Goal: Entertainment & Leisure: Browse casually

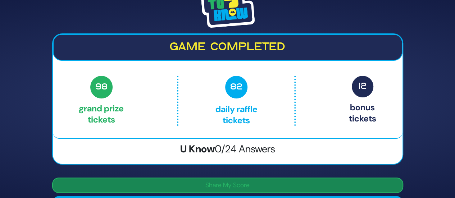
scroll to position [36, 0]
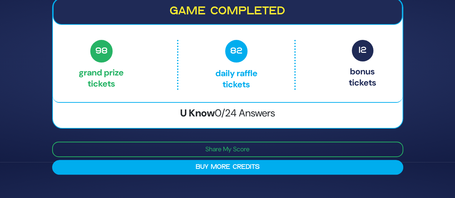
click at [257, 113] on span "0/24 Answers" at bounding box center [244, 112] width 60 height 13
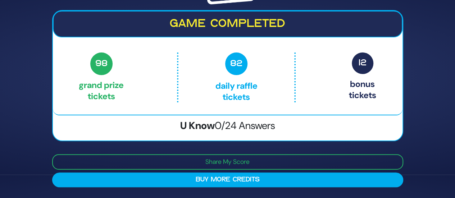
scroll to position [108, 0]
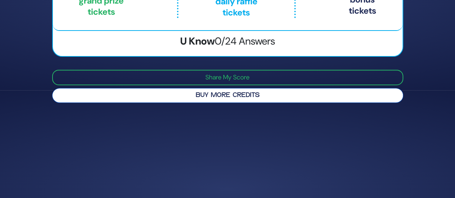
click at [214, 89] on button "Buy More Credits" at bounding box center [227, 95] width 351 height 15
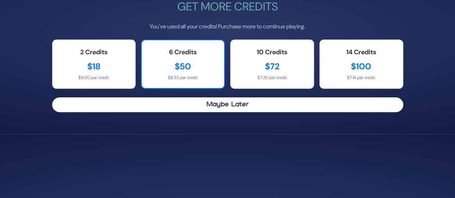
scroll to position [59, 0]
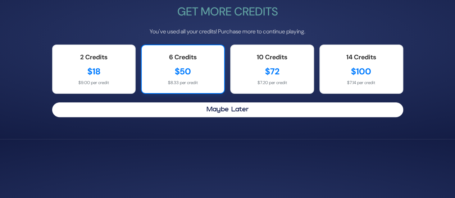
click at [198, 78] on div "6 Credits $50 $8.33 per credit" at bounding box center [183, 69] width 84 height 49
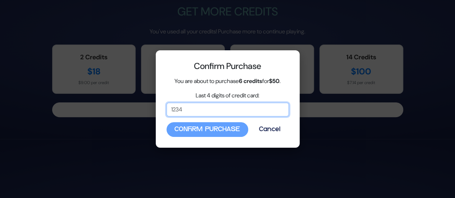
click at [194, 107] on input "Last 4 digits of credit card:" at bounding box center [227, 110] width 122 height 14
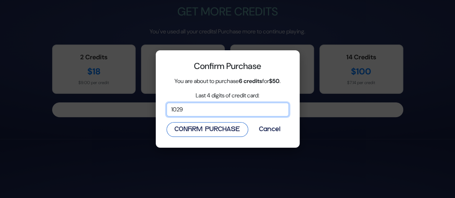
type input "1029"
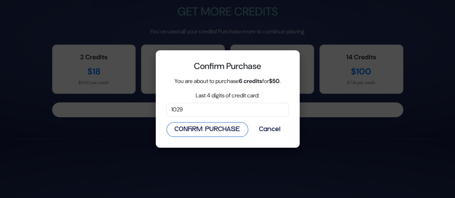
click at [176, 126] on button "Confirm Purchase" at bounding box center [207, 129] width 82 height 15
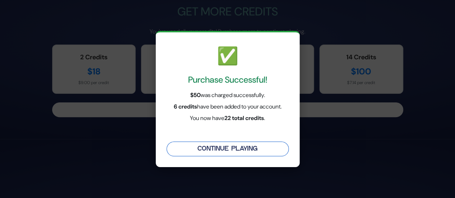
click at [200, 147] on button "Continue Playing" at bounding box center [227, 149] width 122 height 15
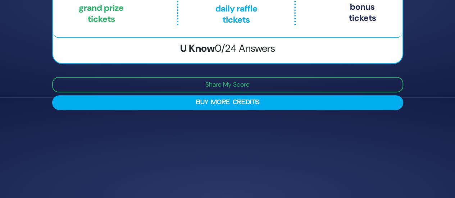
scroll to position [108, 0]
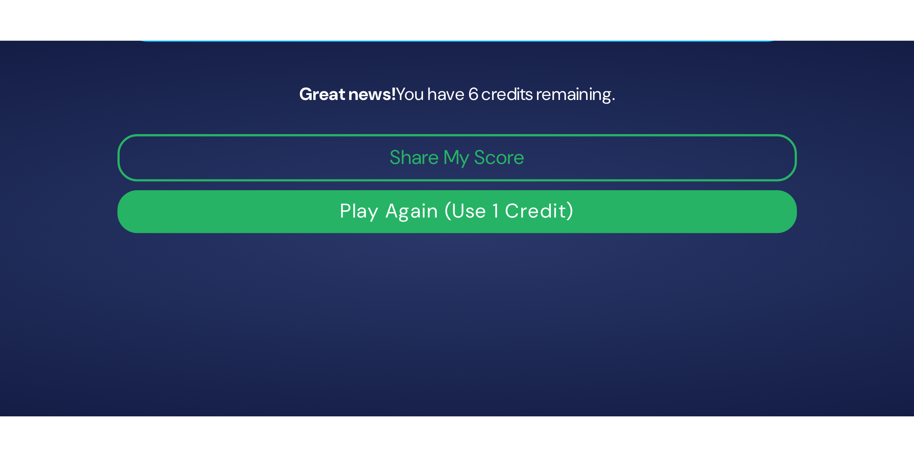
scroll to position [123, 0]
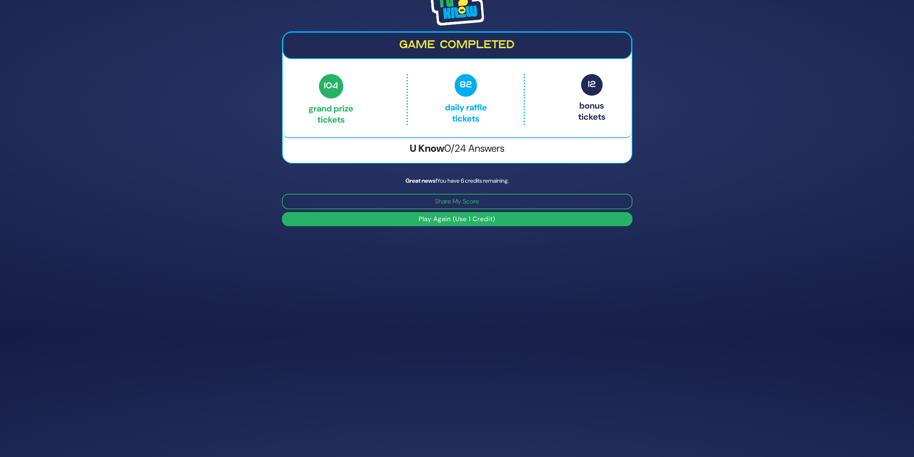
click at [410, 198] on button "Play Again (Use 1 Credit)" at bounding box center [457, 219] width 351 height 14
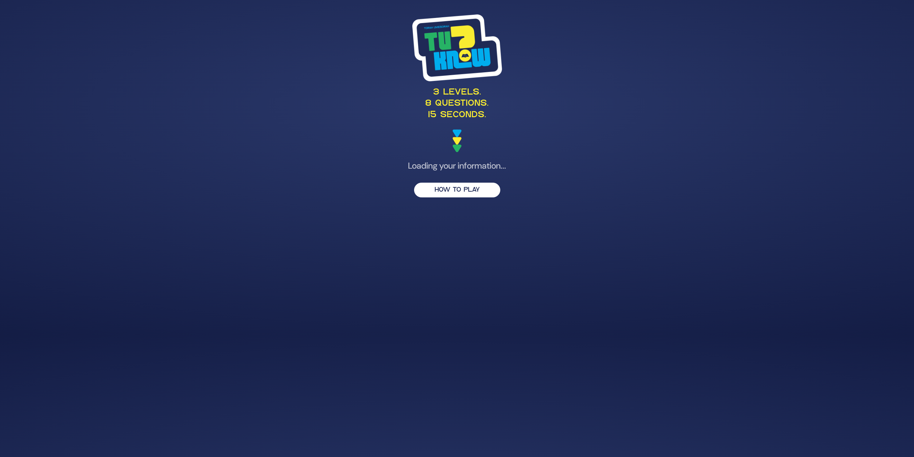
scroll to position [87, 0]
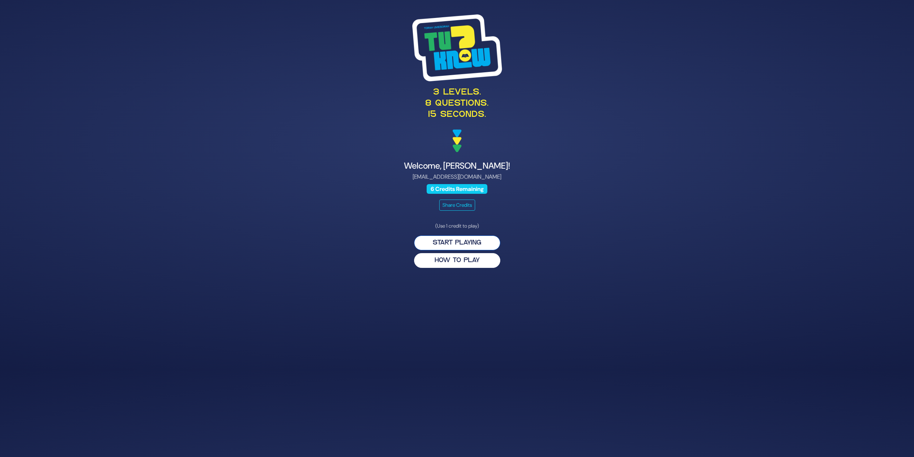
click at [441, 239] on button "Start Playing" at bounding box center [457, 242] width 86 height 15
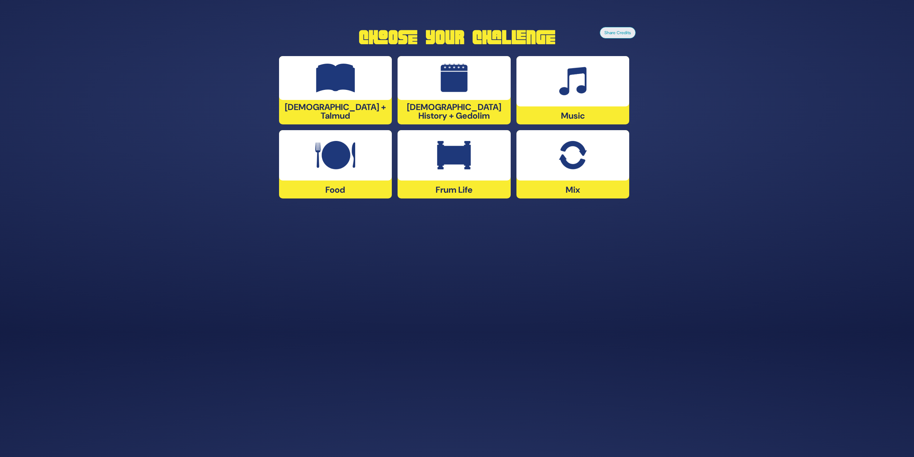
scroll to position [123, 0]
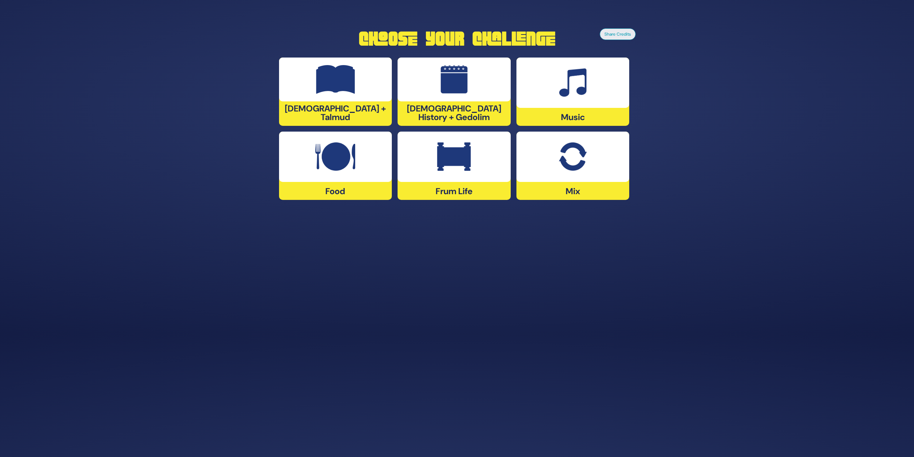
click at [605, 86] on div at bounding box center [573, 82] width 113 height 50
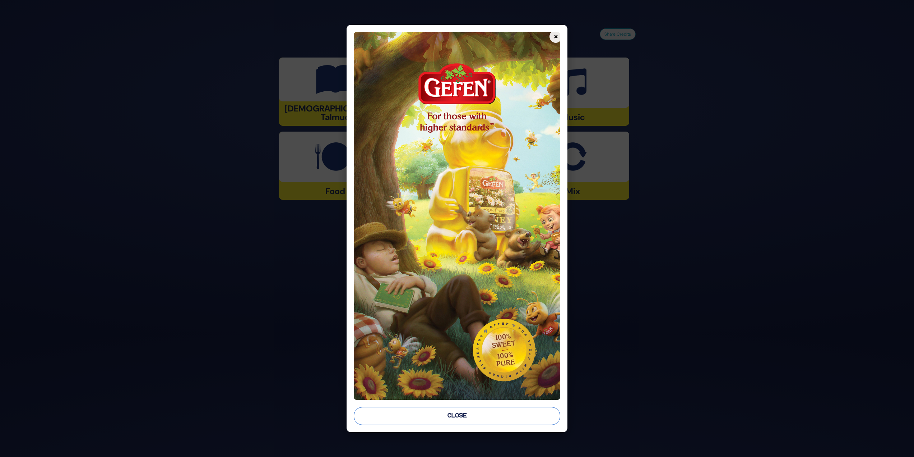
click at [443, 412] on button "Close" at bounding box center [457, 416] width 207 height 18
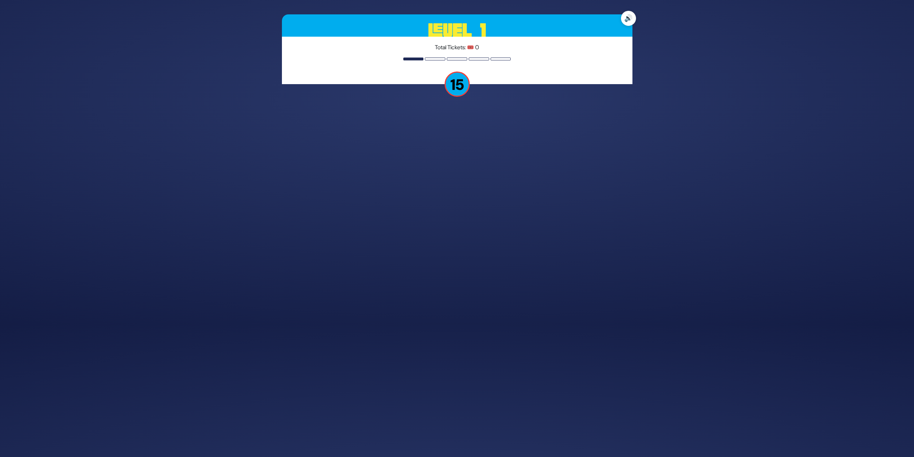
click at [627, 18] on button "🔊" at bounding box center [628, 18] width 15 height 15
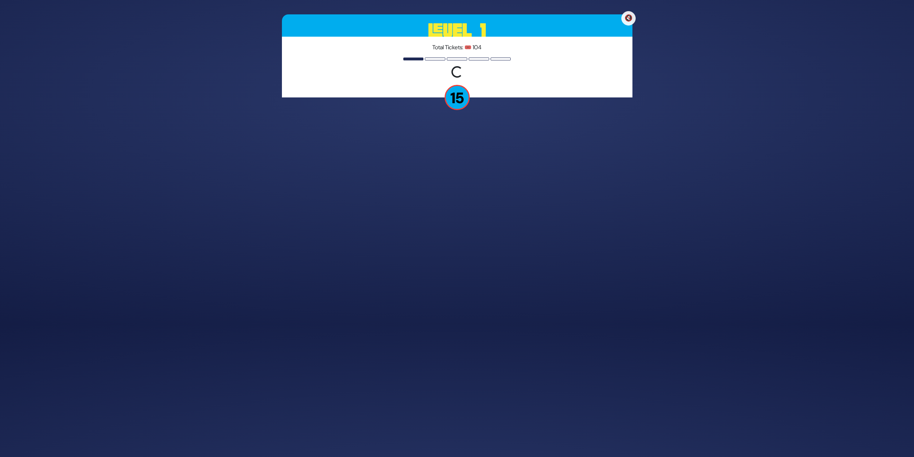
scroll to position [112, 0]
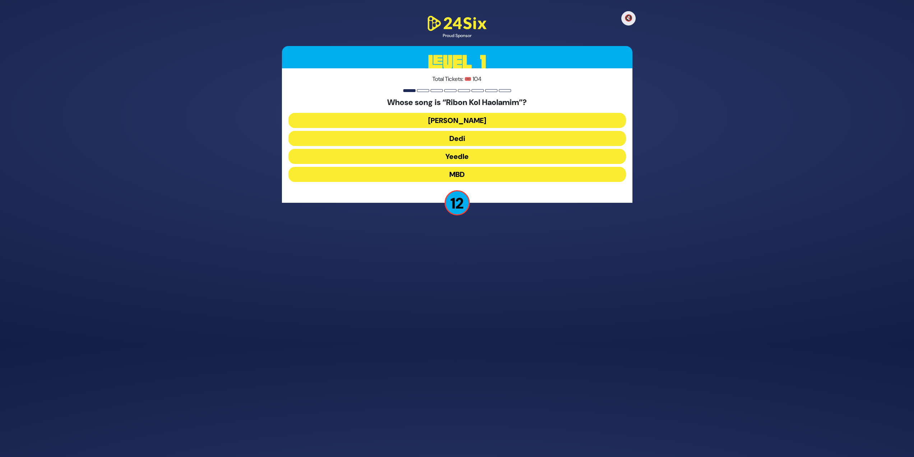
click at [530, 118] on button "Beri Weber" at bounding box center [458, 120] width 338 height 15
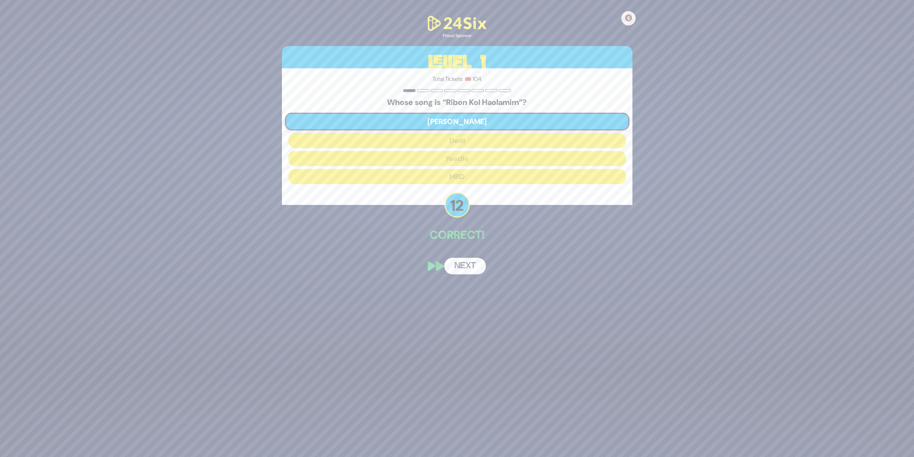
click at [470, 273] on button "Next" at bounding box center [465, 266] width 42 height 17
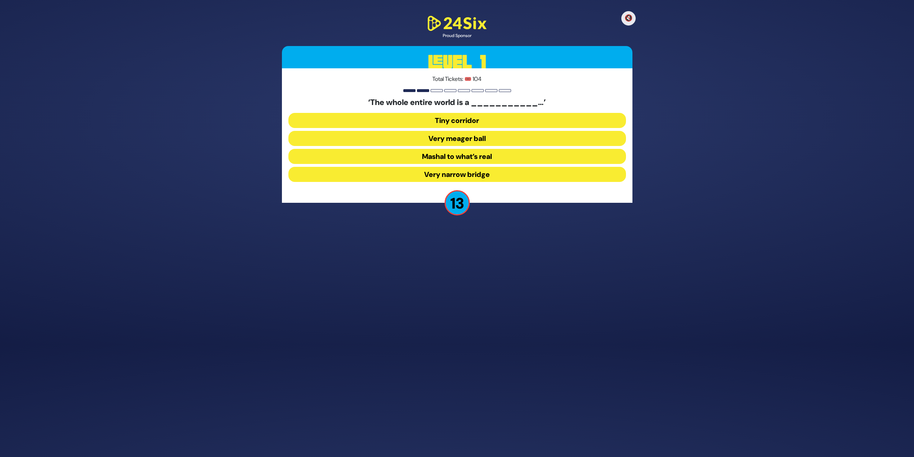
click at [502, 173] on button "Very narrow bridge" at bounding box center [458, 174] width 338 height 15
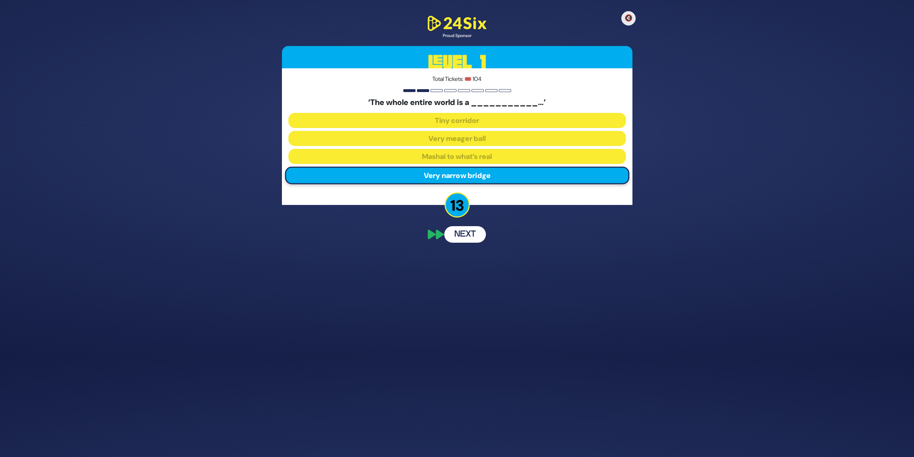
scroll to position [84, 0]
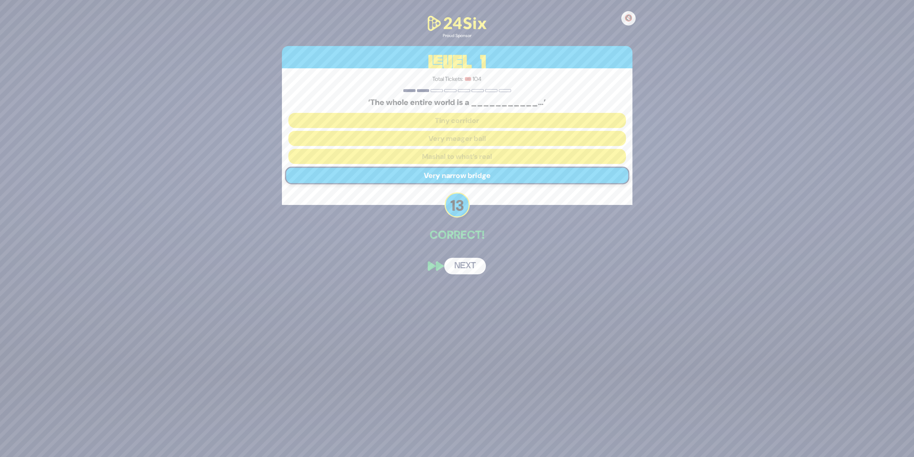
click at [461, 270] on button "Next" at bounding box center [465, 266] width 42 height 17
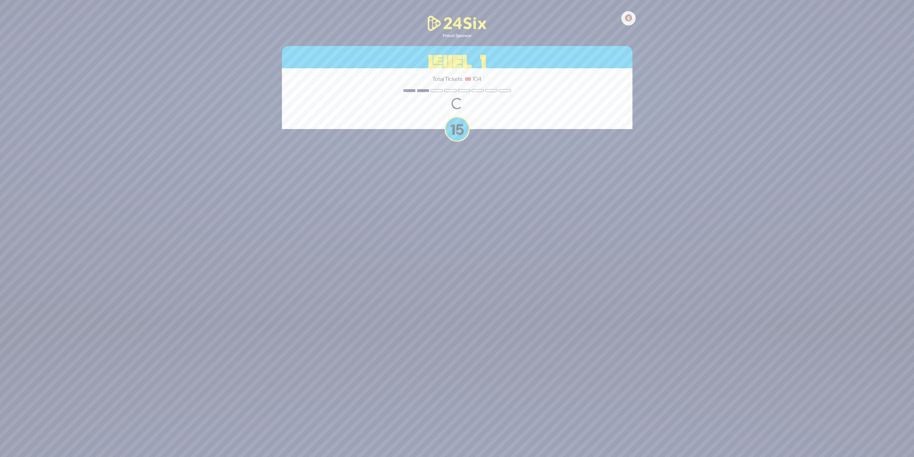
scroll to position [107, 0]
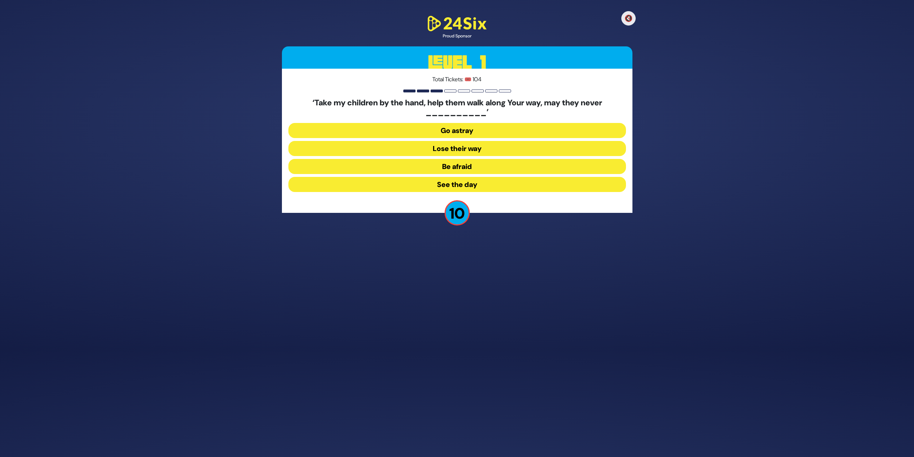
click at [486, 130] on button "Go astray" at bounding box center [458, 130] width 338 height 15
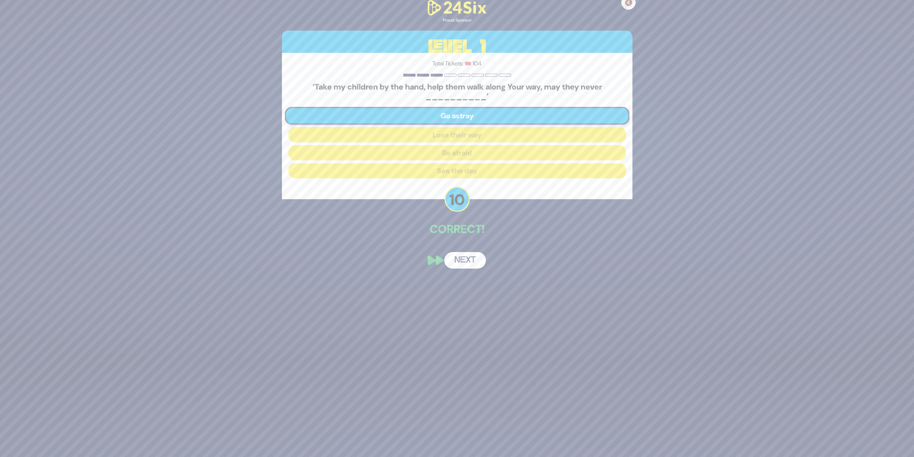
scroll to position [79, 0]
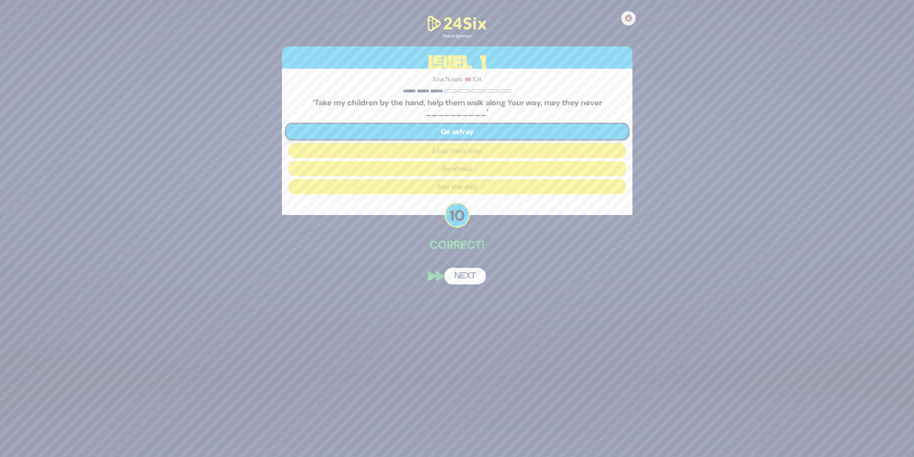
click at [465, 277] on button "Next" at bounding box center [465, 276] width 42 height 17
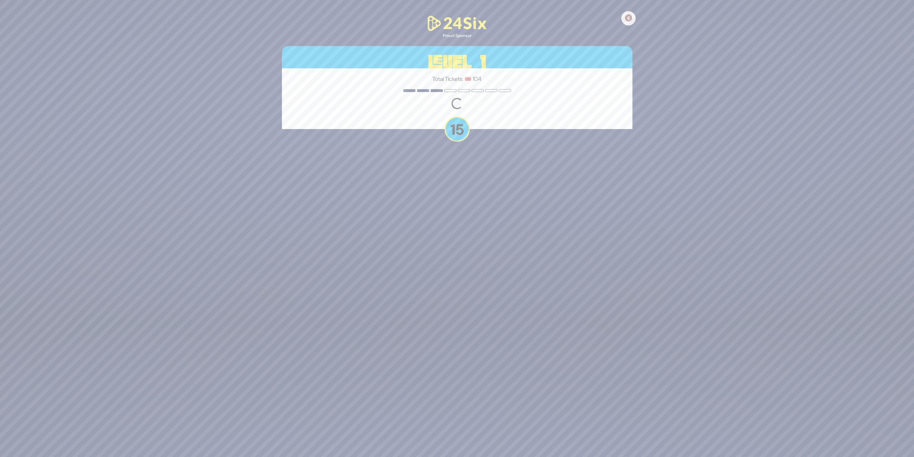
scroll to position [112, 0]
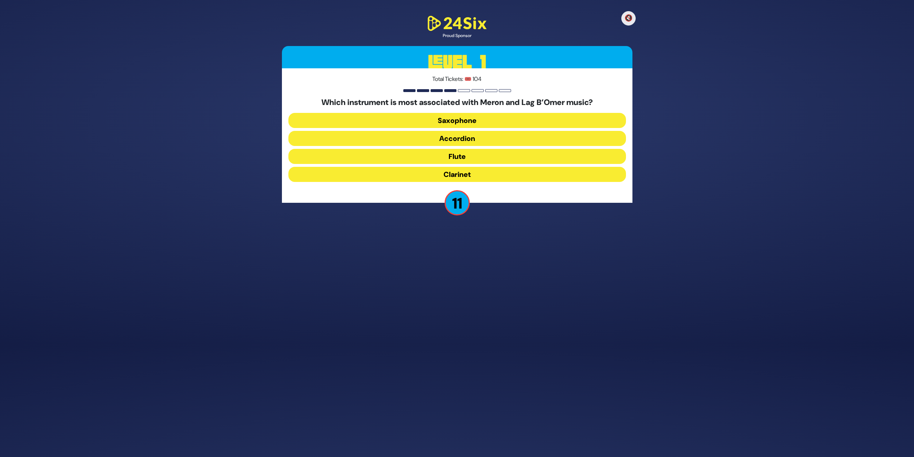
click at [444, 176] on button "Clarinet" at bounding box center [458, 174] width 338 height 15
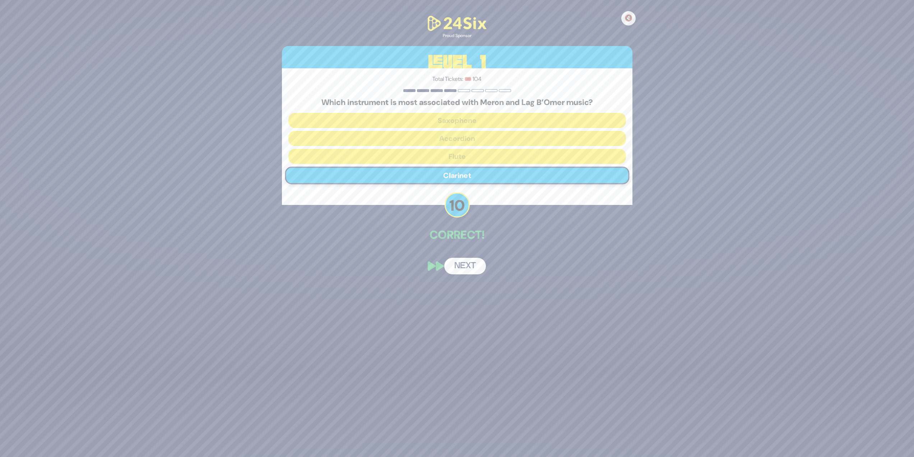
click at [460, 263] on button "Next" at bounding box center [465, 266] width 42 height 17
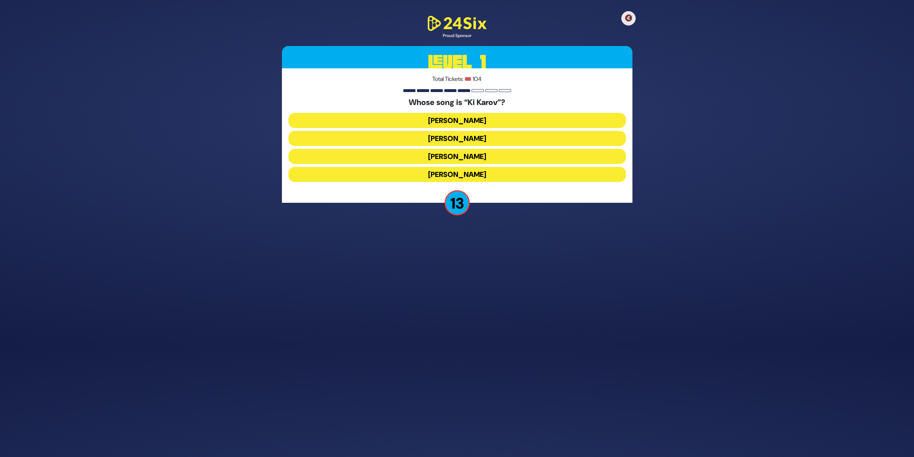
click at [451, 139] on button "Eitan Katz" at bounding box center [458, 138] width 338 height 15
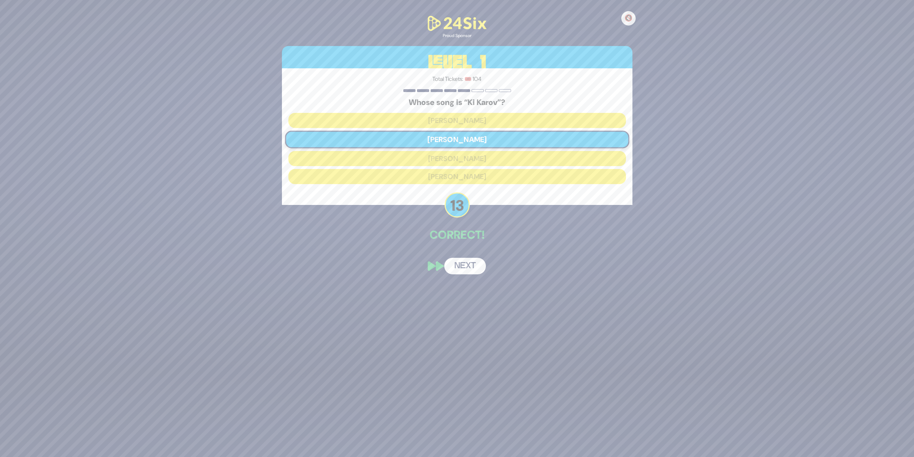
click at [460, 261] on button "Next" at bounding box center [465, 266] width 42 height 17
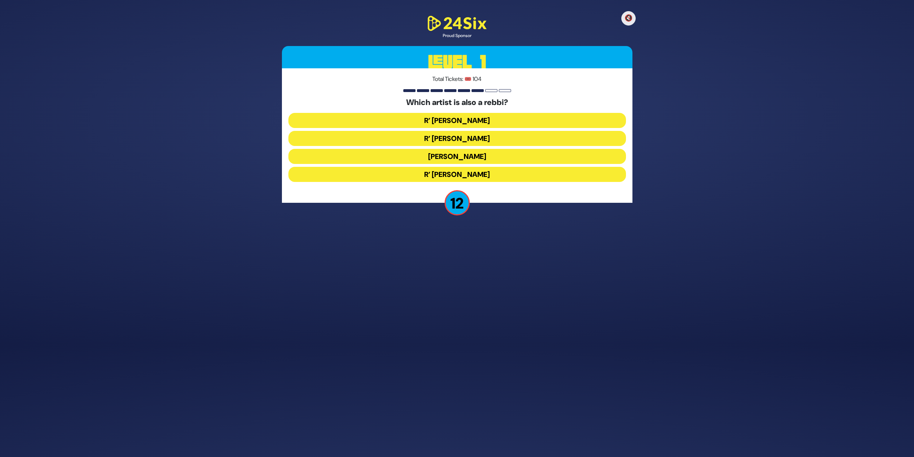
click at [517, 173] on button "R’ Baruch Levine" at bounding box center [458, 174] width 338 height 15
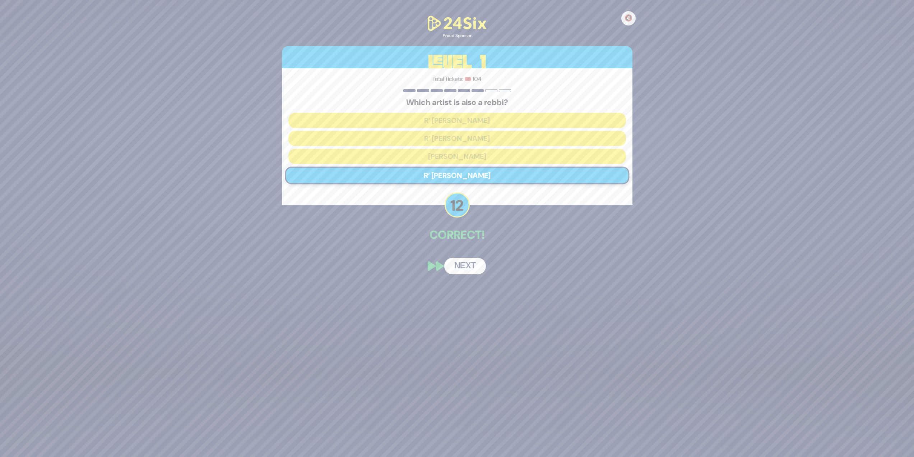
click at [471, 269] on button "Next" at bounding box center [465, 266] width 42 height 17
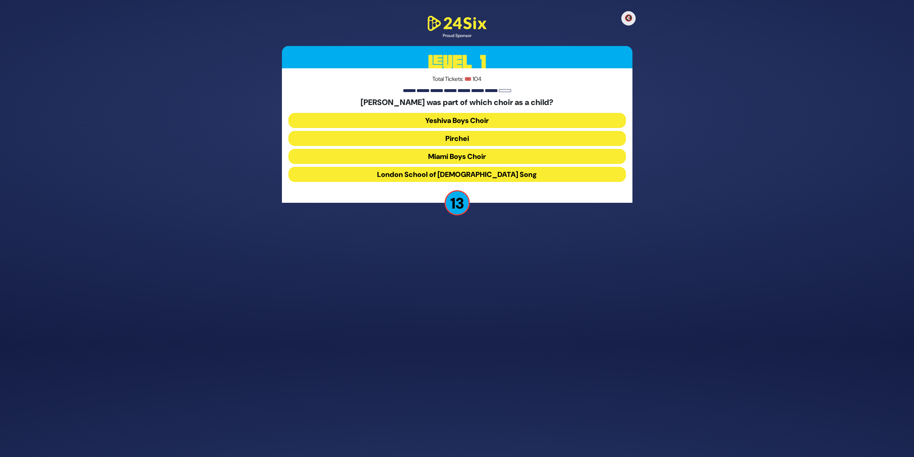
click at [503, 155] on button "Miami Boys Choir" at bounding box center [458, 156] width 338 height 15
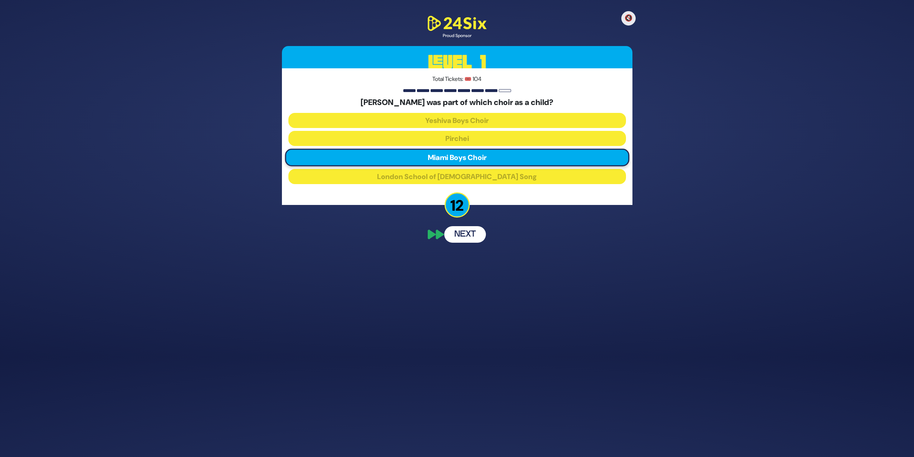
scroll to position [84, 0]
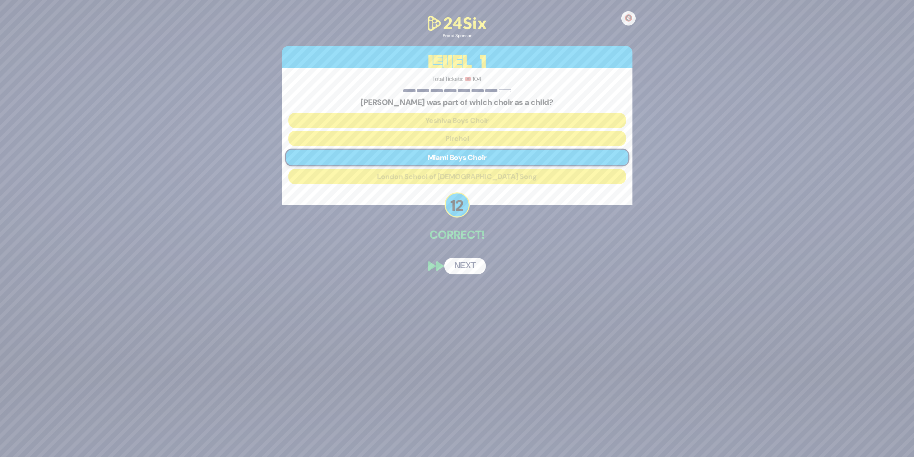
click at [466, 262] on button "Next" at bounding box center [465, 266] width 42 height 17
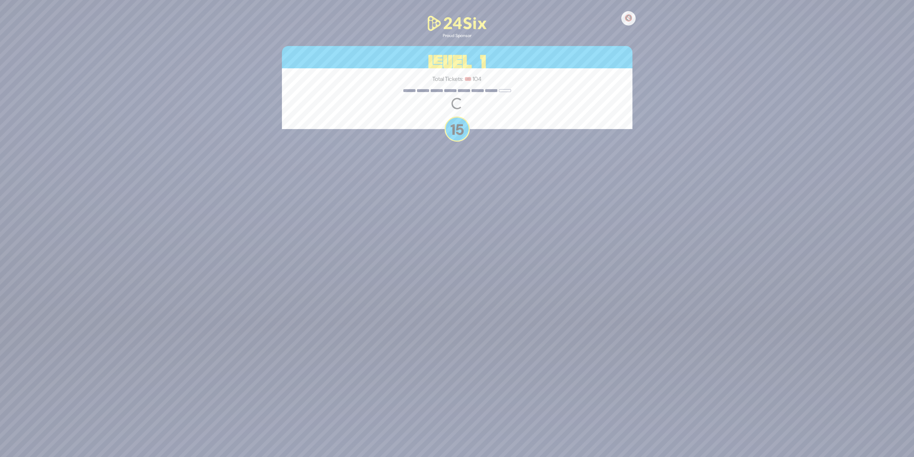
scroll to position [112, 0]
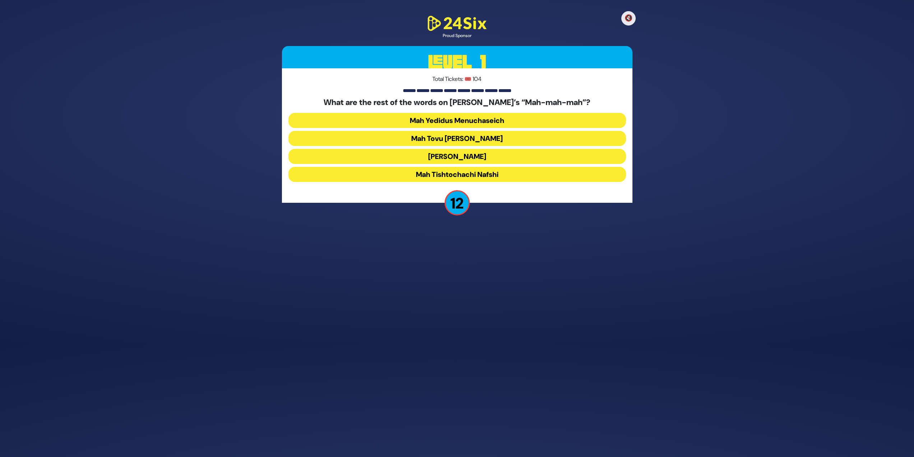
click at [527, 138] on button "Mah Tovu Ohalecha Yaakov" at bounding box center [458, 138] width 338 height 15
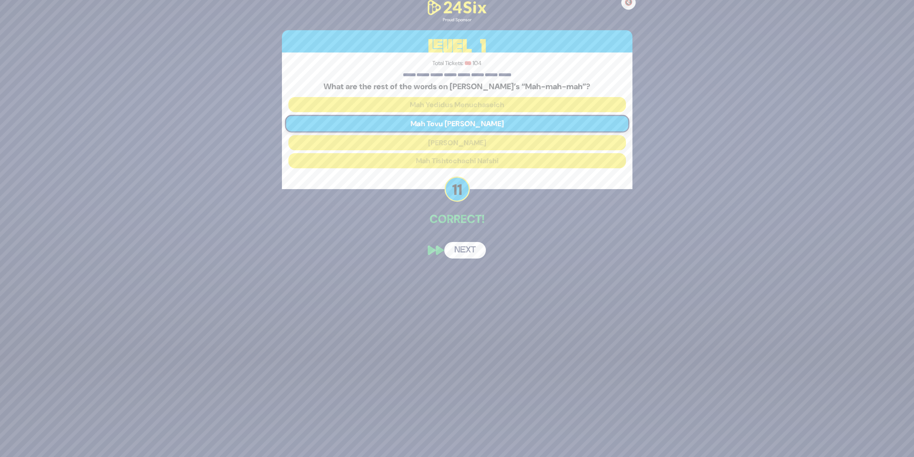
scroll to position [84, 0]
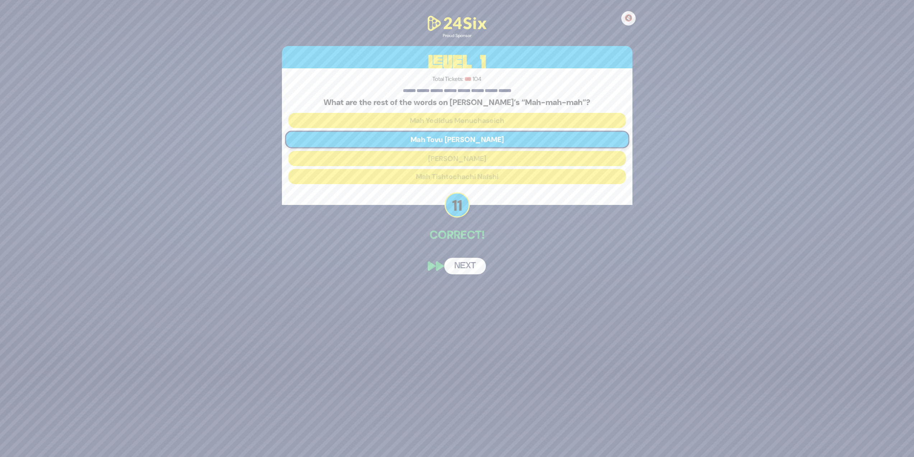
click at [475, 267] on button "Next" at bounding box center [465, 266] width 42 height 17
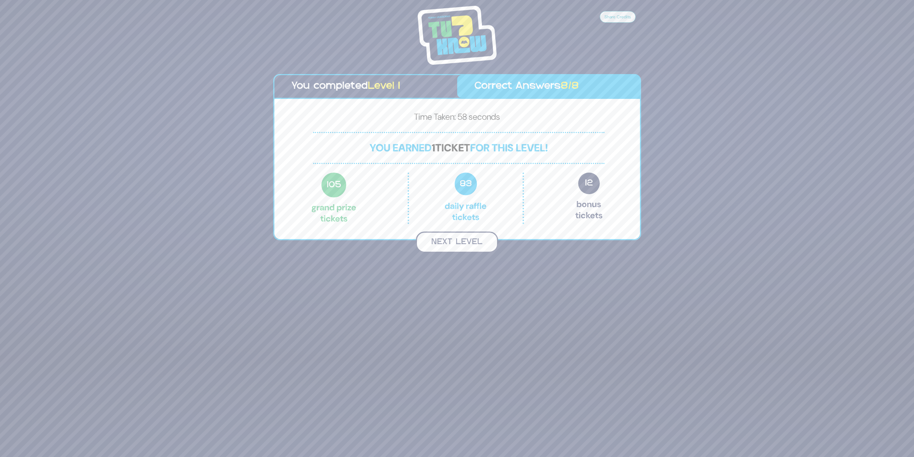
click at [465, 243] on button "Next Level" at bounding box center [457, 241] width 82 height 21
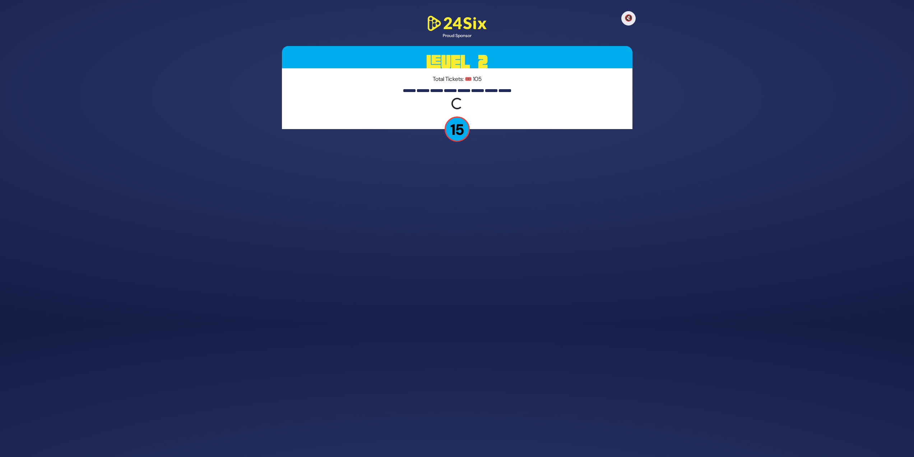
scroll to position [112, 0]
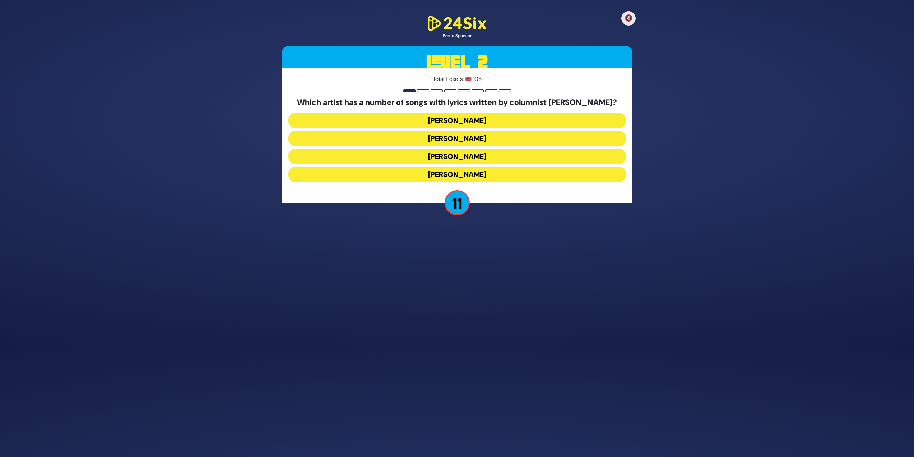
click at [480, 156] on button "Yaakov Shwekey" at bounding box center [458, 156] width 338 height 15
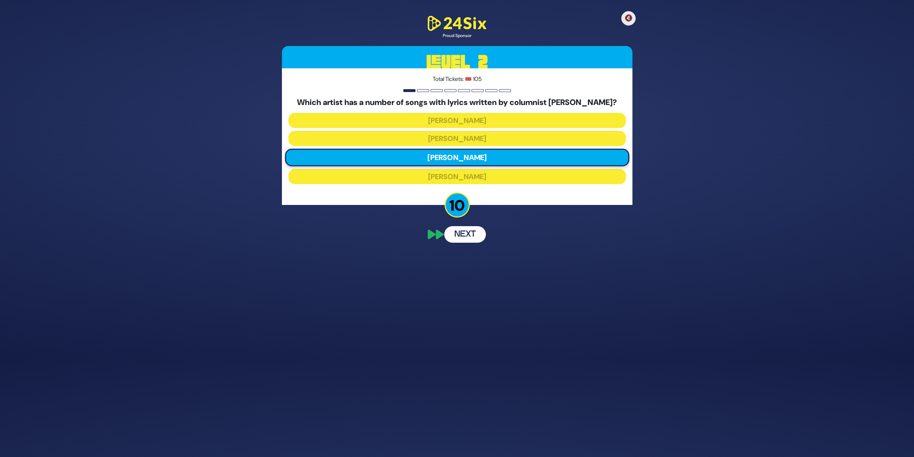
scroll to position [84, 0]
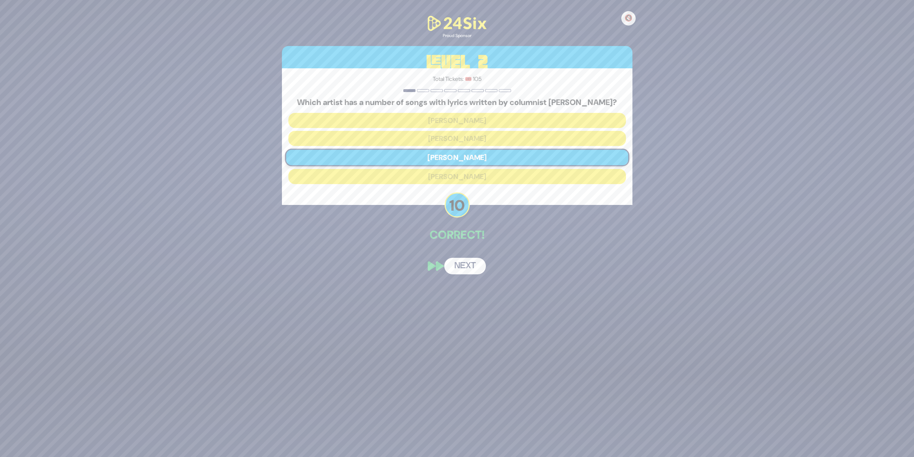
click at [465, 271] on button "Next" at bounding box center [465, 266] width 42 height 17
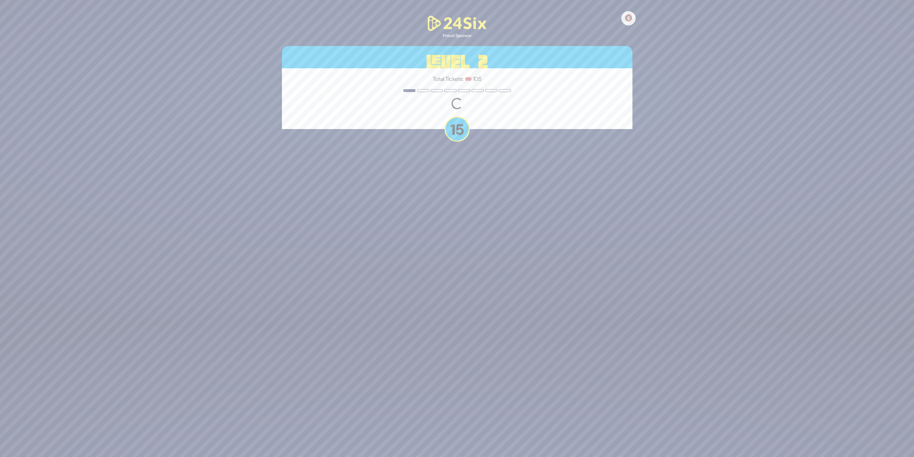
scroll to position [107, 0]
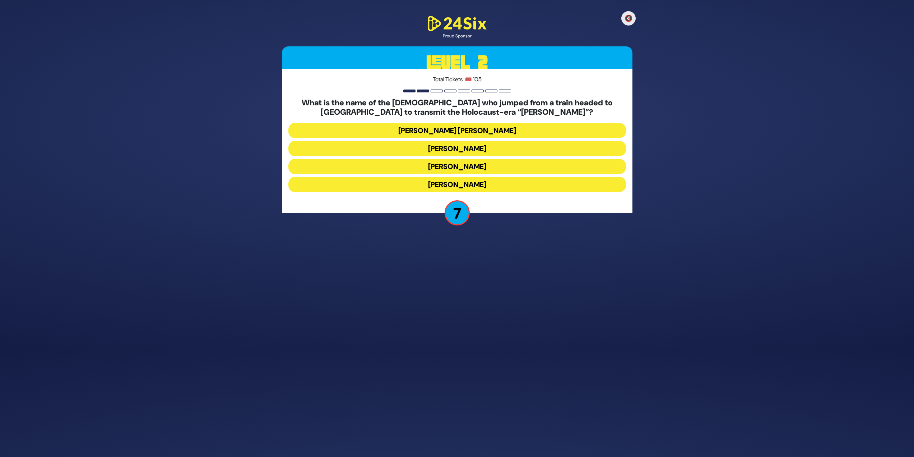
click at [500, 151] on button "Mordechai Fastag" at bounding box center [458, 148] width 338 height 15
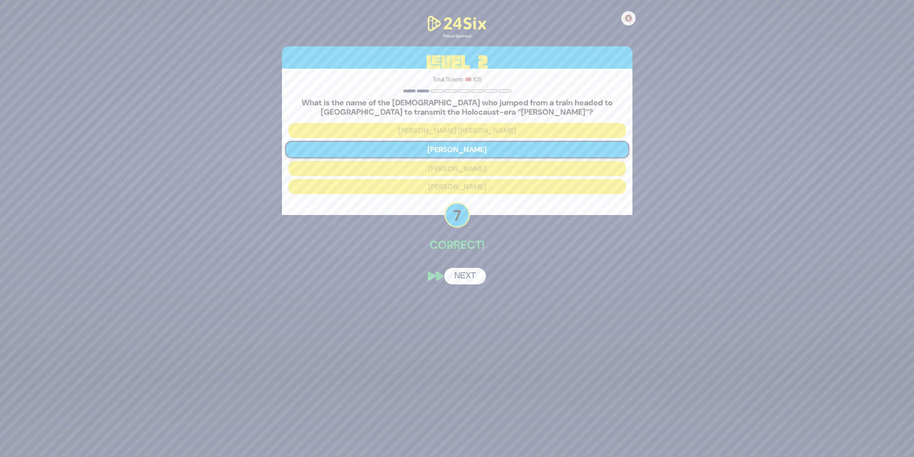
click at [478, 277] on button "Next" at bounding box center [465, 276] width 42 height 17
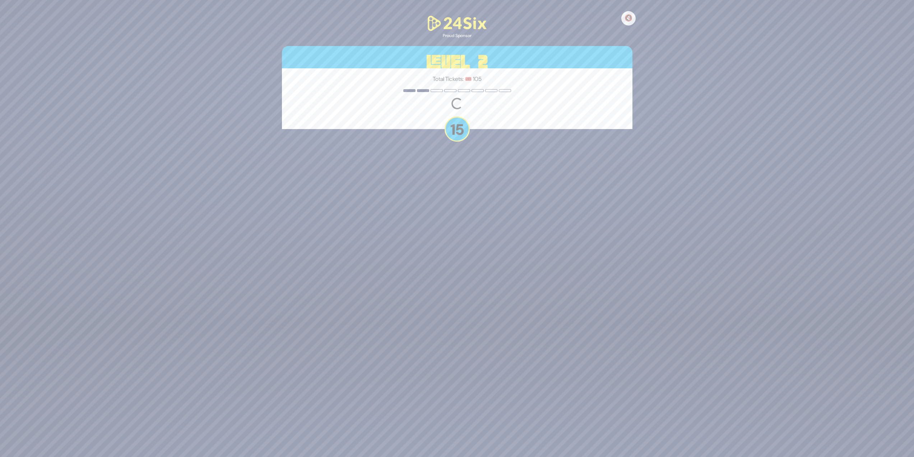
scroll to position [112, 0]
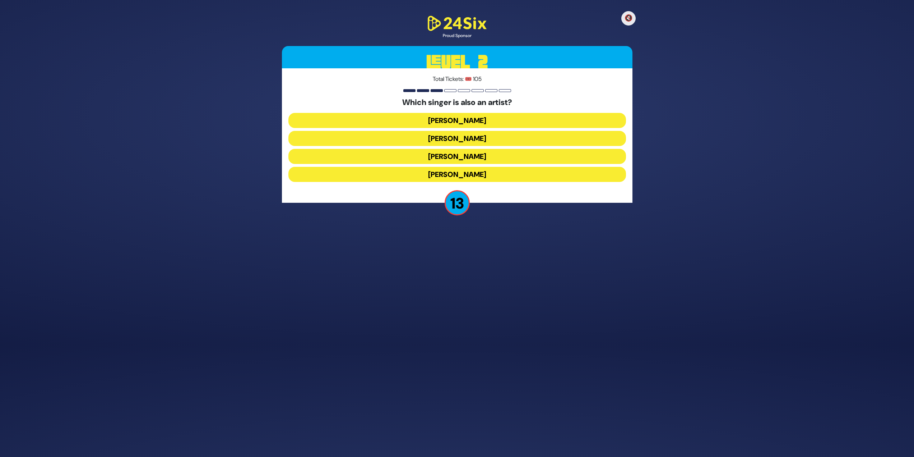
click at [502, 153] on button "Lipa Schmeltzer" at bounding box center [458, 156] width 338 height 15
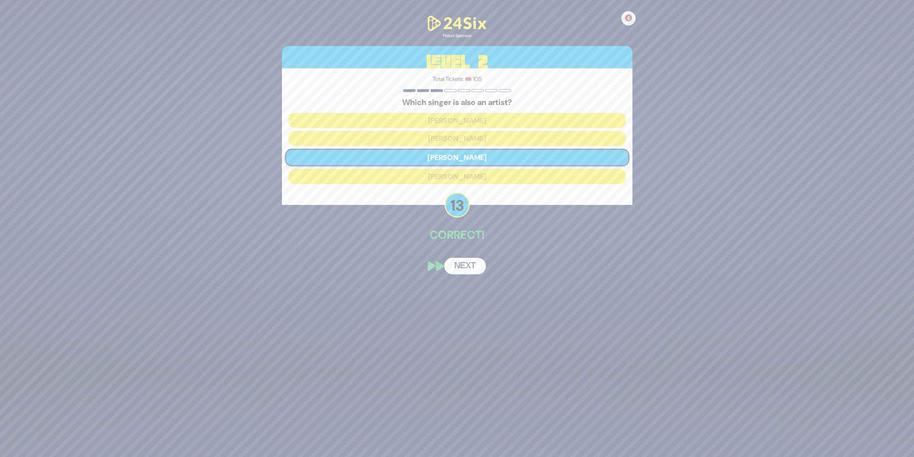
click at [464, 273] on button "Next" at bounding box center [465, 266] width 42 height 17
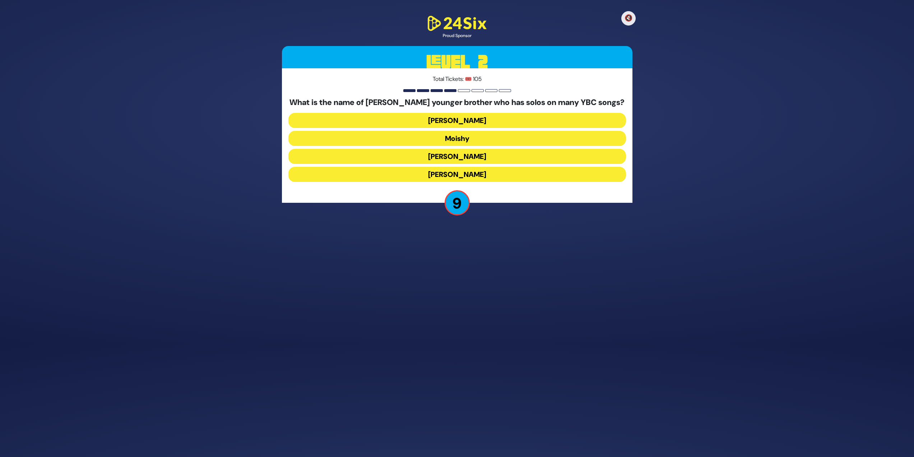
click at [475, 178] on button "Yaakov Mordechai" at bounding box center [458, 174] width 338 height 15
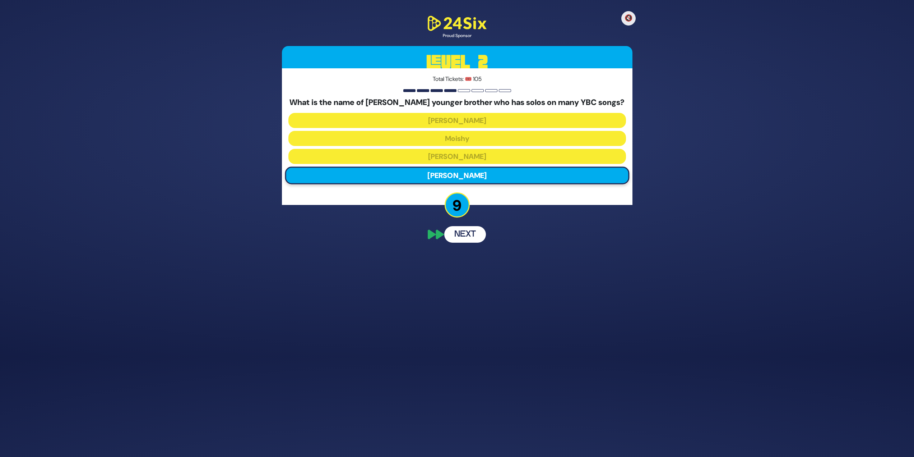
scroll to position [84, 0]
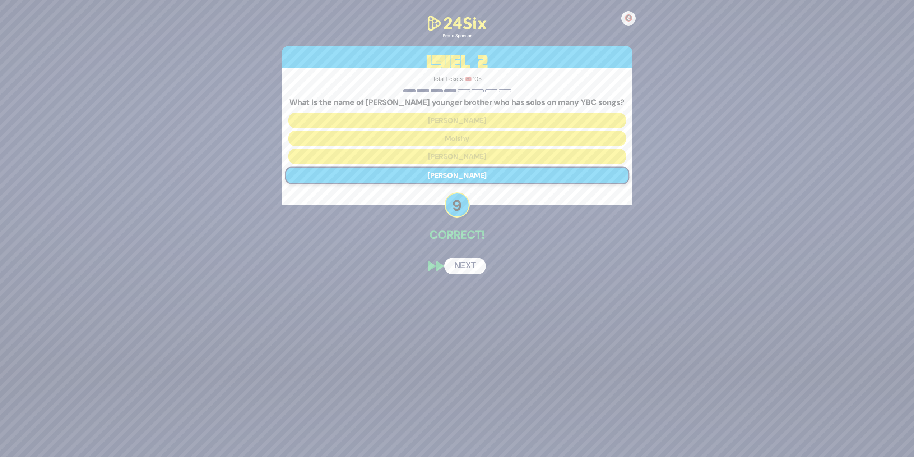
click at [456, 273] on button "Next" at bounding box center [465, 266] width 42 height 17
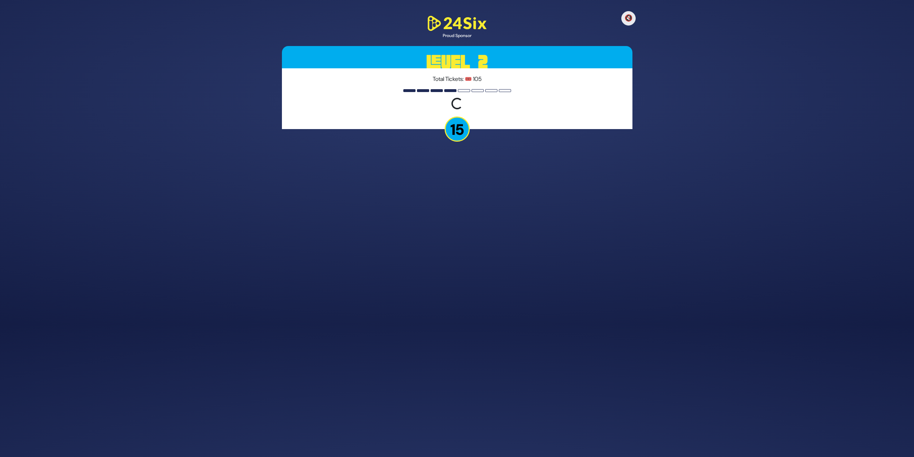
scroll to position [112, 0]
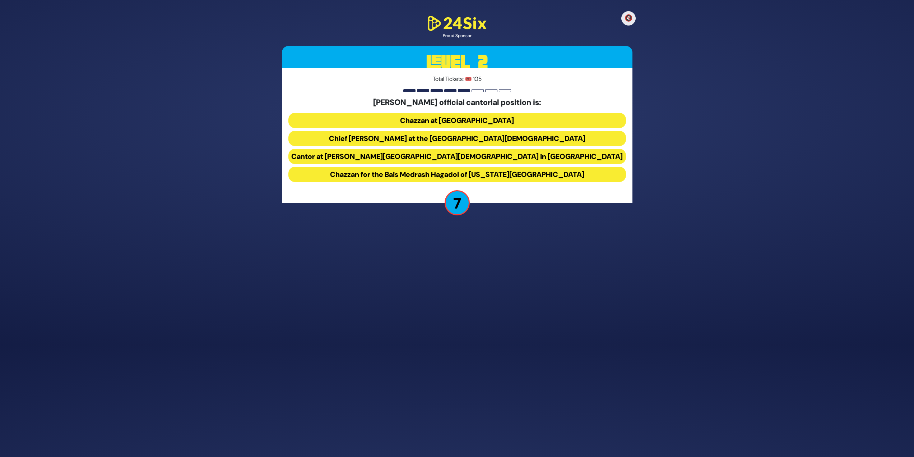
click at [393, 137] on button "Chief Cantor at the Park East Synagogue" at bounding box center [458, 138] width 338 height 15
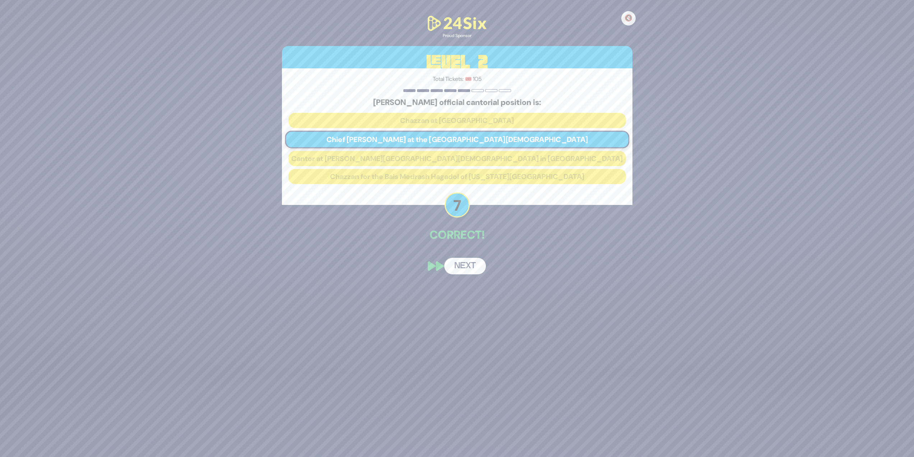
click at [470, 263] on button "Next" at bounding box center [465, 266] width 42 height 17
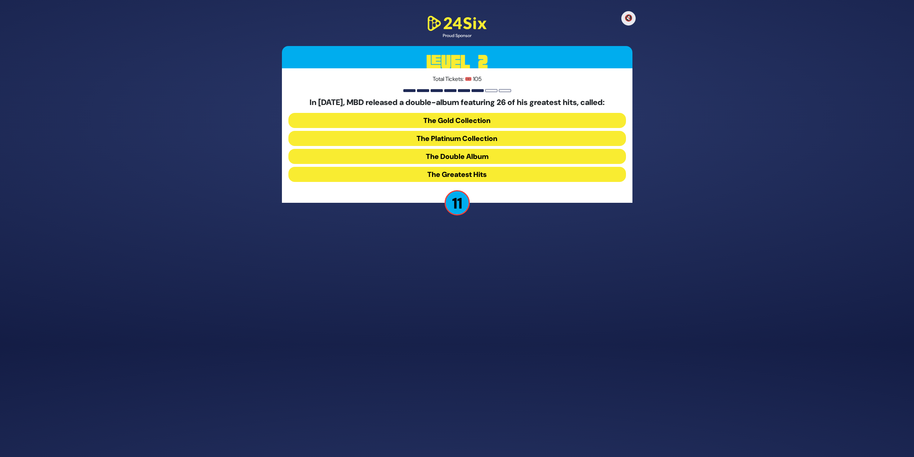
click at [530, 134] on button "The Platinum Collection" at bounding box center [458, 138] width 338 height 15
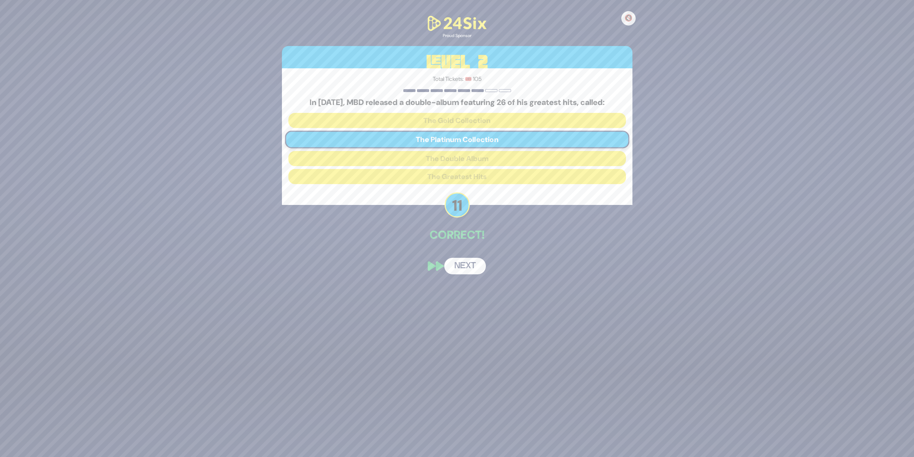
click at [464, 271] on button "Next" at bounding box center [465, 266] width 42 height 17
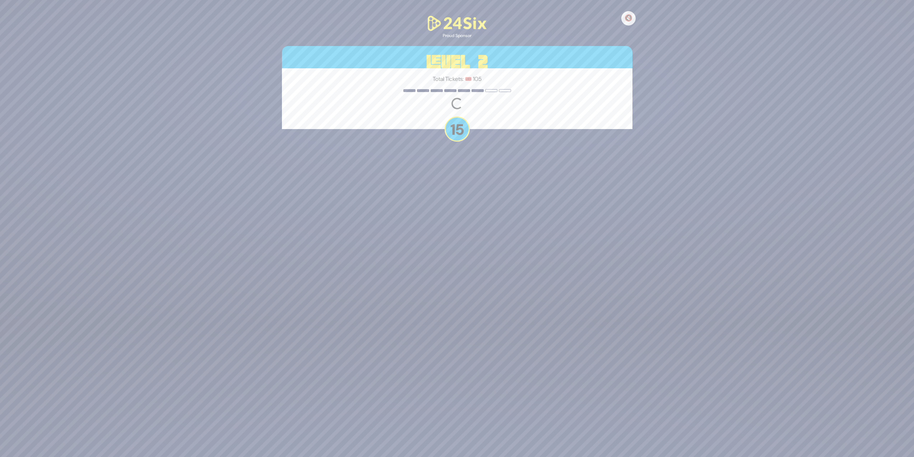
scroll to position [107, 0]
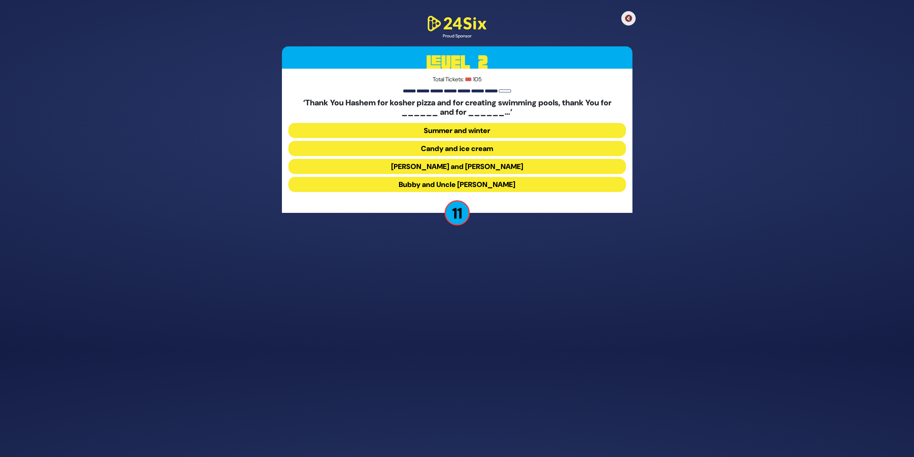
click at [479, 164] on button "Latkes and Paskesz" at bounding box center [458, 166] width 338 height 15
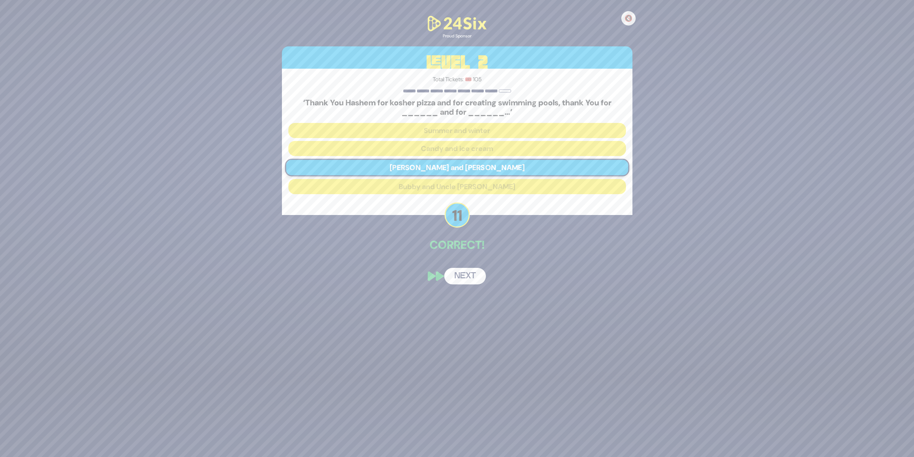
click at [476, 274] on button "Next" at bounding box center [465, 276] width 42 height 17
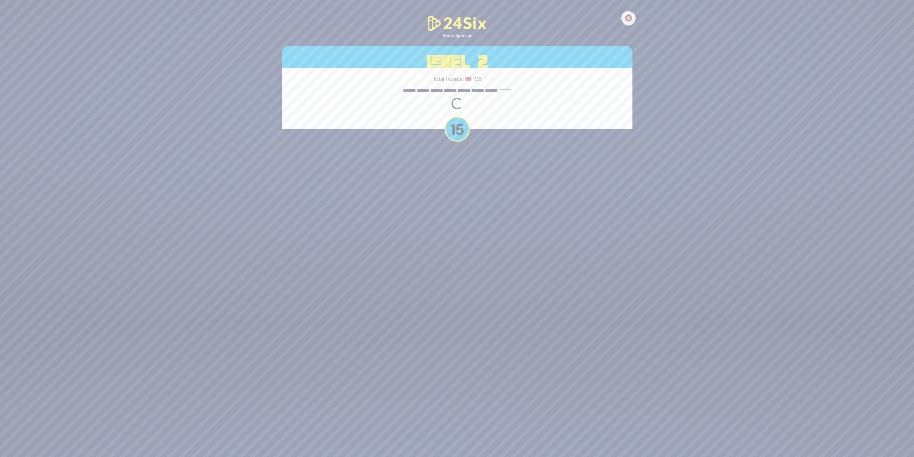
scroll to position [112, 0]
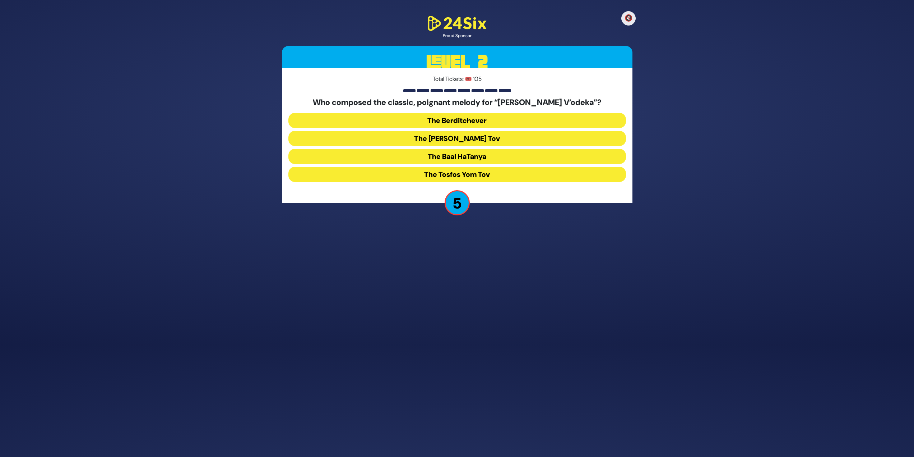
click at [430, 154] on button "The Baal HaTanya" at bounding box center [458, 156] width 338 height 15
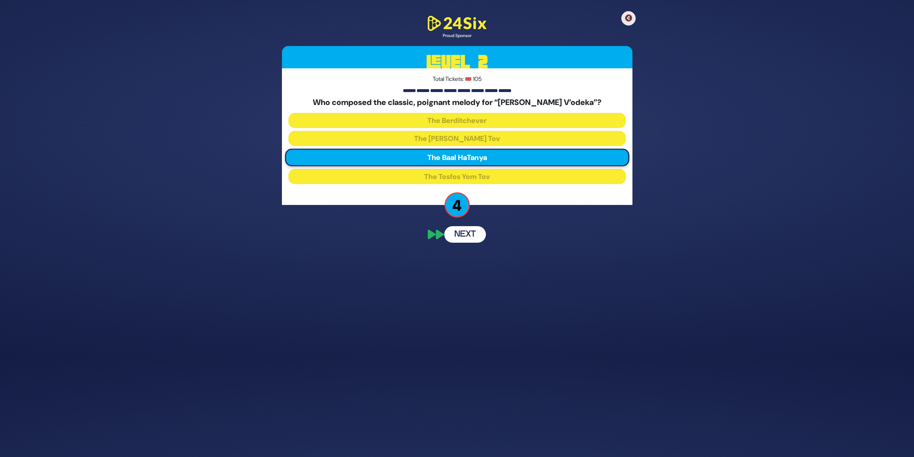
scroll to position [84, 0]
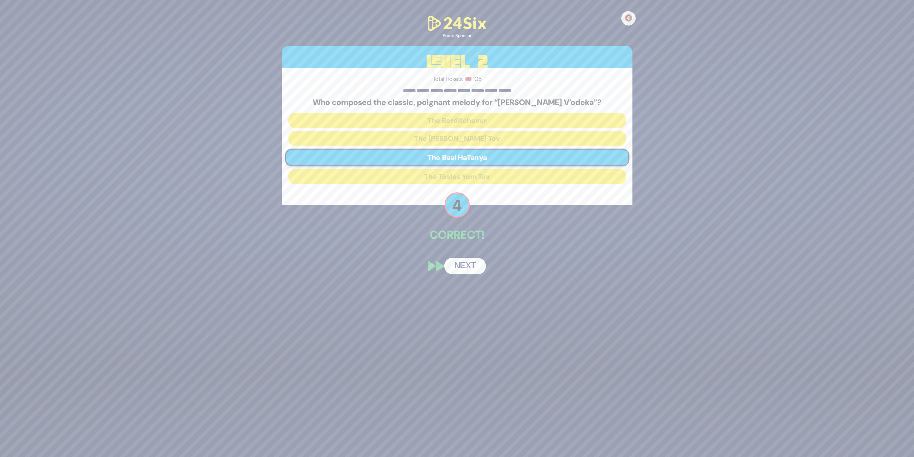
click at [465, 269] on button "Next" at bounding box center [465, 266] width 42 height 17
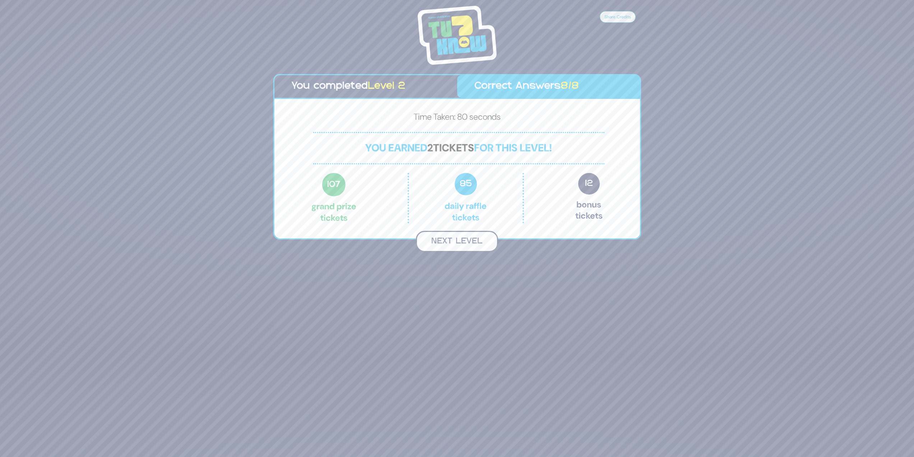
click at [465, 246] on button "Next Level" at bounding box center [457, 241] width 82 height 21
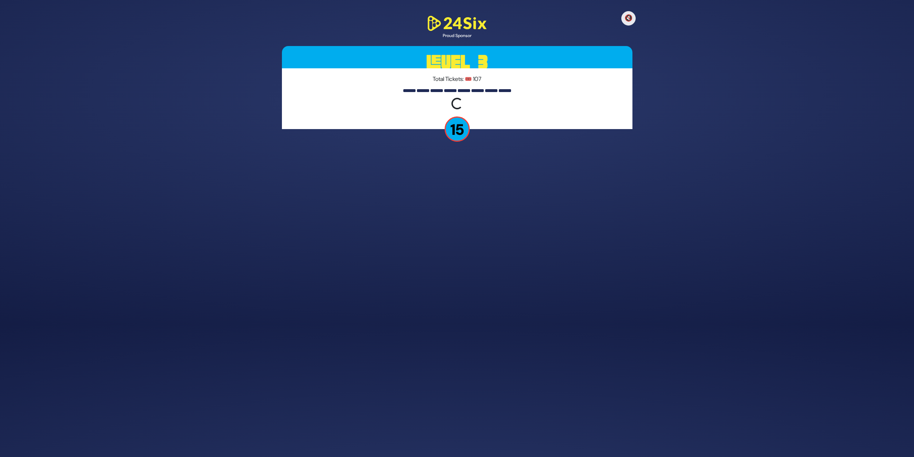
scroll to position [112, 0]
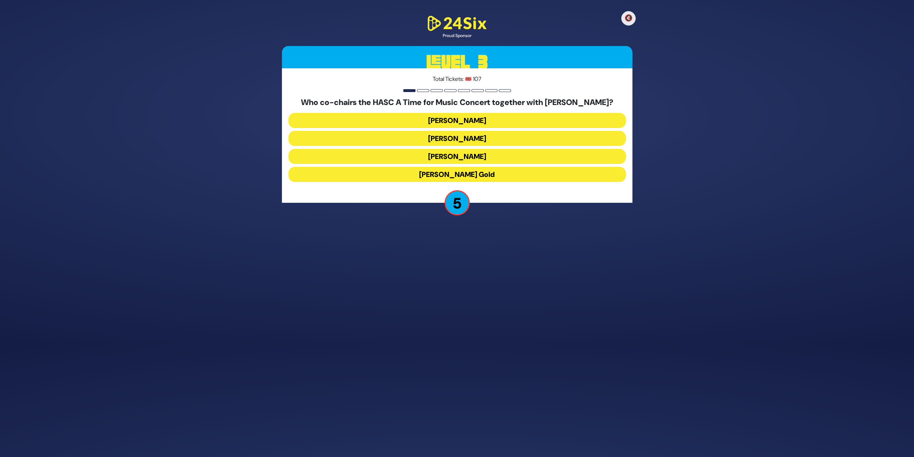
click at [504, 140] on button "Miles Berger" at bounding box center [458, 138] width 338 height 15
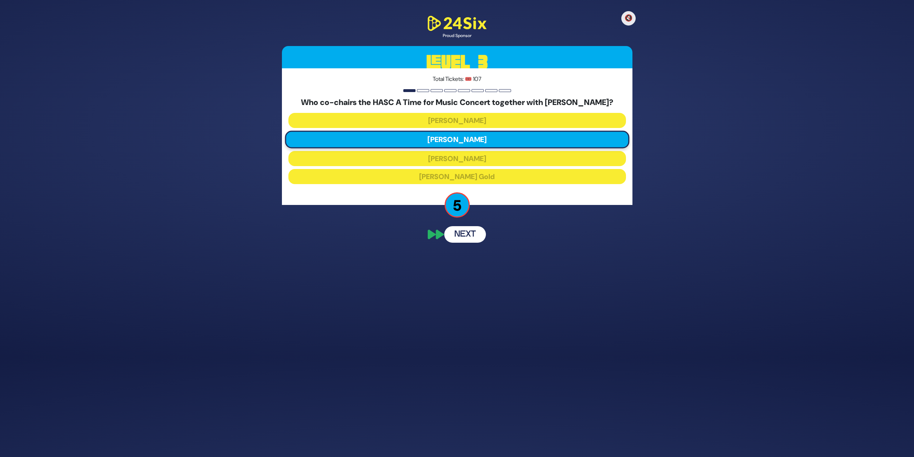
scroll to position [84, 0]
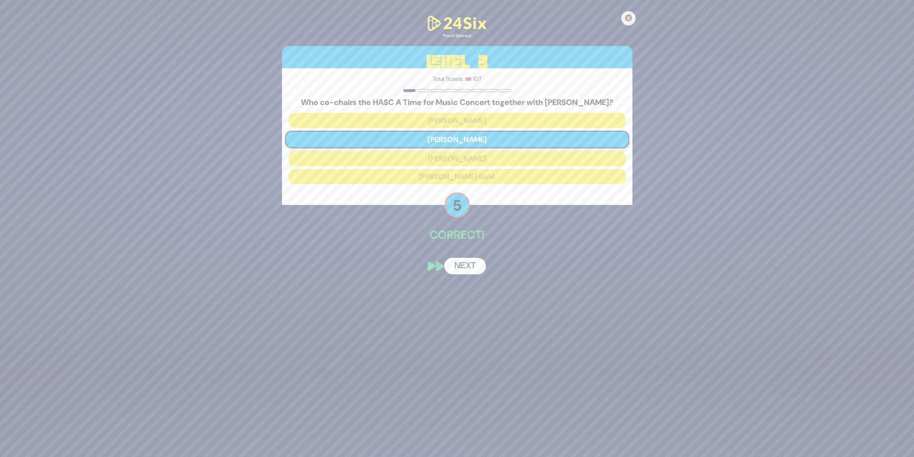
click at [471, 264] on button "Next" at bounding box center [465, 266] width 42 height 17
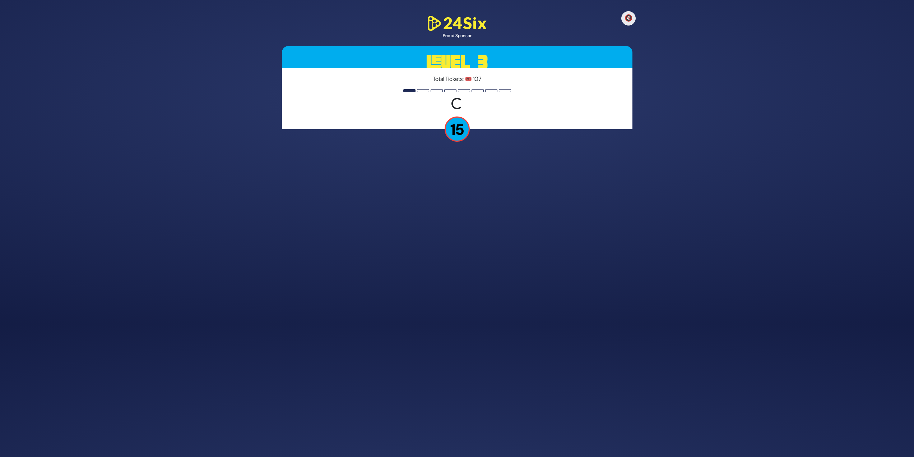
scroll to position [112, 0]
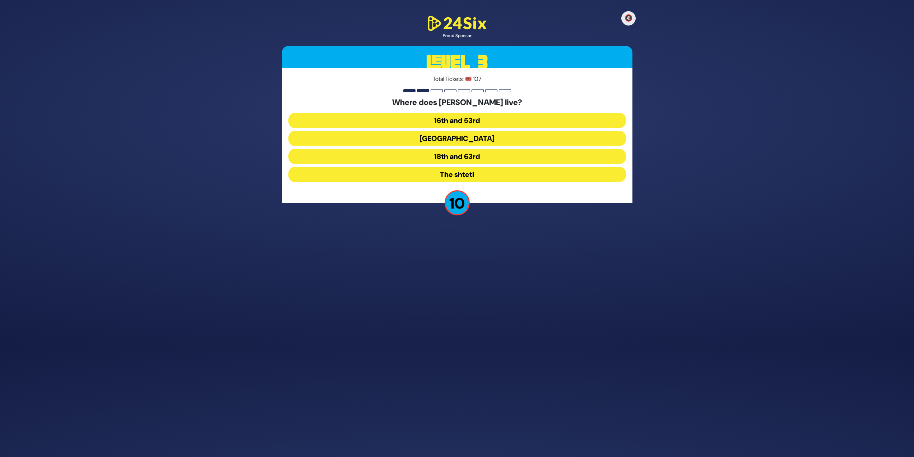
click at [543, 117] on button "16th and 53rd" at bounding box center [458, 120] width 338 height 15
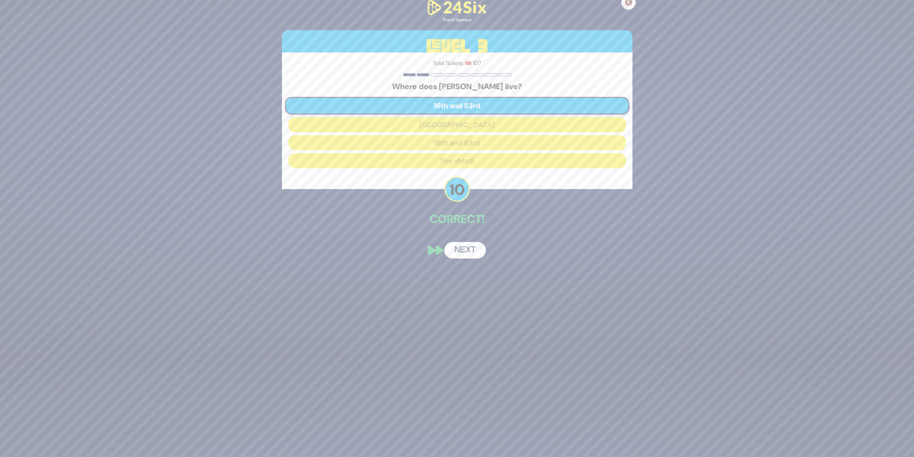
scroll to position [84, 0]
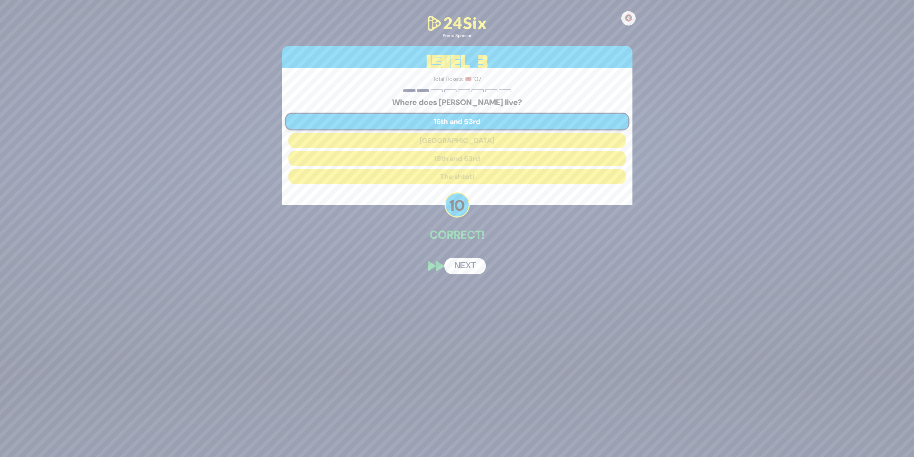
click at [470, 268] on button "Next" at bounding box center [465, 266] width 42 height 17
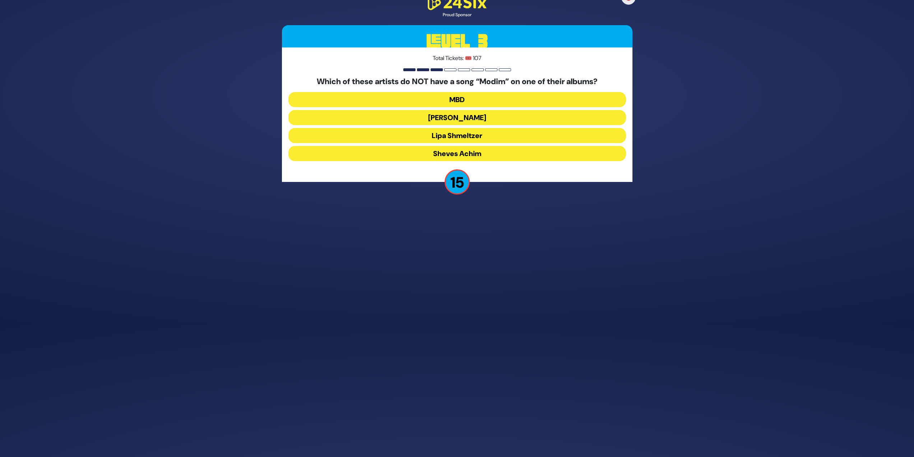
scroll to position [112, 0]
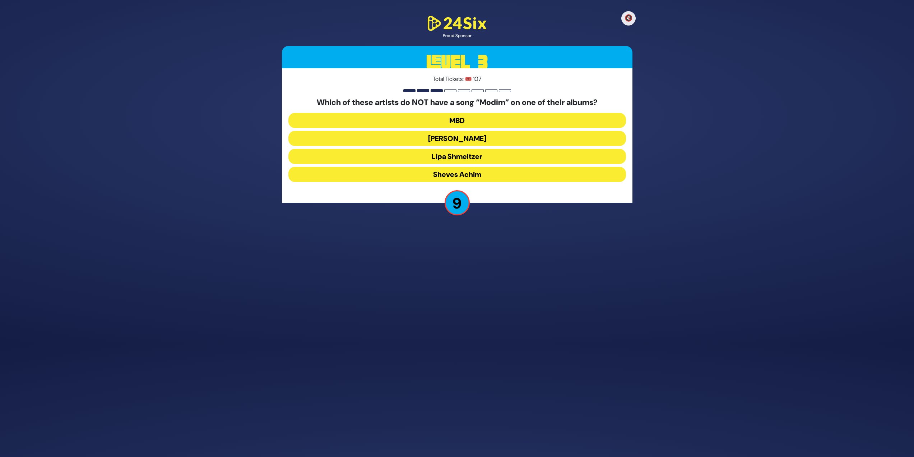
click at [411, 152] on button "Lipa Shmeltzer" at bounding box center [458, 156] width 338 height 15
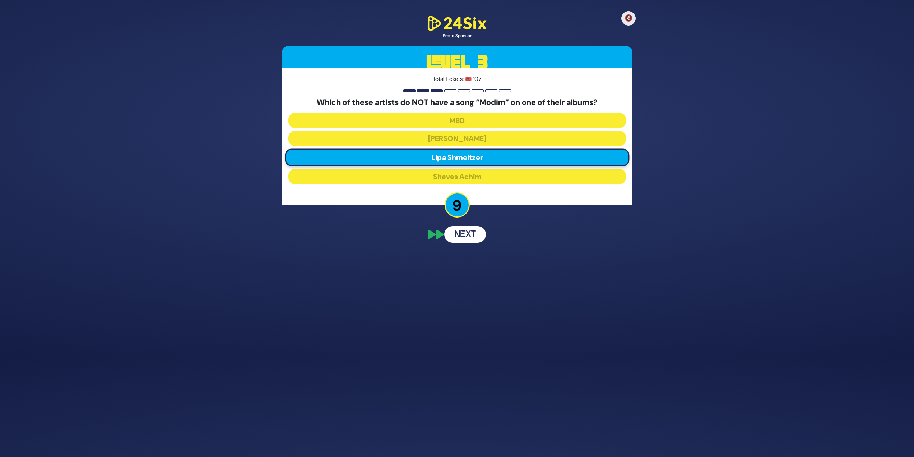
scroll to position [84, 0]
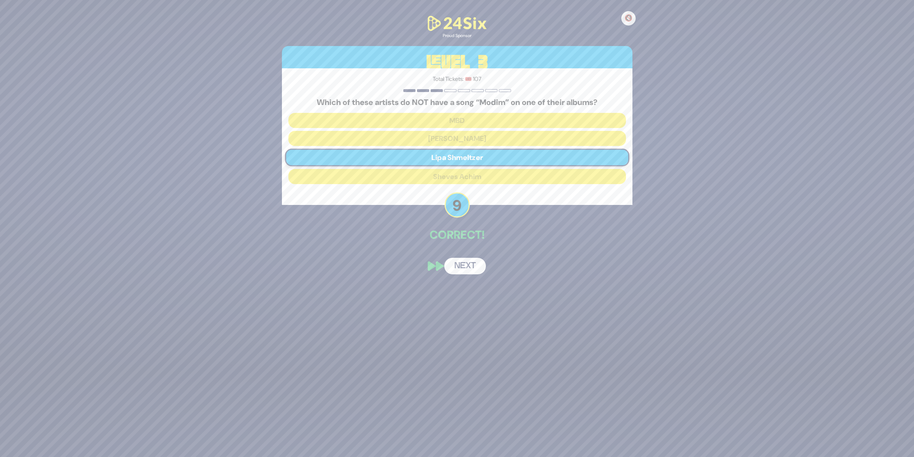
click at [470, 264] on button "Next" at bounding box center [465, 266] width 42 height 17
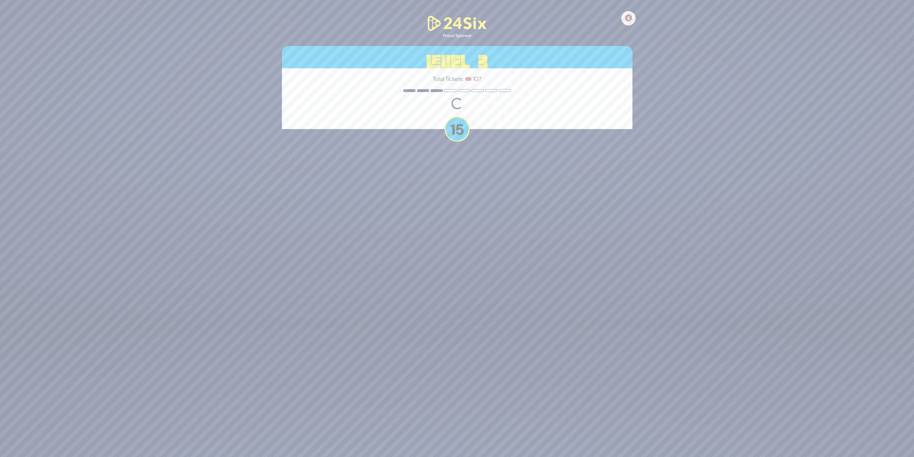
scroll to position [112, 0]
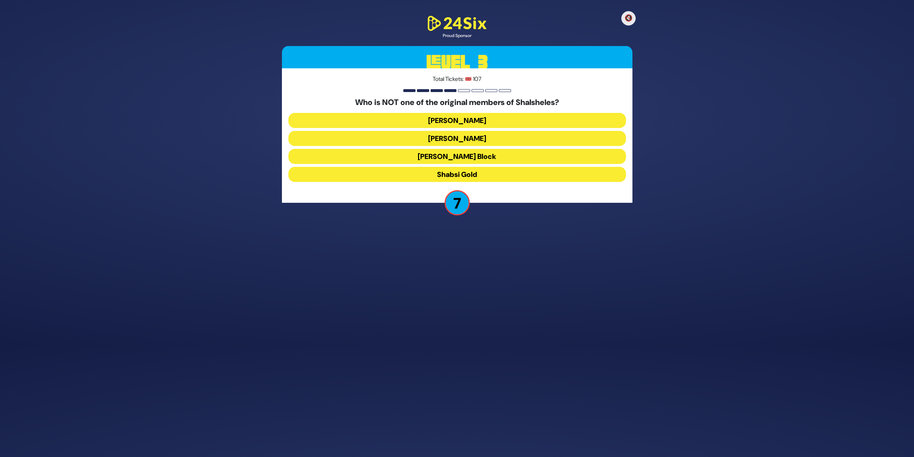
click at [392, 171] on button "Shabsi Gold" at bounding box center [458, 174] width 338 height 15
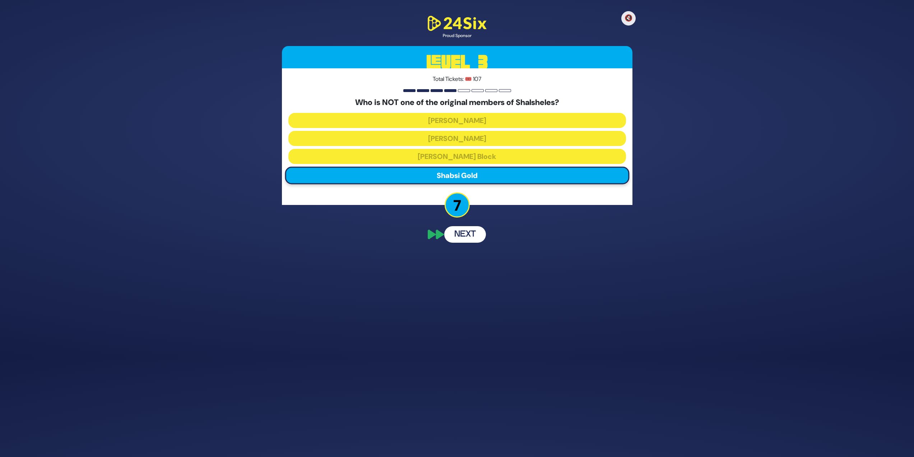
scroll to position [84, 0]
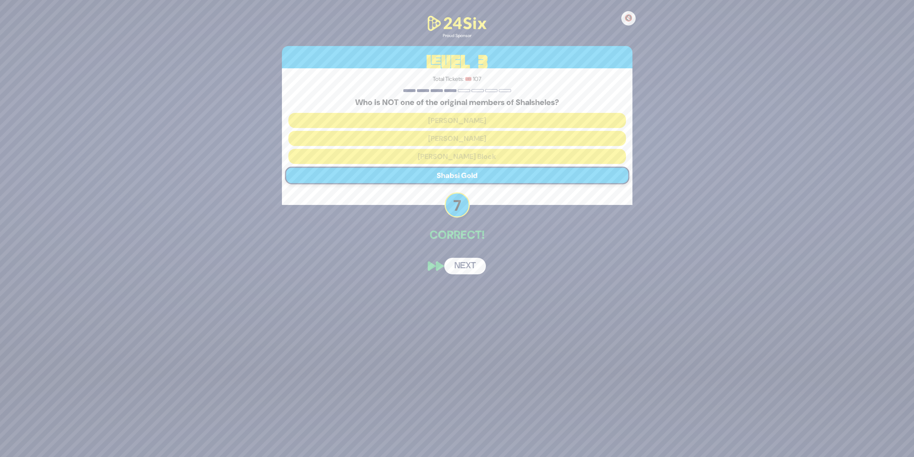
click at [475, 262] on button "Next" at bounding box center [465, 266] width 42 height 17
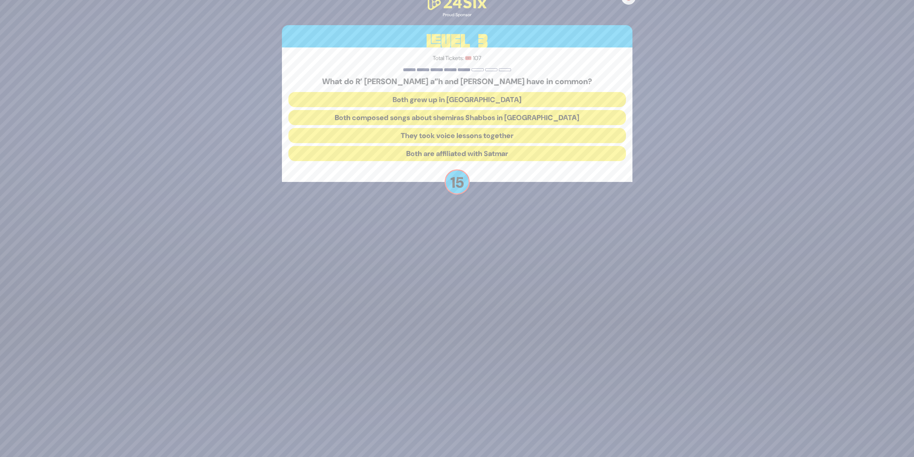
scroll to position [112, 0]
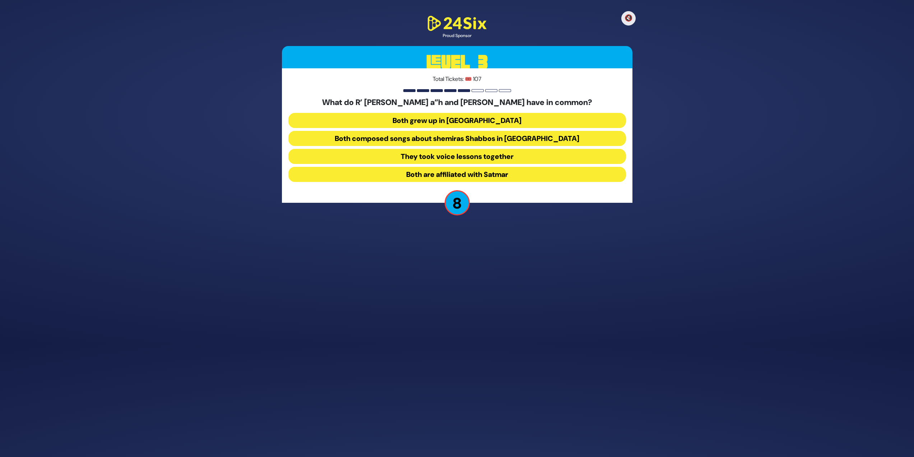
click at [357, 142] on button "Both composed songs about shemiras Shabbos in America" at bounding box center [458, 138] width 338 height 15
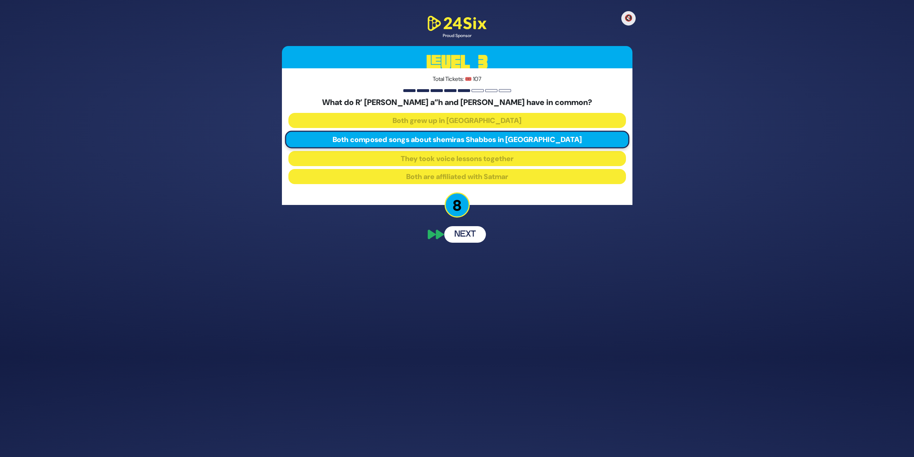
scroll to position [84, 0]
click at [464, 264] on button "Next" at bounding box center [465, 266] width 42 height 17
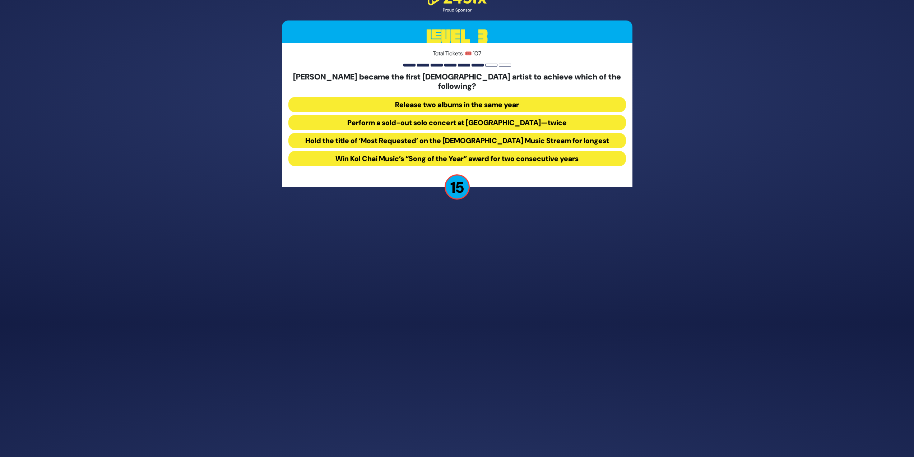
scroll to position [112, 0]
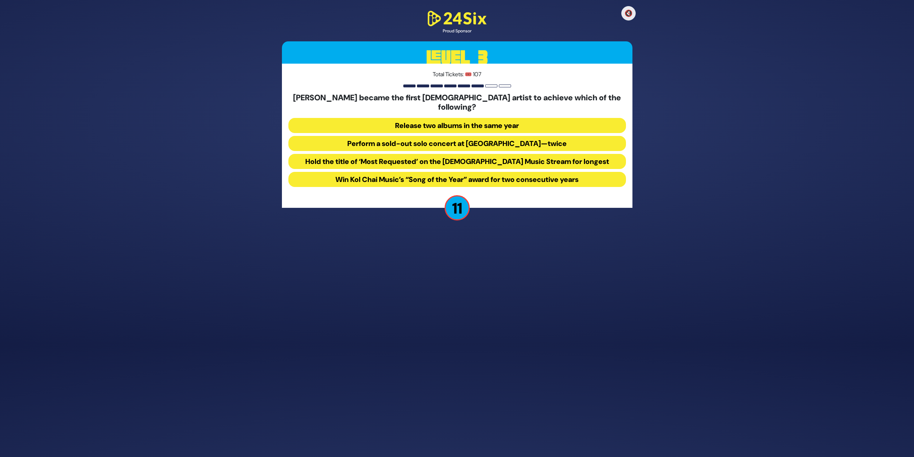
click at [553, 136] on button "Perform a sold-out solo concert at Madison Square Garden—twice" at bounding box center [458, 143] width 338 height 15
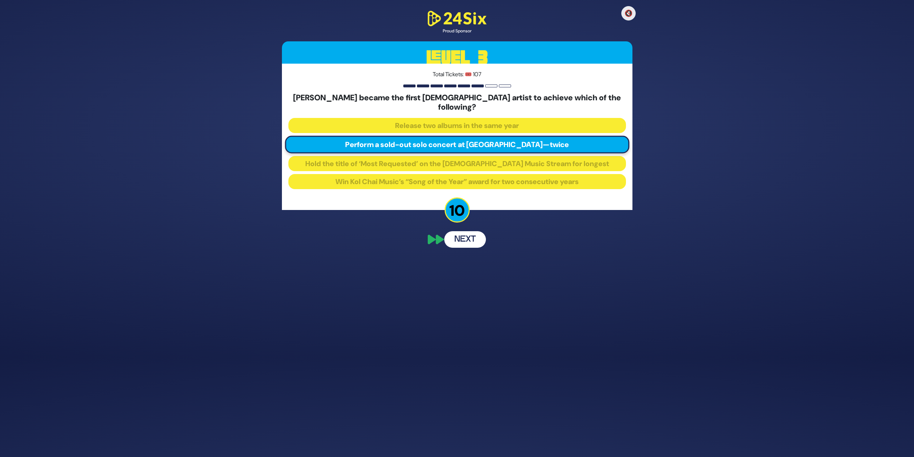
scroll to position [84, 0]
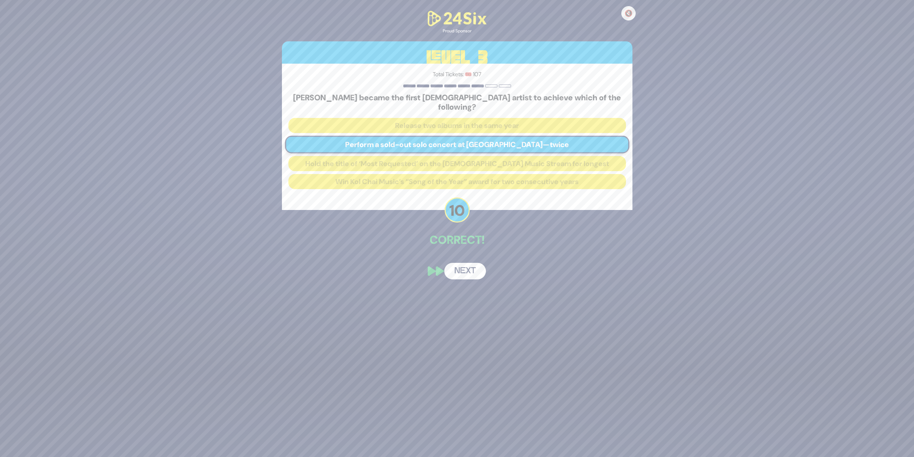
click at [451, 265] on button "Next" at bounding box center [465, 271] width 42 height 17
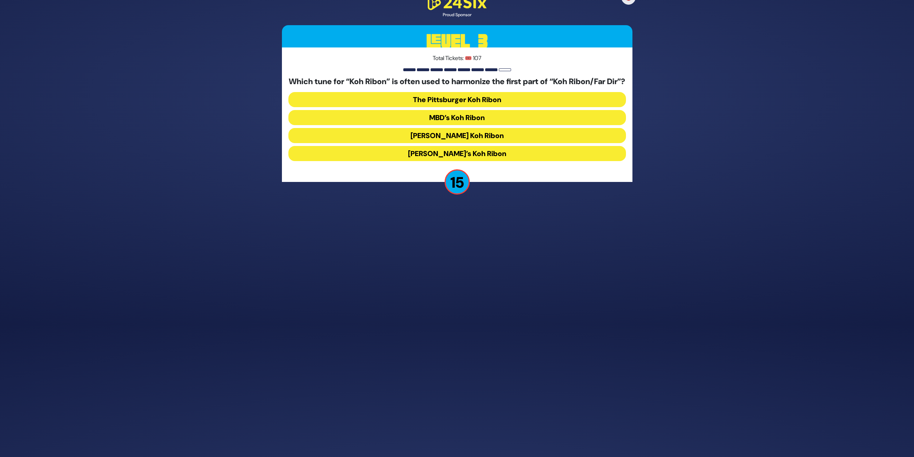
scroll to position [107, 0]
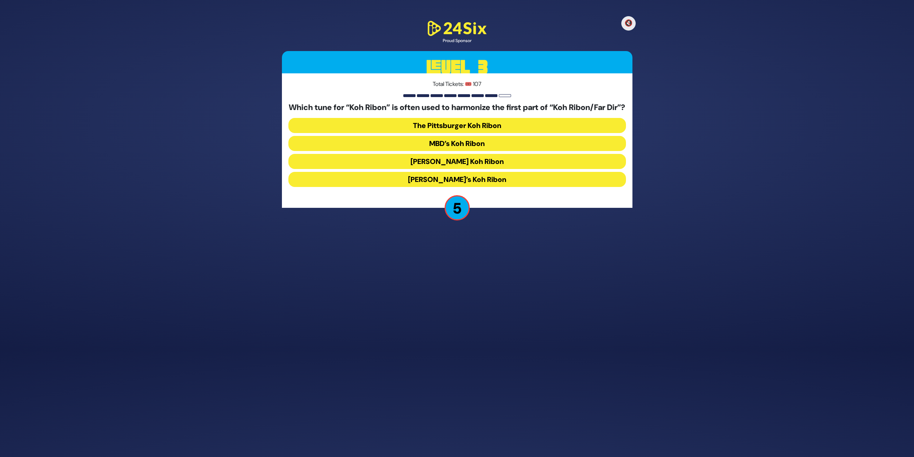
click at [446, 185] on button "Carlebach’s Koh Ribon" at bounding box center [458, 179] width 338 height 15
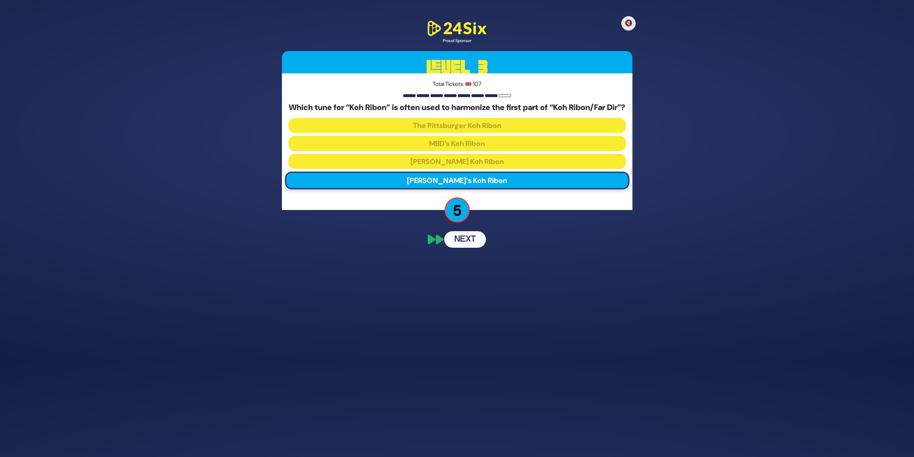
scroll to position [75, 0]
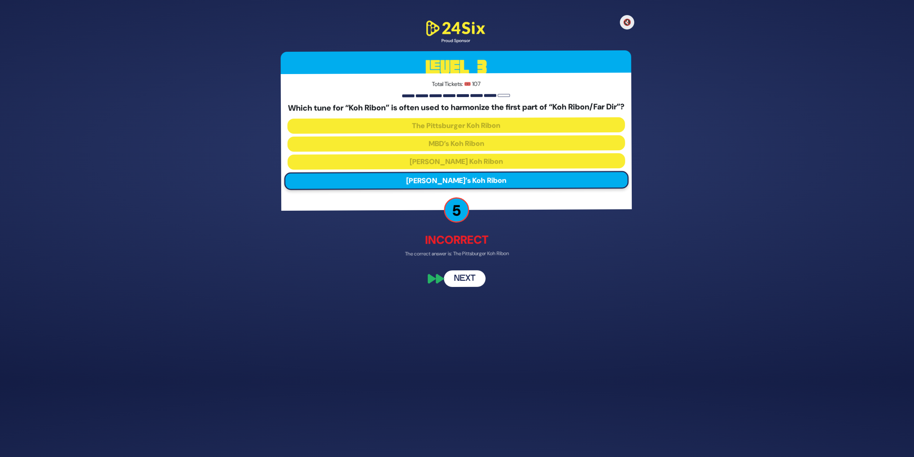
click at [467, 283] on button "Next" at bounding box center [465, 278] width 42 height 17
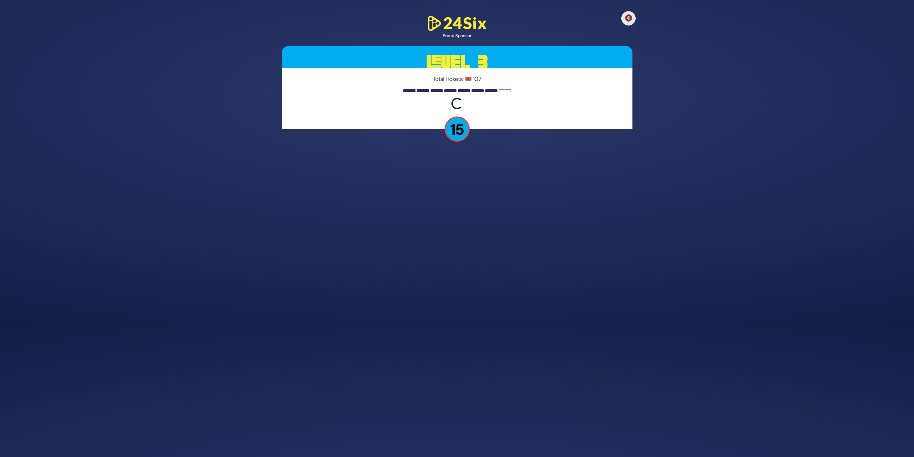
scroll to position [112, 0]
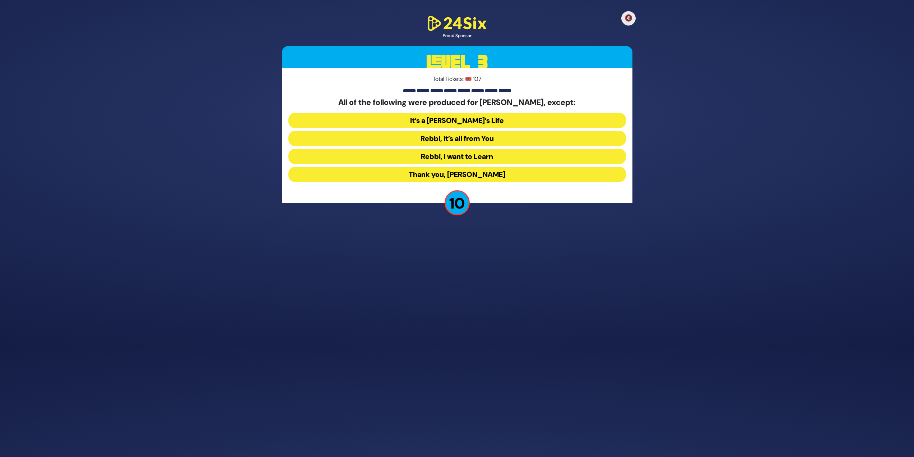
click at [494, 154] on button "Rebbi, I want to Learn" at bounding box center [458, 156] width 338 height 15
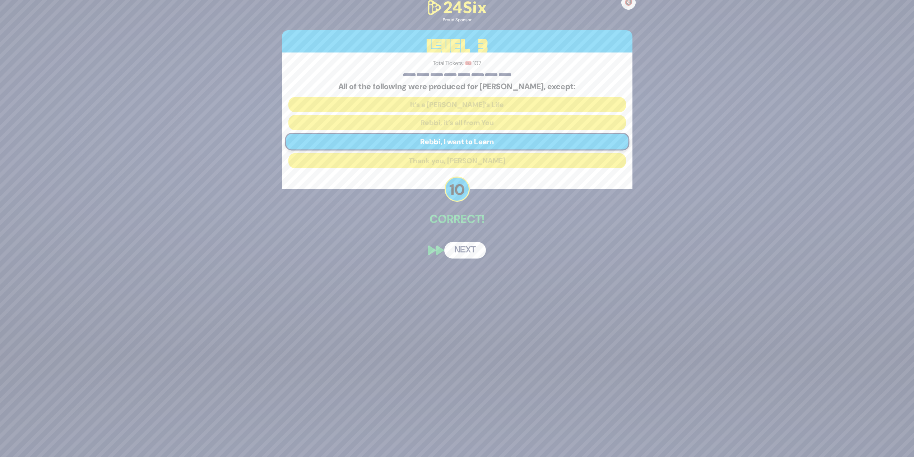
scroll to position [84, 0]
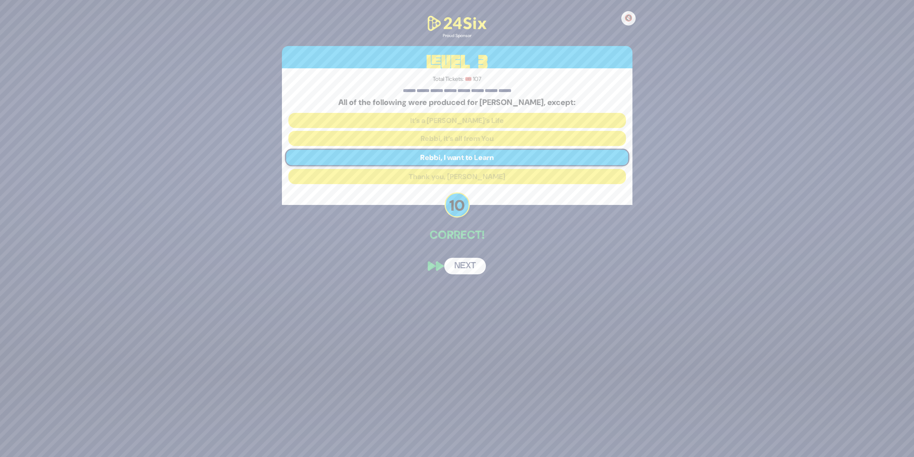
click at [462, 267] on button "Next" at bounding box center [465, 266] width 42 height 17
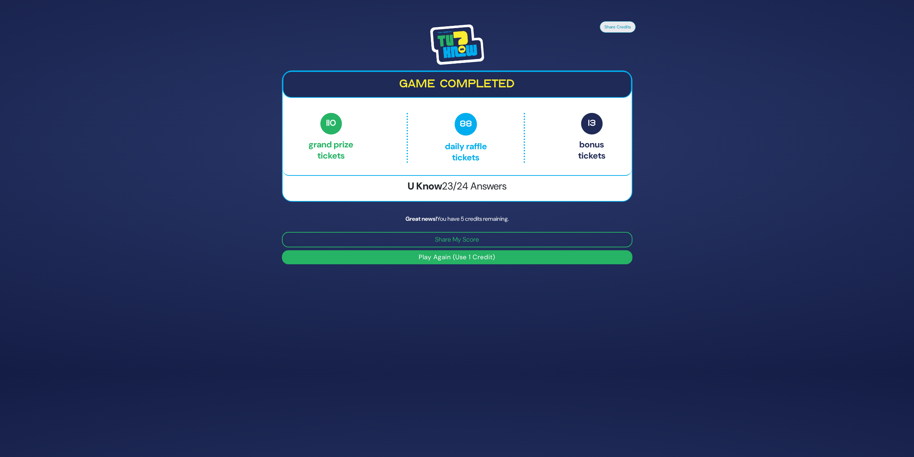
scroll to position [94, 0]
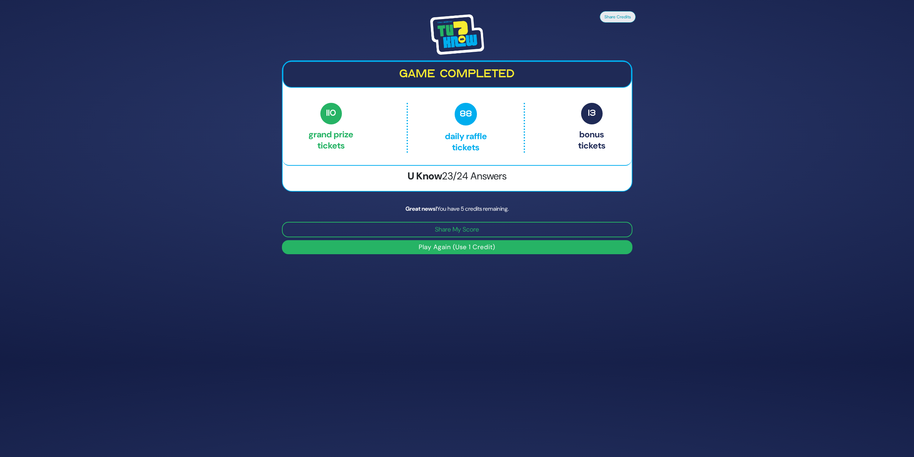
click at [451, 248] on button "Play Again (Use 1 Credit)" at bounding box center [457, 247] width 351 height 14
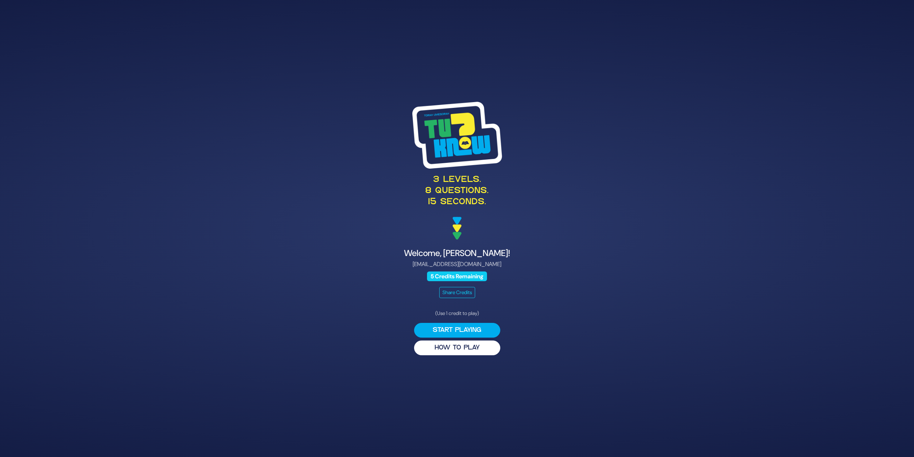
scroll to position [87, 0]
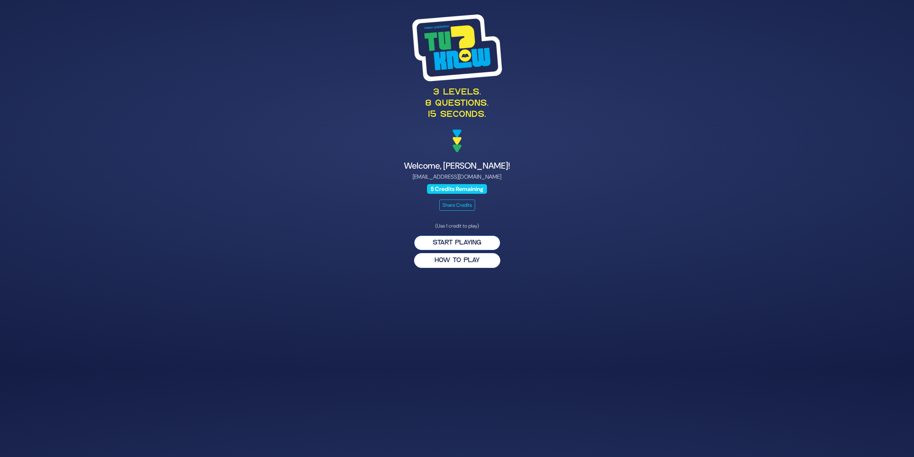
click at [460, 245] on button "Start Playing" at bounding box center [457, 242] width 86 height 15
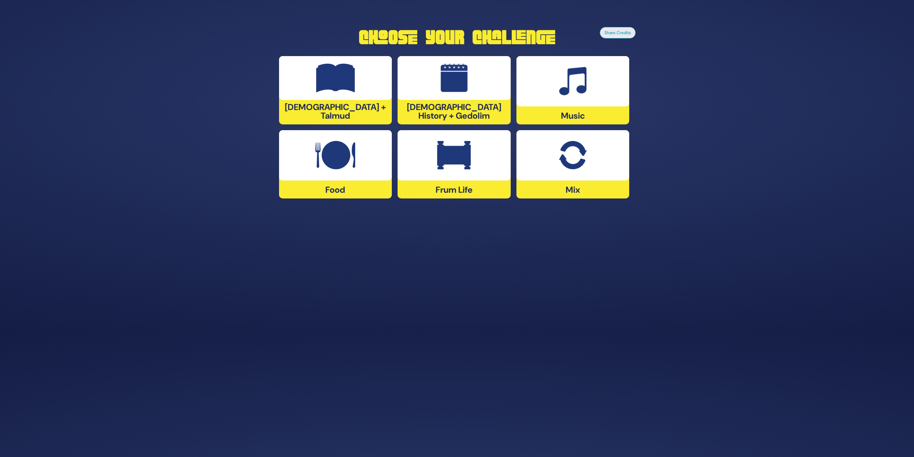
scroll to position [123, 0]
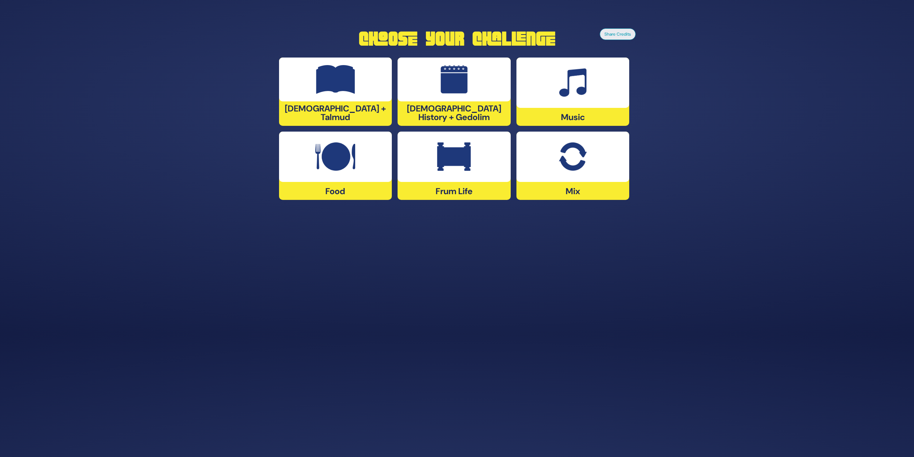
click at [329, 156] on img at bounding box center [335, 156] width 40 height 29
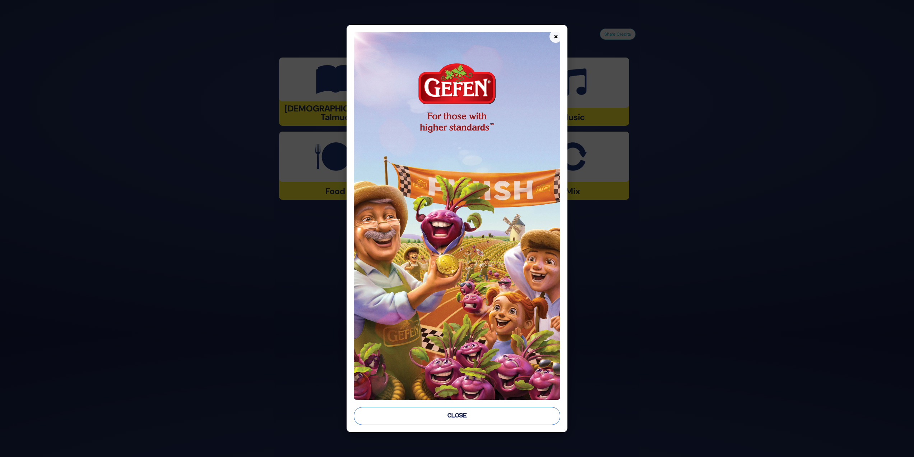
click at [439, 408] on button "Close" at bounding box center [457, 416] width 207 height 18
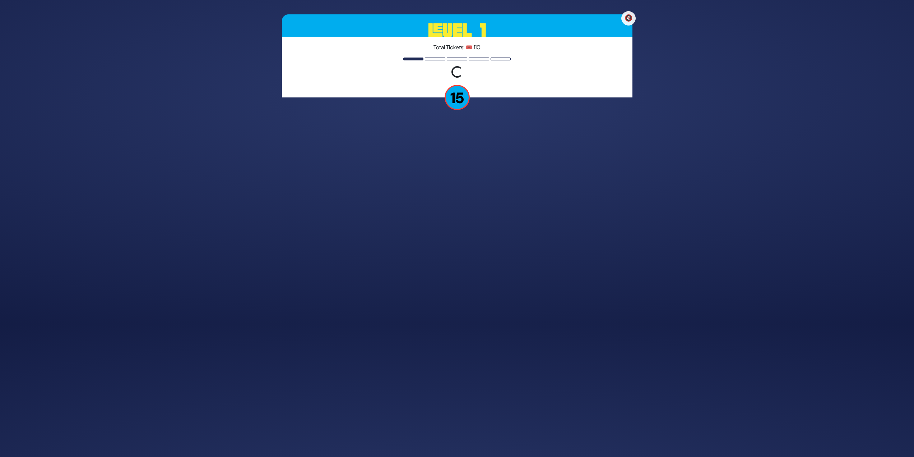
scroll to position [110, 0]
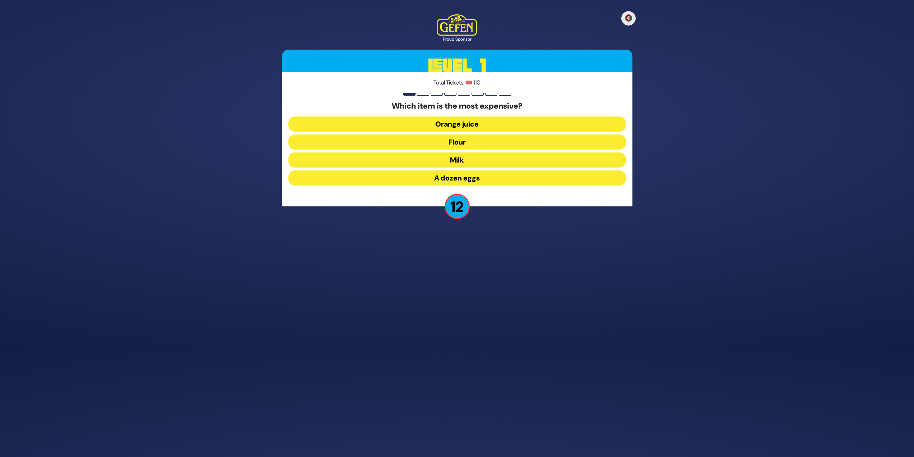
click at [527, 118] on button "Orange juice" at bounding box center [458, 123] width 338 height 15
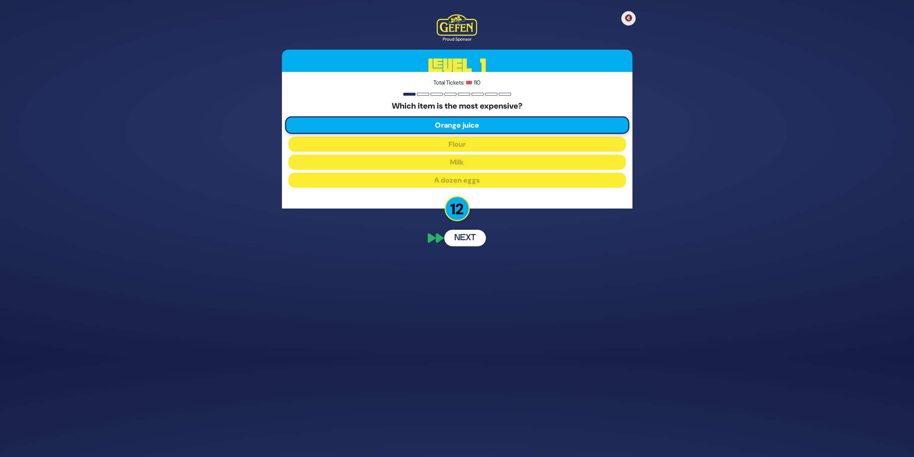
scroll to position [82, 0]
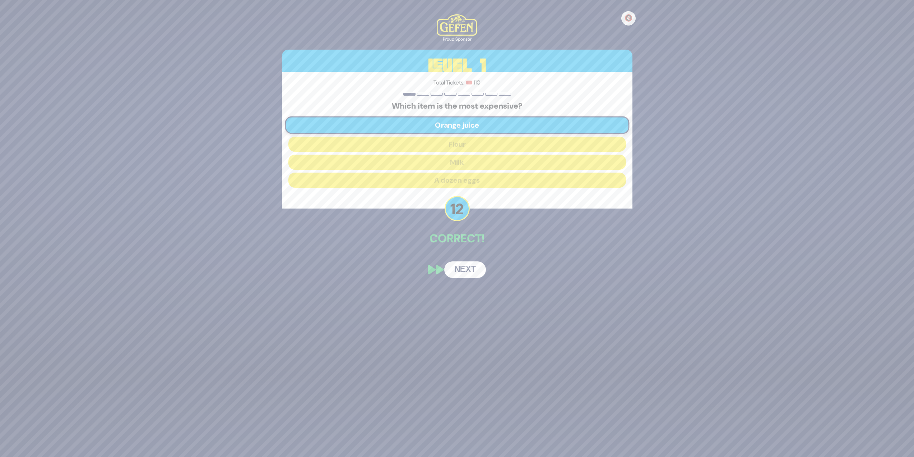
click at [469, 281] on div "🔇 Proud Sponsor Level 1 Total Tickets: 🎟️ 110 Which item is the most expensive?…" at bounding box center [457, 146] width 368 height 281
click at [468, 276] on button "Next" at bounding box center [465, 269] width 42 height 17
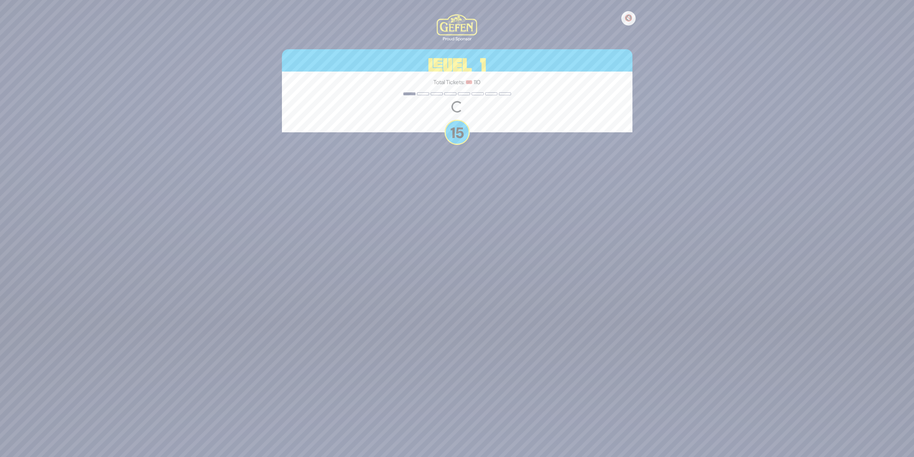
scroll to position [110, 0]
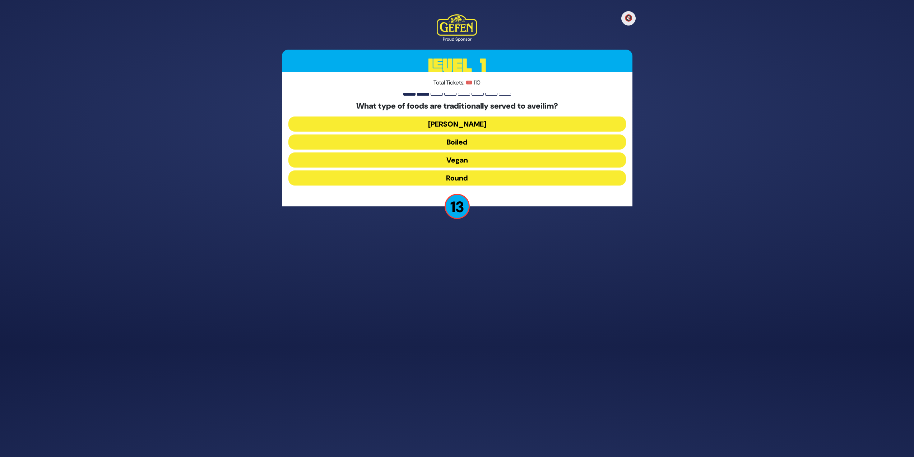
click at [520, 180] on button "Round" at bounding box center [458, 177] width 338 height 15
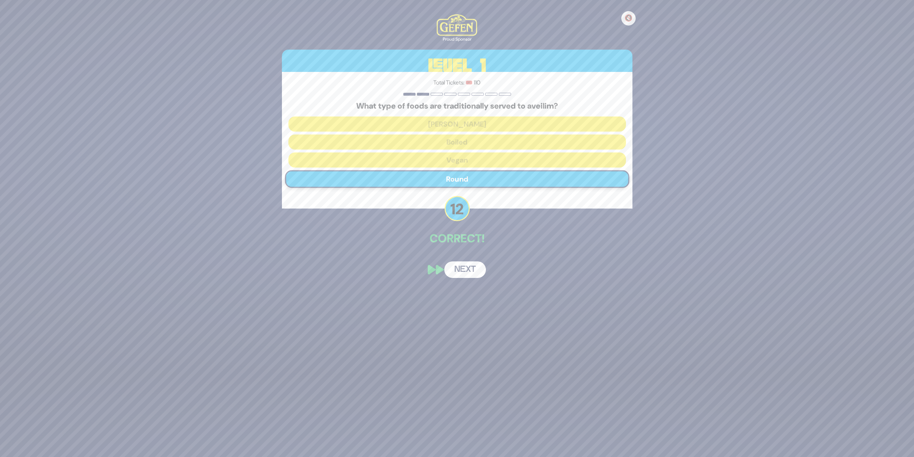
click at [454, 265] on button "Next" at bounding box center [465, 269] width 42 height 17
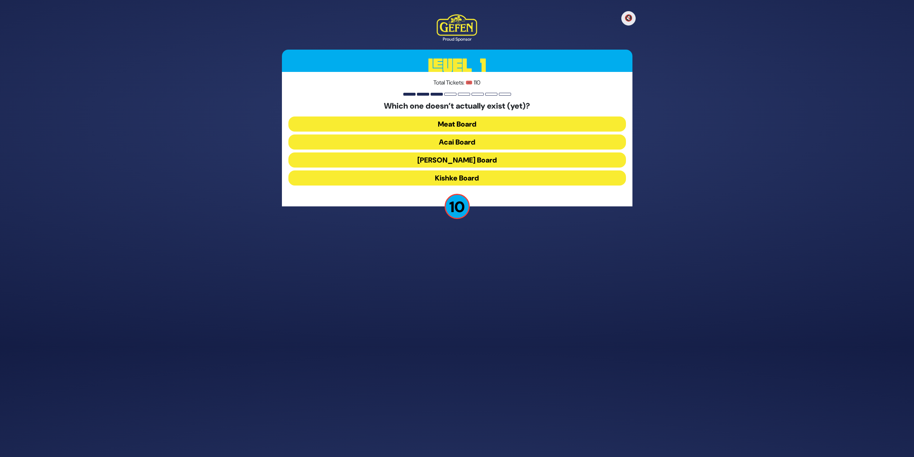
click at [512, 139] on button "Acai Board" at bounding box center [458, 141] width 338 height 15
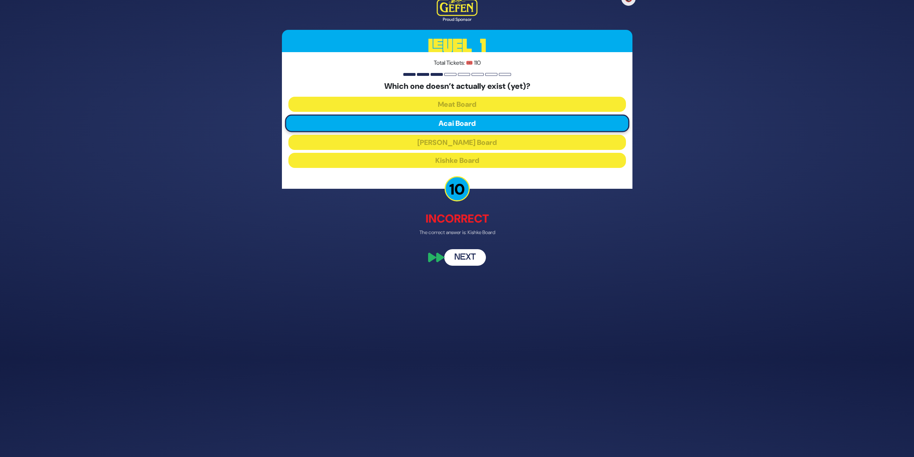
scroll to position [78, 0]
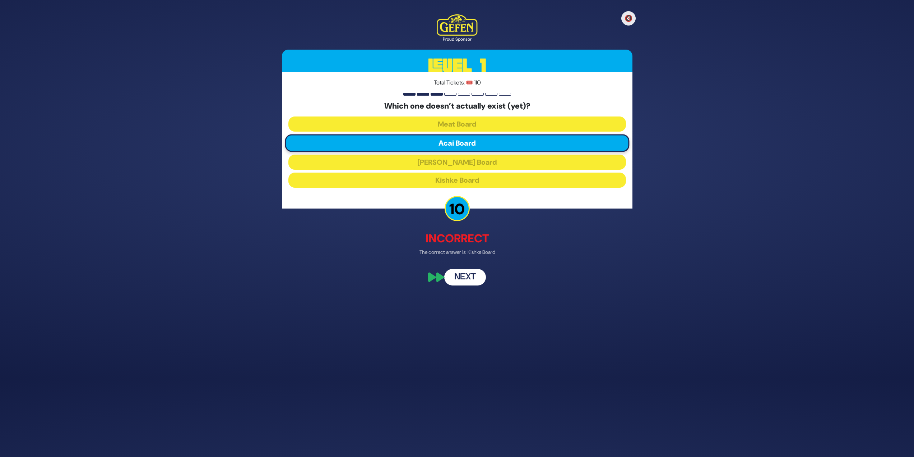
click at [462, 273] on button "Next" at bounding box center [465, 277] width 42 height 17
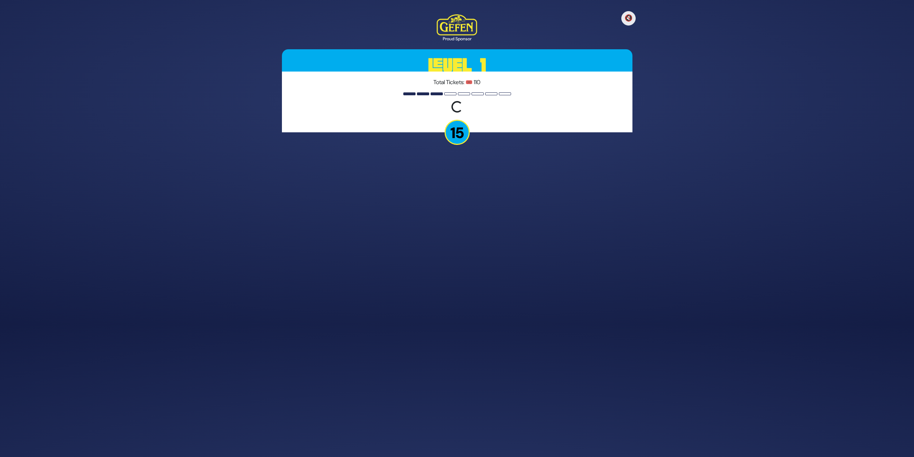
scroll to position [110, 0]
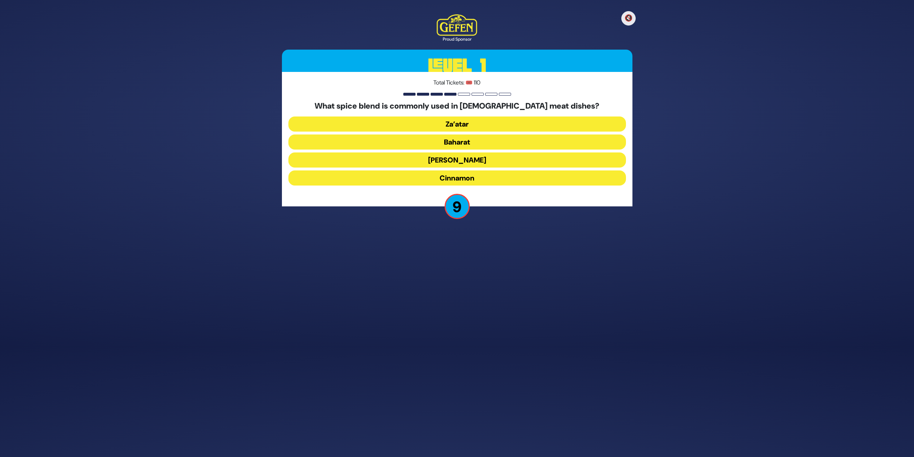
click at [466, 146] on button "Baharat" at bounding box center [458, 141] width 338 height 15
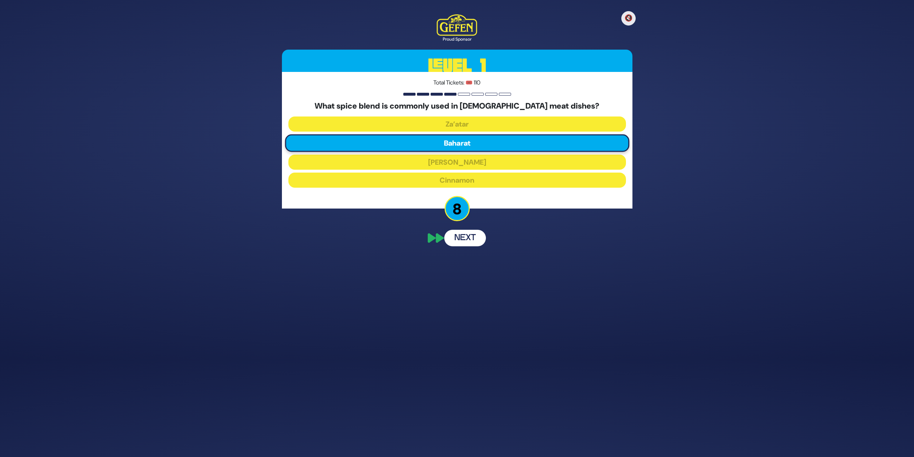
scroll to position [82, 0]
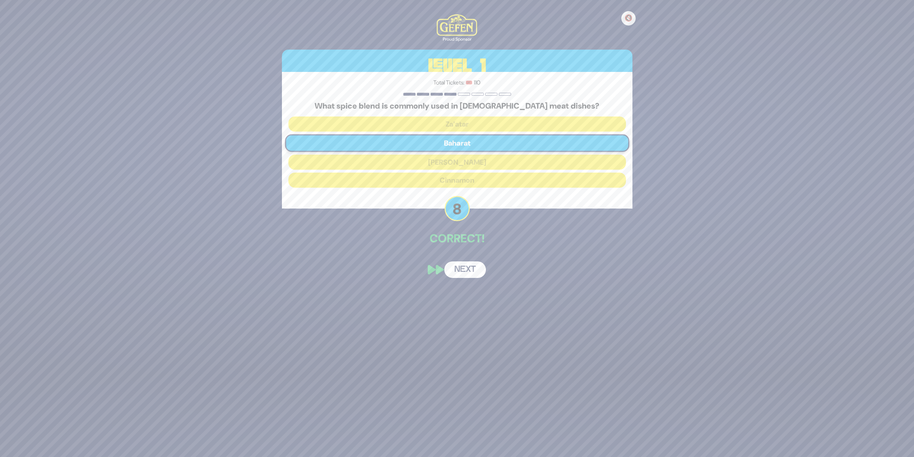
click at [463, 268] on button "Next" at bounding box center [465, 269] width 42 height 17
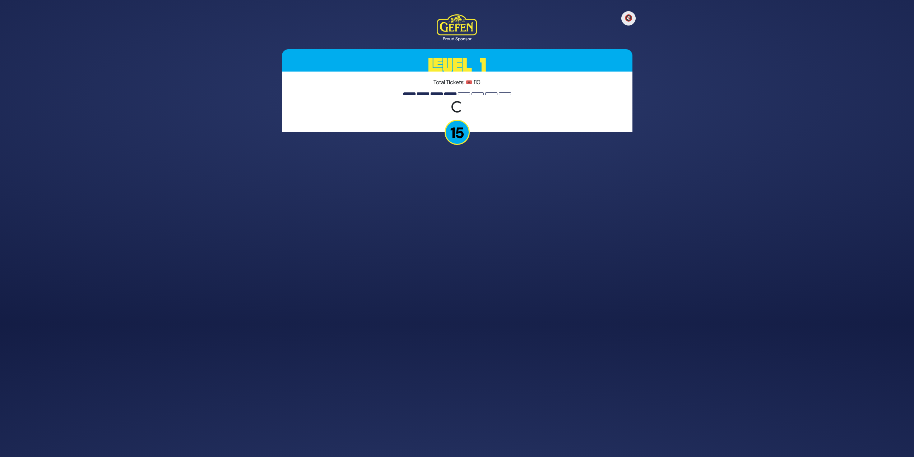
scroll to position [110, 0]
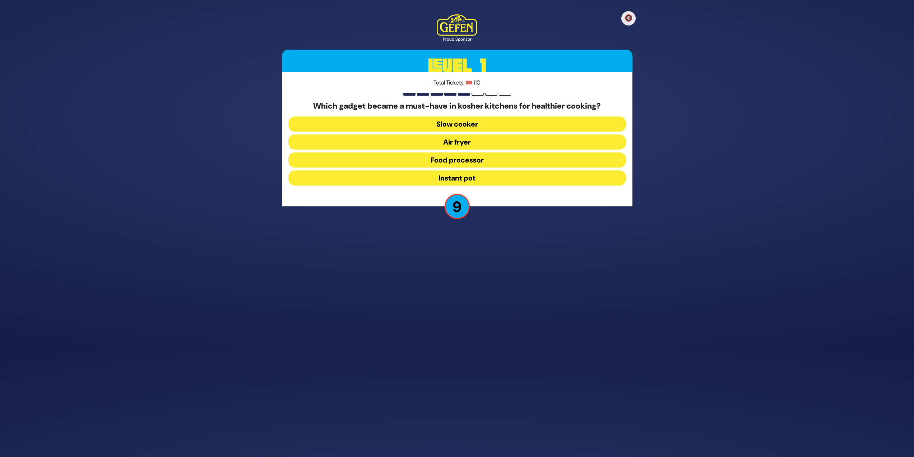
click at [470, 141] on button "Air fryer" at bounding box center [458, 141] width 338 height 15
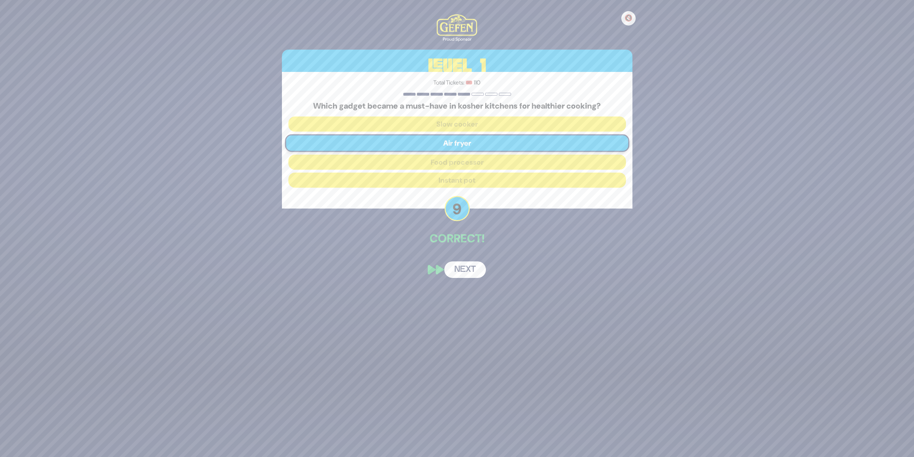
click at [460, 265] on button "Next" at bounding box center [465, 269] width 42 height 17
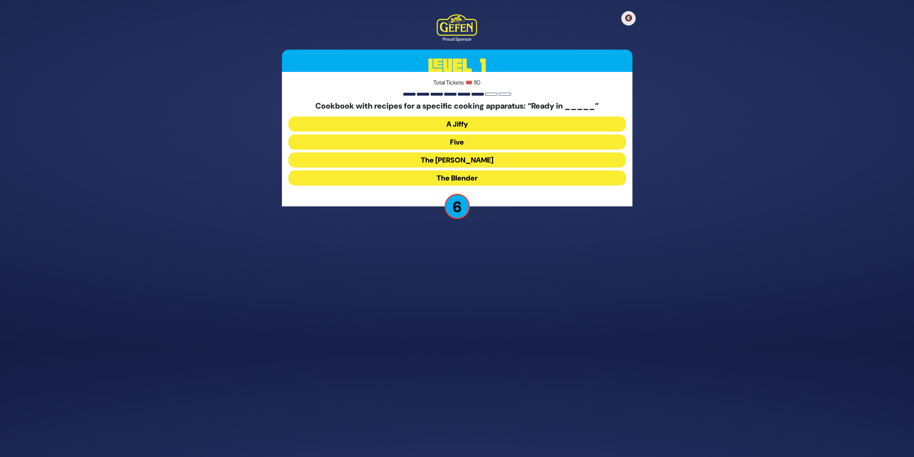
click at [439, 161] on button "The Betty" at bounding box center [458, 159] width 338 height 15
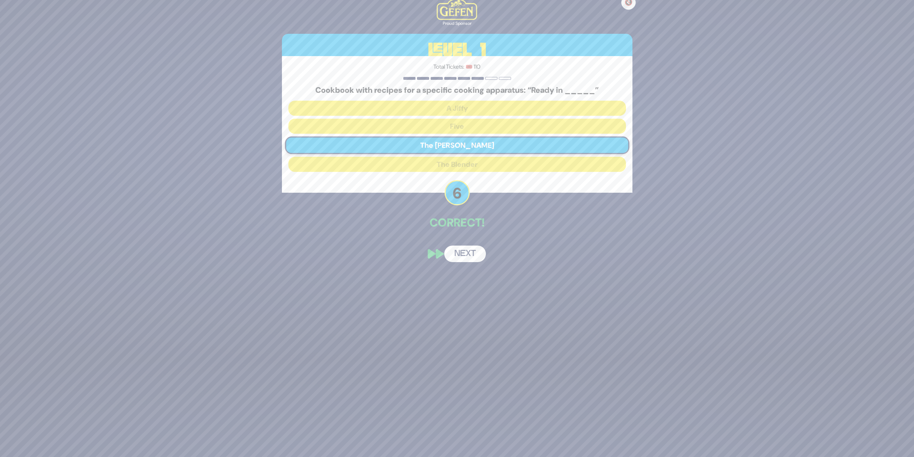
scroll to position [82, 0]
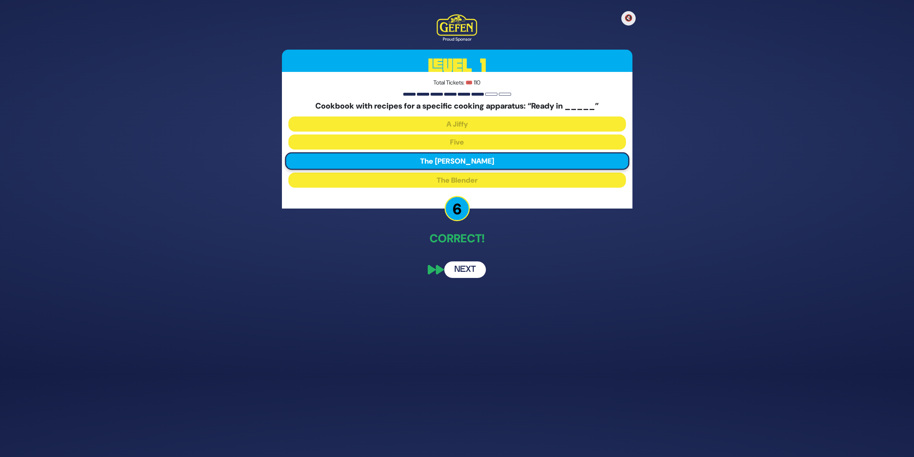
click at [465, 265] on button "Next" at bounding box center [465, 269] width 42 height 17
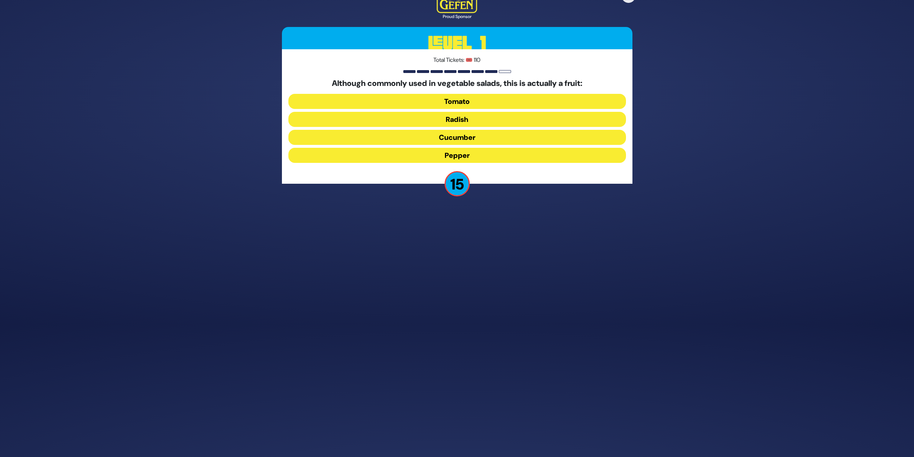
scroll to position [110, 0]
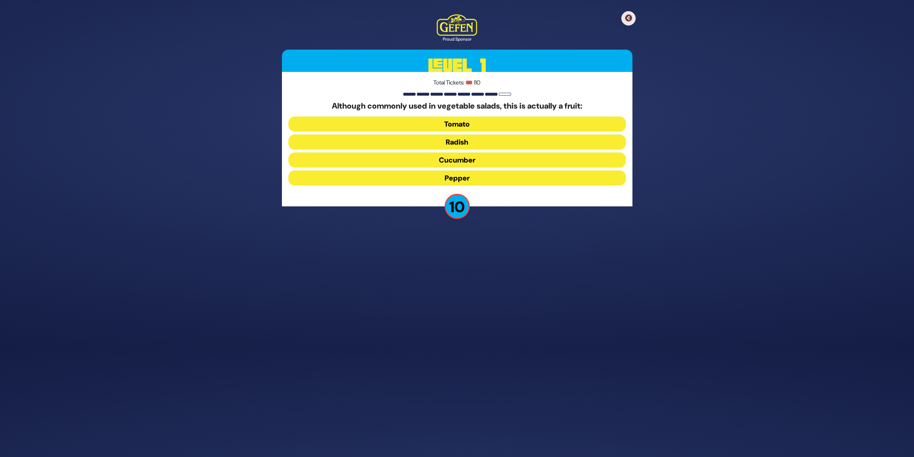
click at [495, 122] on button "Tomato" at bounding box center [458, 123] width 338 height 15
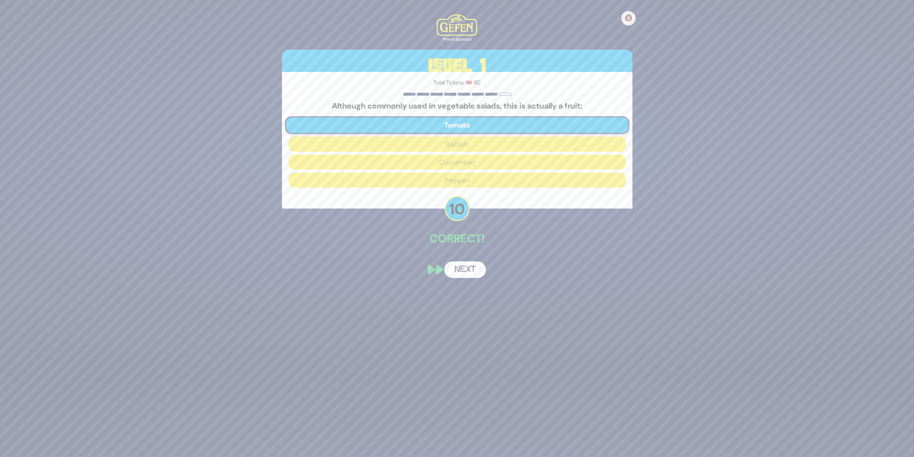
click at [472, 272] on button "Next" at bounding box center [465, 269] width 42 height 17
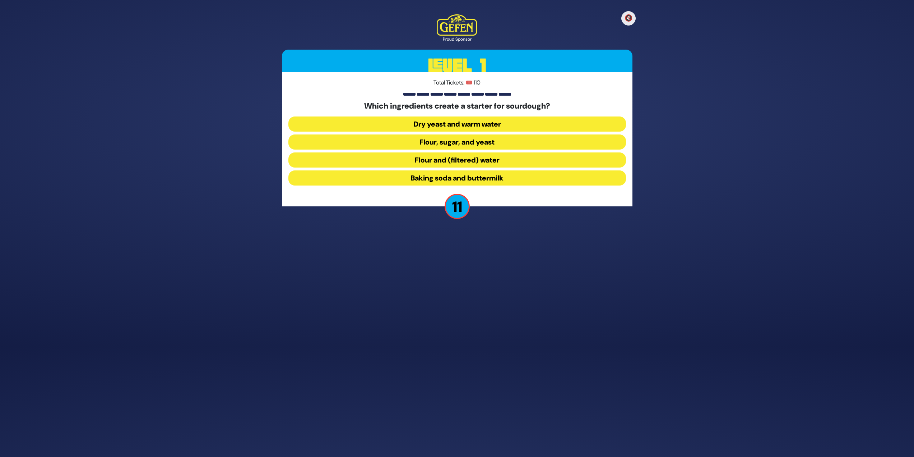
click at [397, 162] on button "Flour and (filtered) water" at bounding box center [458, 159] width 338 height 15
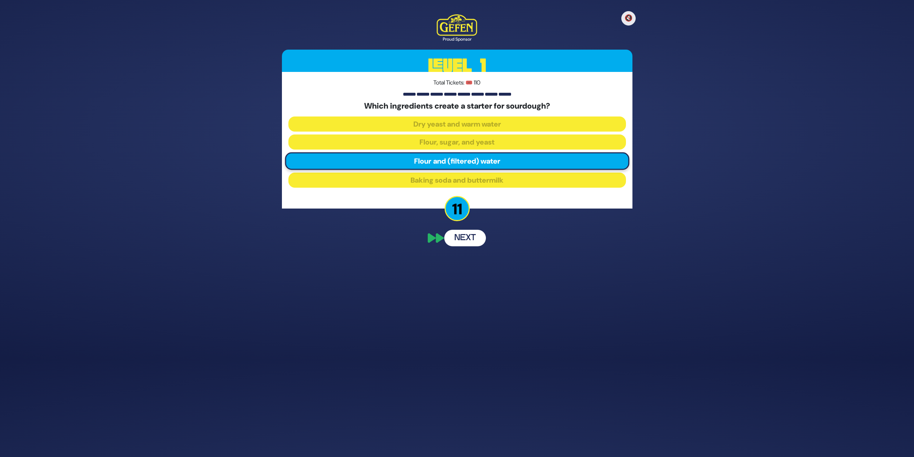
scroll to position [82, 0]
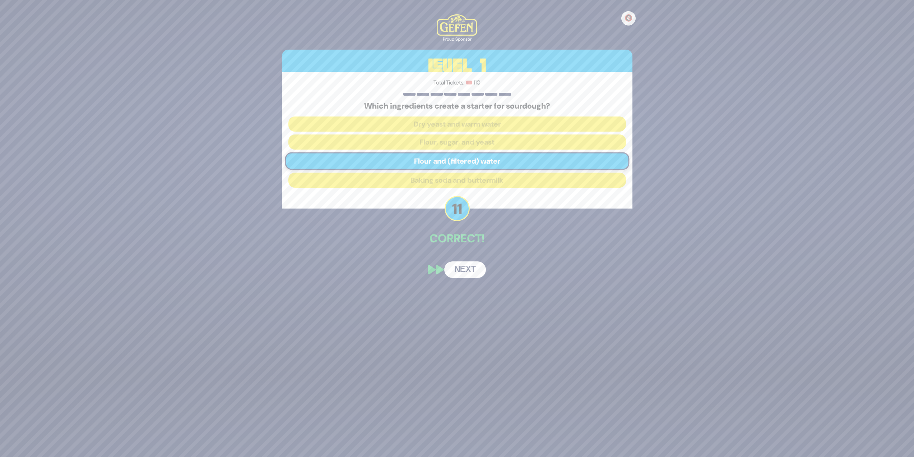
click at [466, 270] on button "Next" at bounding box center [465, 269] width 42 height 17
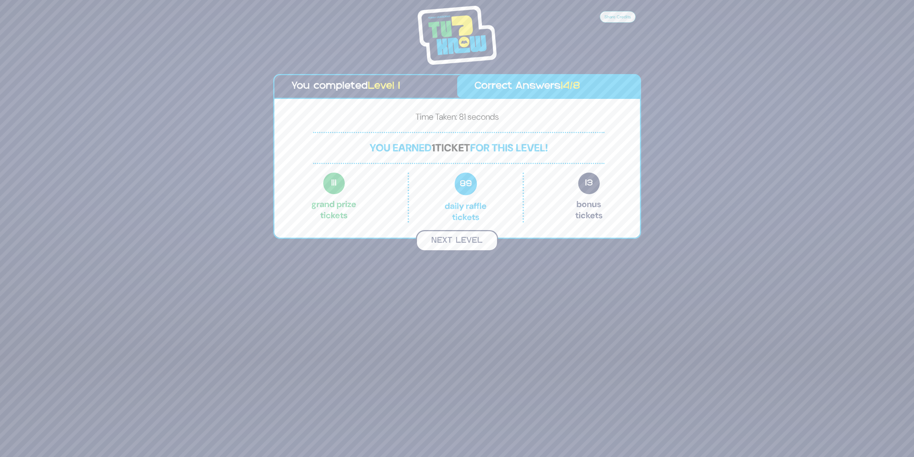
click at [455, 246] on button "Next Level" at bounding box center [457, 240] width 82 height 21
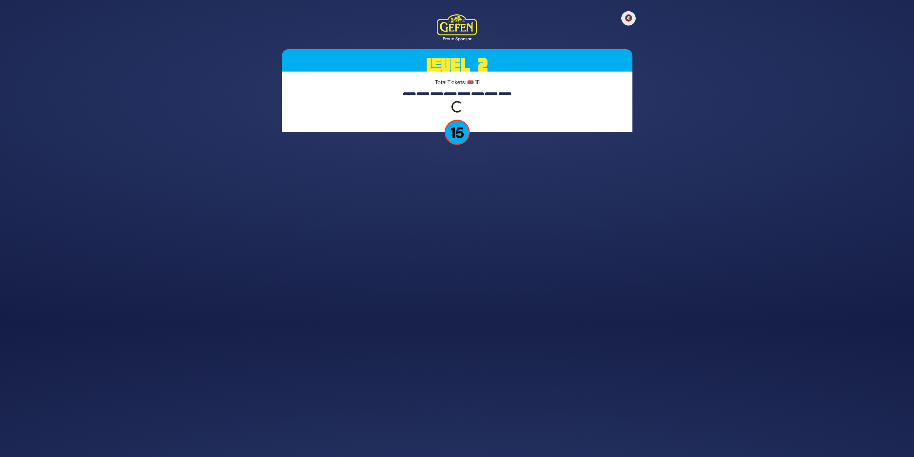
scroll to position [110, 0]
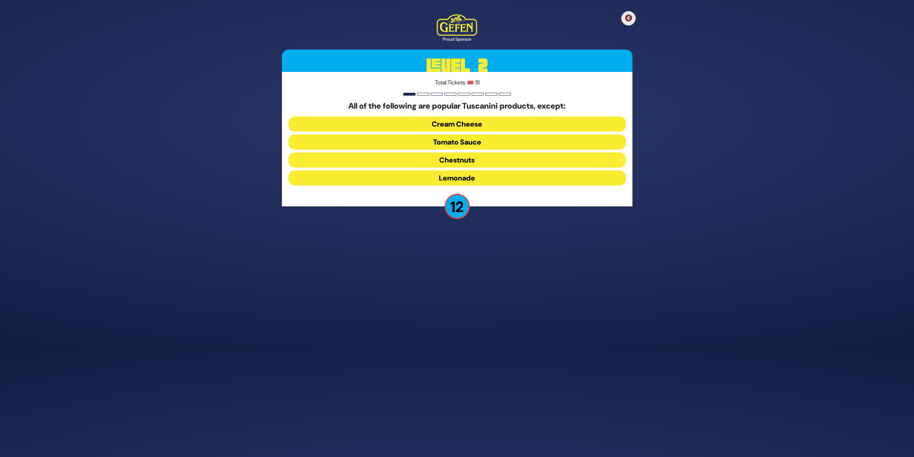
click at [578, 117] on button "Cream Cheese" at bounding box center [458, 123] width 338 height 15
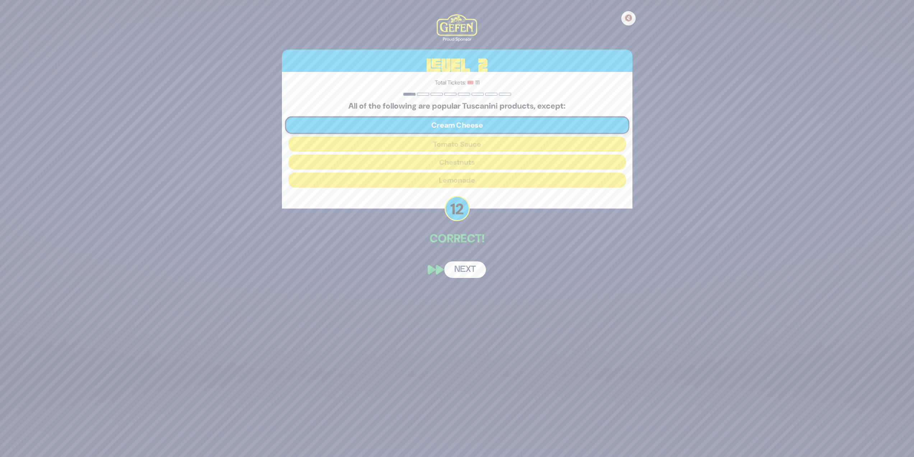
click at [468, 264] on button "Next" at bounding box center [465, 269] width 42 height 17
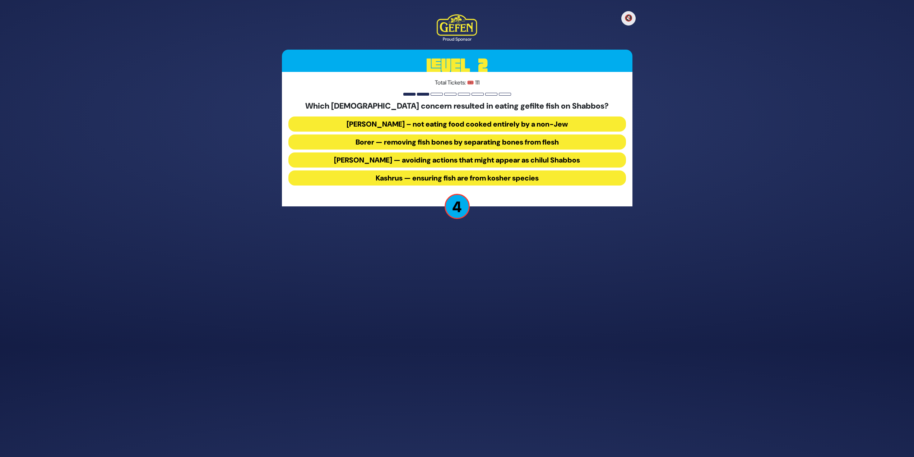
click at [366, 140] on button "Borer — removing fish bones by separating bones from flesh" at bounding box center [458, 141] width 338 height 15
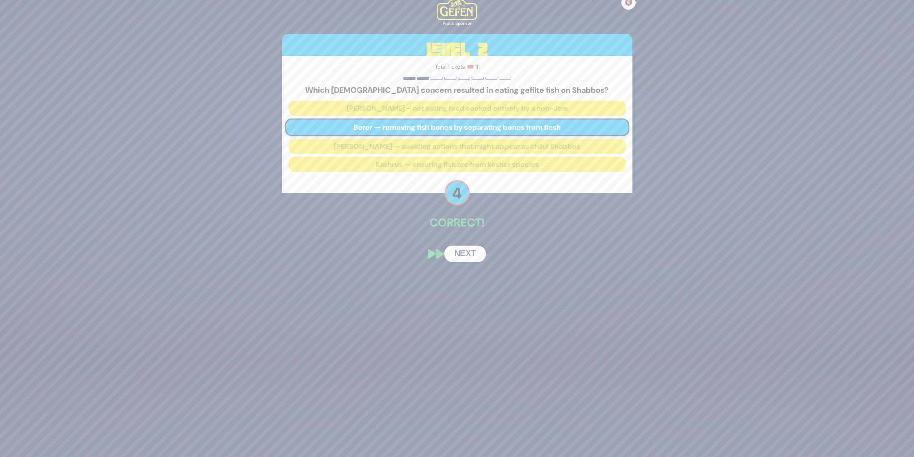
scroll to position [82, 0]
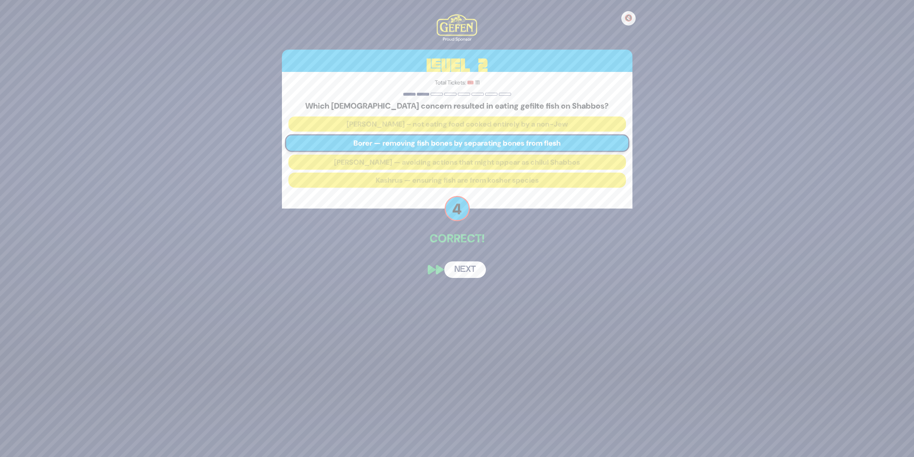
click at [470, 268] on button "Next" at bounding box center [465, 269] width 42 height 17
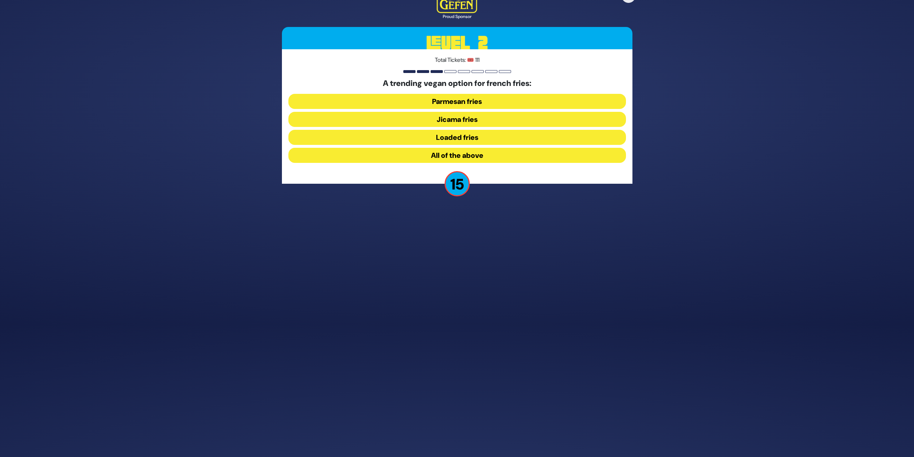
scroll to position [110, 0]
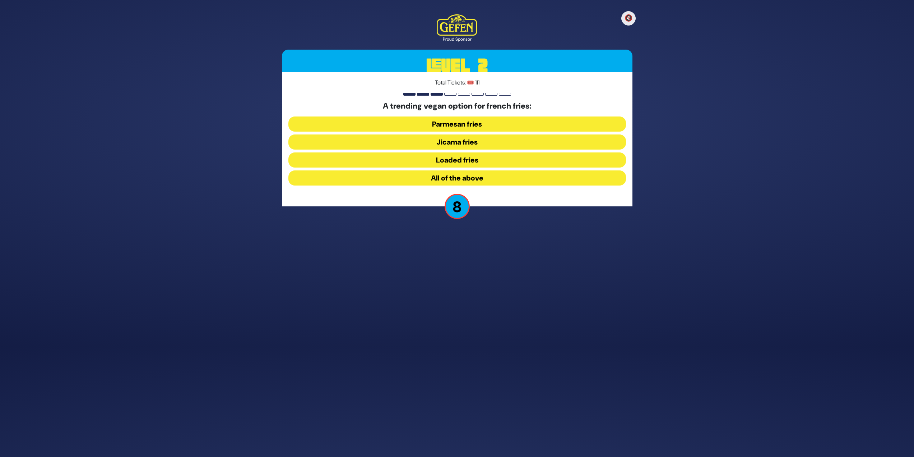
click at [504, 140] on button "Jicama fries" at bounding box center [458, 141] width 338 height 15
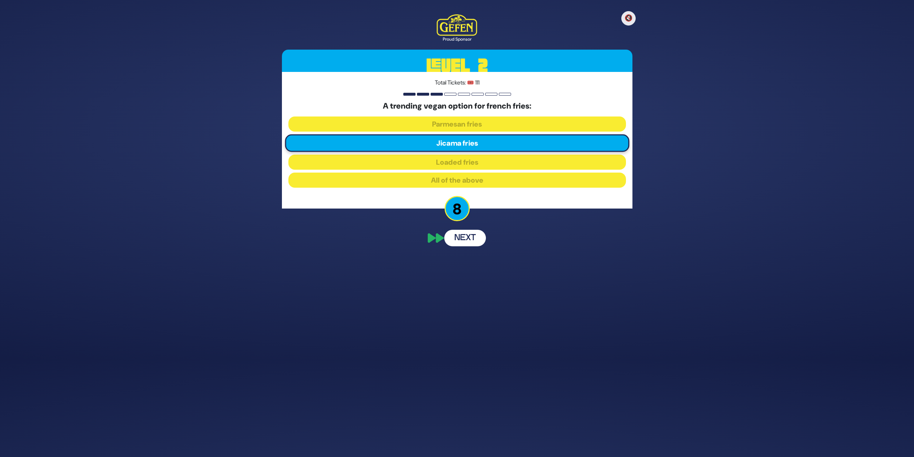
scroll to position [82, 0]
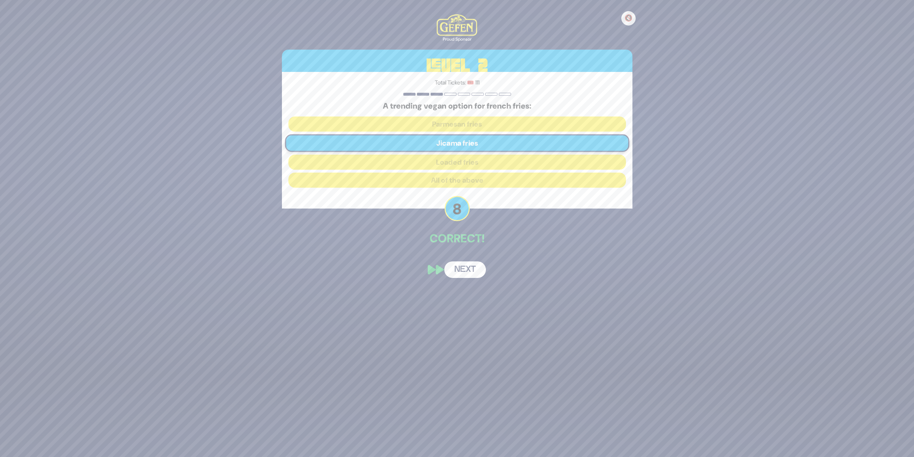
click at [465, 269] on button "Next" at bounding box center [465, 269] width 42 height 17
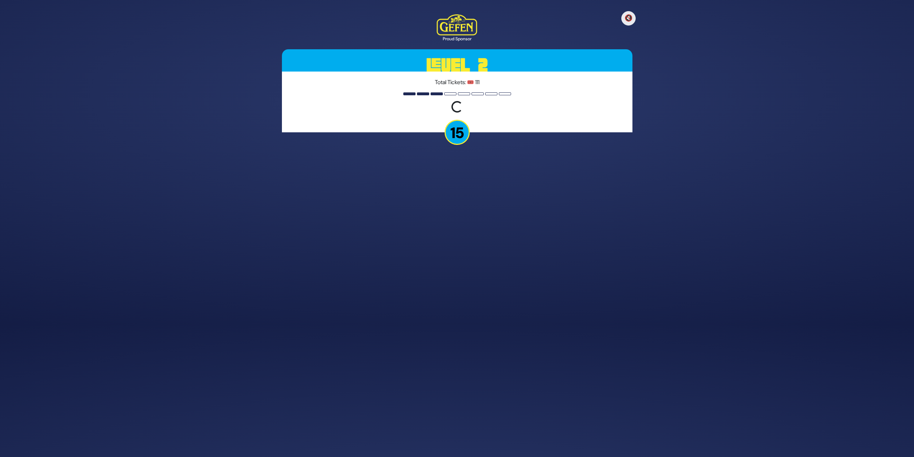
scroll to position [110, 0]
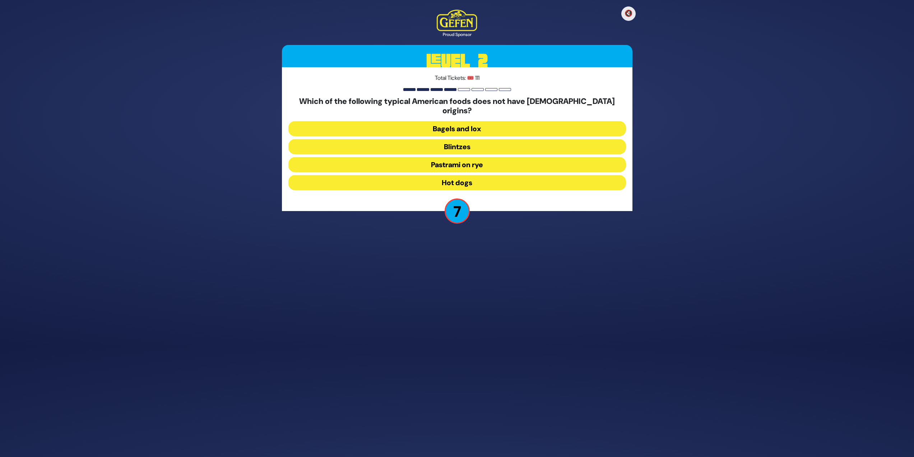
click at [472, 179] on button "Hot dogs" at bounding box center [458, 182] width 338 height 15
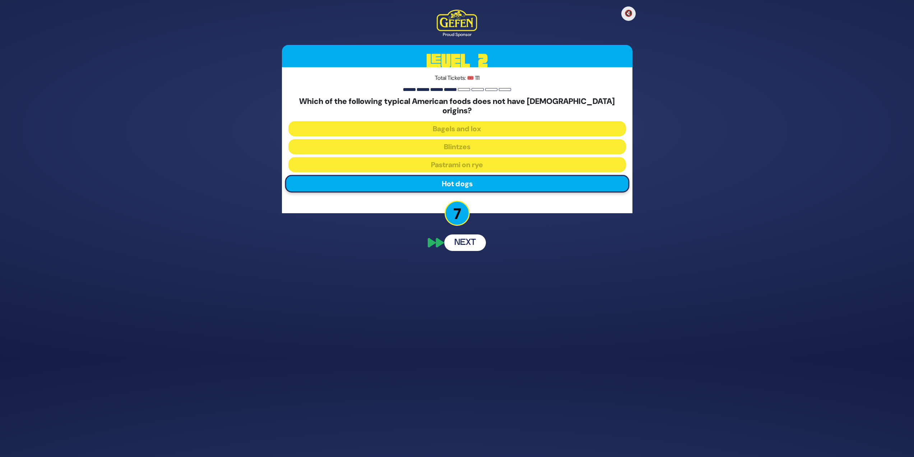
scroll to position [82, 0]
click at [470, 271] on button "Next" at bounding box center [465, 274] width 42 height 17
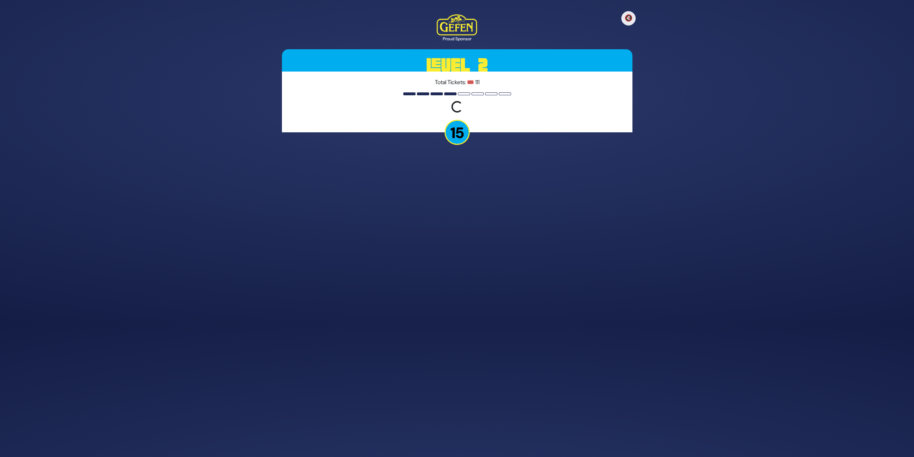
scroll to position [110, 0]
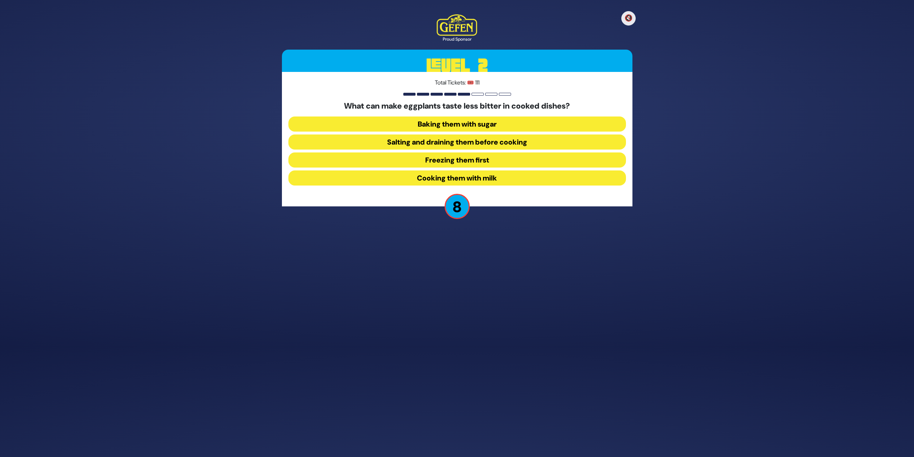
click at [548, 140] on button "Salting and draining them before cooking" at bounding box center [458, 141] width 338 height 15
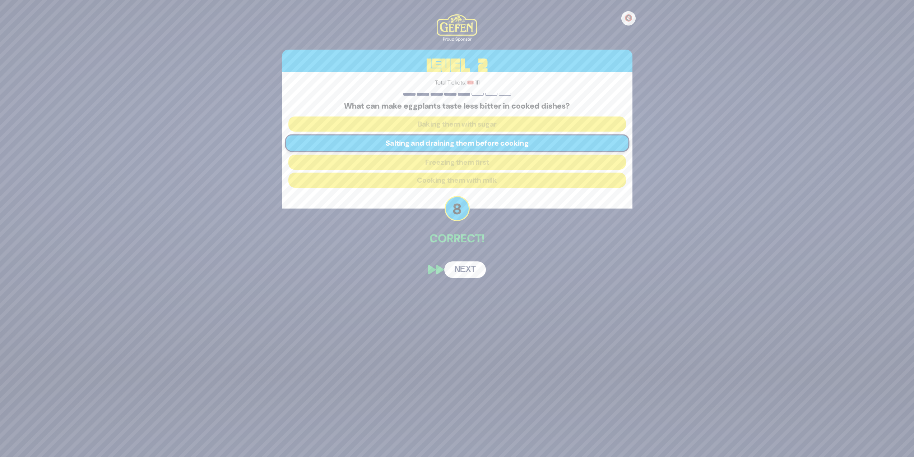
click at [471, 267] on button "Next" at bounding box center [465, 269] width 42 height 17
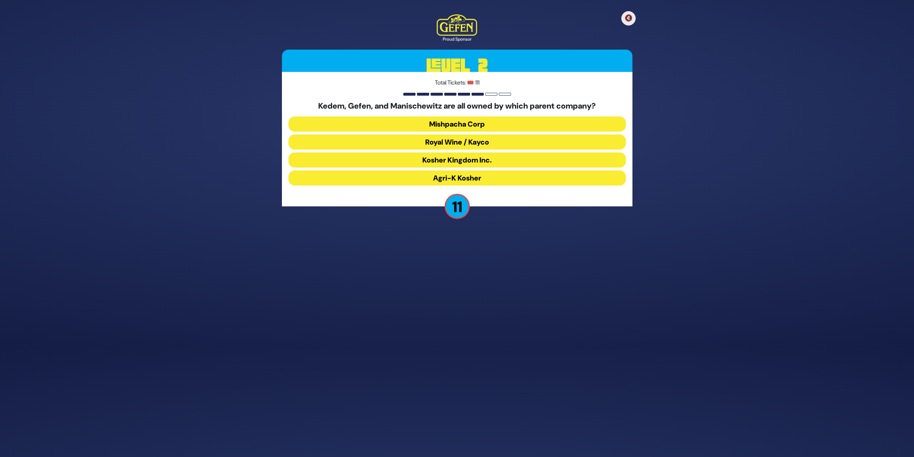
click at [500, 139] on button "Royal Wine / Kayco" at bounding box center [458, 141] width 338 height 15
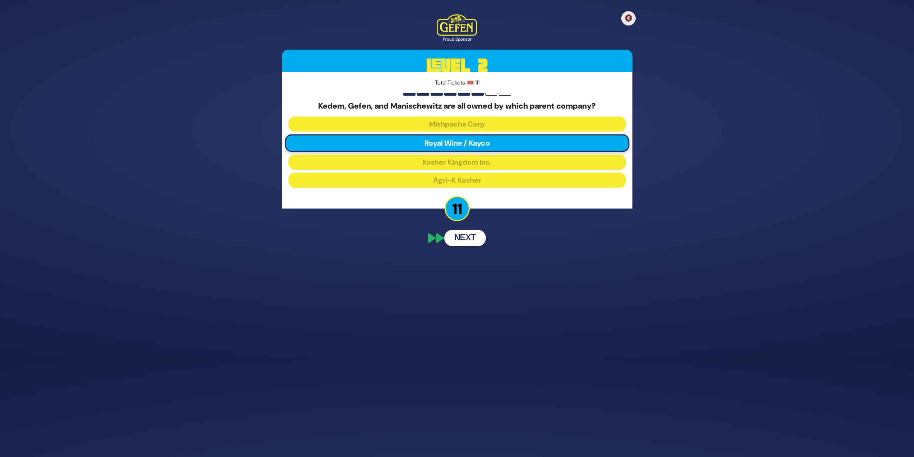
scroll to position [82, 0]
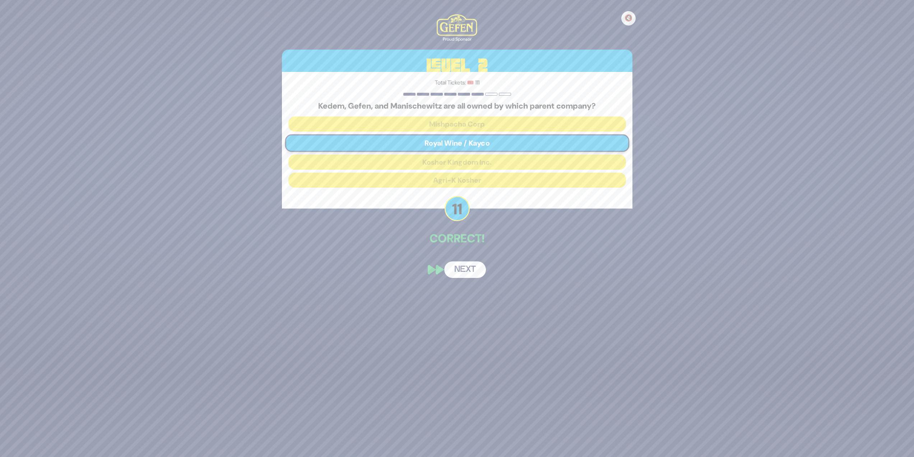
click at [461, 267] on button "Next" at bounding box center [465, 269] width 42 height 17
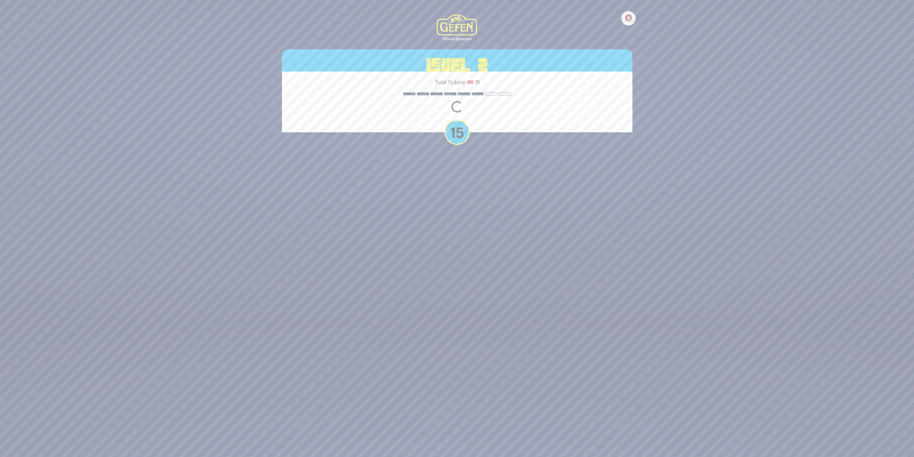
scroll to position [110, 0]
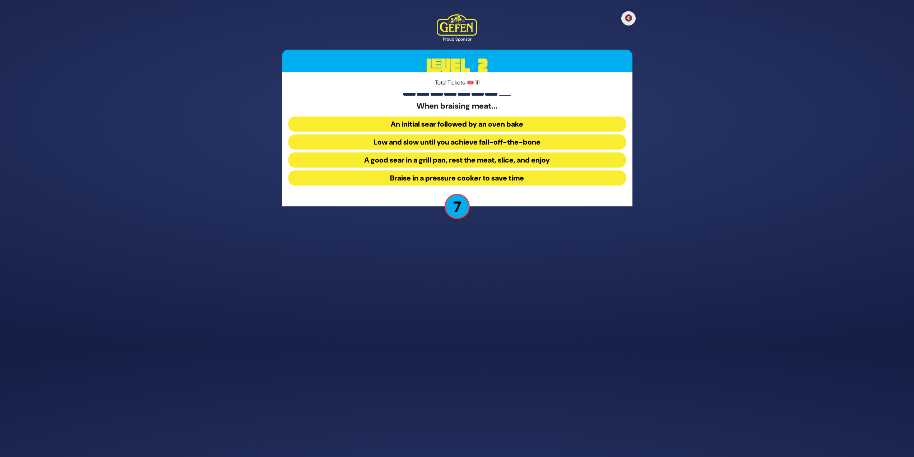
click at [584, 138] on button "Low and slow until you achieve fall-off-the-bone" at bounding box center [458, 141] width 338 height 15
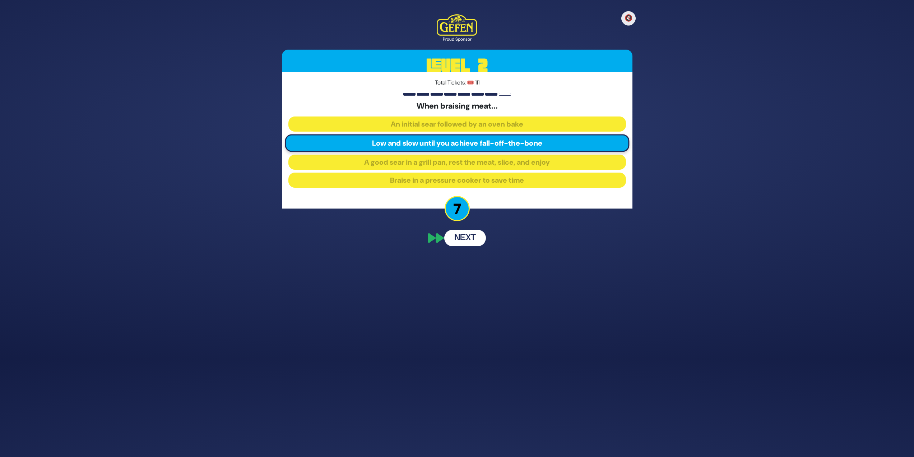
scroll to position [82, 0]
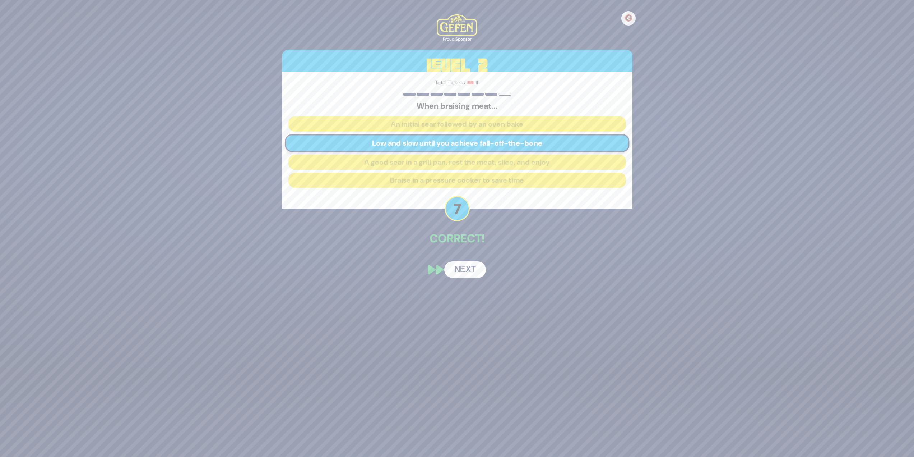
click at [461, 271] on button "Next" at bounding box center [465, 269] width 42 height 17
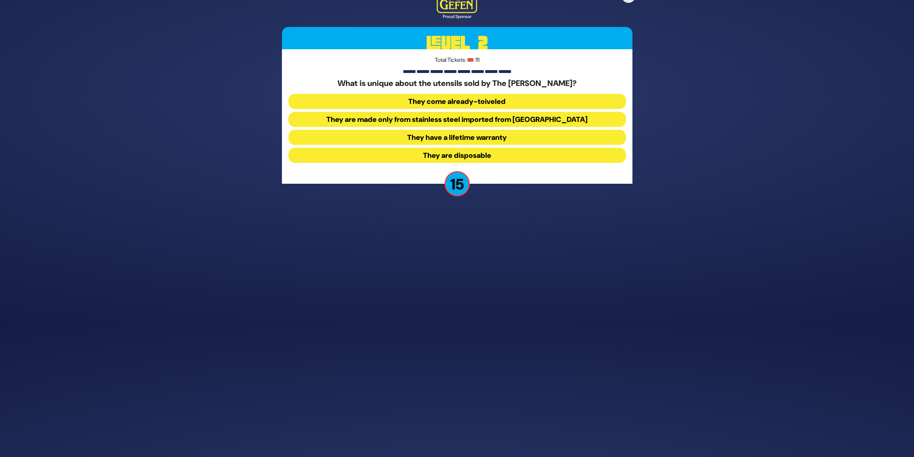
scroll to position [110, 0]
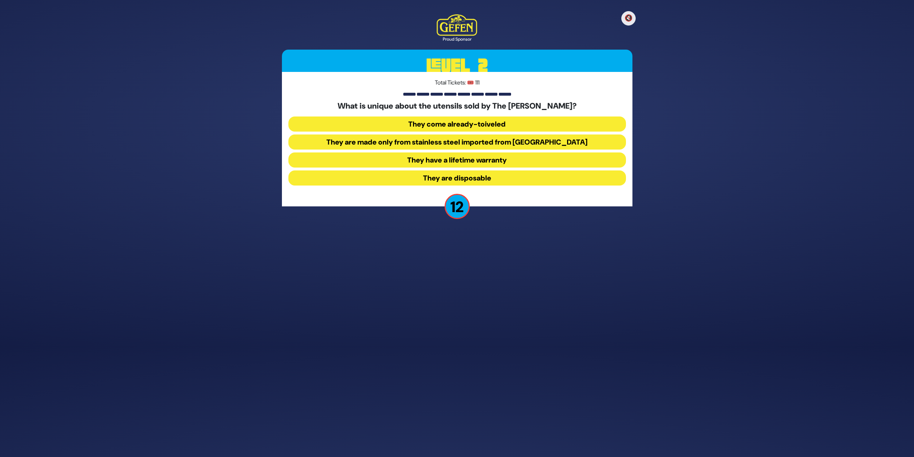
click at [604, 120] on button "They come already-toiveled" at bounding box center [458, 123] width 338 height 15
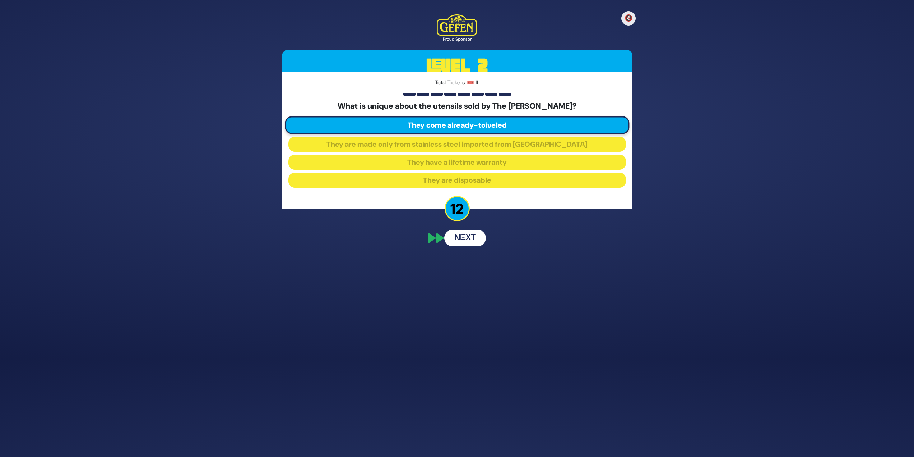
scroll to position [82, 0]
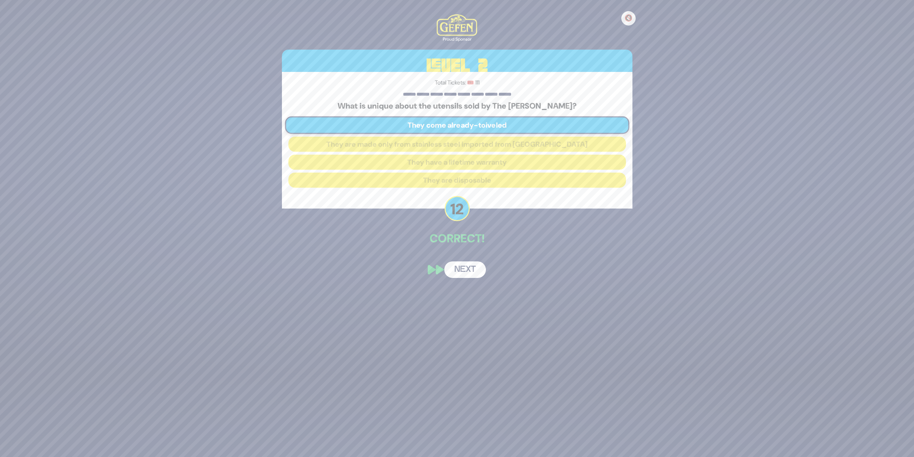
click at [471, 268] on button "Next" at bounding box center [465, 269] width 42 height 17
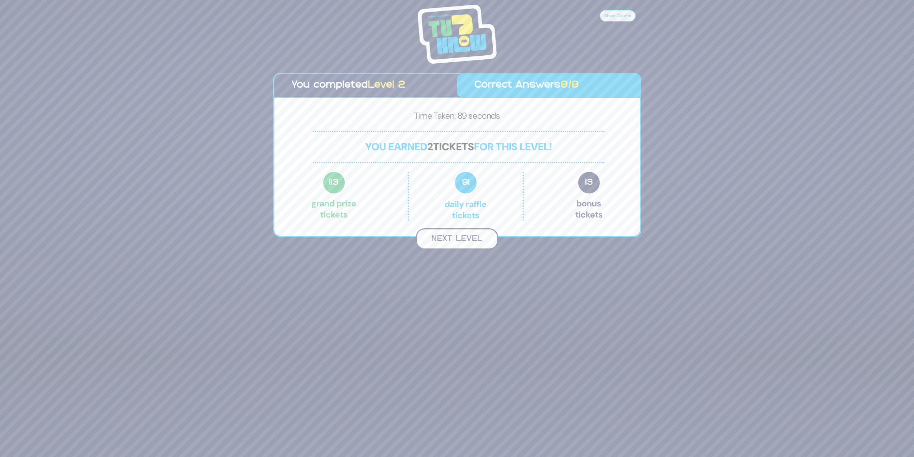
scroll to position [100, 0]
click at [451, 237] on button "Next Level" at bounding box center [457, 239] width 82 height 21
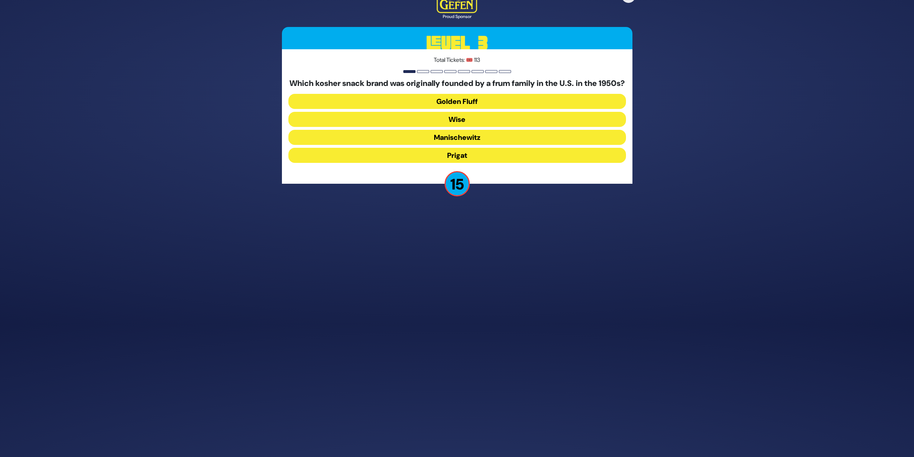
scroll to position [106, 0]
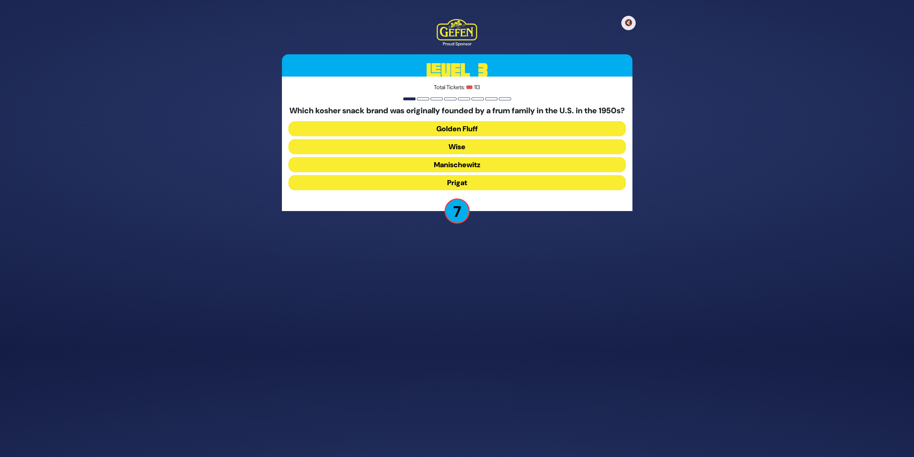
click at [457, 130] on button "Golden Fluff" at bounding box center [458, 128] width 338 height 15
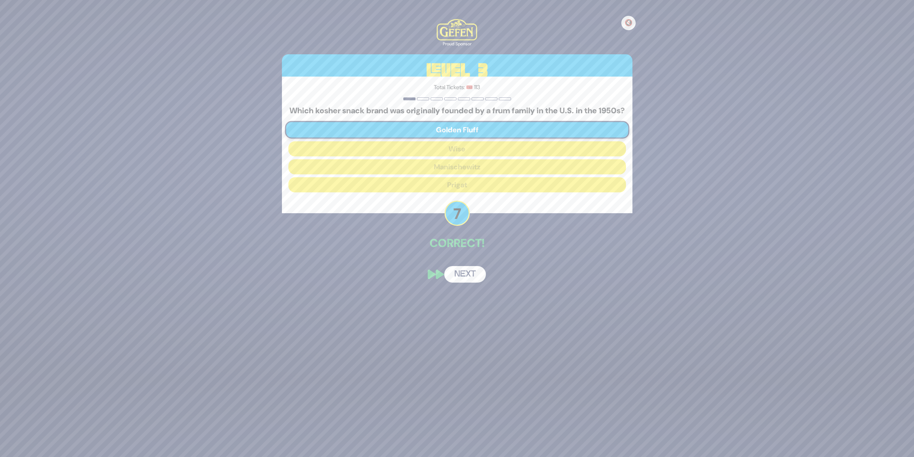
drag, startPoint x: 463, startPoint y: 283, endPoint x: 462, endPoint y: 278, distance: 4.5
click at [463, 282] on button "Next" at bounding box center [465, 274] width 42 height 17
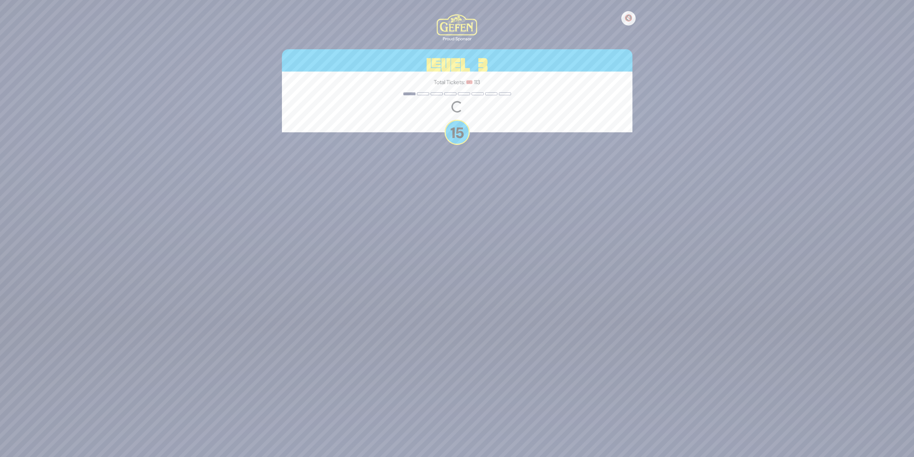
scroll to position [110, 0]
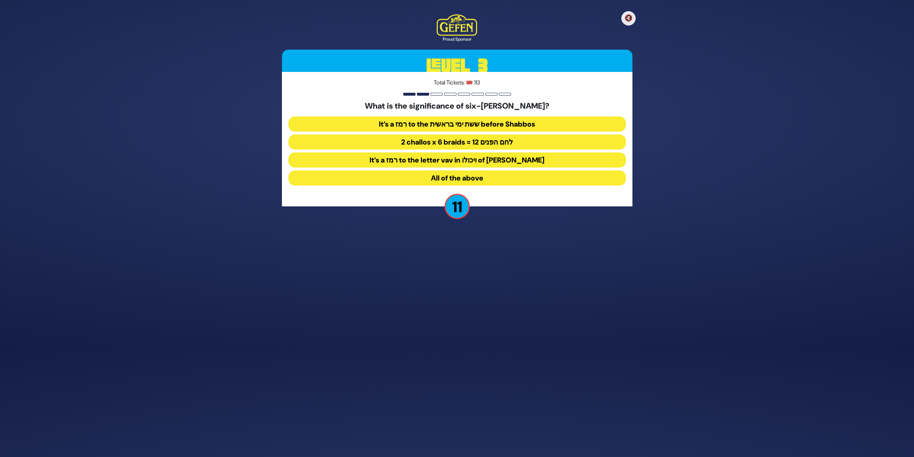
click at [407, 138] on button "2 challos x 6 braids = 12 לחם הפנים" at bounding box center [458, 141] width 338 height 15
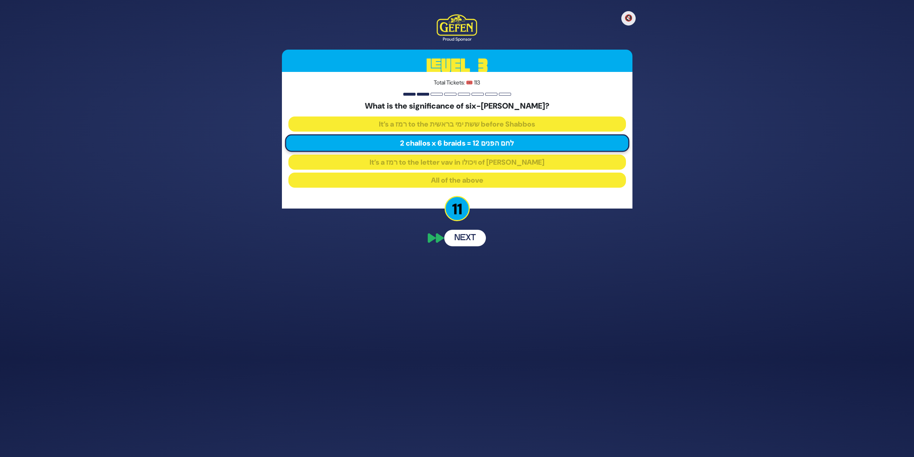
scroll to position [82, 0]
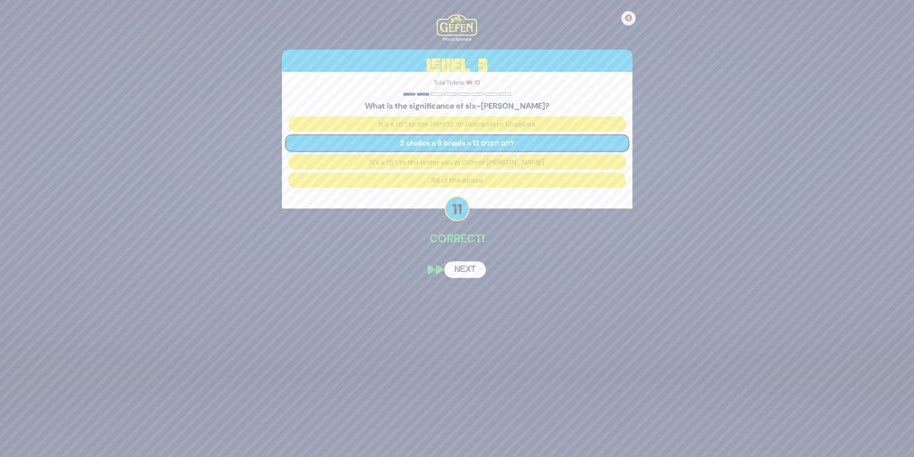
click at [471, 274] on button "Next" at bounding box center [465, 269] width 42 height 17
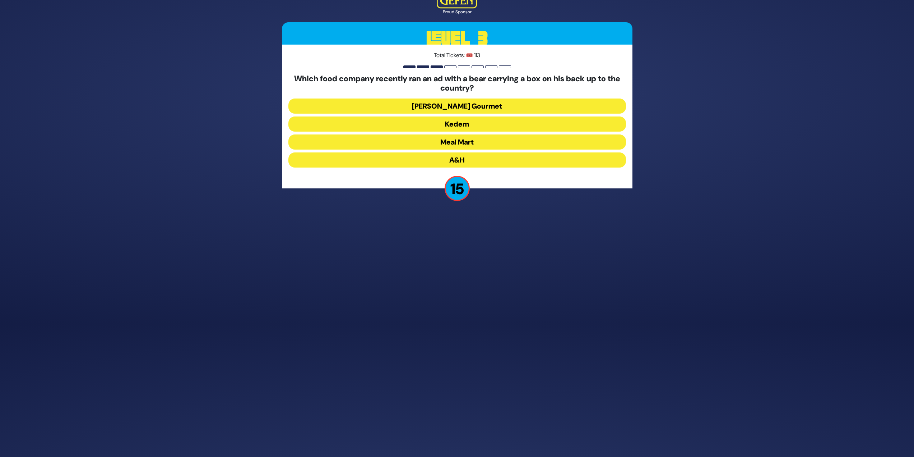
scroll to position [106, 0]
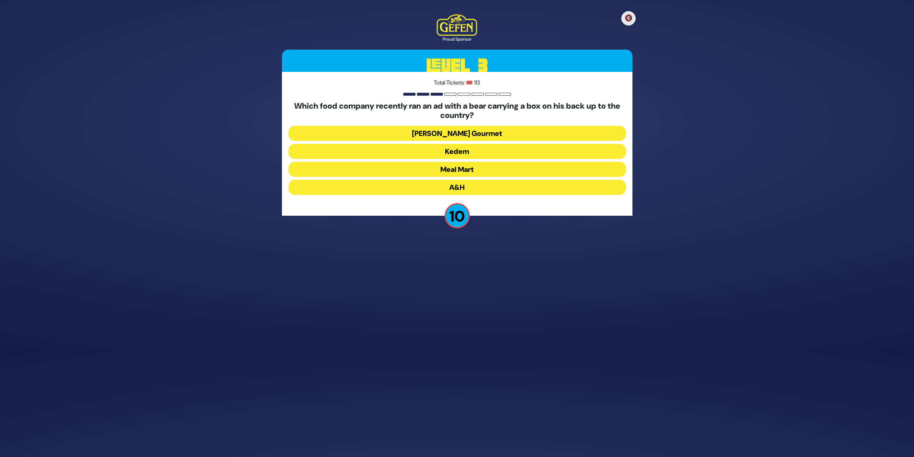
click at [454, 133] on button "Yedid Gourmet" at bounding box center [458, 133] width 338 height 15
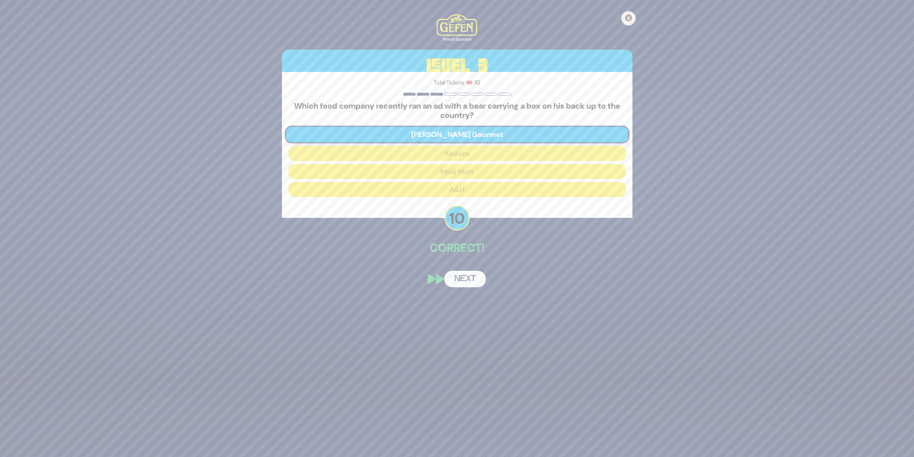
click at [470, 279] on button "Next" at bounding box center [465, 279] width 42 height 17
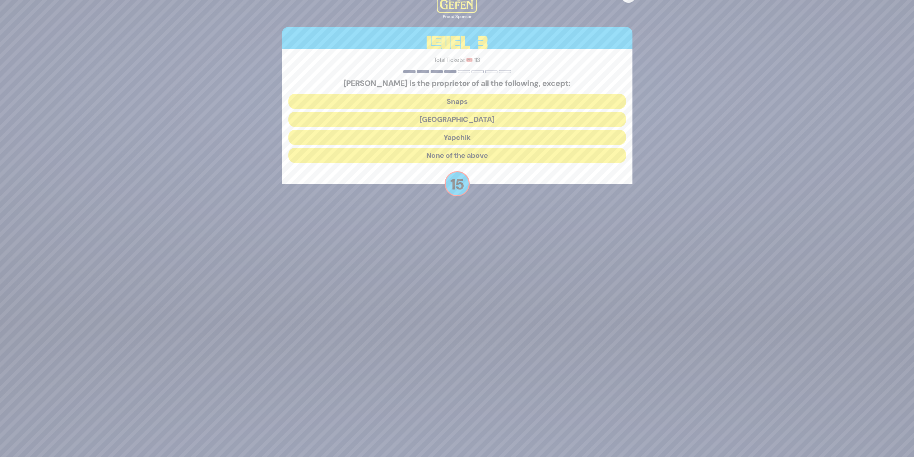
scroll to position [110, 0]
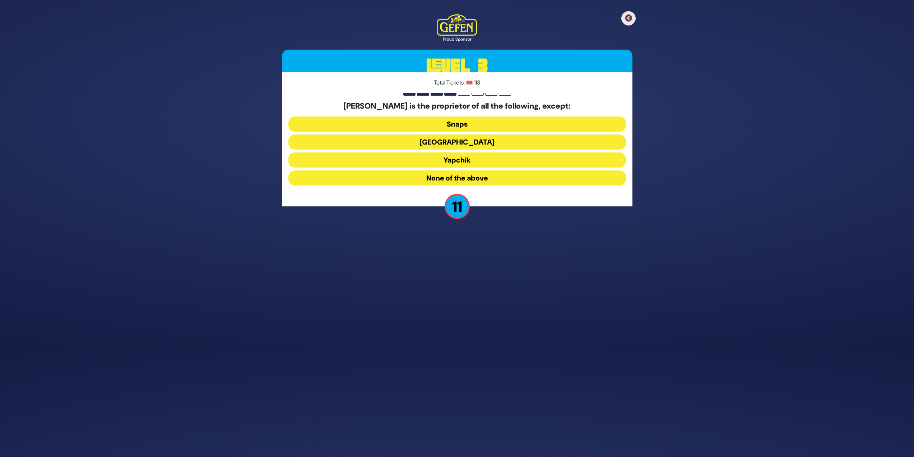
click at [448, 162] on button "Yapchik" at bounding box center [458, 159] width 338 height 15
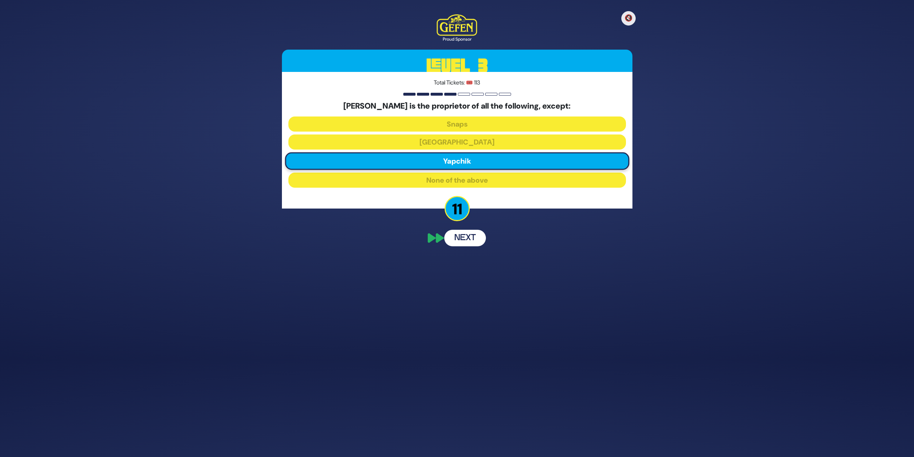
scroll to position [82, 0]
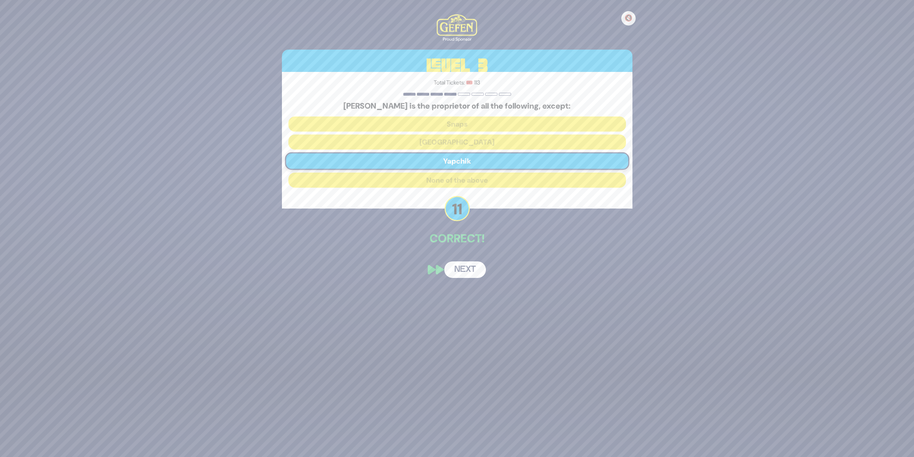
click at [475, 263] on button "Next" at bounding box center [465, 269] width 42 height 17
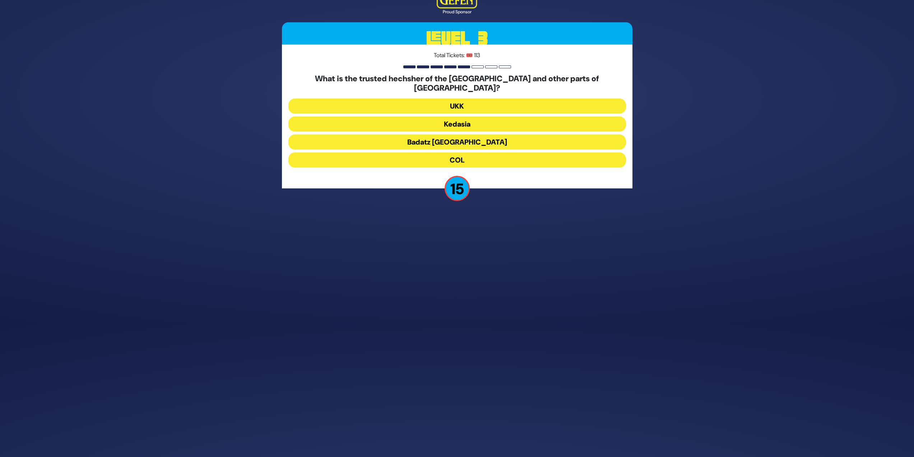
scroll to position [110, 0]
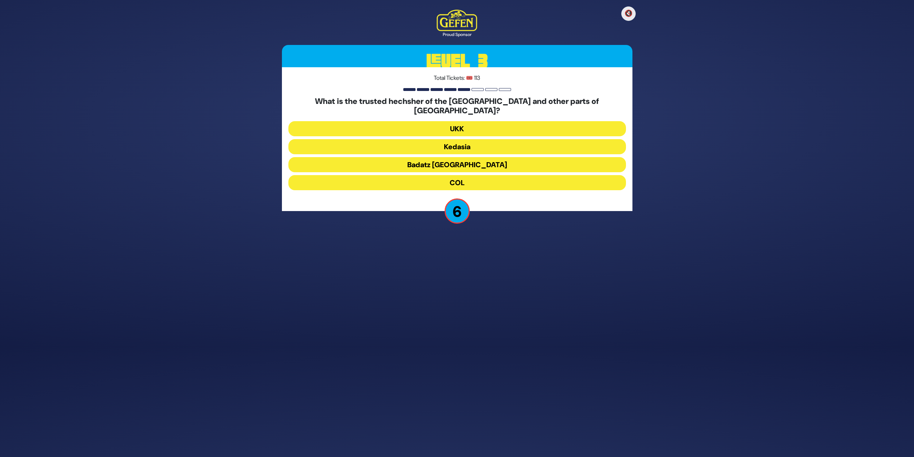
click at [469, 175] on button "COL" at bounding box center [458, 182] width 338 height 15
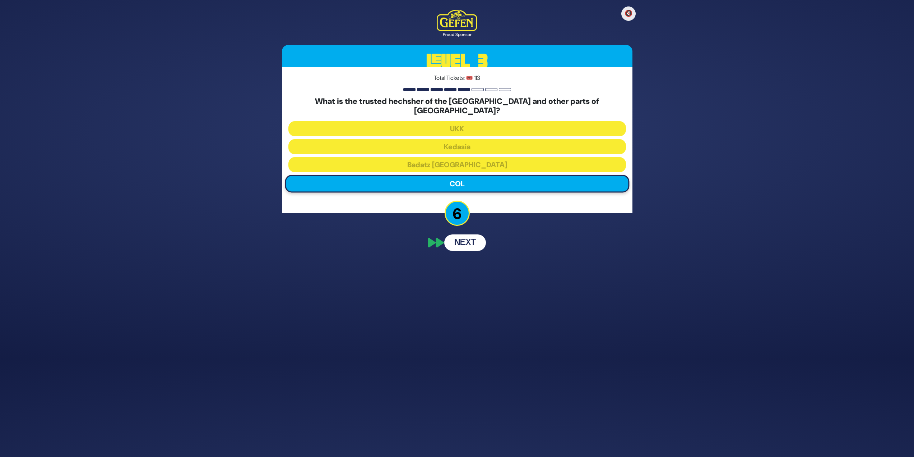
scroll to position [78, 0]
click at [476, 281] on button "Next" at bounding box center [465, 282] width 42 height 17
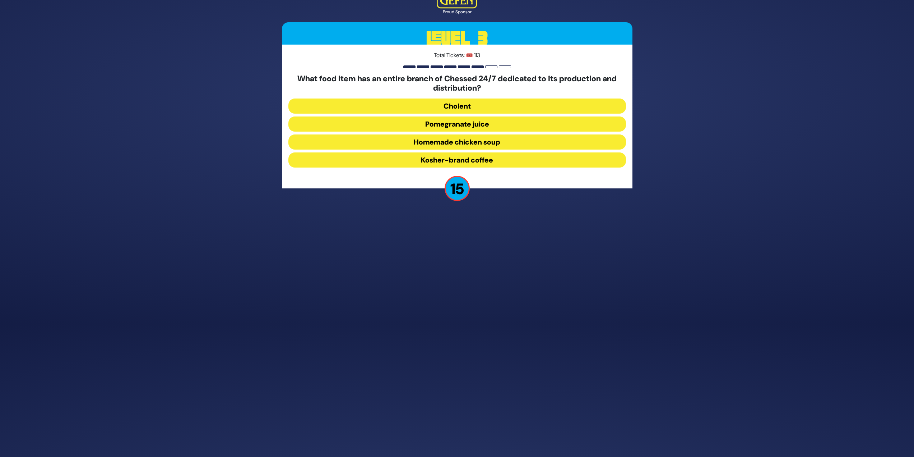
scroll to position [106, 0]
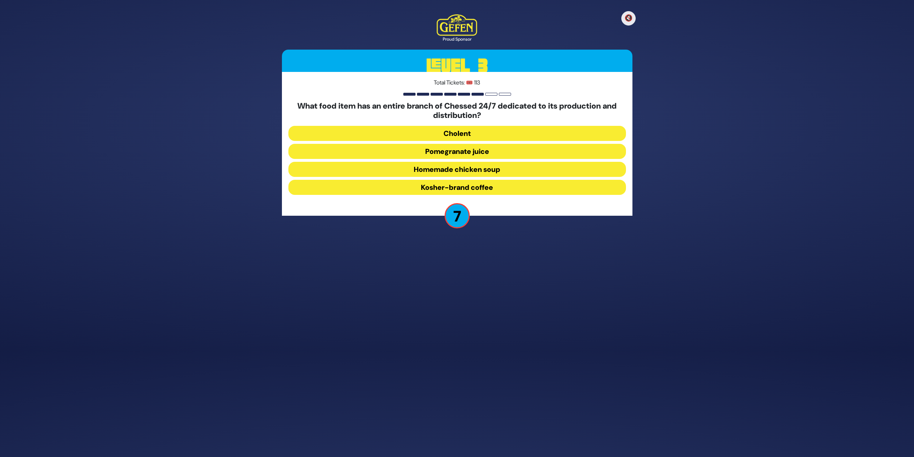
click at [430, 167] on button "Homemade chicken soup" at bounding box center [458, 169] width 338 height 15
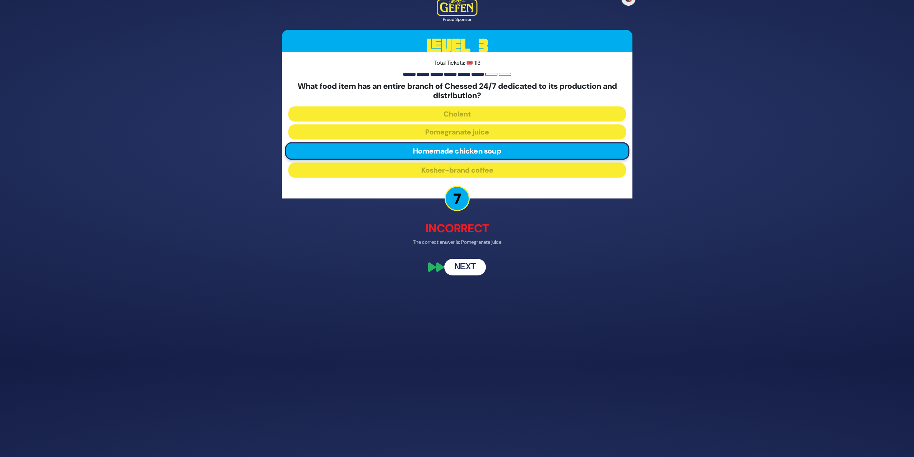
scroll to position [74, 0]
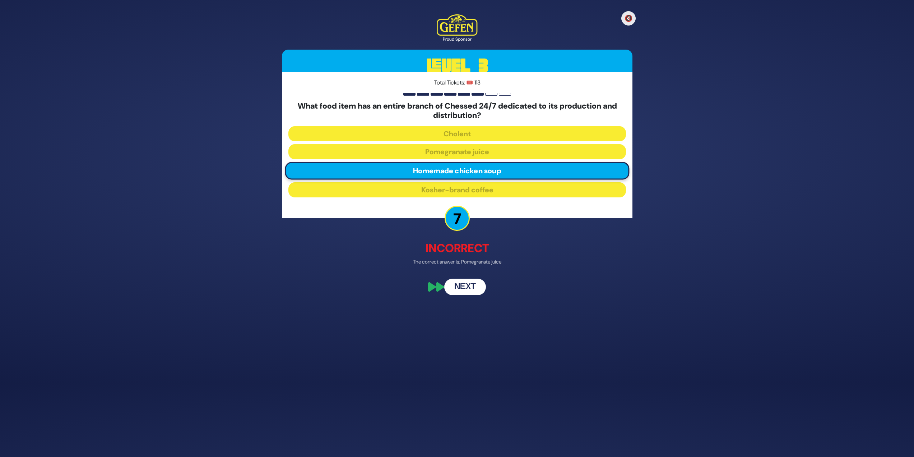
click at [474, 287] on button "Next" at bounding box center [465, 286] width 42 height 17
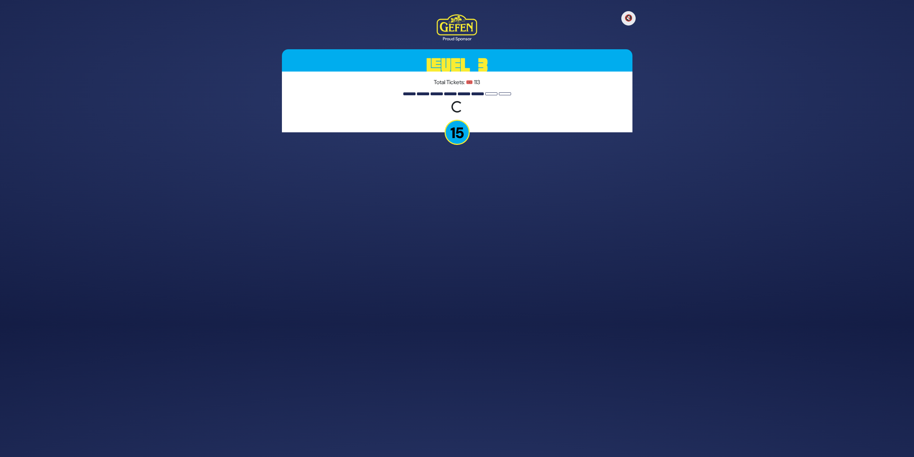
scroll to position [110, 0]
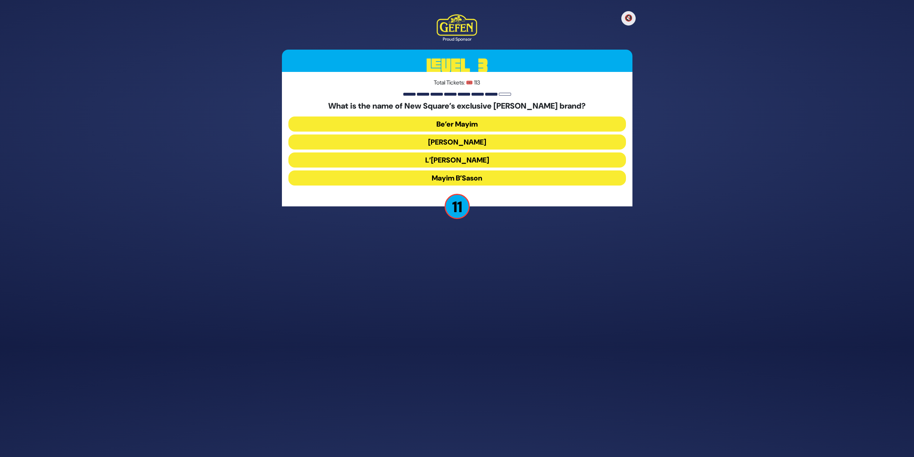
click at [454, 180] on button "Mayim B’Sason" at bounding box center [458, 177] width 338 height 15
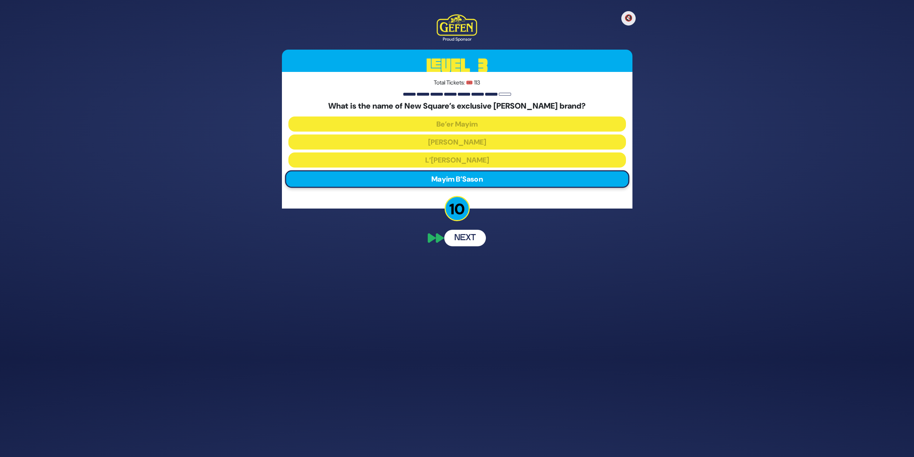
scroll to position [82, 0]
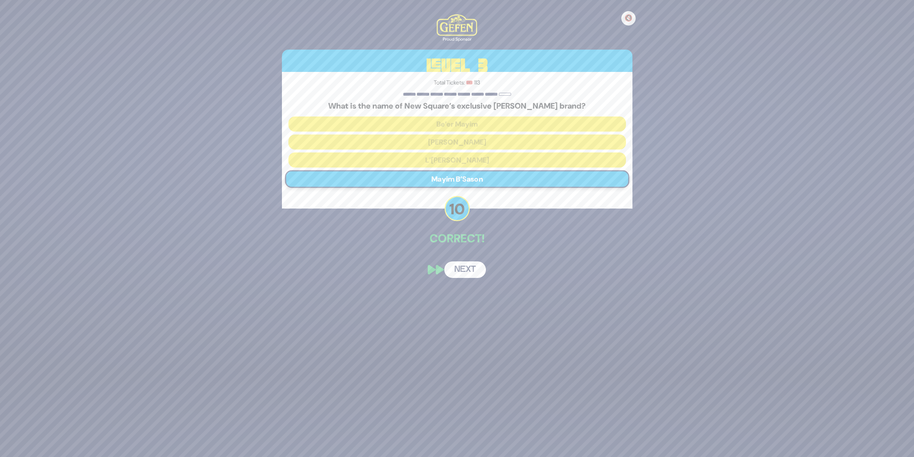
click at [451, 275] on button "Next" at bounding box center [465, 269] width 42 height 17
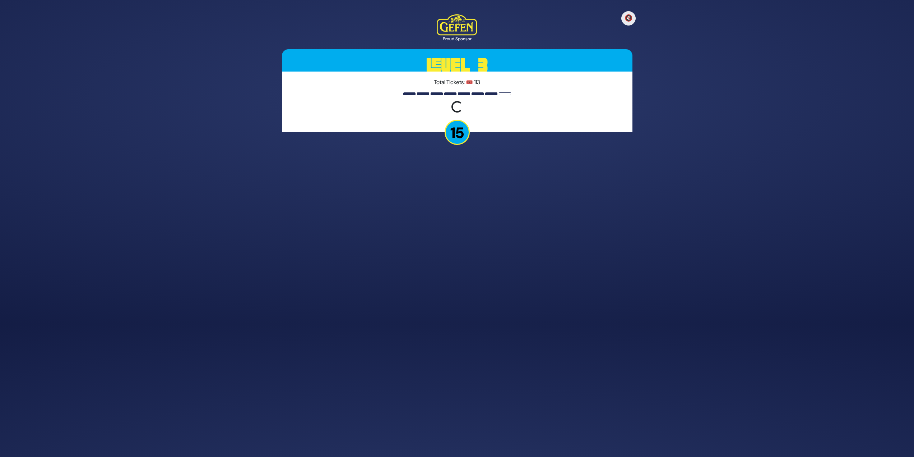
scroll to position [110, 0]
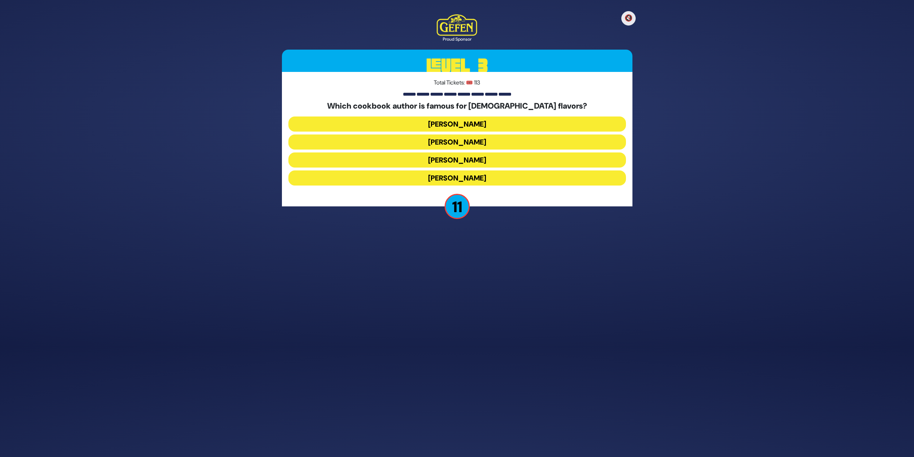
click at [464, 181] on button "Danielle Renov" at bounding box center [458, 177] width 338 height 15
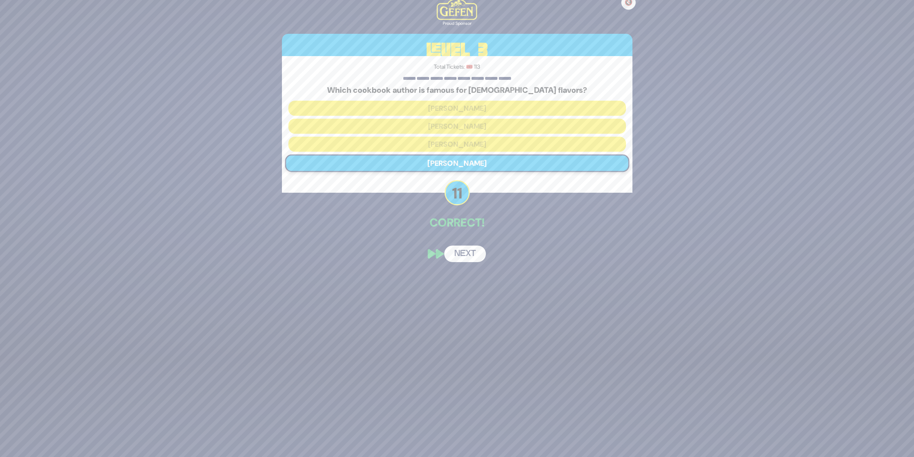
scroll to position [82, 0]
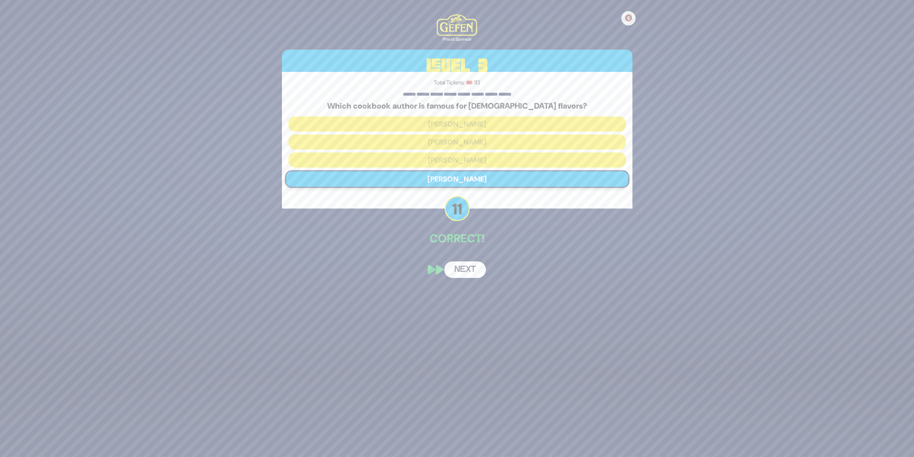
click at [465, 268] on button "Next" at bounding box center [465, 269] width 42 height 17
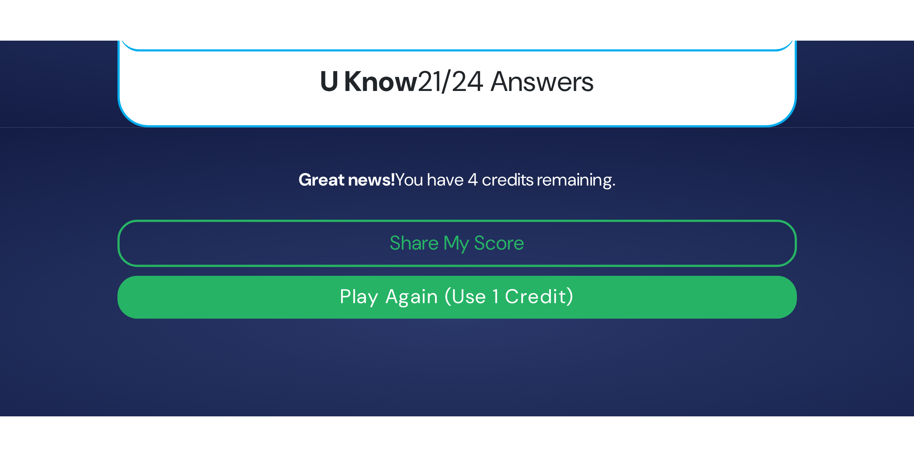
scroll to position [94, 0]
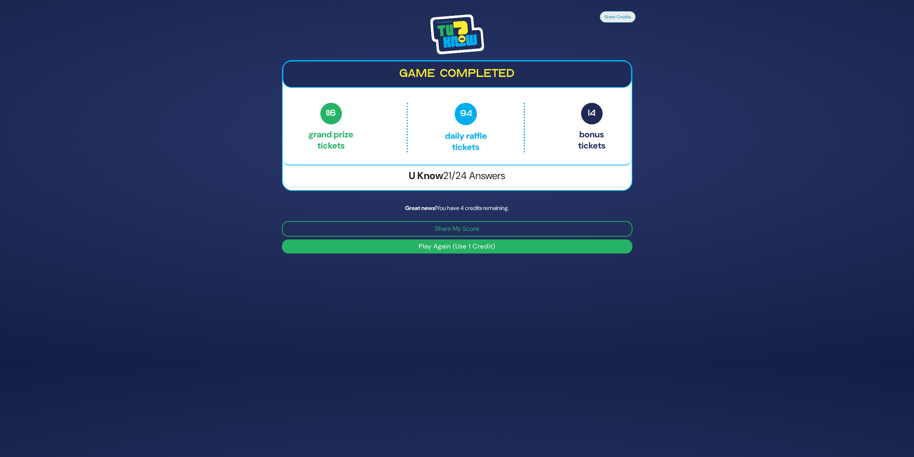
click at [411, 246] on button "Play Again (Use 1 Credit)" at bounding box center [457, 246] width 351 height 14
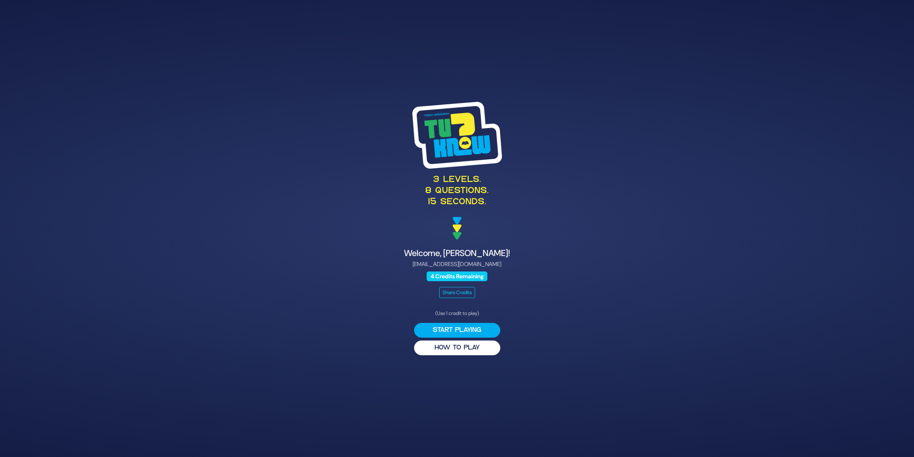
scroll to position [87, 0]
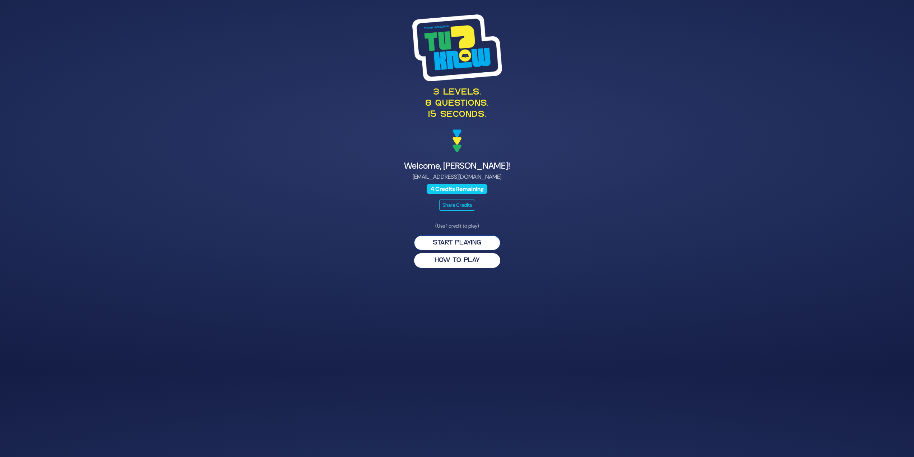
click at [470, 243] on button "Start Playing" at bounding box center [457, 242] width 86 height 15
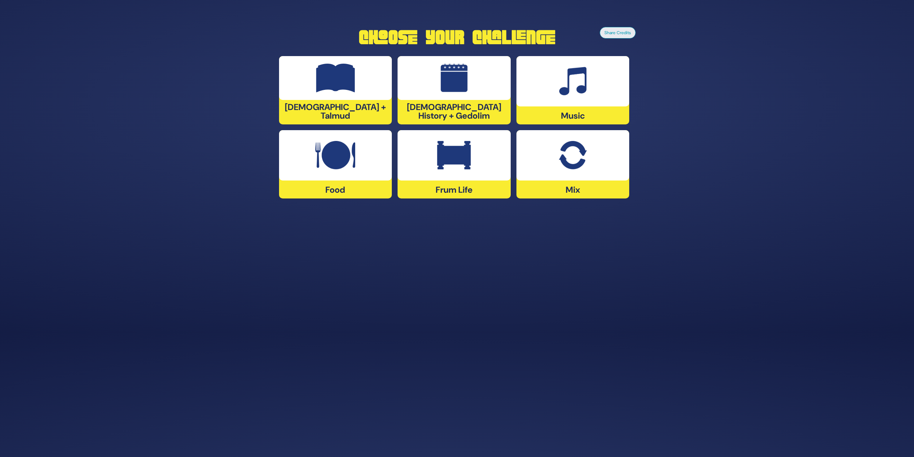
scroll to position [123, 0]
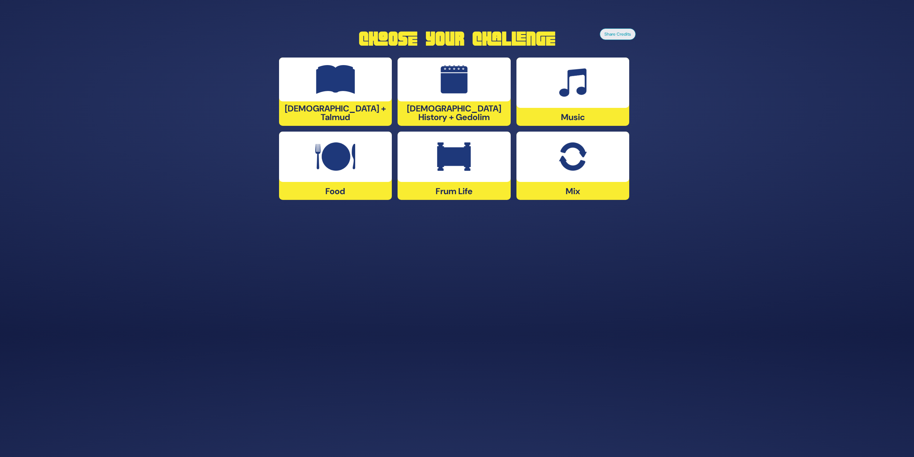
click at [564, 156] on img at bounding box center [573, 156] width 28 height 29
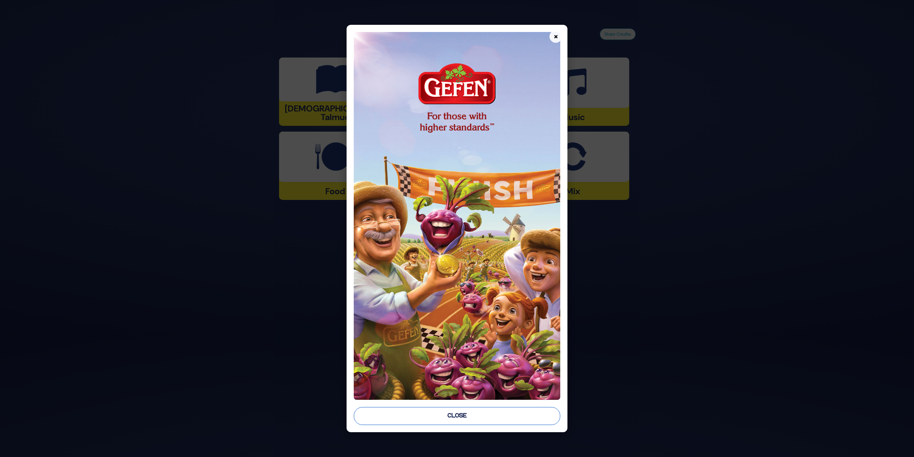
click at [438, 407] on button "Close" at bounding box center [457, 416] width 207 height 18
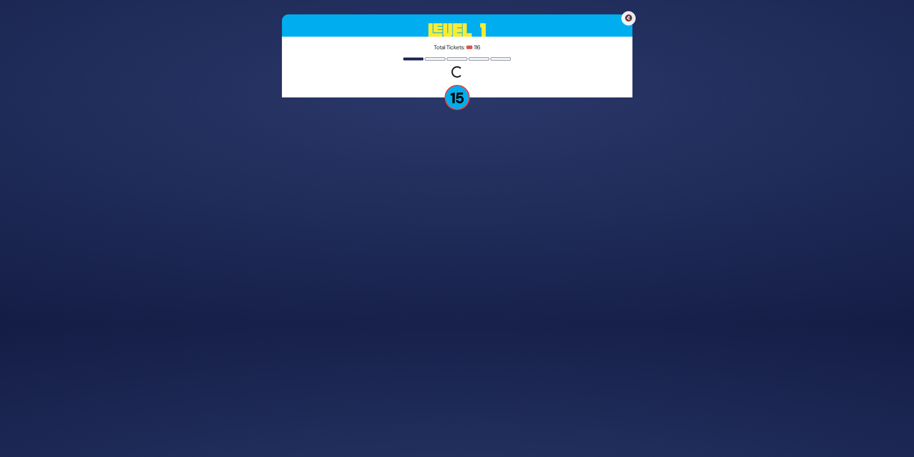
scroll to position [112, 0]
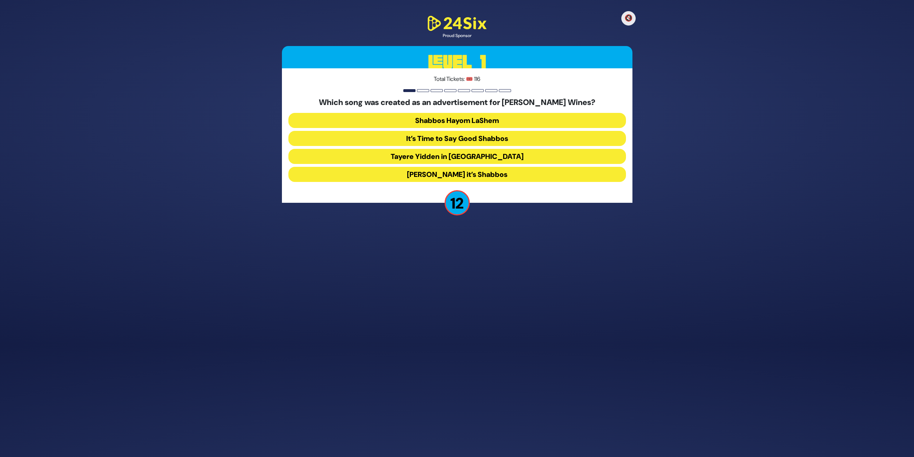
click at [533, 176] on button "[PERSON_NAME] it’s Shabbos" at bounding box center [458, 174] width 338 height 15
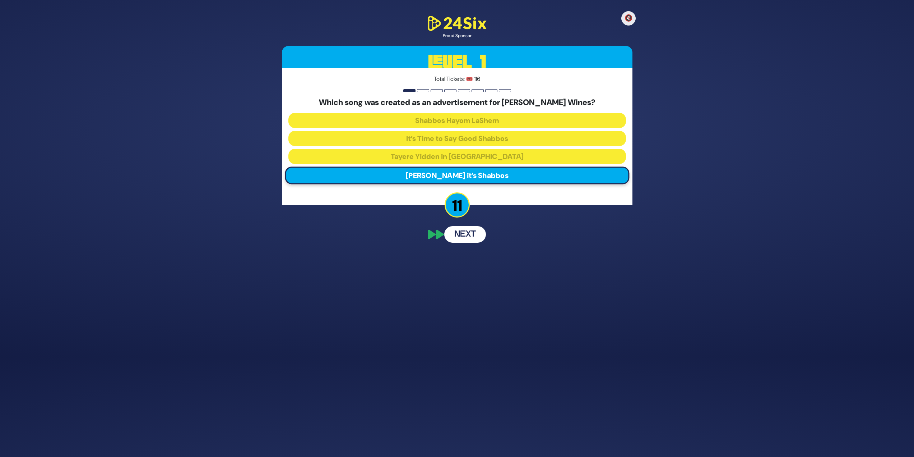
scroll to position [84, 0]
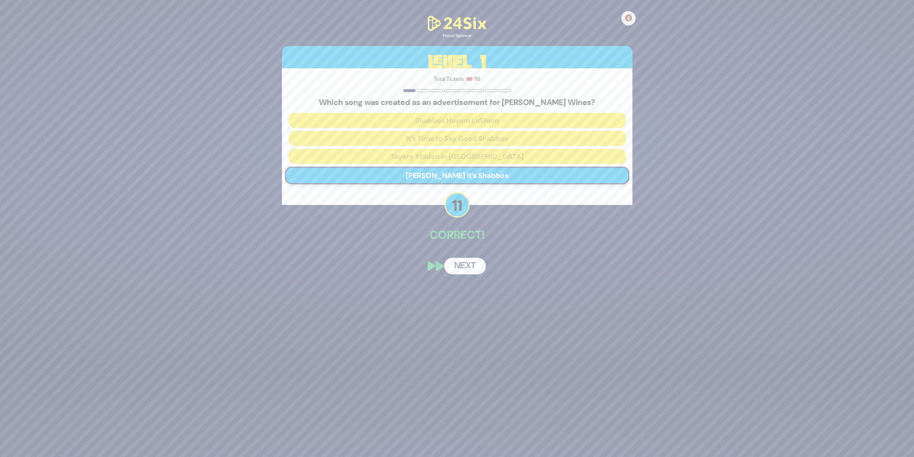
click at [461, 263] on button "Next" at bounding box center [465, 266] width 42 height 17
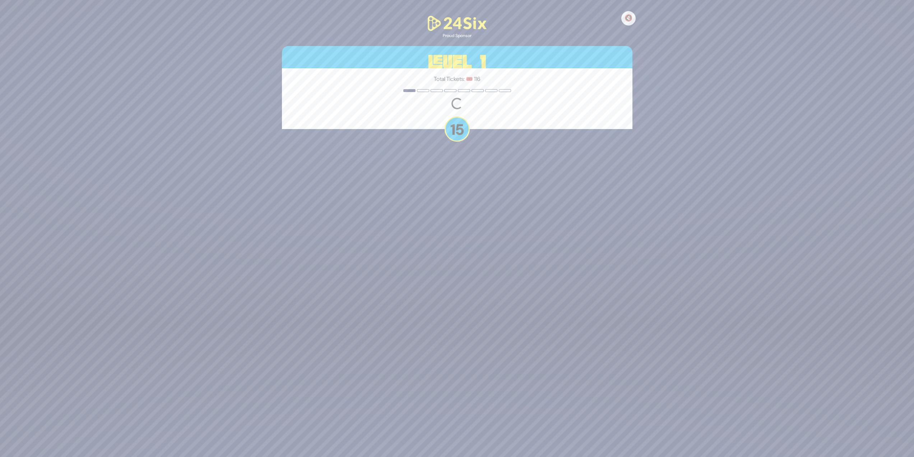
scroll to position [110, 0]
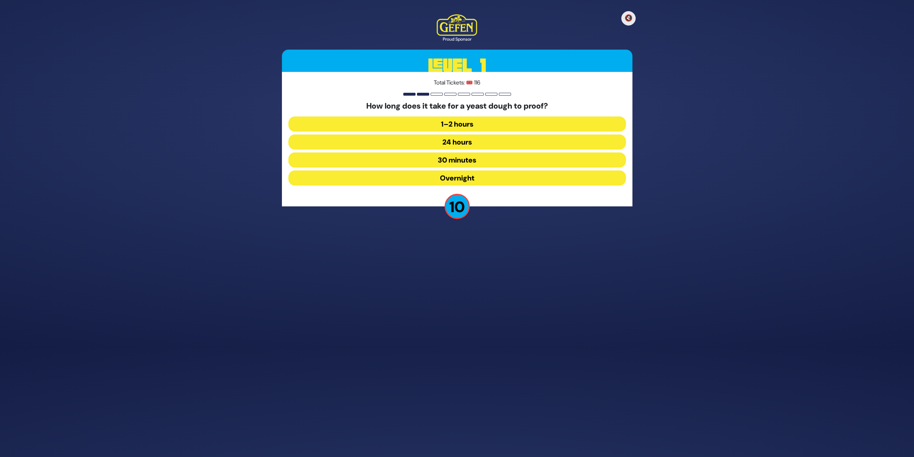
click at [472, 124] on button "1–2 hours" at bounding box center [458, 123] width 338 height 15
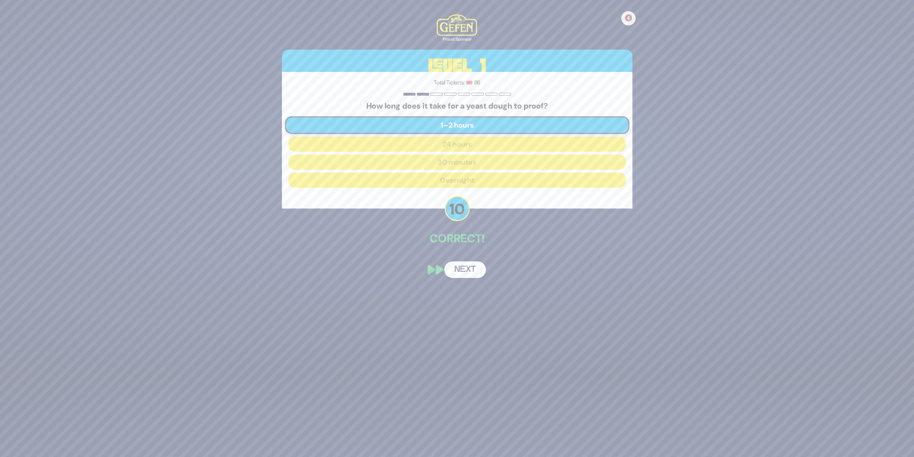
click at [458, 267] on button "Next" at bounding box center [465, 269] width 42 height 17
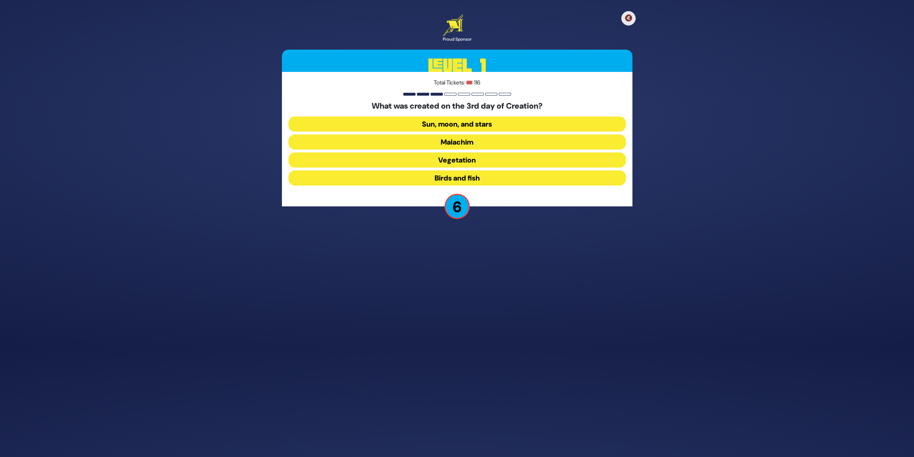
click at [510, 158] on button "Vegetation" at bounding box center [458, 159] width 338 height 15
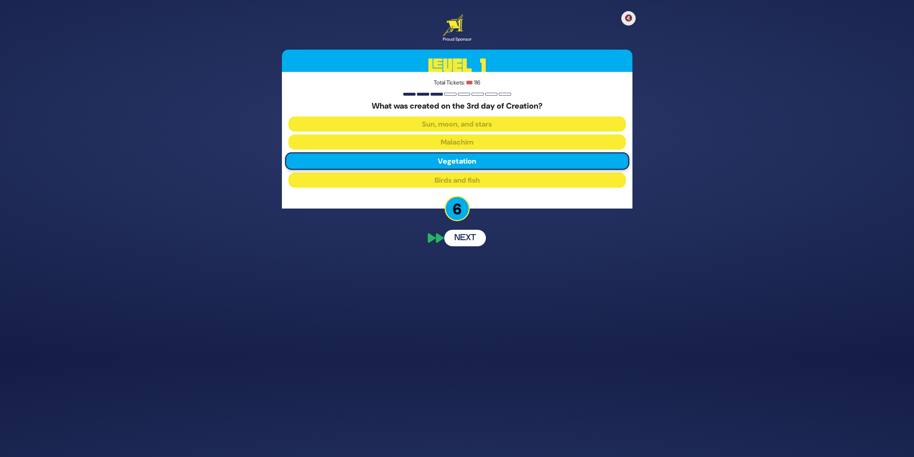
scroll to position [82, 0]
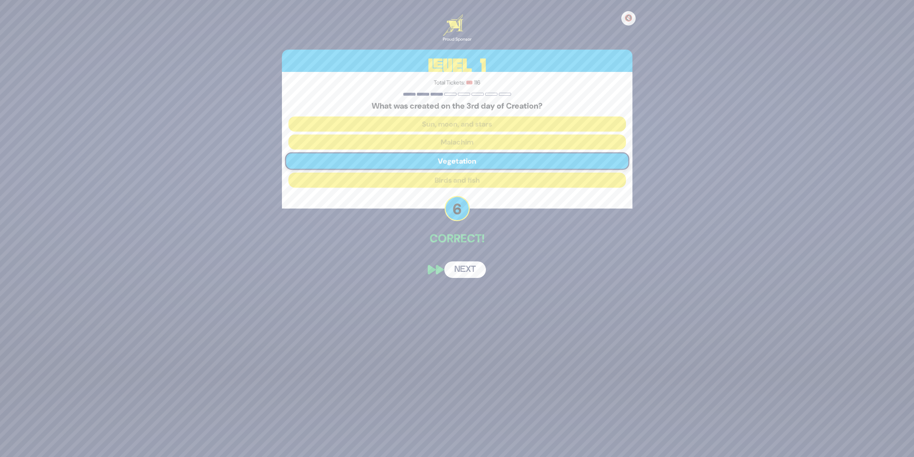
click at [466, 270] on button "Next" at bounding box center [465, 269] width 42 height 17
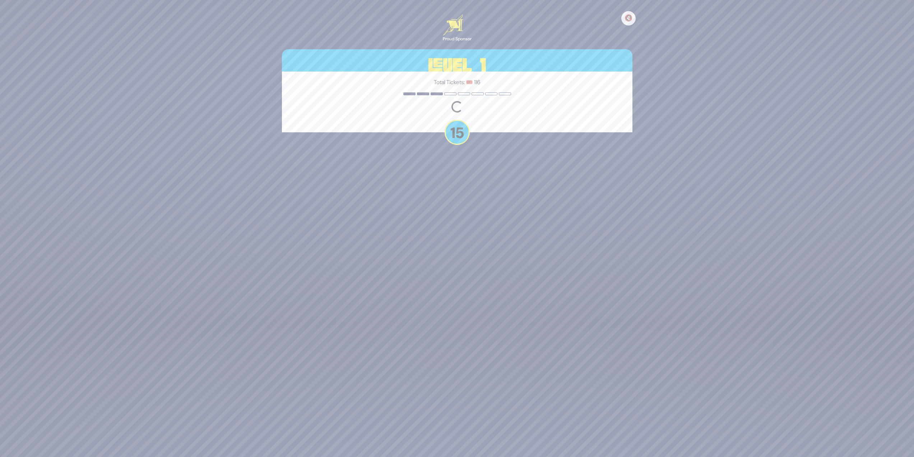
scroll to position [110, 0]
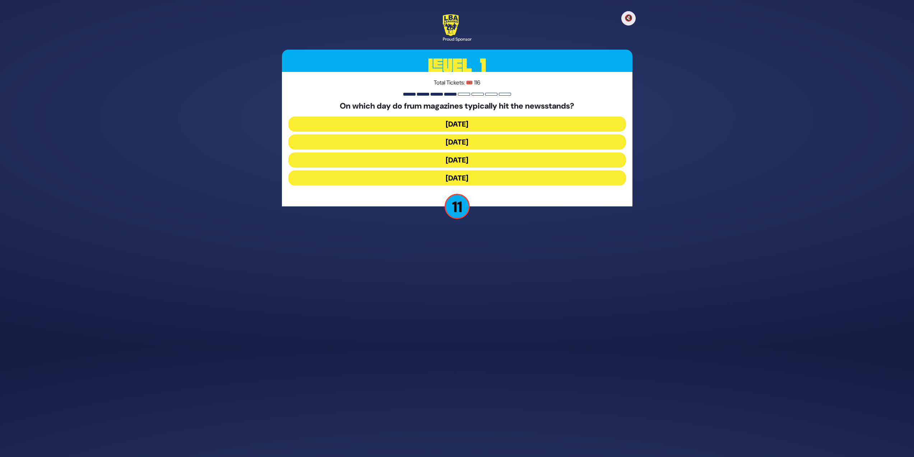
click at [581, 136] on button "Wednesday" at bounding box center [458, 141] width 338 height 15
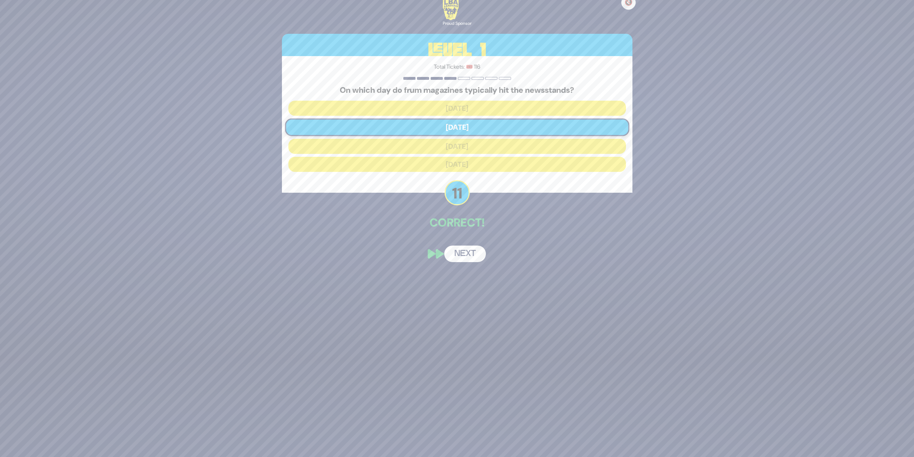
scroll to position [82, 0]
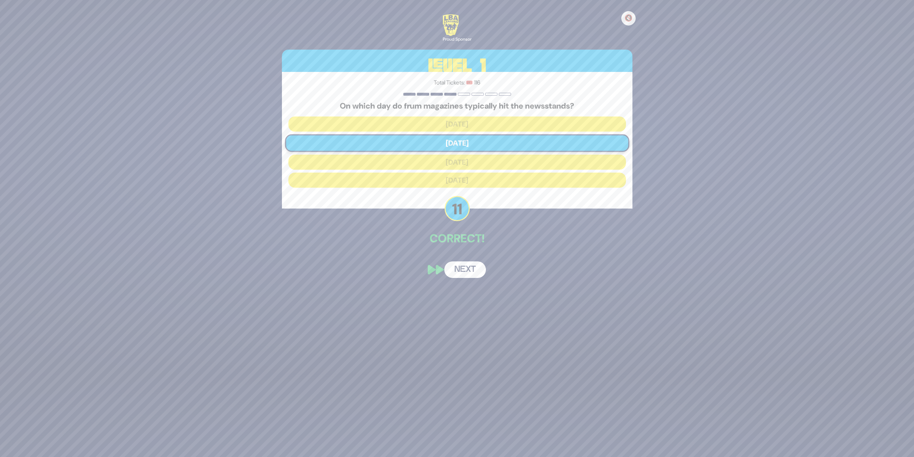
click at [467, 270] on button "Next" at bounding box center [465, 269] width 42 height 17
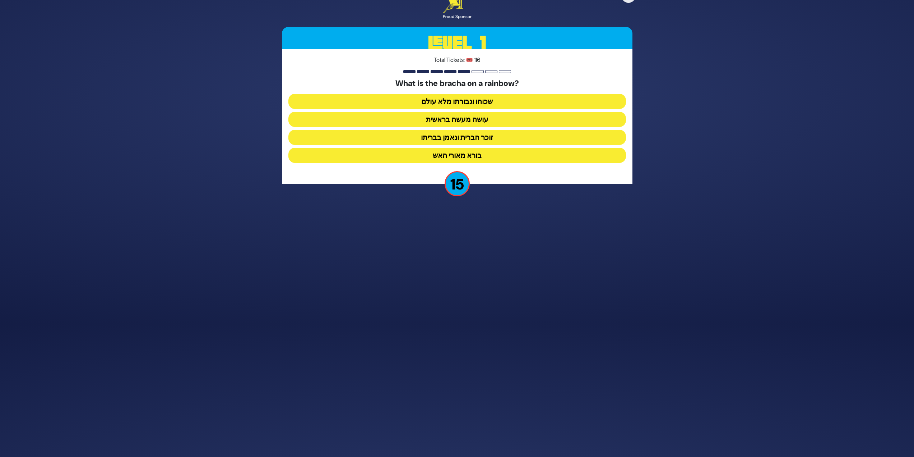
scroll to position [110, 0]
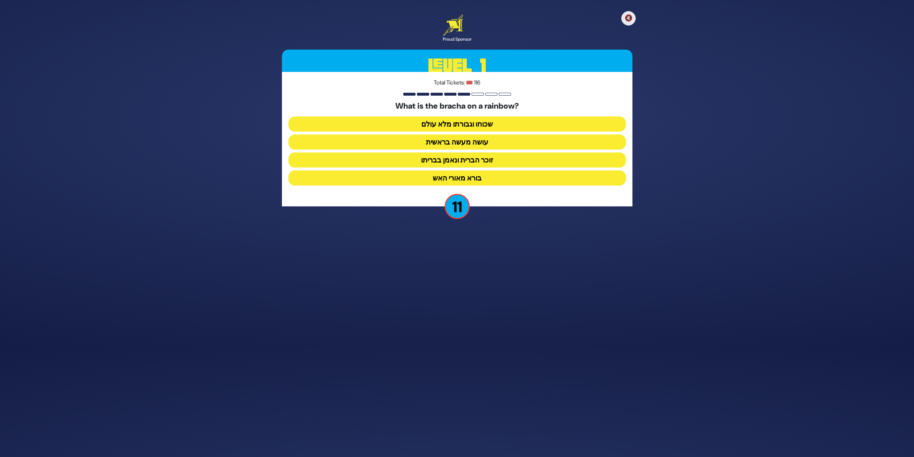
click at [498, 157] on button "זוכר הברית ונאמן בבריתו" at bounding box center [458, 159] width 338 height 15
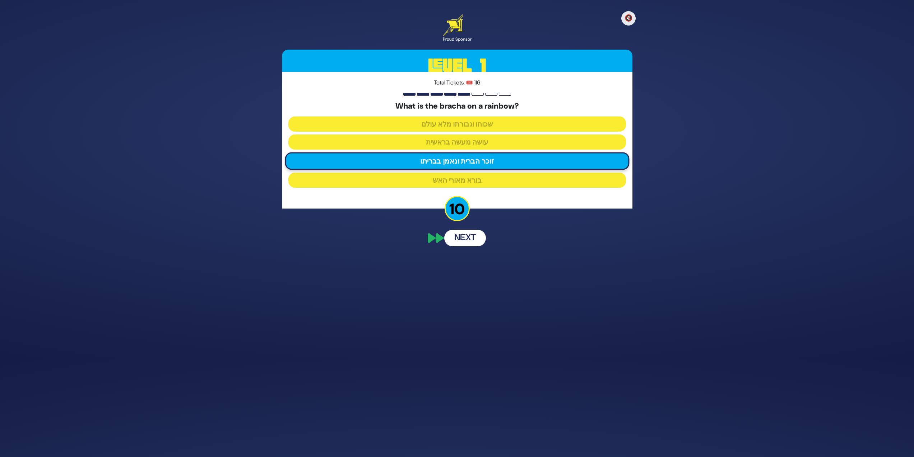
scroll to position [82, 0]
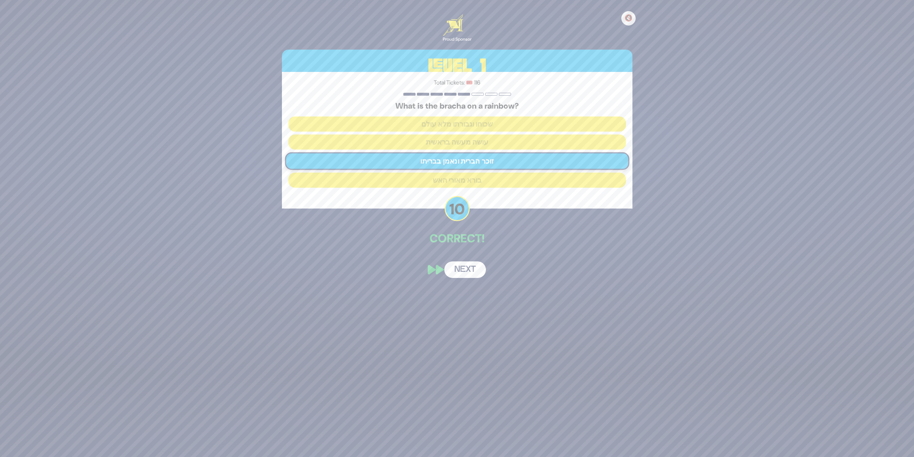
click at [474, 253] on div "🔇 Proud Sponsor Level 1 Total Tickets: 🎟️ 116 What is the bracha on a rainbow? …" at bounding box center [457, 146] width 368 height 281
click at [477, 262] on button "Next" at bounding box center [465, 269] width 42 height 17
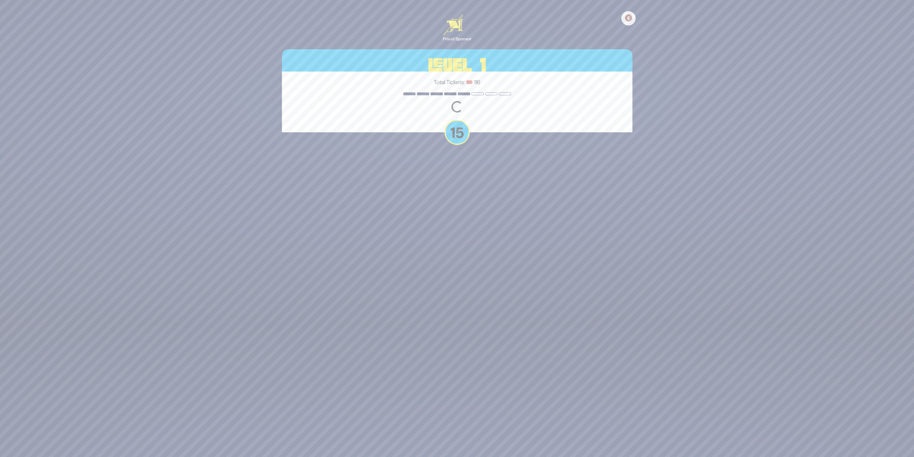
scroll to position [110, 0]
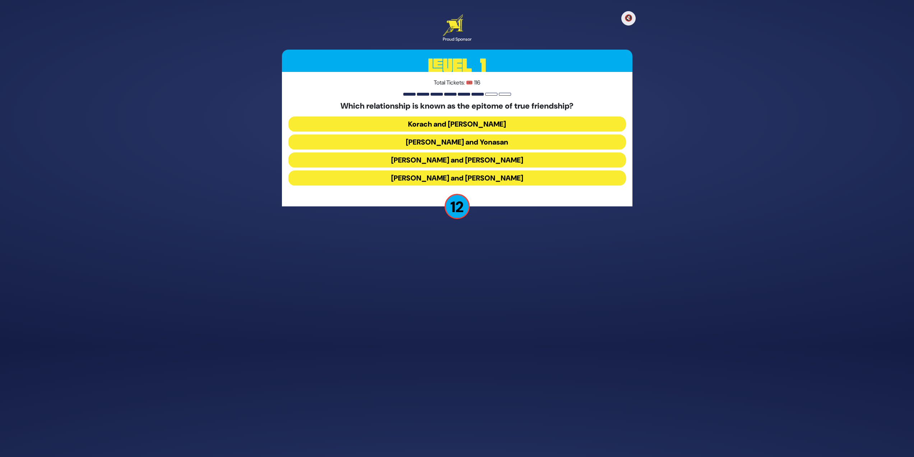
click at [488, 145] on button "Dovid and Yonasan" at bounding box center [458, 141] width 338 height 15
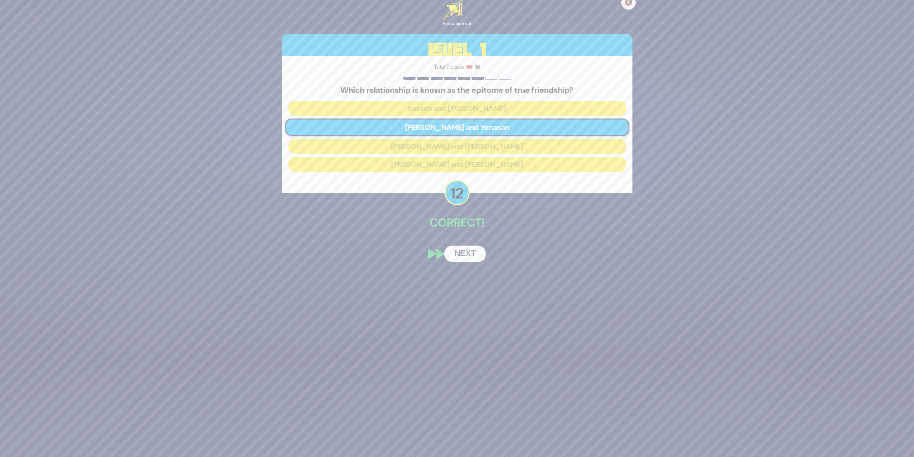
scroll to position [82, 0]
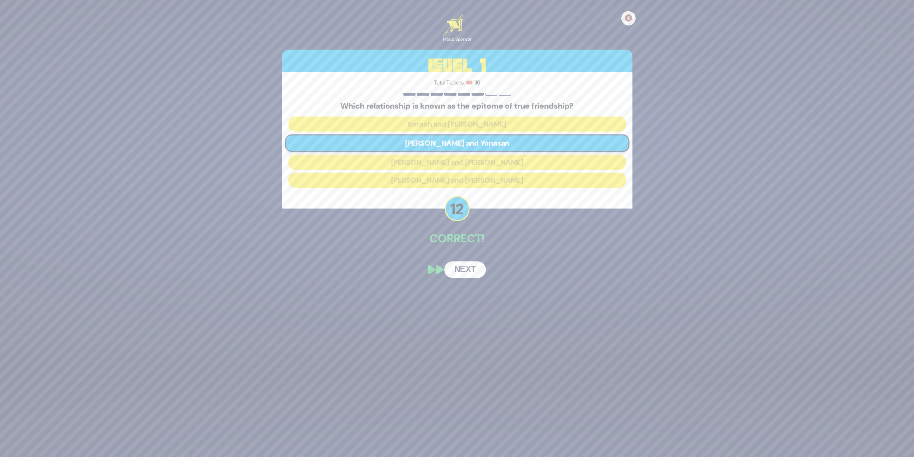
click at [461, 269] on button "Next" at bounding box center [465, 269] width 42 height 17
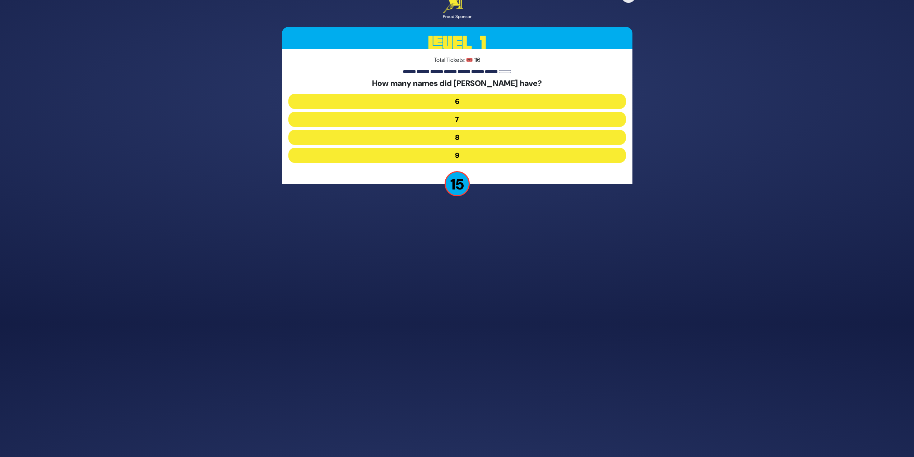
scroll to position [110, 0]
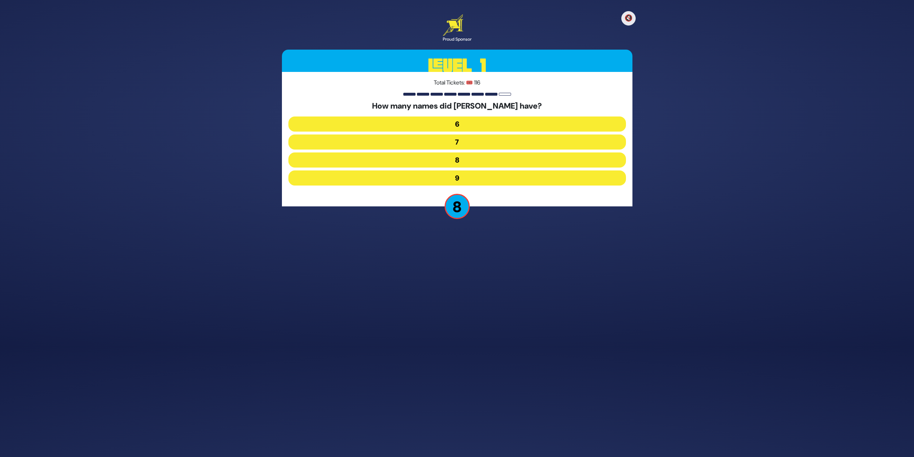
click at [479, 140] on button "7" at bounding box center [458, 141] width 338 height 15
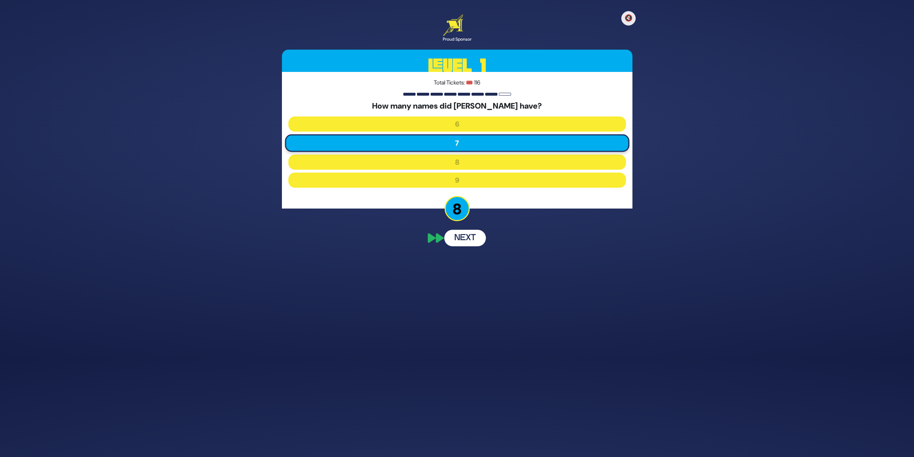
scroll to position [82, 0]
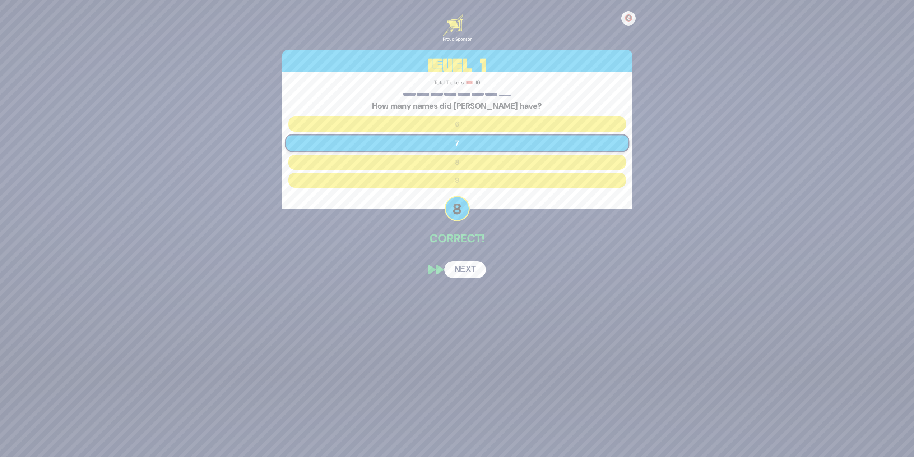
click at [471, 274] on button "Next" at bounding box center [465, 269] width 42 height 17
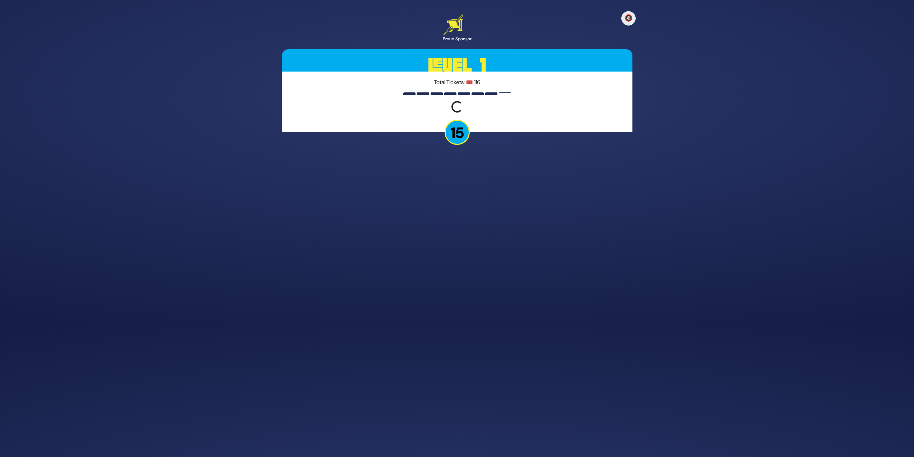
scroll to position [110, 0]
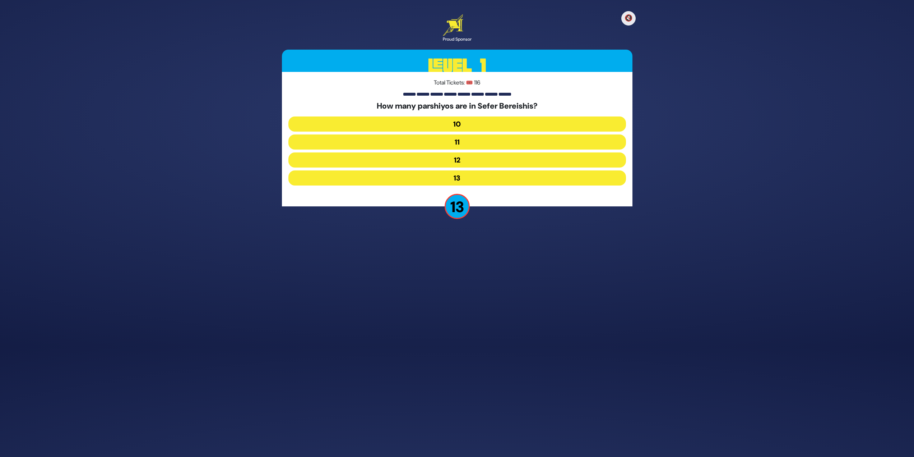
click at [462, 159] on button "12" at bounding box center [458, 159] width 338 height 15
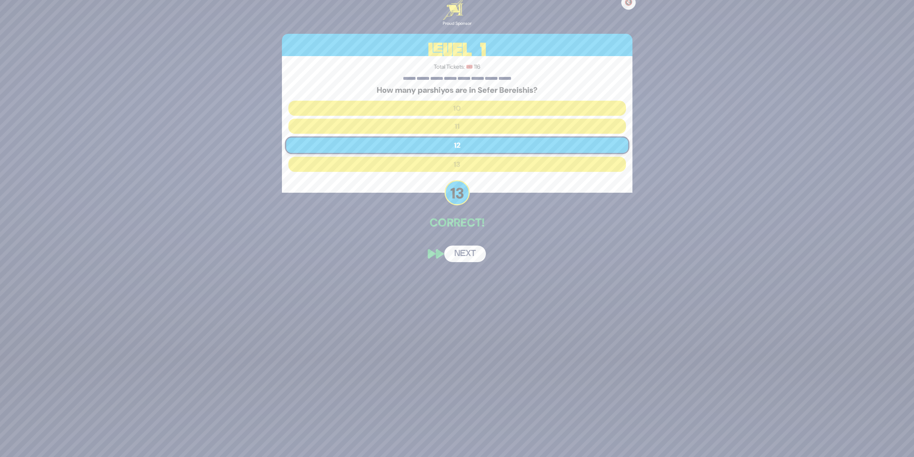
scroll to position [82, 0]
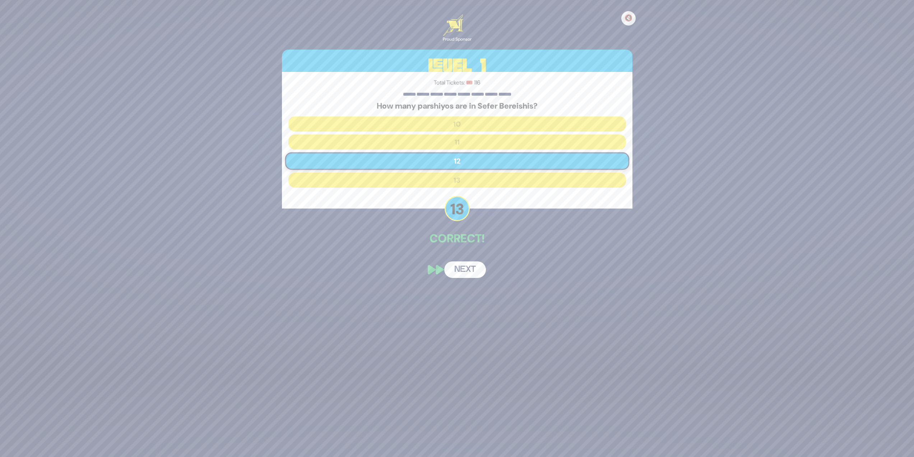
click at [471, 266] on button "Next" at bounding box center [465, 269] width 42 height 17
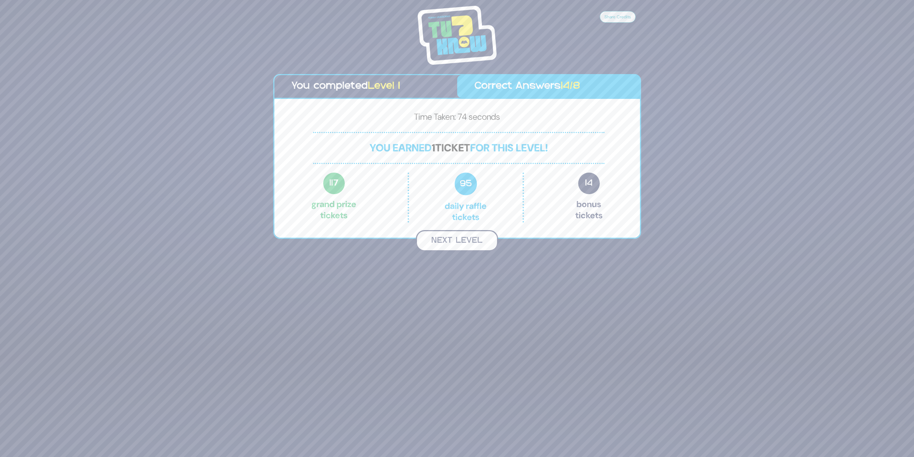
click at [467, 243] on button "Next Level" at bounding box center [457, 240] width 82 height 21
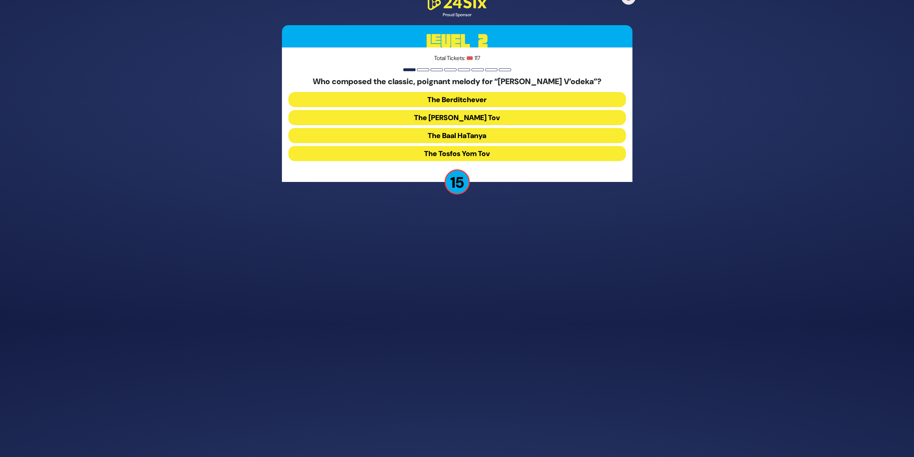
scroll to position [112, 0]
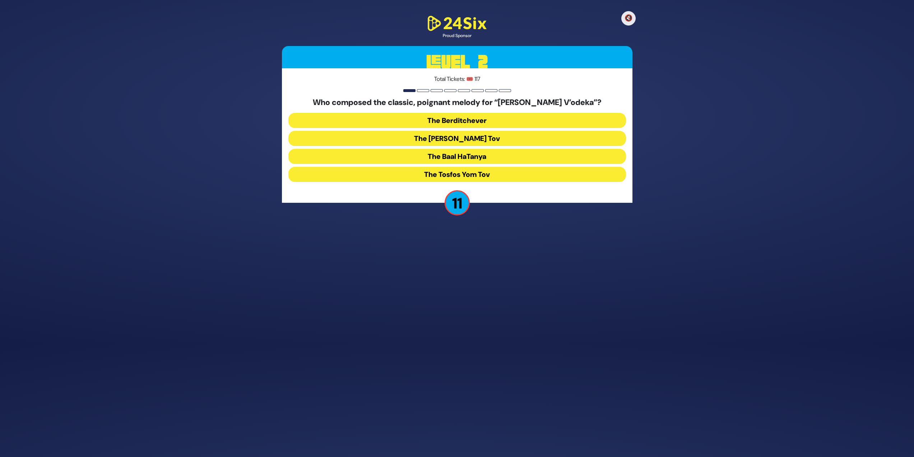
click at [481, 158] on button "The Baal HaTanya" at bounding box center [458, 156] width 338 height 15
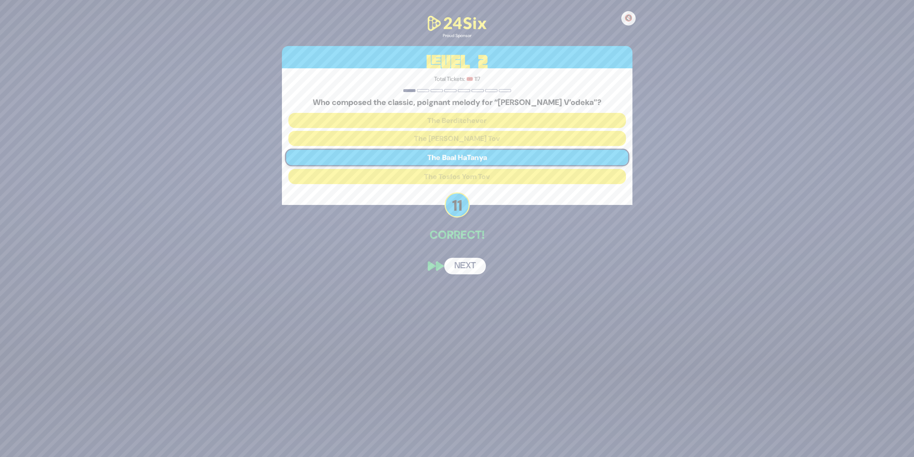
click at [477, 266] on button "Next" at bounding box center [465, 266] width 42 height 17
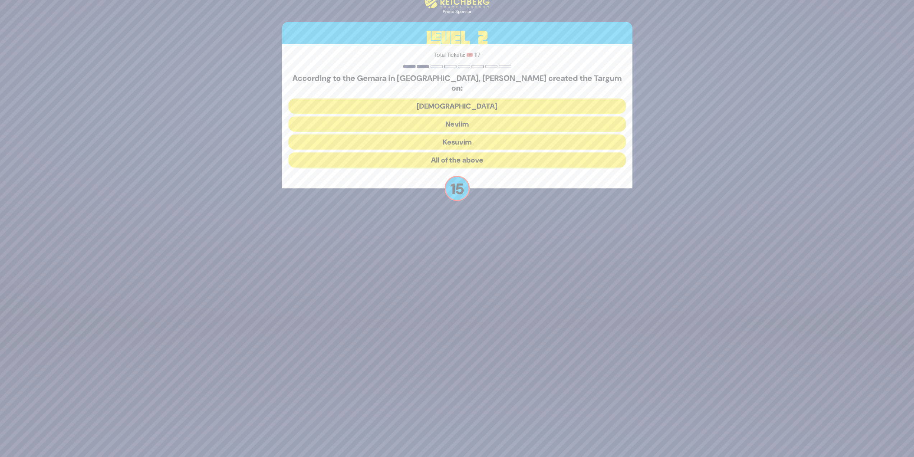
scroll to position [110, 0]
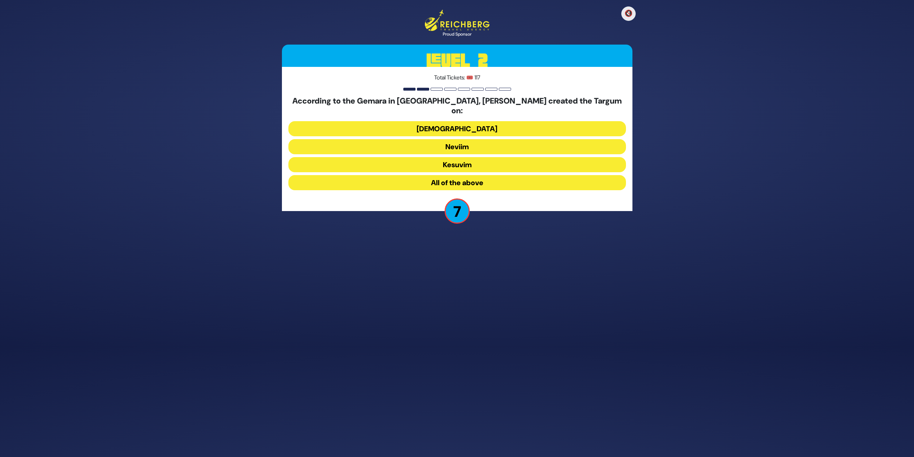
click at [539, 157] on button "Kesuvim" at bounding box center [458, 164] width 338 height 15
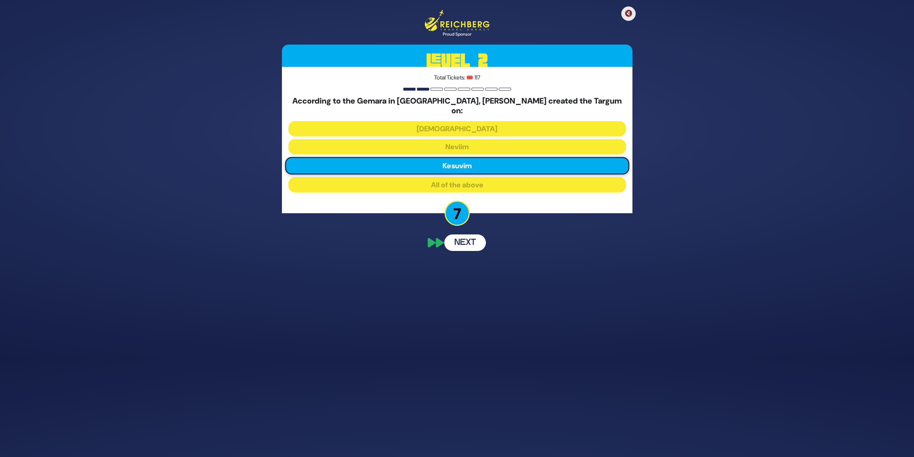
scroll to position [79, 0]
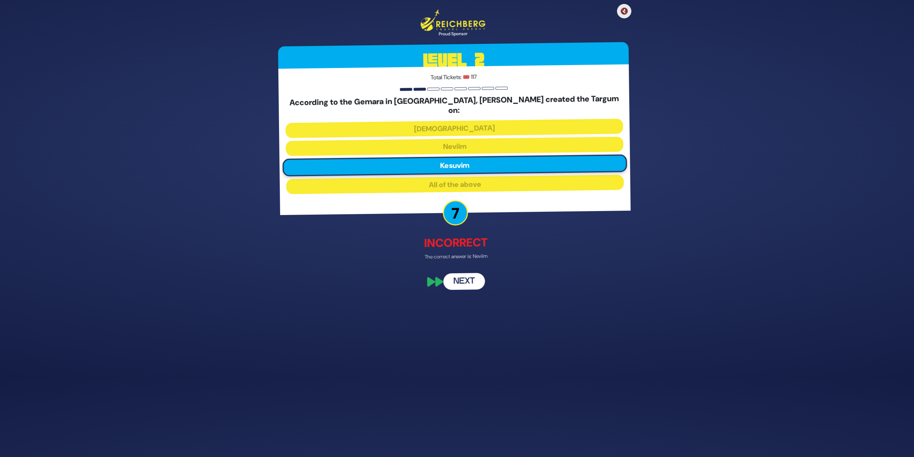
click at [484, 280] on button "Next" at bounding box center [465, 281] width 42 height 17
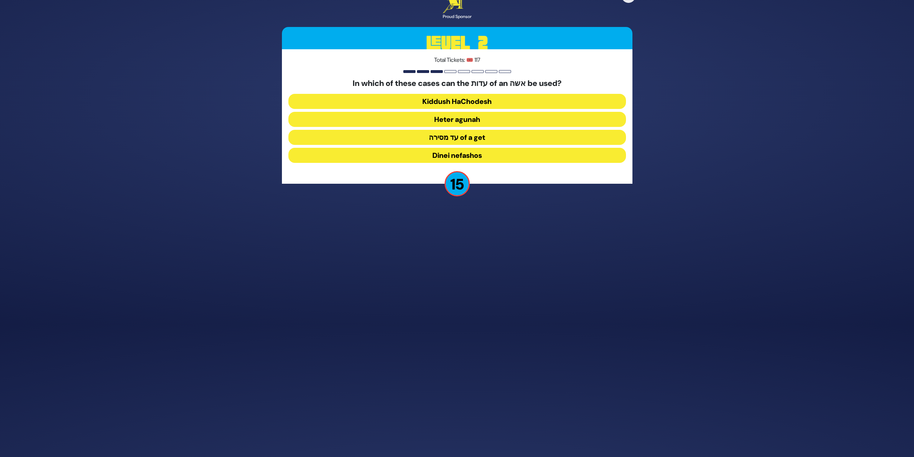
scroll to position [110, 0]
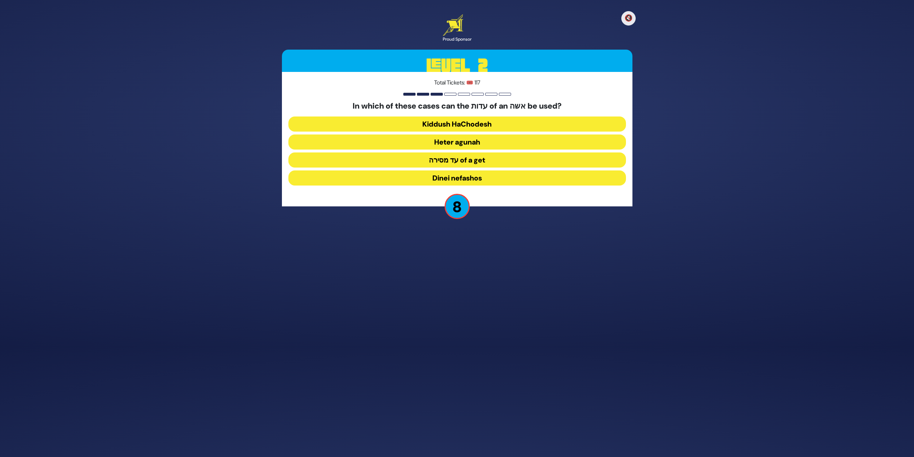
click at [484, 143] on button "Heter agunah" at bounding box center [458, 141] width 338 height 15
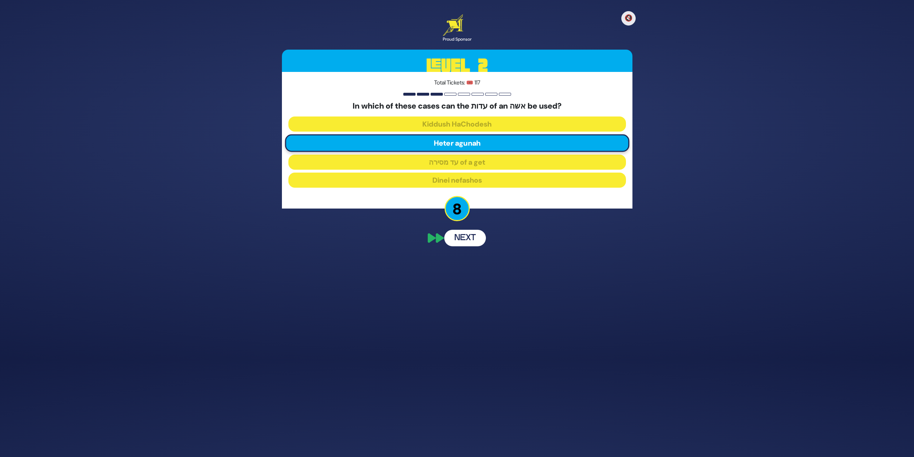
scroll to position [82, 0]
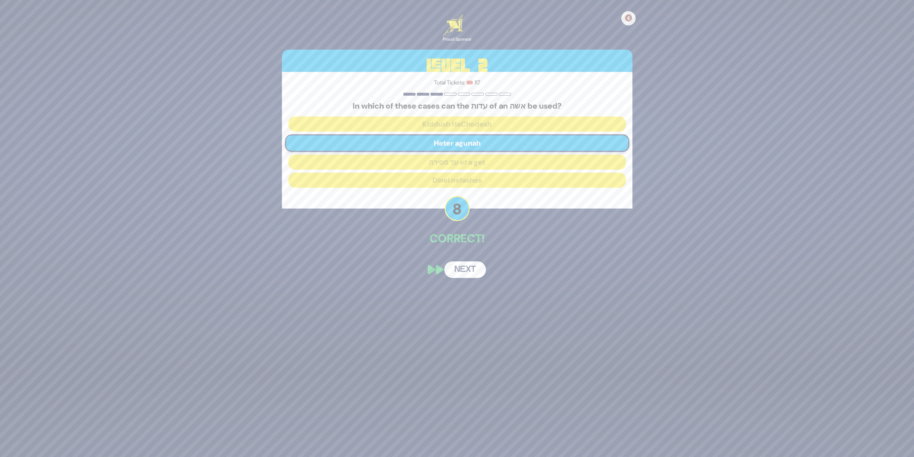
click at [468, 272] on button "Next" at bounding box center [465, 269] width 42 height 17
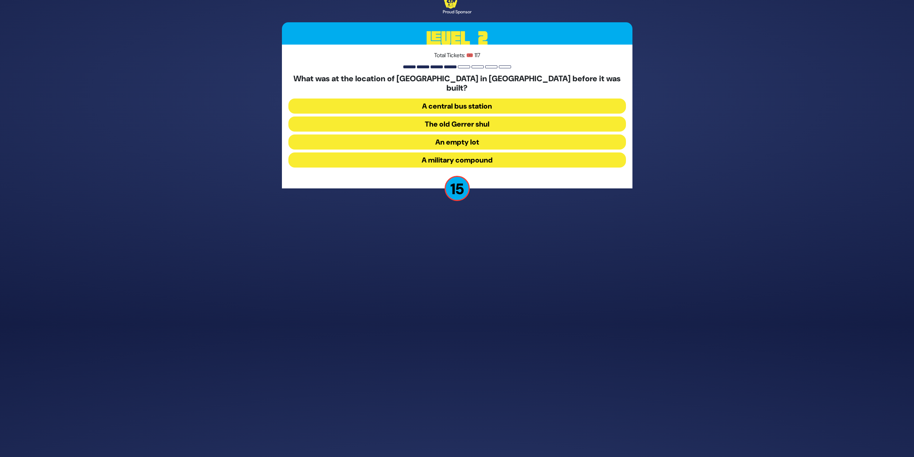
scroll to position [110, 0]
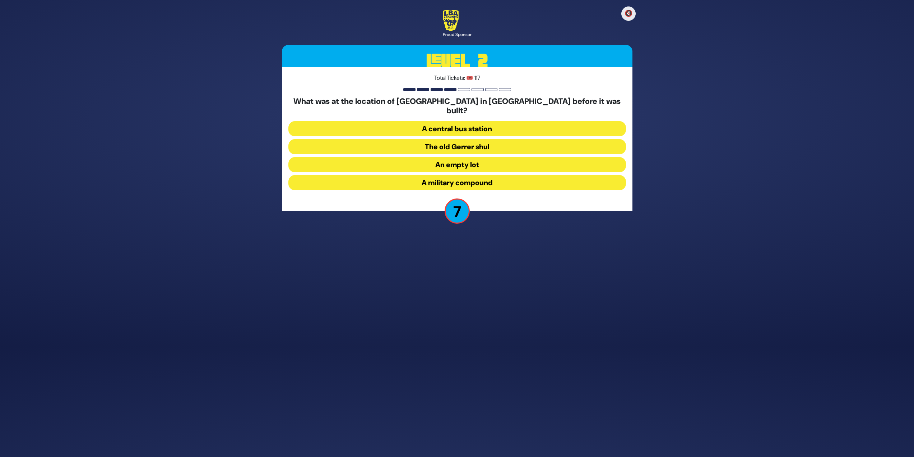
click at [503, 177] on button "A military compound" at bounding box center [458, 182] width 338 height 15
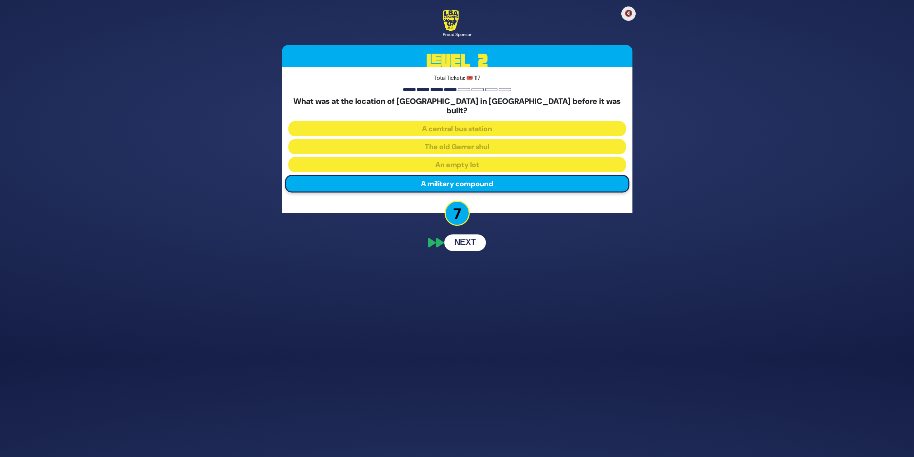
scroll to position [82, 0]
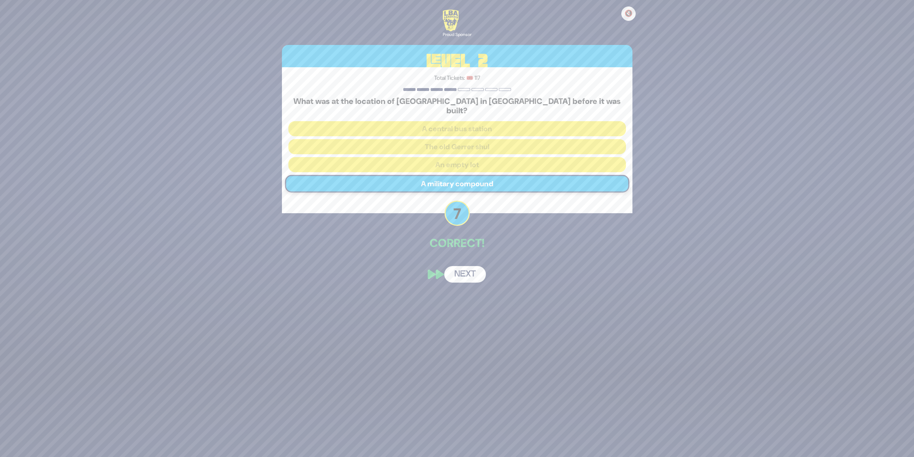
click at [473, 268] on button "Next" at bounding box center [465, 274] width 42 height 17
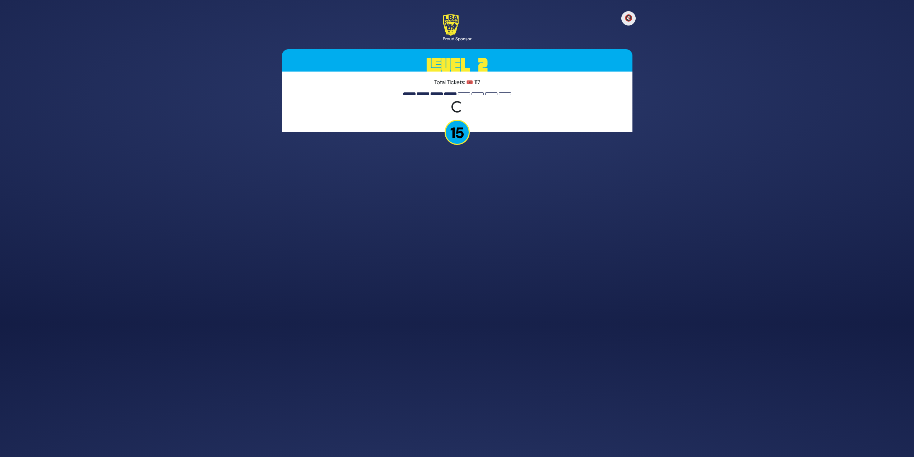
scroll to position [110, 0]
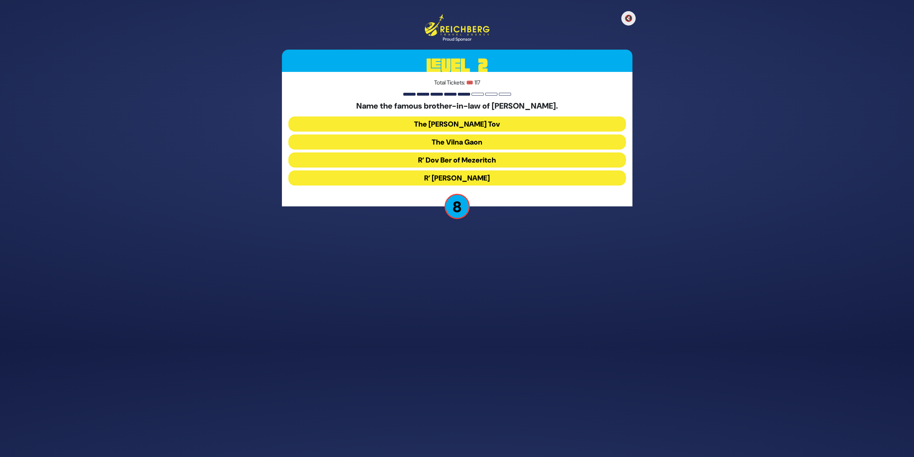
click at [512, 176] on button "R’ Yonasan Eibeschutz" at bounding box center [458, 177] width 338 height 15
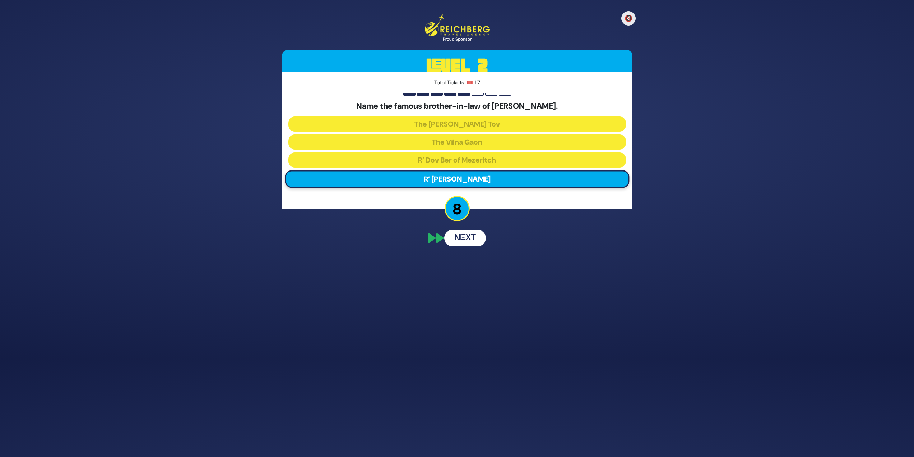
scroll to position [79, 0]
click at [471, 278] on button "Next" at bounding box center [465, 276] width 42 height 17
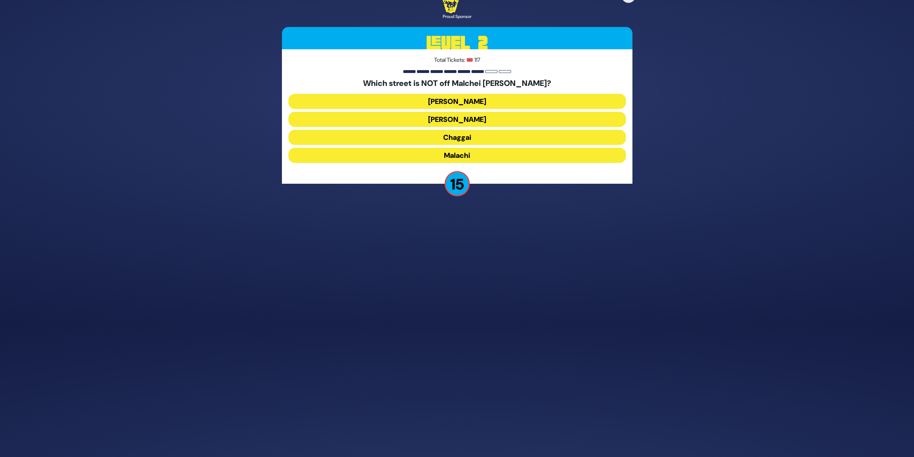
scroll to position [110, 0]
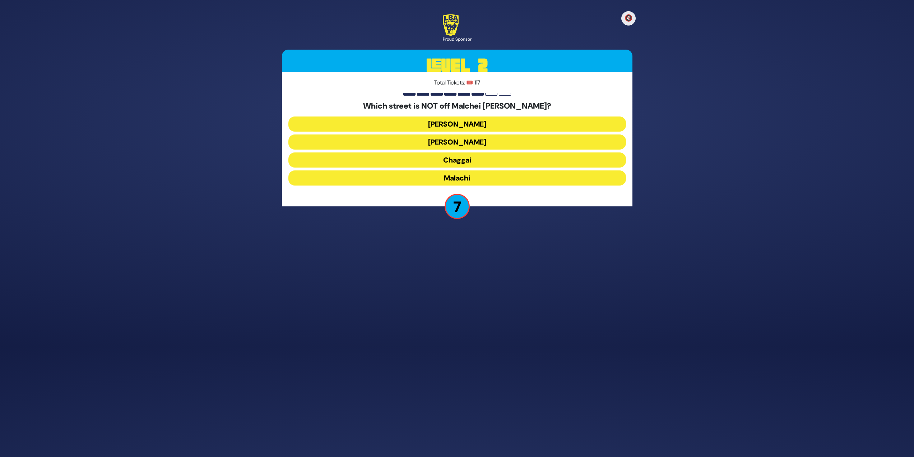
click at [488, 157] on button "Chaggai" at bounding box center [458, 159] width 338 height 15
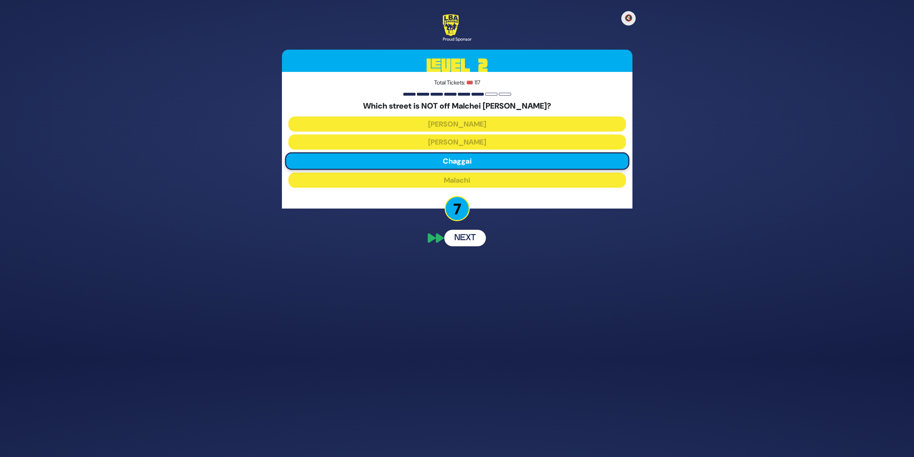
scroll to position [82, 0]
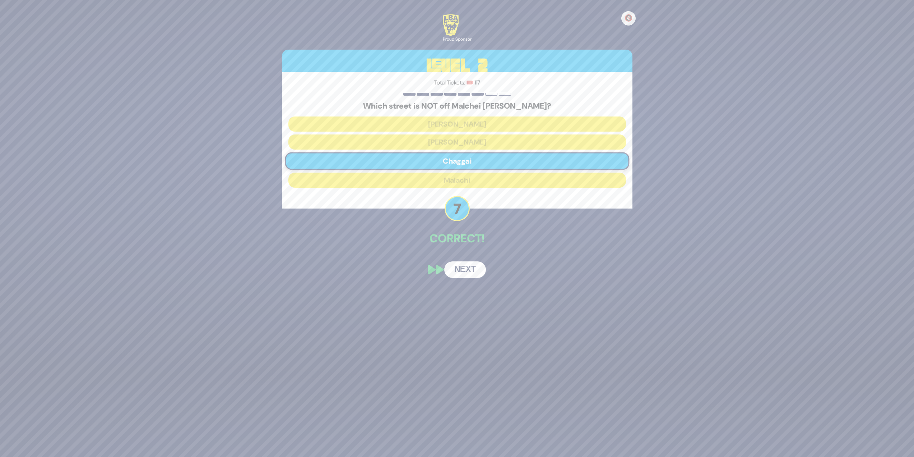
click at [461, 261] on div "🔇 Proud Sponsor Level 2 Total Tickets: 🎟️ 117 Which street is NOT off Malchei Y…" at bounding box center [457, 146] width 368 height 281
click at [471, 268] on button "Next" at bounding box center [465, 269] width 42 height 17
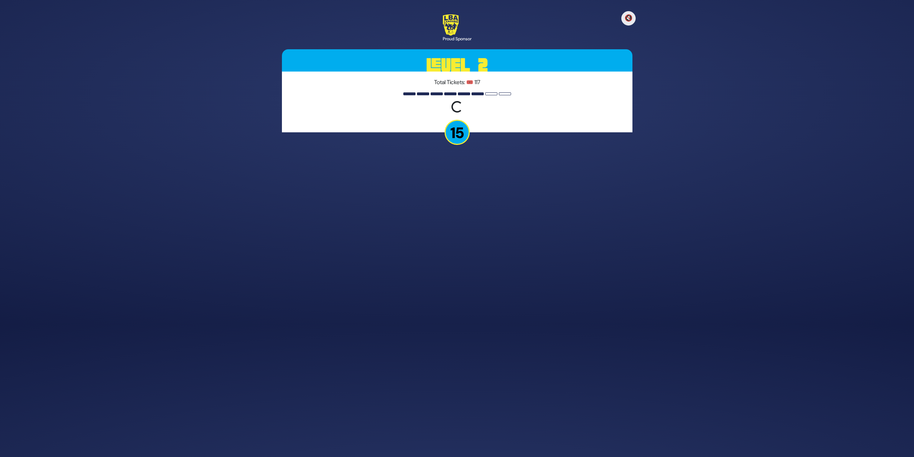
scroll to position [110, 0]
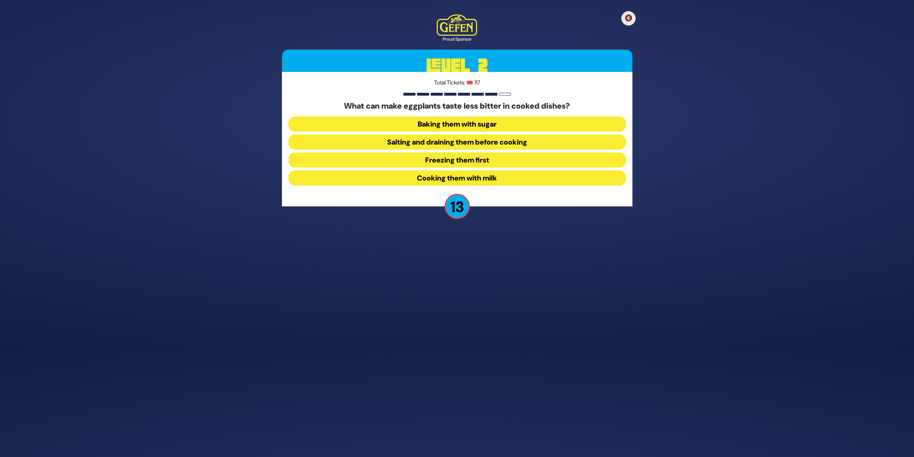
click at [451, 131] on button "Baking them with sugar" at bounding box center [458, 123] width 338 height 15
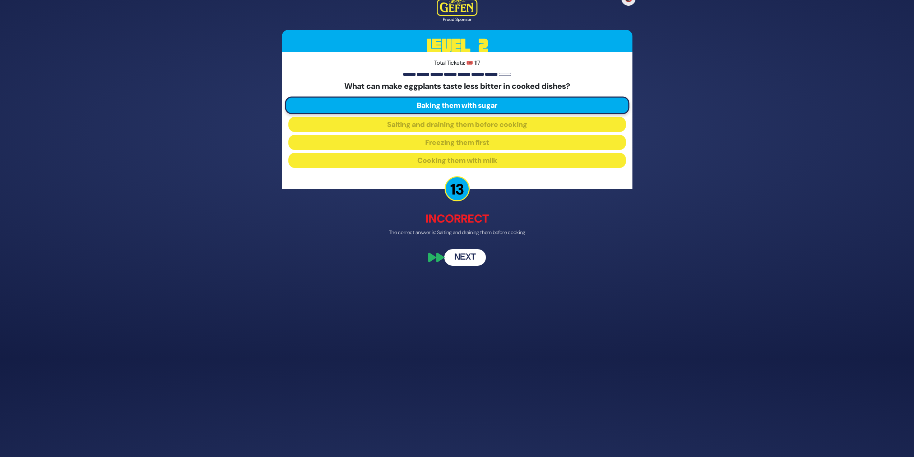
scroll to position [78, 0]
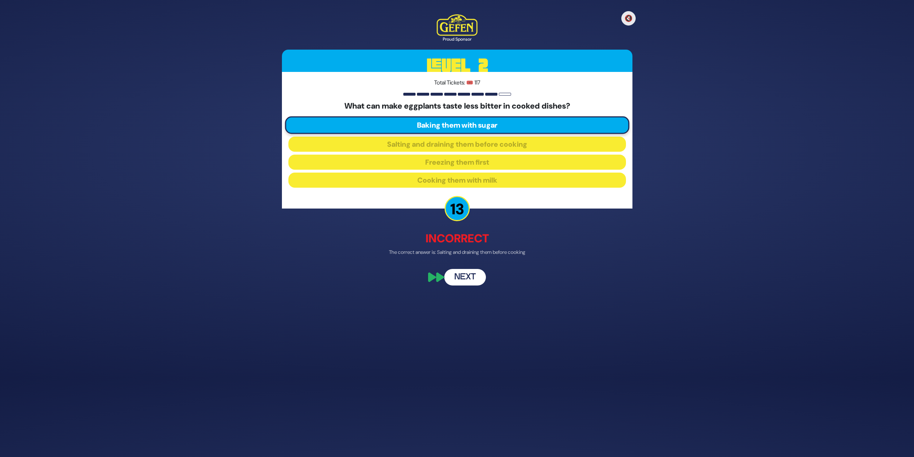
click at [453, 282] on button "Next" at bounding box center [465, 277] width 42 height 17
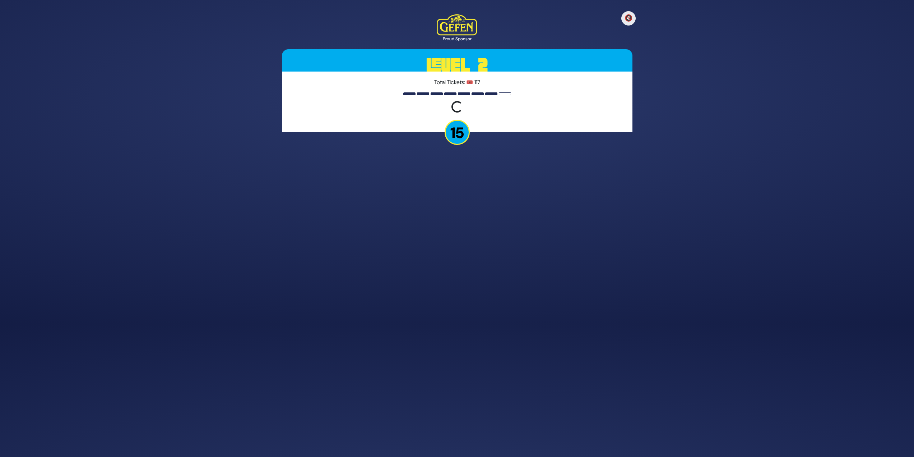
scroll to position [110, 0]
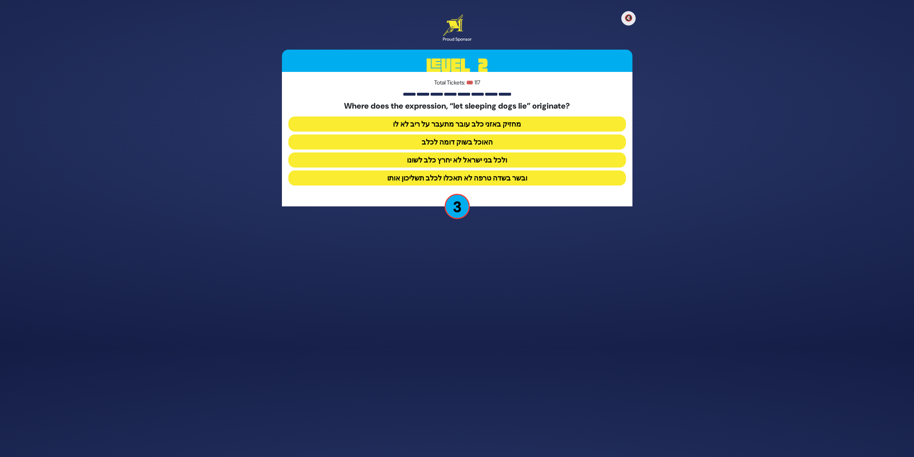
click at [556, 121] on button "מחזיק באזני כלב עובר מתעבר על ריב לא לו" at bounding box center [458, 123] width 338 height 15
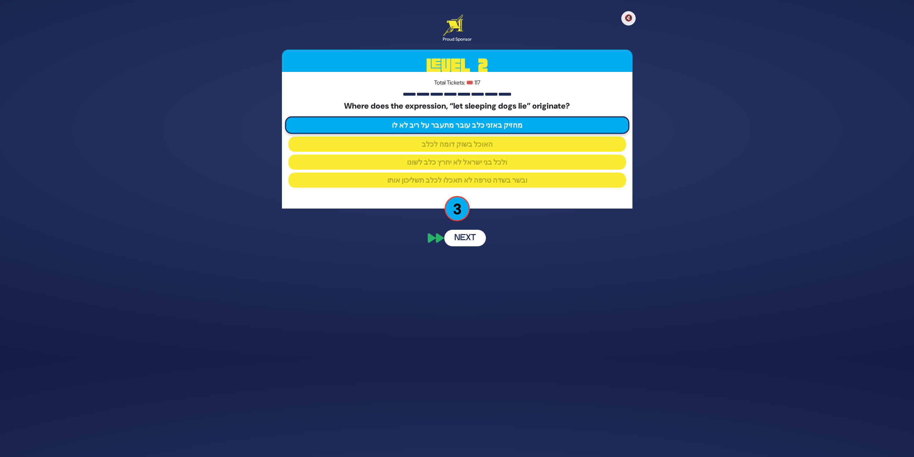
scroll to position [82, 0]
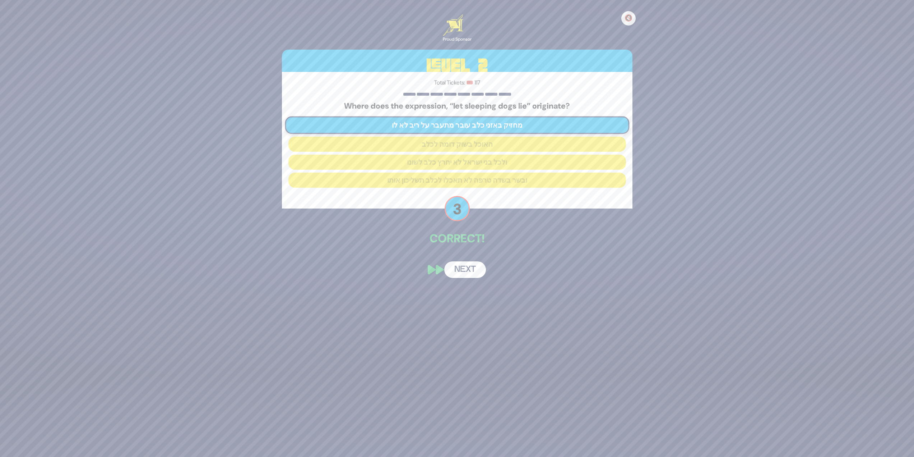
click at [475, 269] on button "Next" at bounding box center [465, 269] width 42 height 17
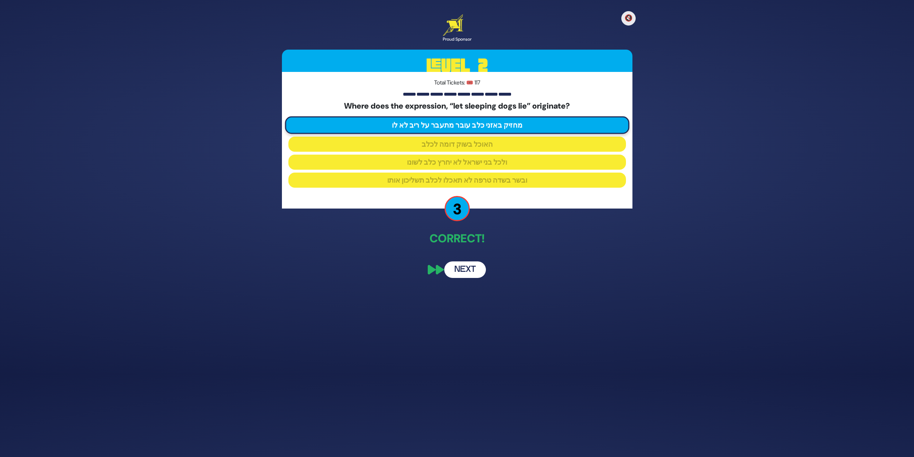
scroll to position [101, 0]
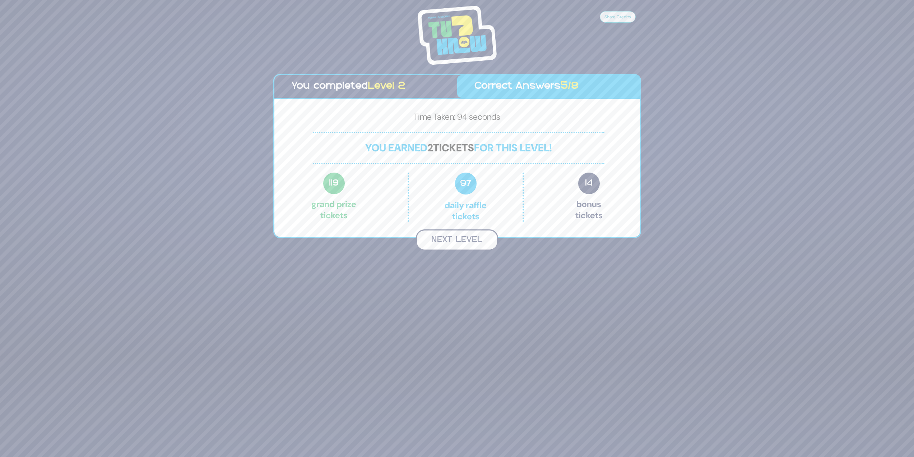
click at [481, 236] on button "Next Level" at bounding box center [457, 239] width 82 height 21
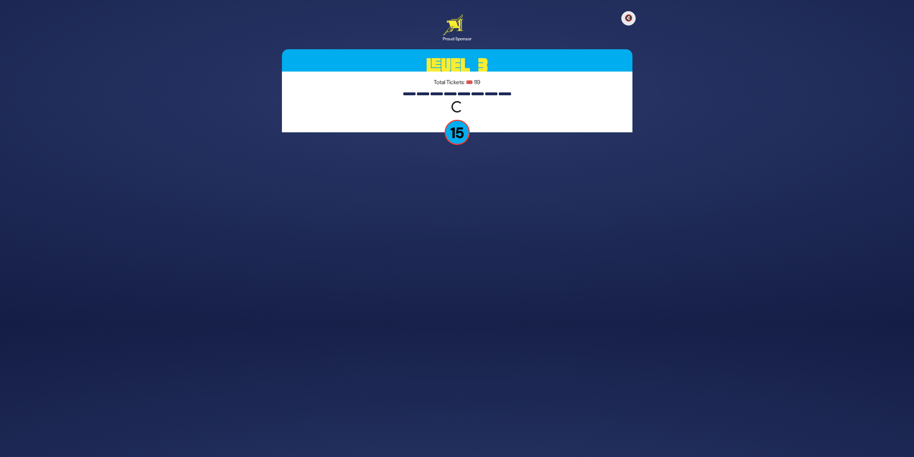
scroll to position [112, 0]
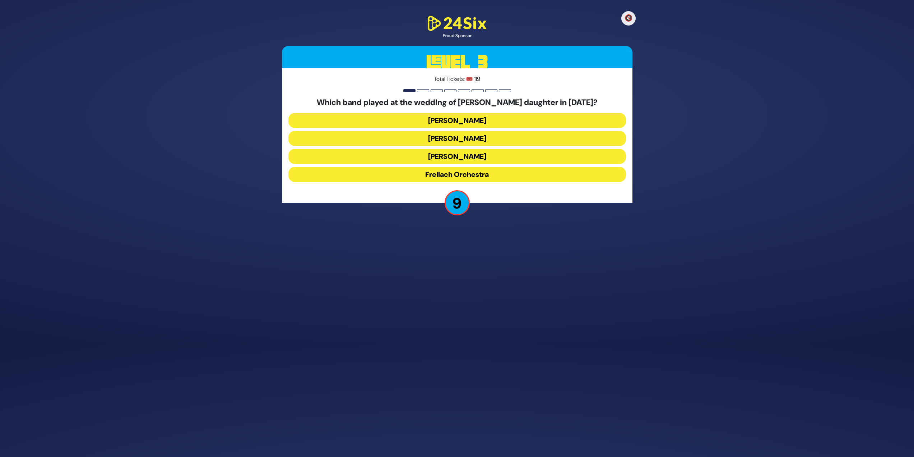
click at [504, 156] on button "Mendy Hershkowitz" at bounding box center [458, 156] width 338 height 15
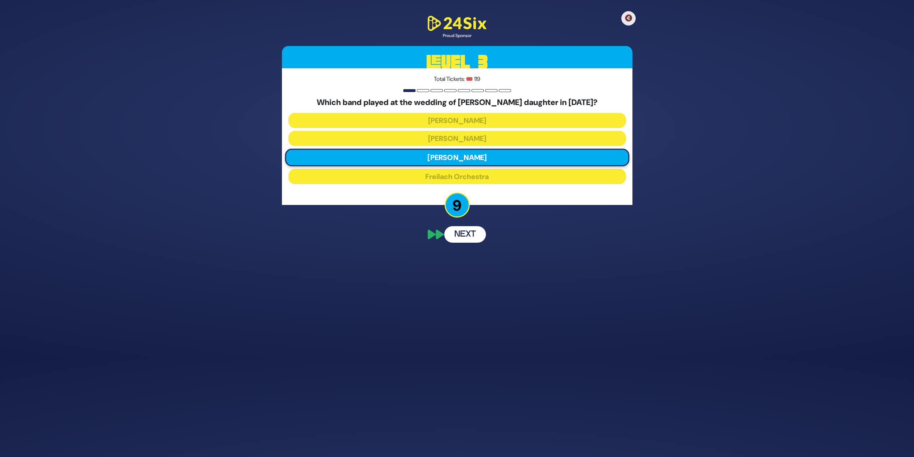
scroll to position [84, 0]
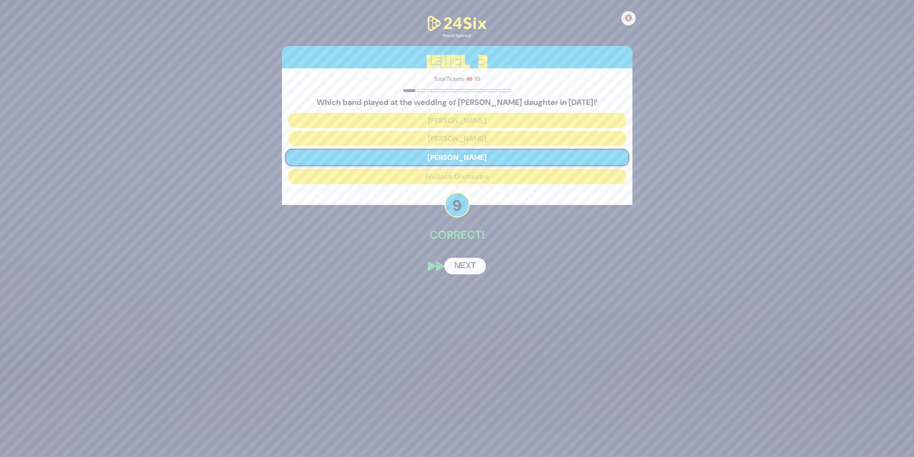
click at [469, 267] on button "Next" at bounding box center [465, 266] width 42 height 17
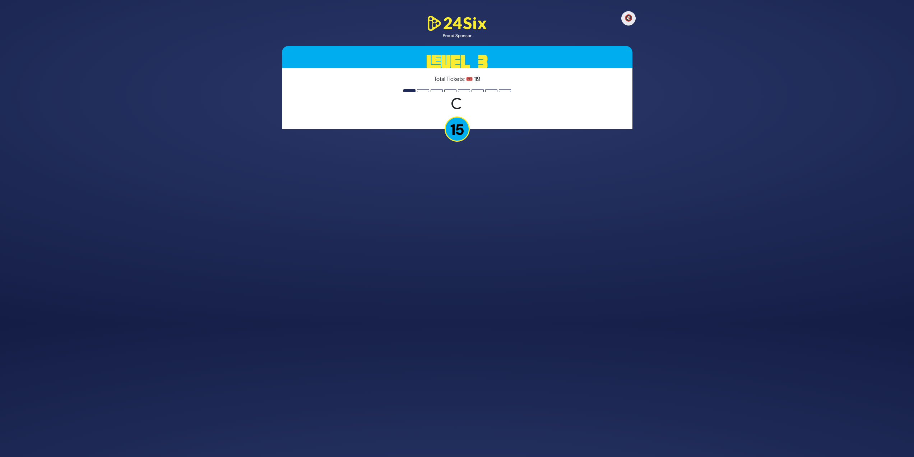
scroll to position [112, 0]
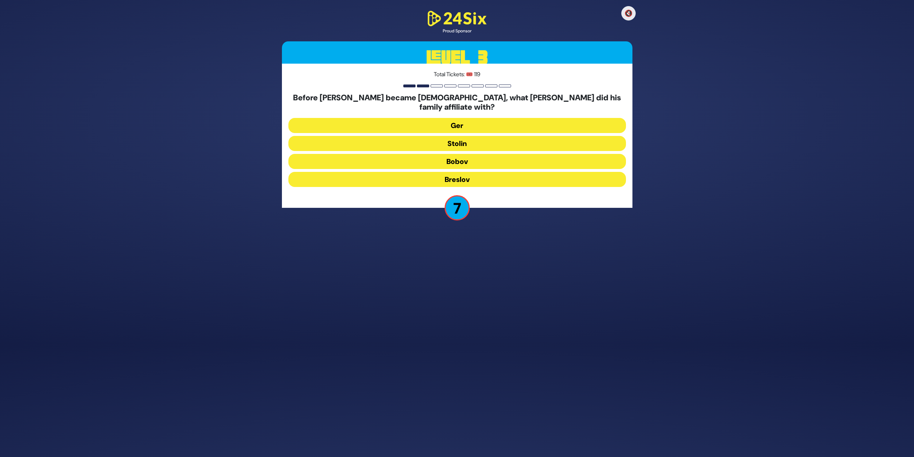
click at [471, 137] on button "Stolin" at bounding box center [458, 143] width 338 height 15
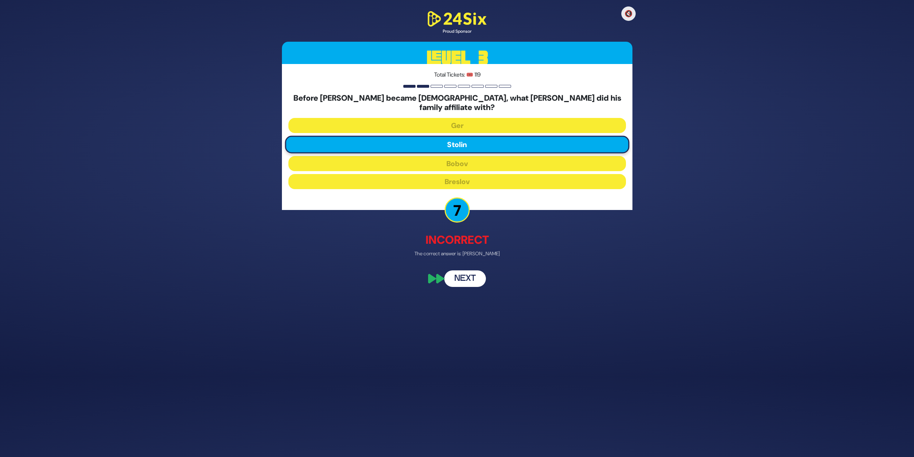
click at [472, 270] on button "Next" at bounding box center [465, 278] width 42 height 17
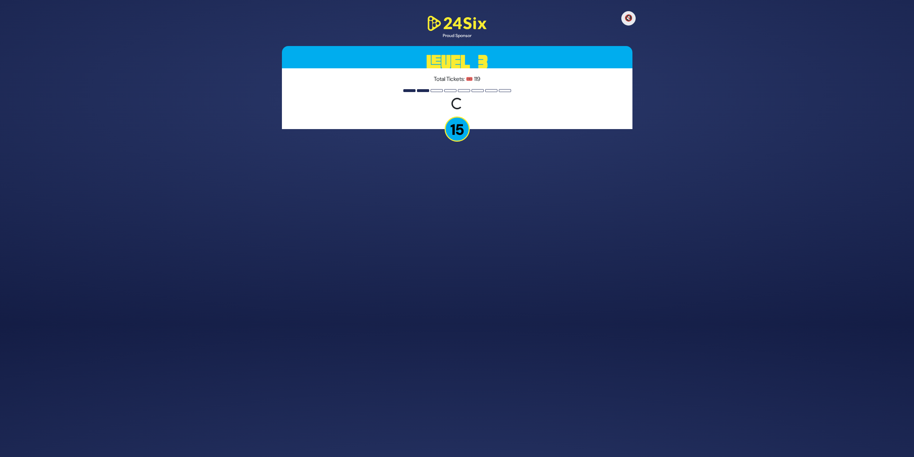
scroll to position [110, 0]
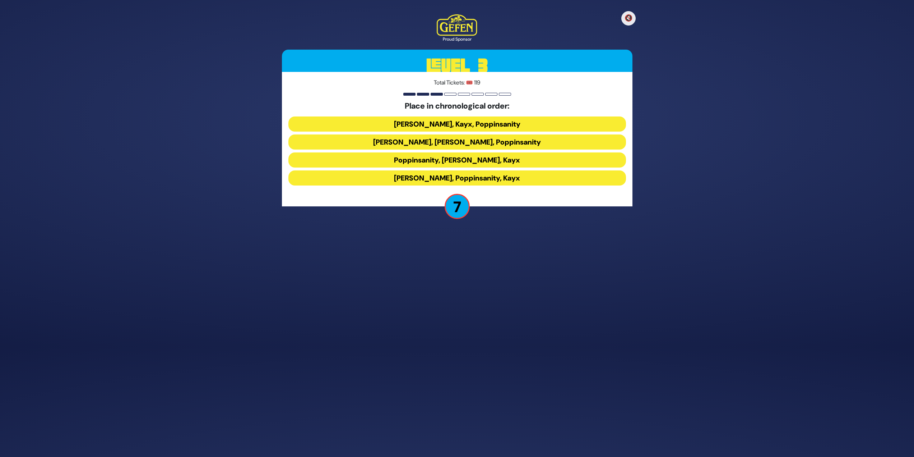
click at [484, 123] on button "Siegelmans, Kayx, Poppinsanity" at bounding box center [458, 123] width 338 height 15
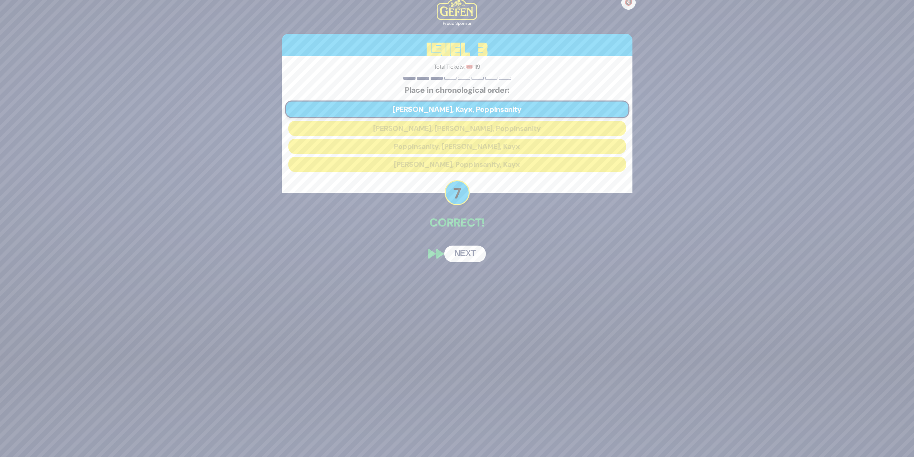
scroll to position [82, 0]
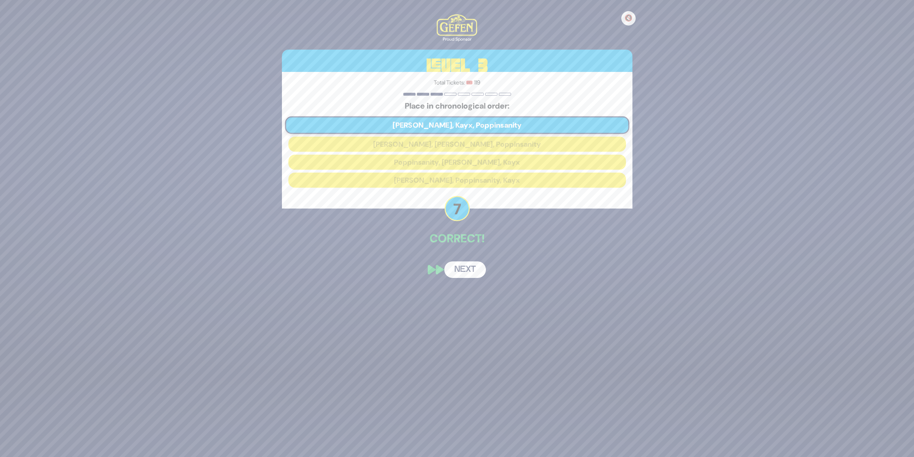
click at [471, 264] on button "Next" at bounding box center [465, 269] width 42 height 17
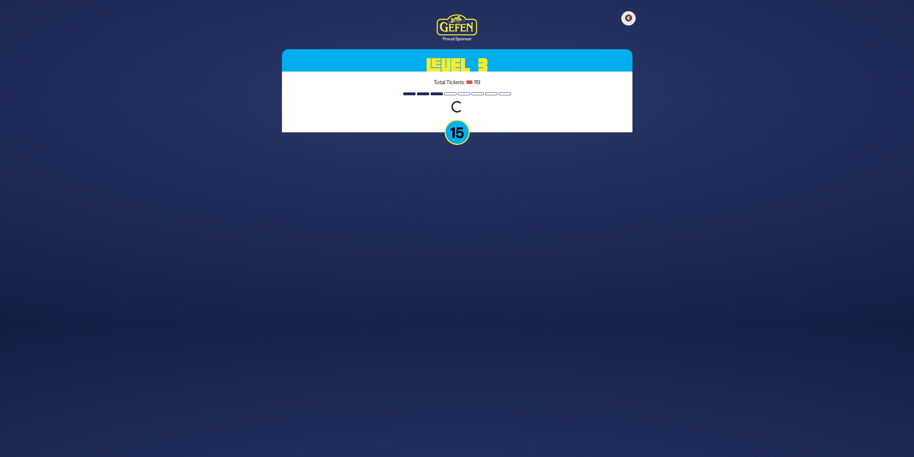
scroll to position [106, 0]
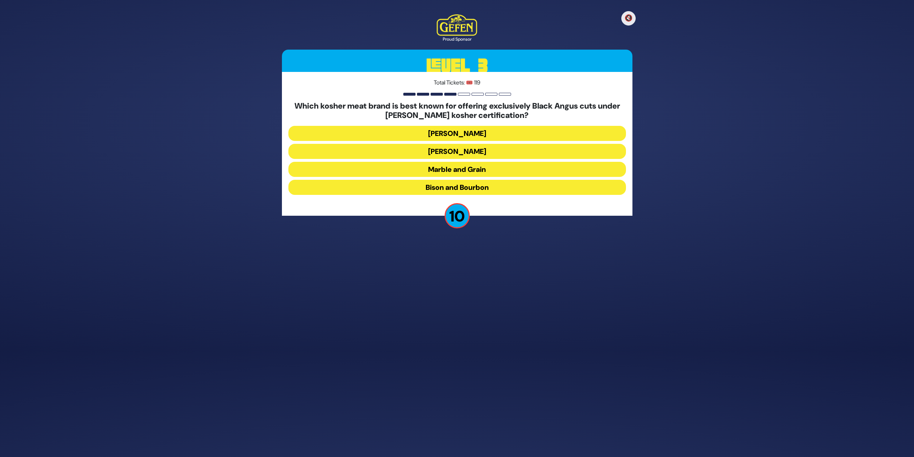
click at [451, 165] on button "Marble and Grain" at bounding box center [458, 169] width 338 height 15
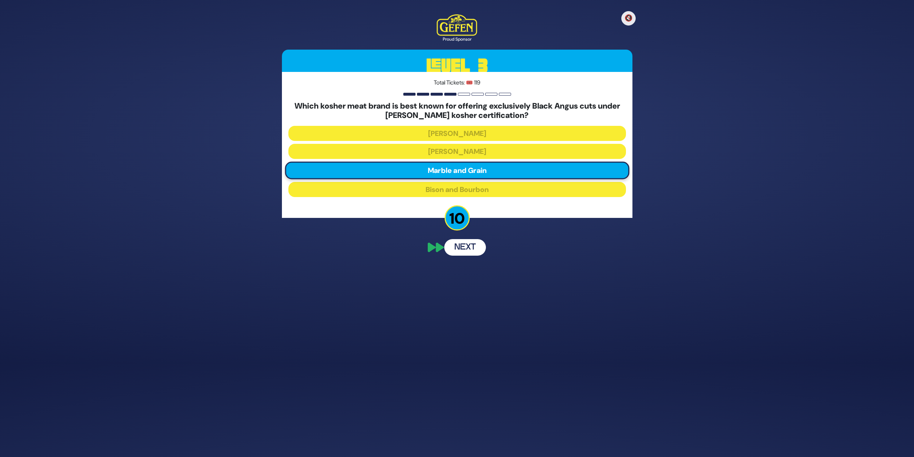
scroll to position [78, 0]
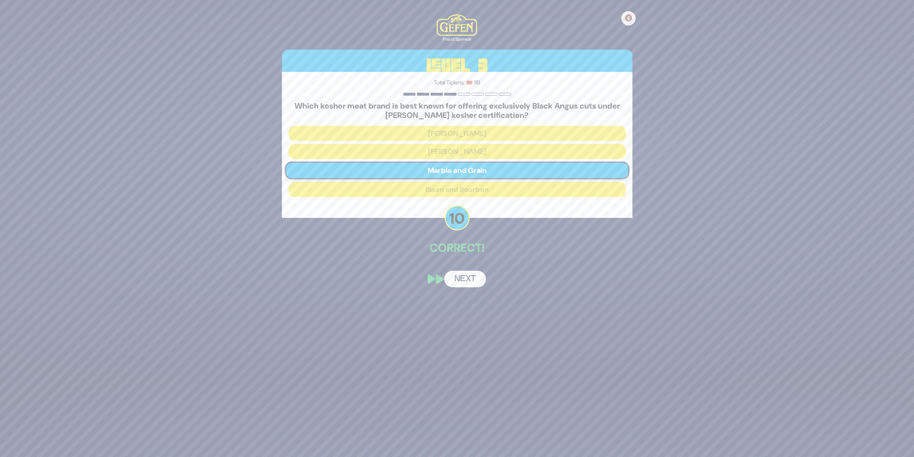
click at [470, 283] on button "Next" at bounding box center [465, 279] width 42 height 17
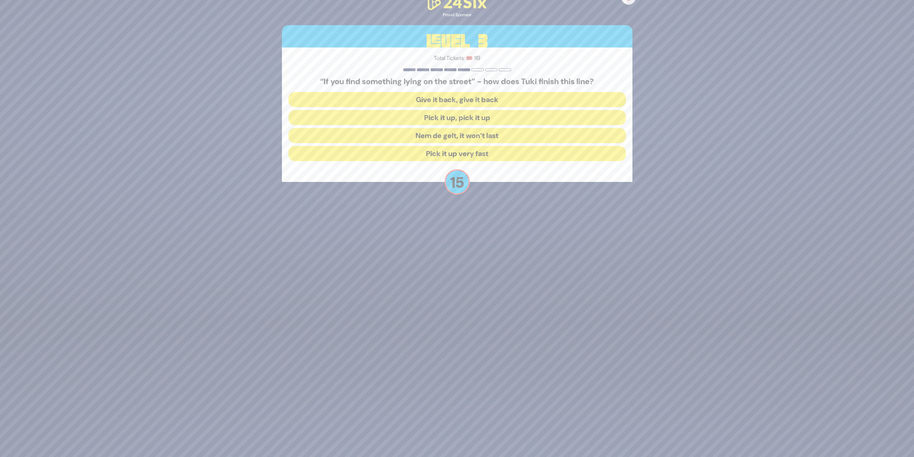
scroll to position [112, 0]
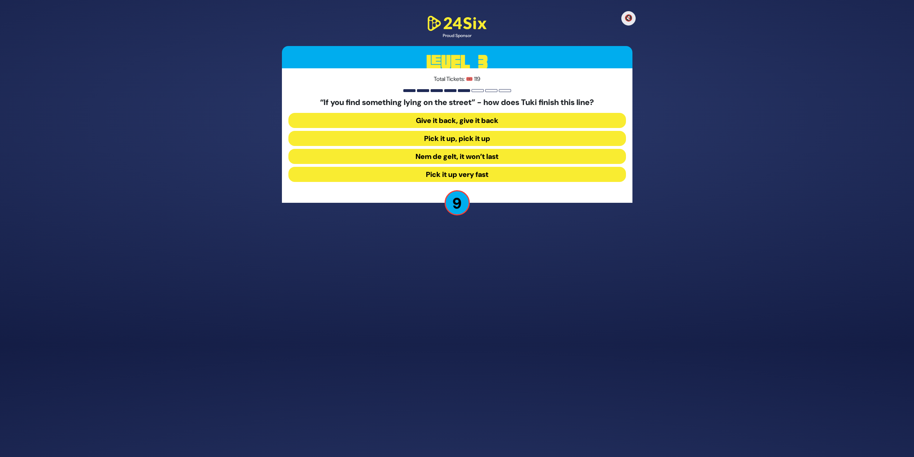
click at [494, 158] on button "Nem de gelt, it won’t last" at bounding box center [458, 156] width 338 height 15
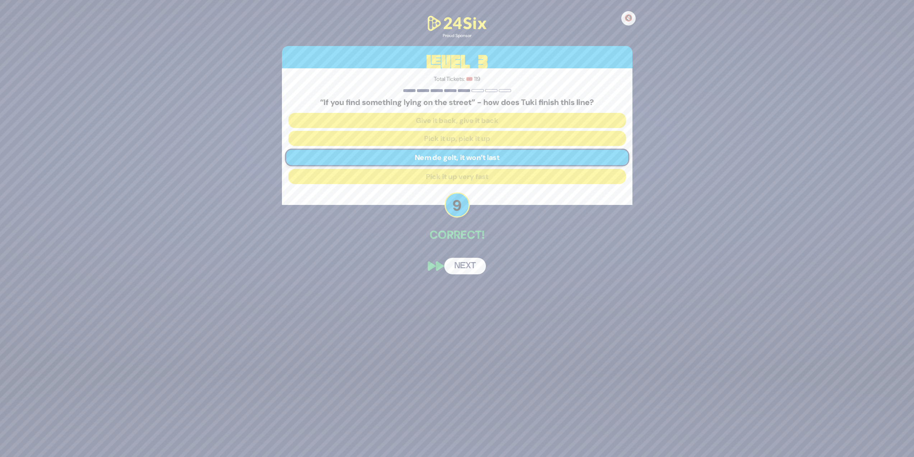
click at [482, 267] on button "Next" at bounding box center [465, 266] width 42 height 17
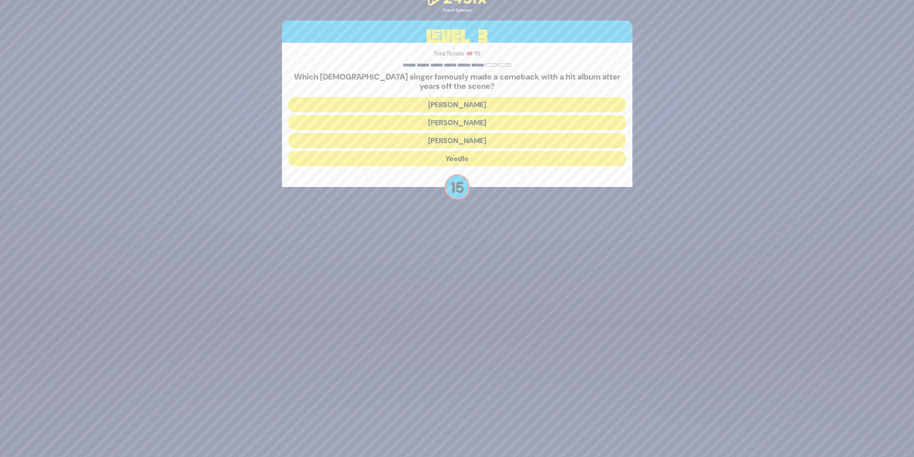
scroll to position [107, 0]
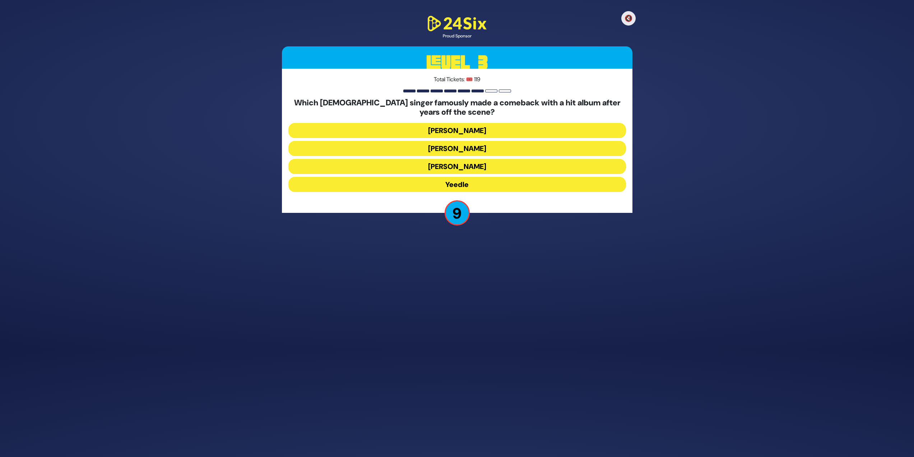
click at [451, 186] on button "Yeedle" at bounding box center [458, 184] width 338 height 15
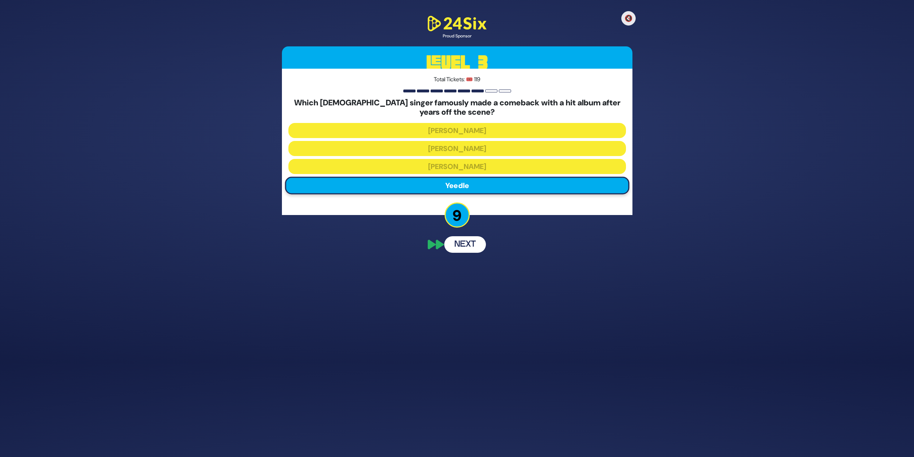
scroll to position [79, 0]
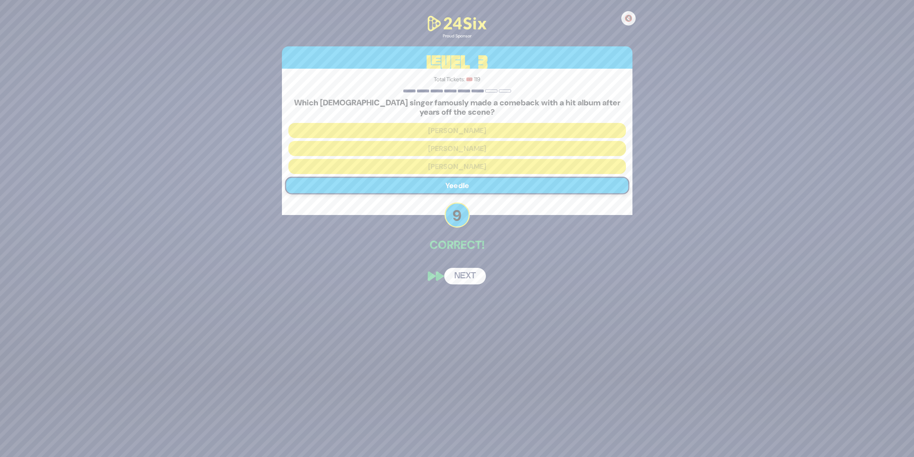
click at [467, 275] on button "Next" at bounding box center [465, 276] width 42 height 17
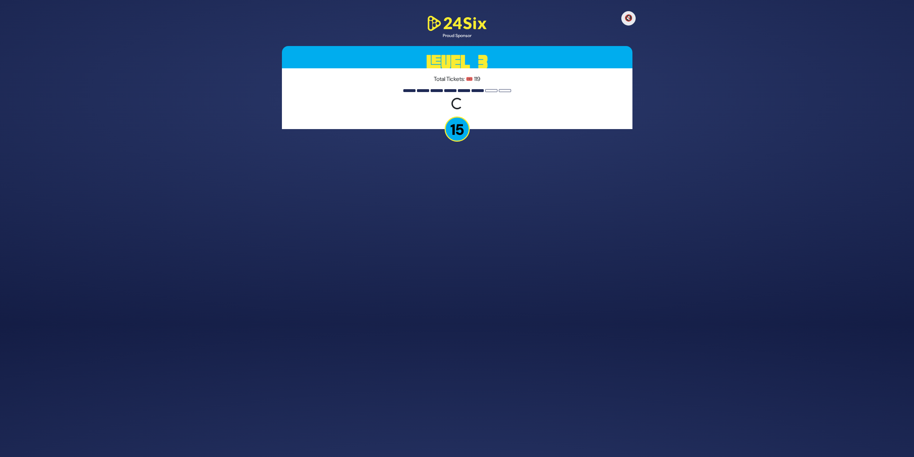
scroll to position [110, 0]
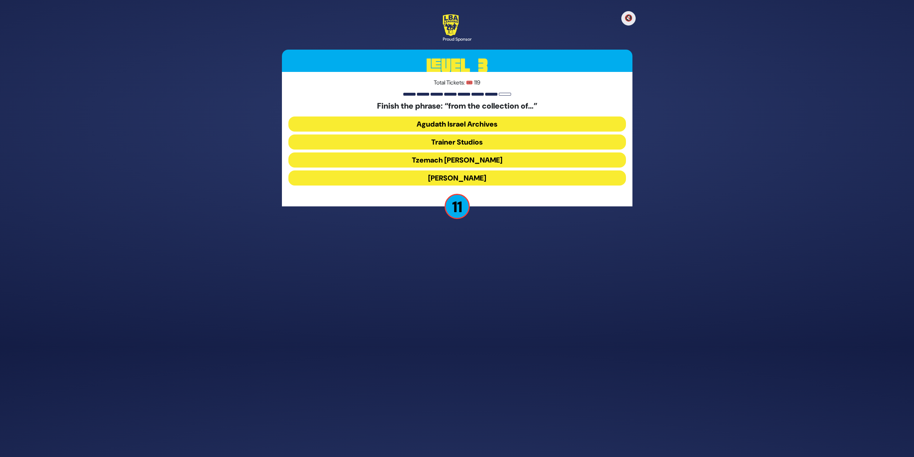
click at [542, 183] on button "Moshe D. Yarmish" at bounding box center [458, 177] width 338 height 15
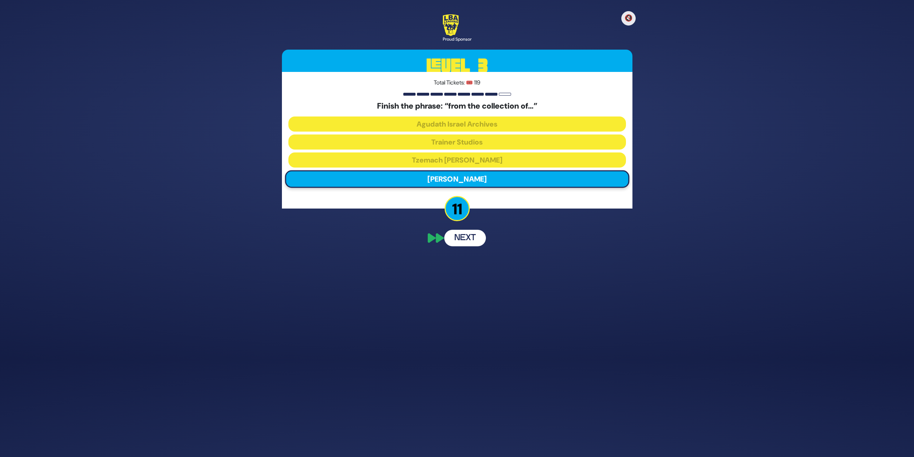
scroll to position [82, 0]
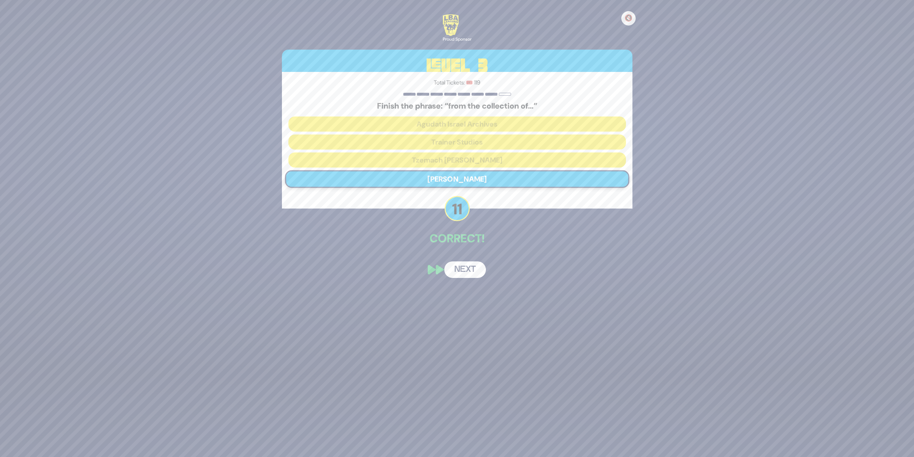
click at [477, 272] on button "Next" at bounding box center [465, 269] width 42 height 17
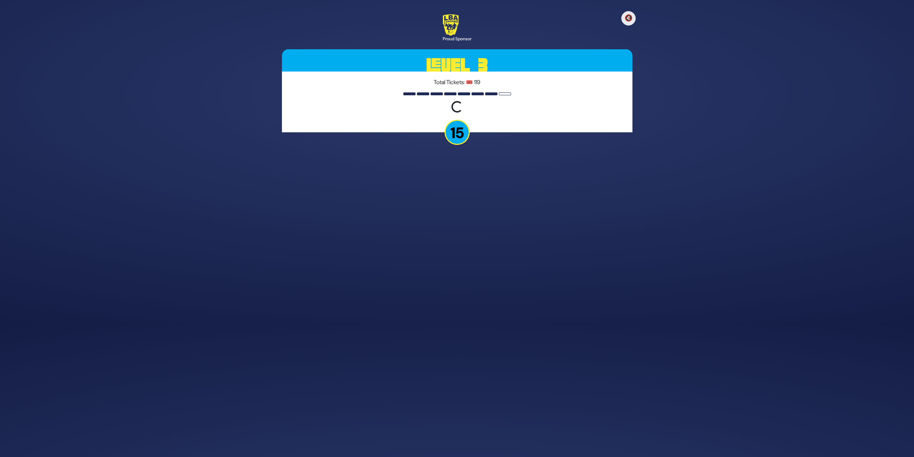
scroll to position [106, 0]
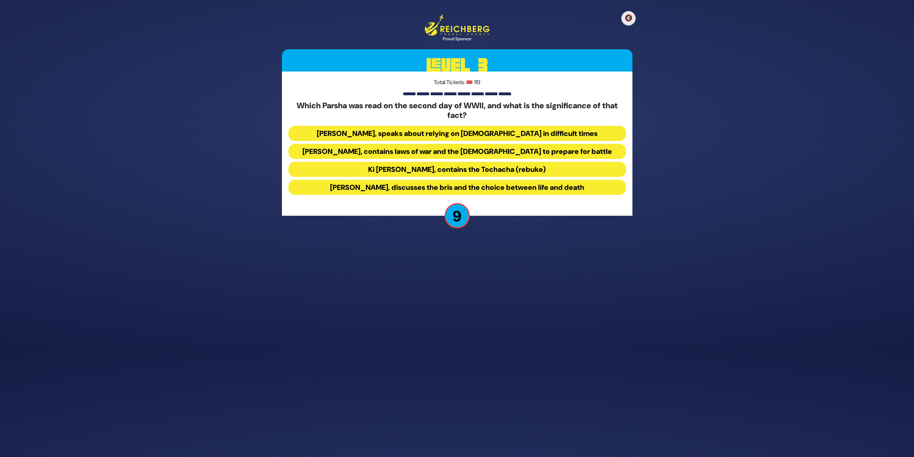
click at [532, 172] on button "Ki Savo, contains the Tochacha (rebuke)" at bounding box center [458, 169] width 338 height 15
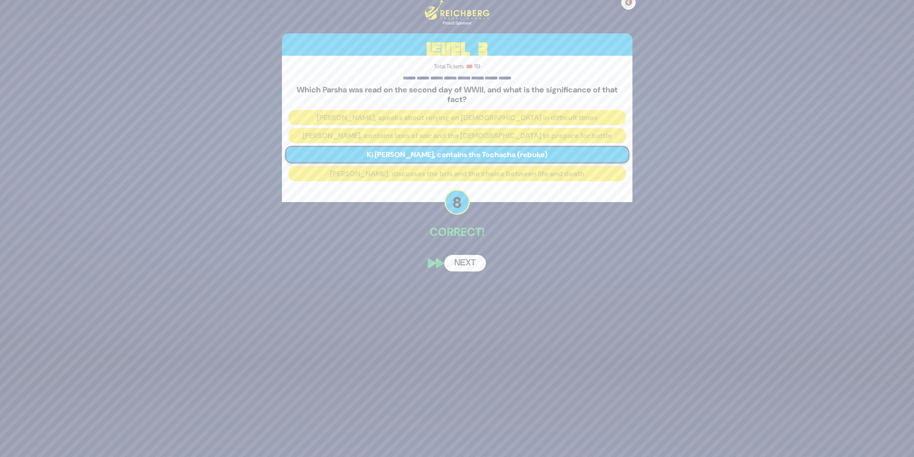
scroll to position [78, 0]
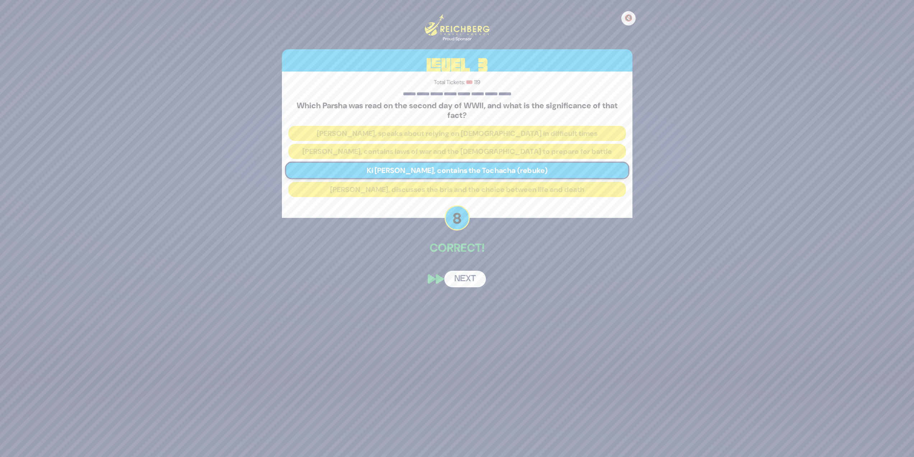
click at [467, 250] on p "Correct!" at bounding box center [457, 247] width 351 height 17
click at [471, 274] on button "Next" at bounding box center [465, 279] width 42 height 17
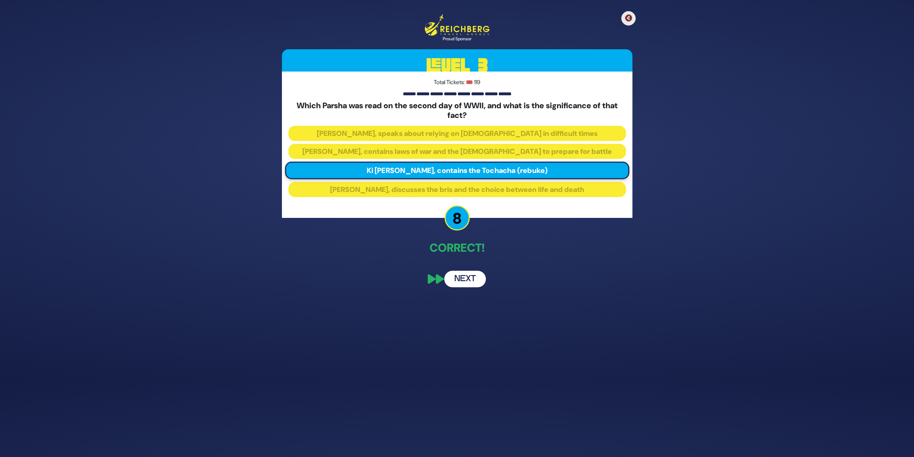
scroll to position [93, 0]
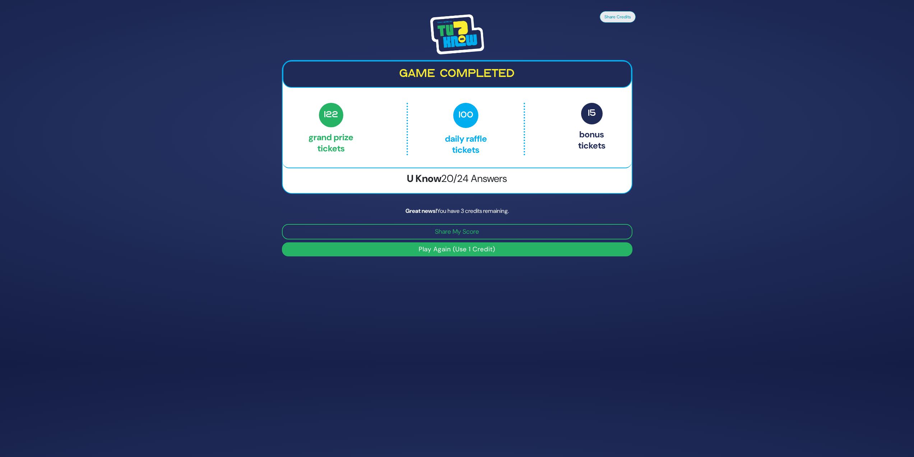
click at [457, 251] on button "Play Again (Use 1 Credit)" at bounding box center [457, 249] width 351 height 14
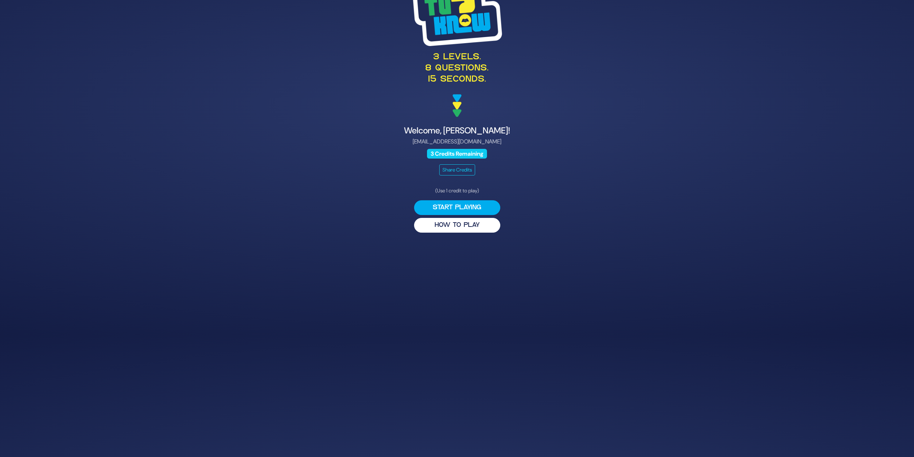
scroll to position [87, 0]
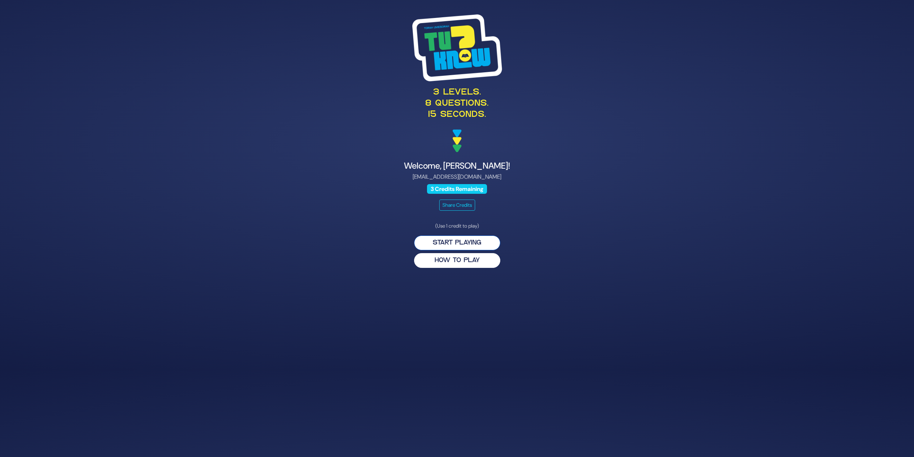
click at [461, 241] on button "Start Playing" at bounding box center [457, 242] width 86 height 15
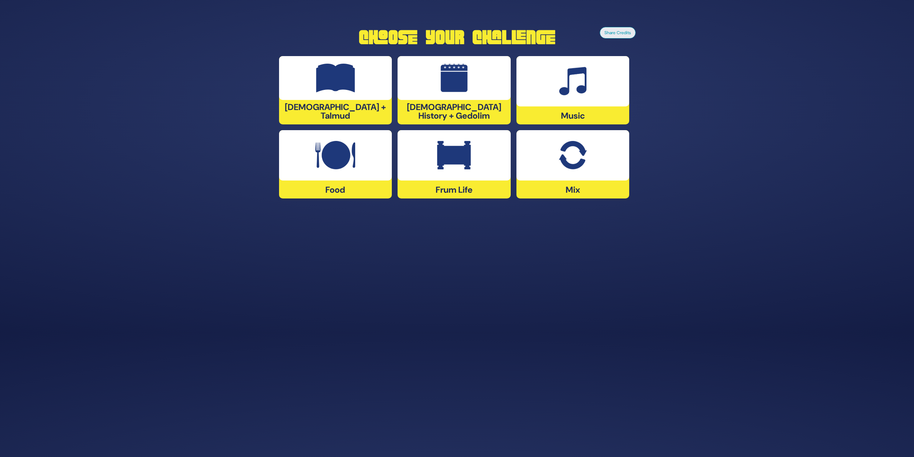
scroll to position [123, 0]
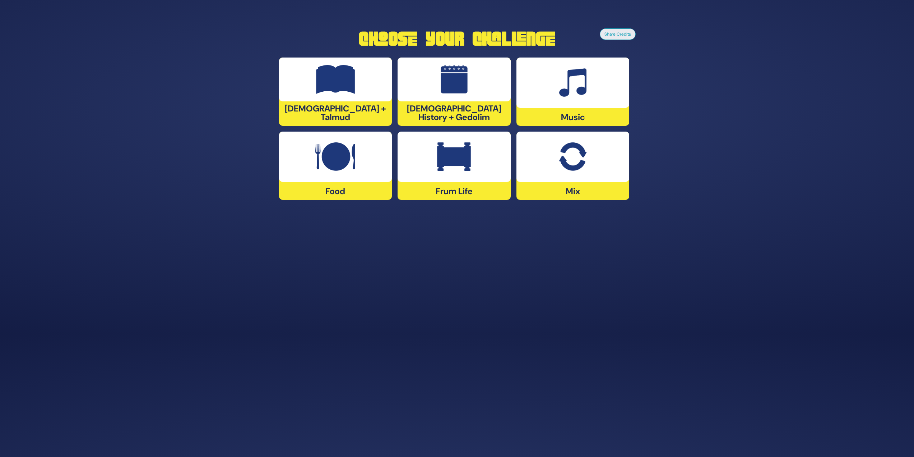
click at [434, 190] on div "Frum Life" at bounding box center [454, 166] width 113 height 68
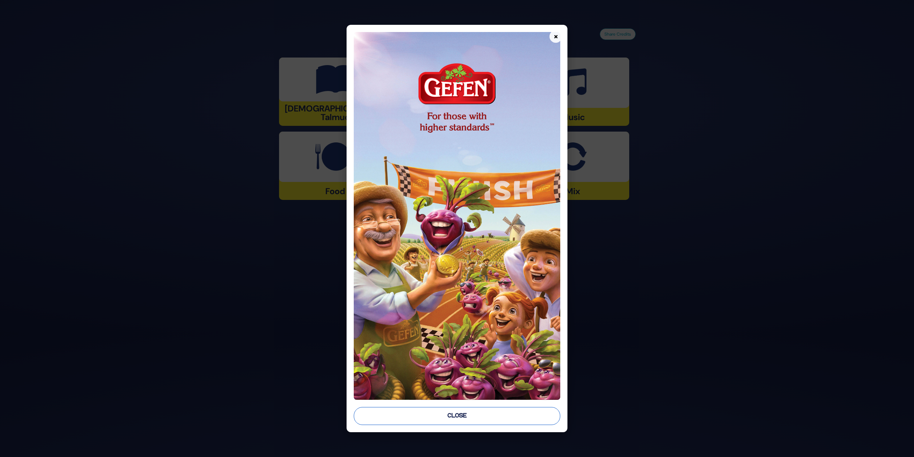
click at [472, 420] on button "Close" at bounding box center [457, 416] width 207 height 18
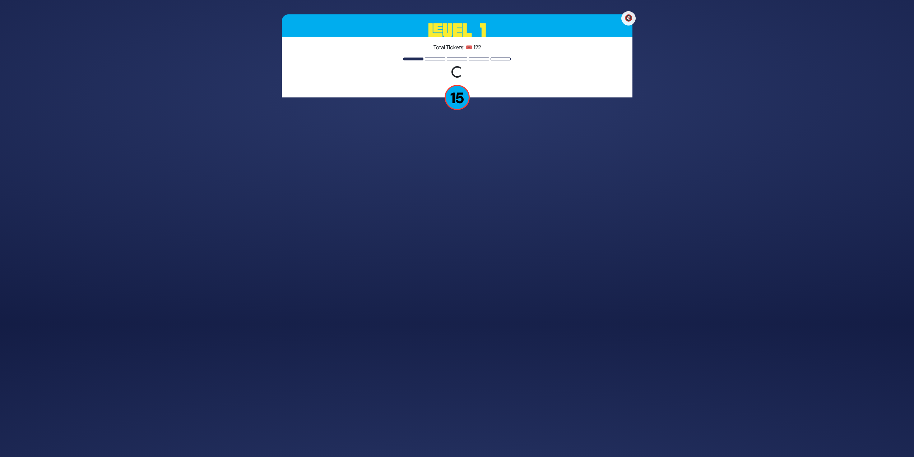
scroll to position [106, 0]
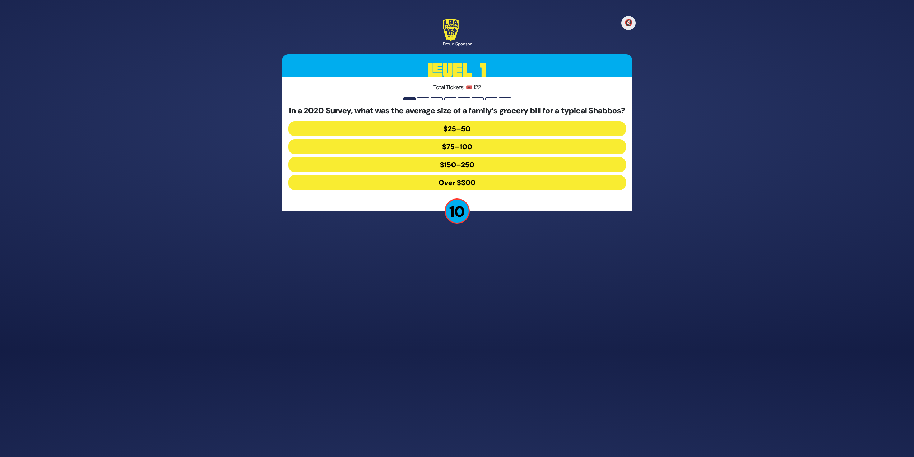
click at [584, 186] on button "Over $300" at bounding box center [458, 182] width 338 height 15
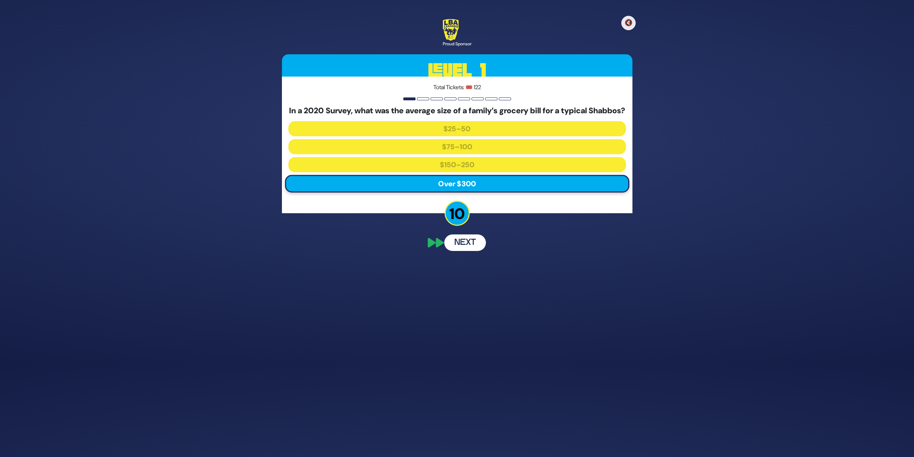
scroll to position [74, 0]
click at [461, 289] on button "Next" at bounding box center [465, 282] width 42 height 17
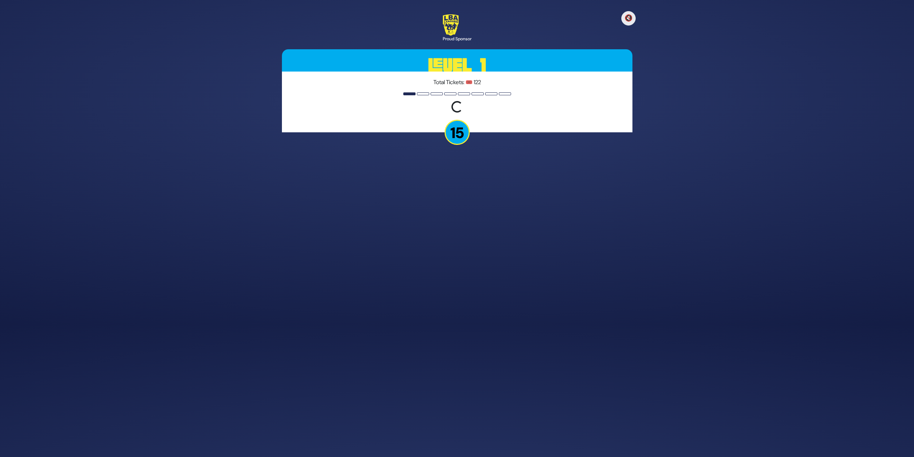
scroll to position [110, 0]
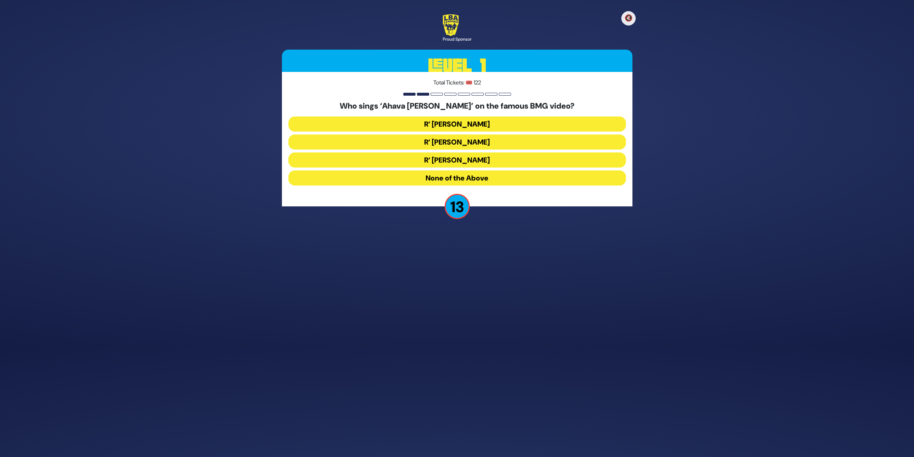
click at [535, 139] on button "R’ [PERSON_NAME]" at bounding box center [458, 141] width 338 height 15
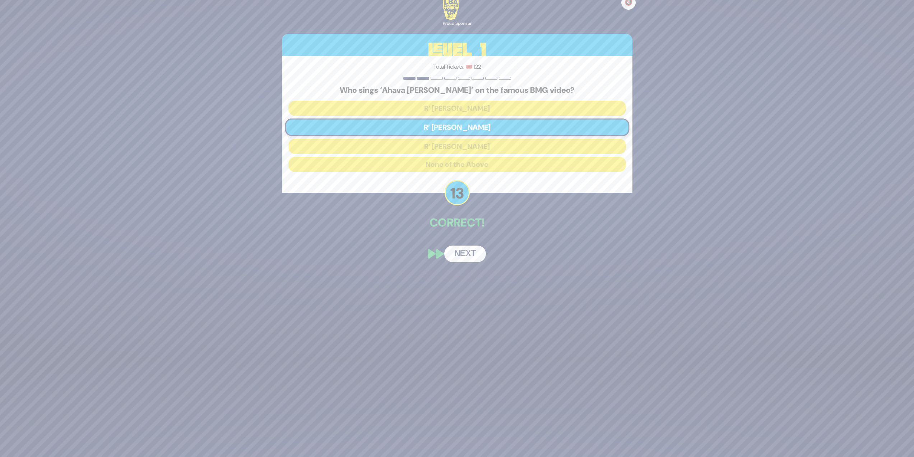
scroll to position [82, 0]
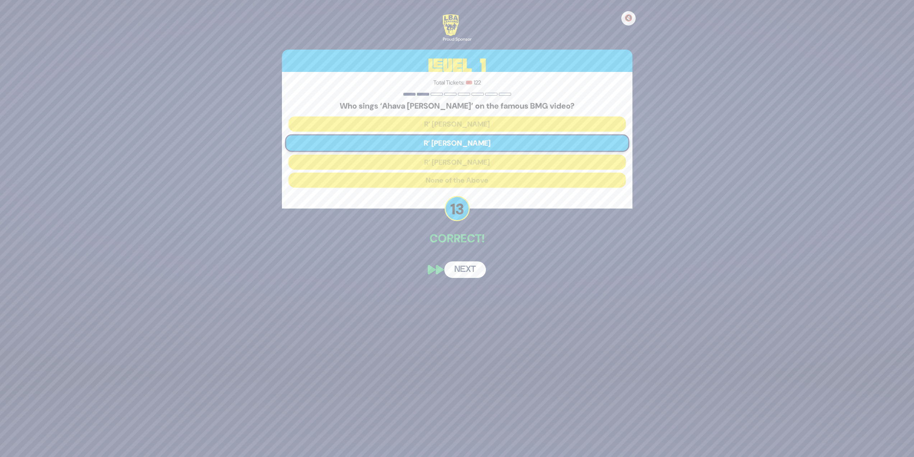
click at [469, 273] on button "Next" at bounding box center [465, 269] width 42 height 17
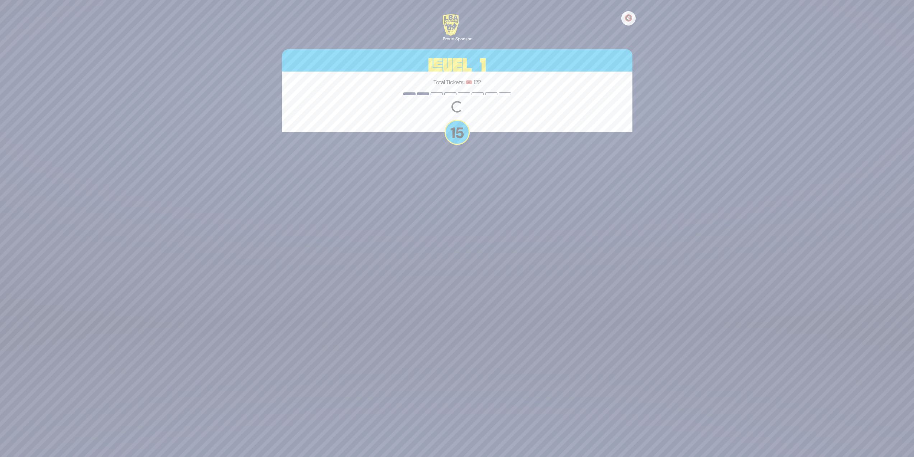
scroll to position [106, 0]
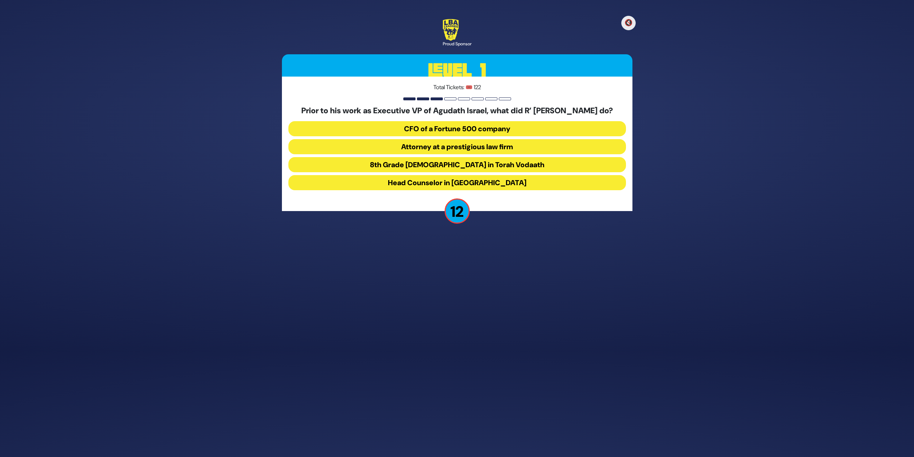
click at [521, 147] on button "Attorney at a prestigious law firm" at bounding box center [458, 146] width 338 height 15
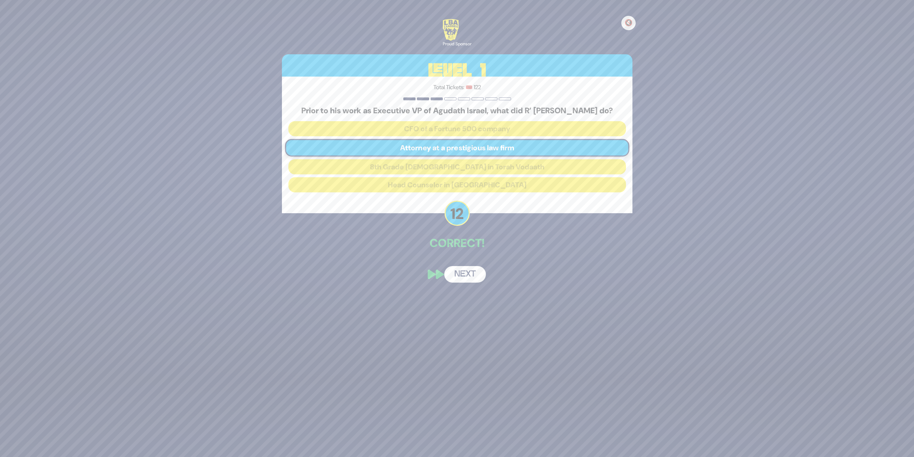
click at [464, 280] on button "Next" at bounding box center [465, 274] width 42 height 17
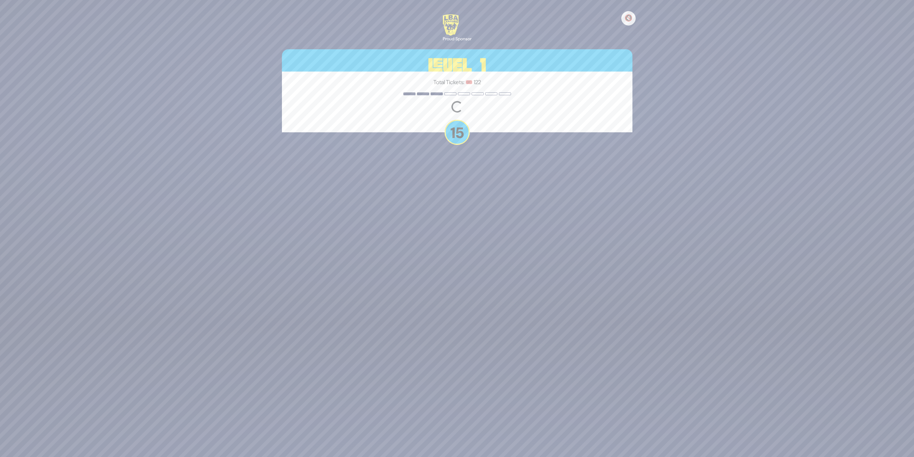
scroll to position [110, 0]
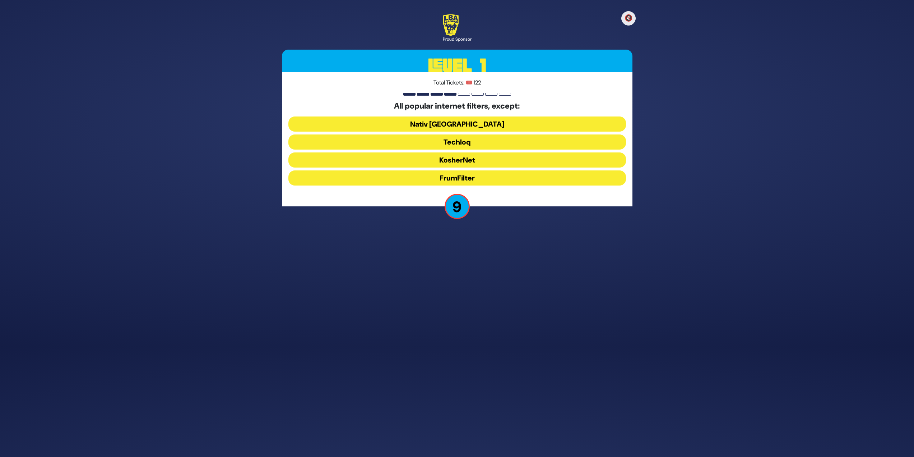
click at [478, 177] on button "FrumFilter" at bounding box center [458, 177] width 338 height 15
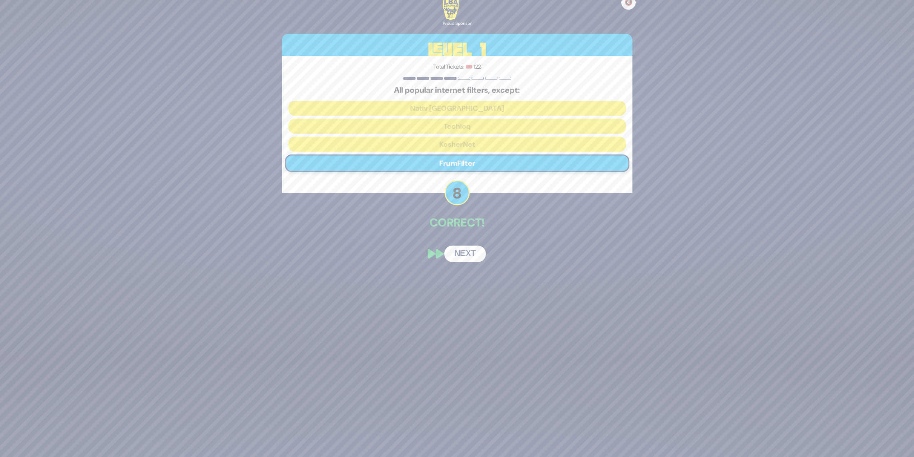
scroll to position [82, 0]
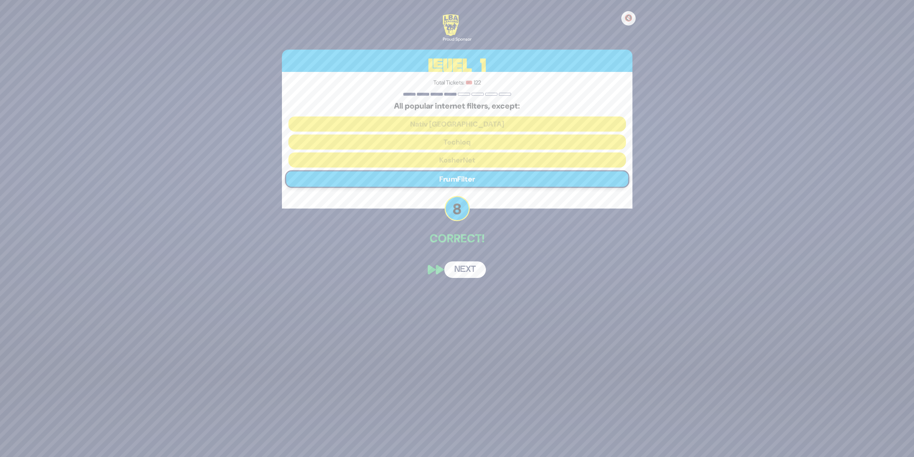
click at [470, 264] on button "Next" at bounding box center [465, 269] width 42 height 17
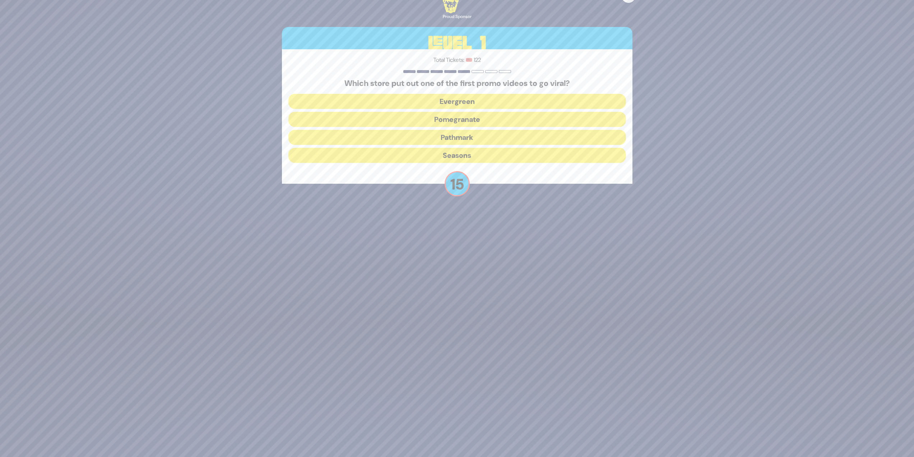
scroll to position [110, 0]
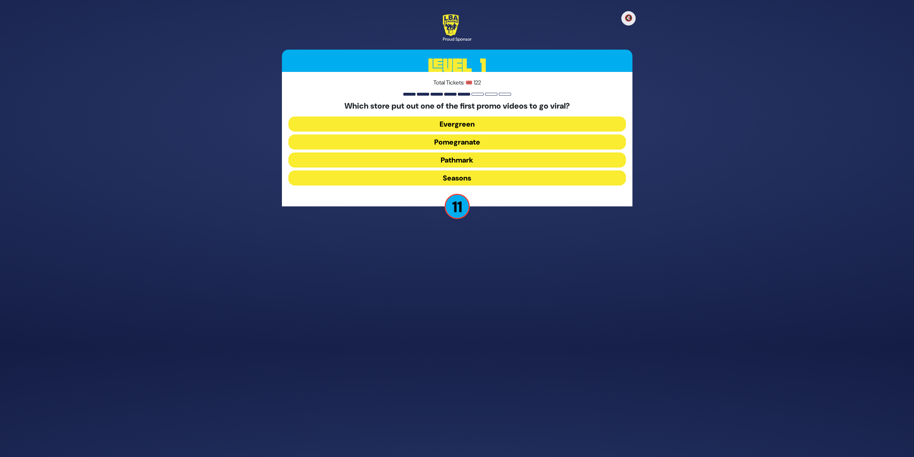
click at [471, 143] on button "Pomegranate" at bounding box center [458, 141] width 338 height 15
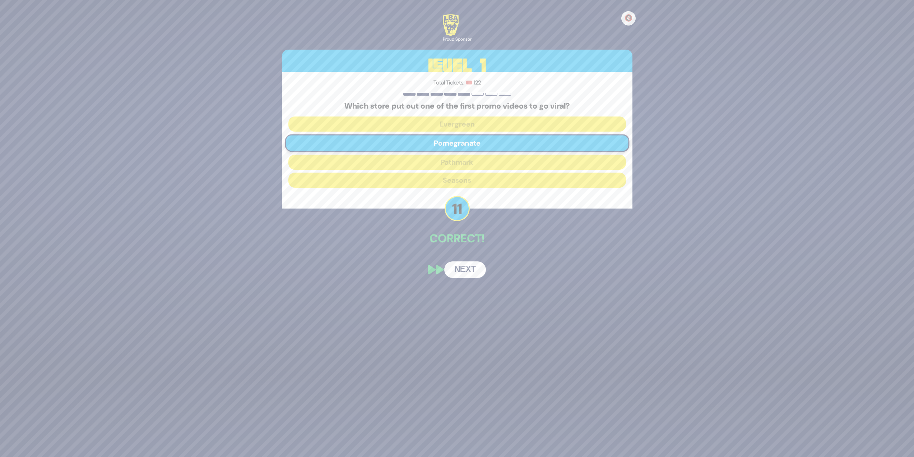
click at [470, 266] on button "Next" at bounding box center [465, 269] width 42 height 17
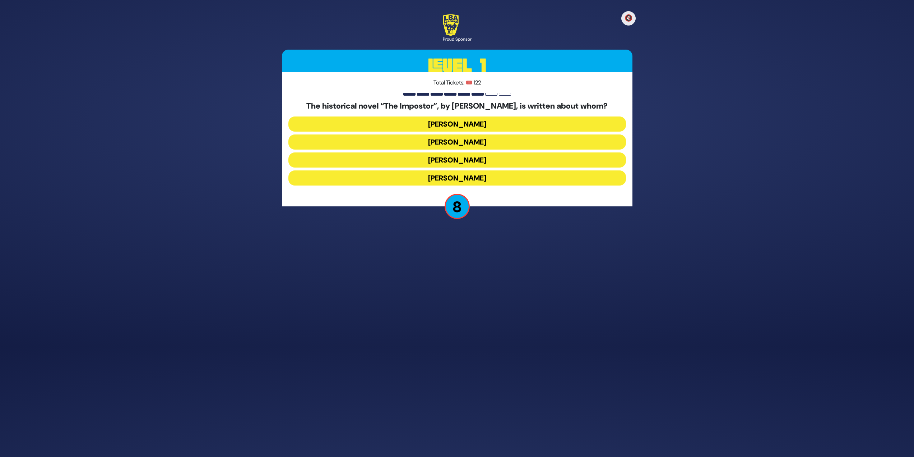
click at [527, 154] on button "[PERSON_NAME]" at bounding box center [458, 159] width 338 height 15
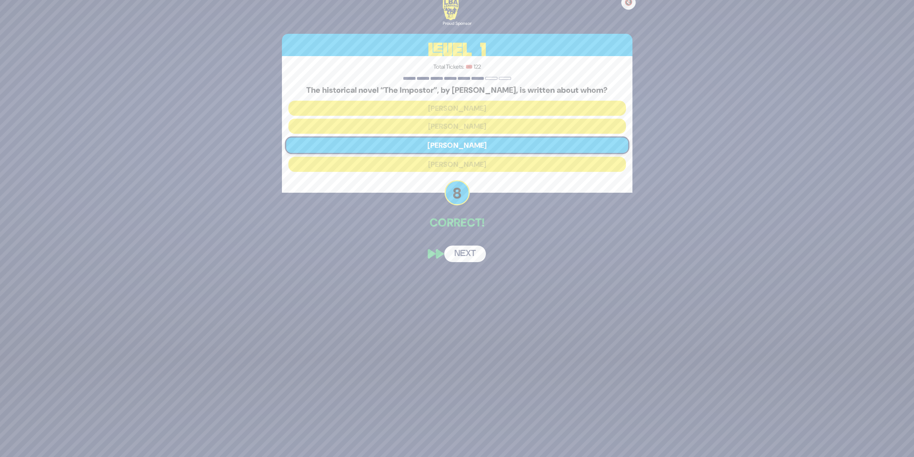
scroll to position [82, 0]
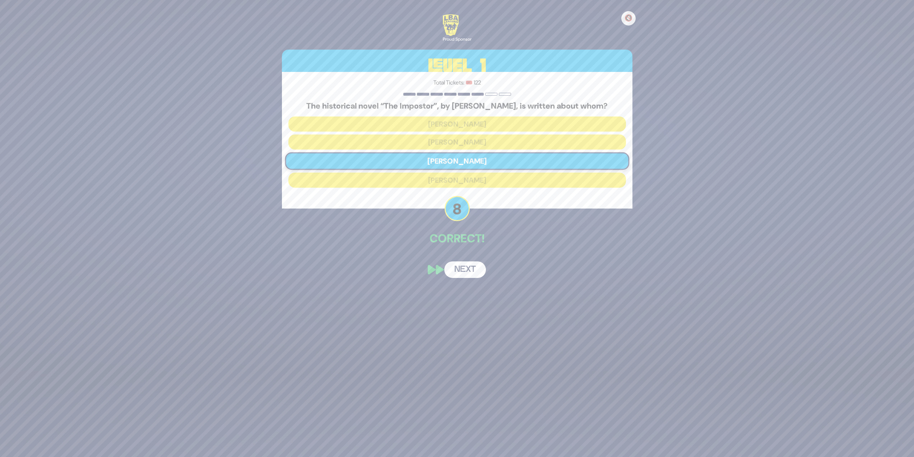
click at [467, 264] on button "Next" at bounding box center [465, 269] width 42 height 17
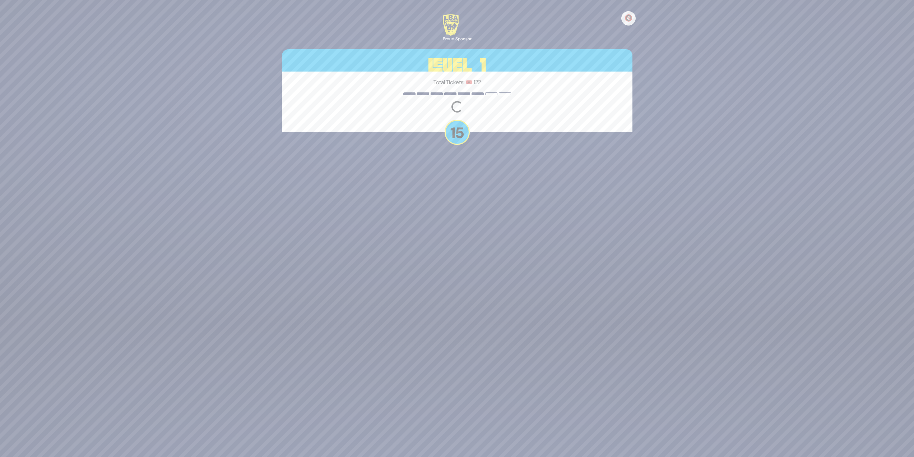
scroll to position [110, 0]
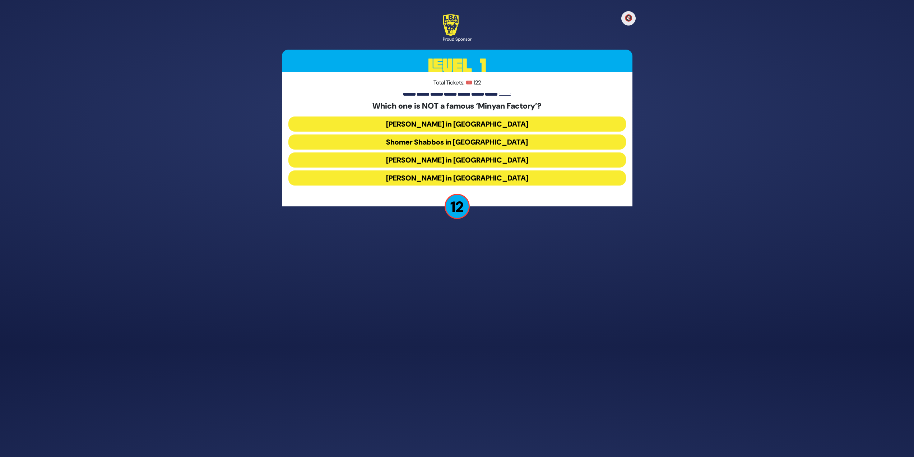
click at [534, 175] on button "[PERSON_NAME] in [GEOGRAPHIC_DATA]" at bounding box center [458, 177] width 338 height 15
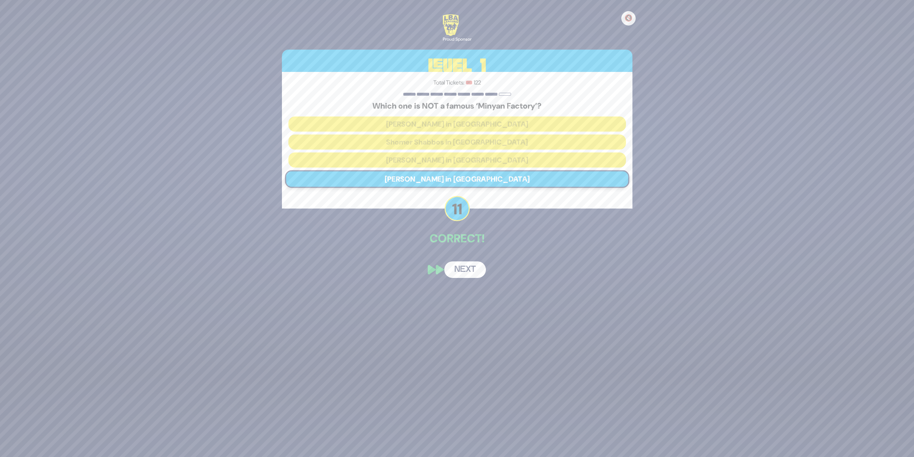
click at [471, 266] on button "Next" at bounding box center [465, 269] width 42 height 17
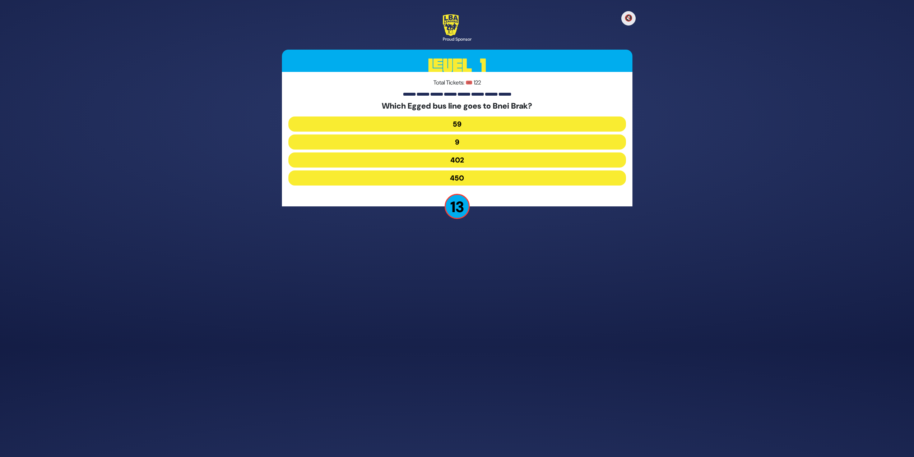
click at [476, 160] on button "402" at bounding box center [458, 159] width 338 height 15
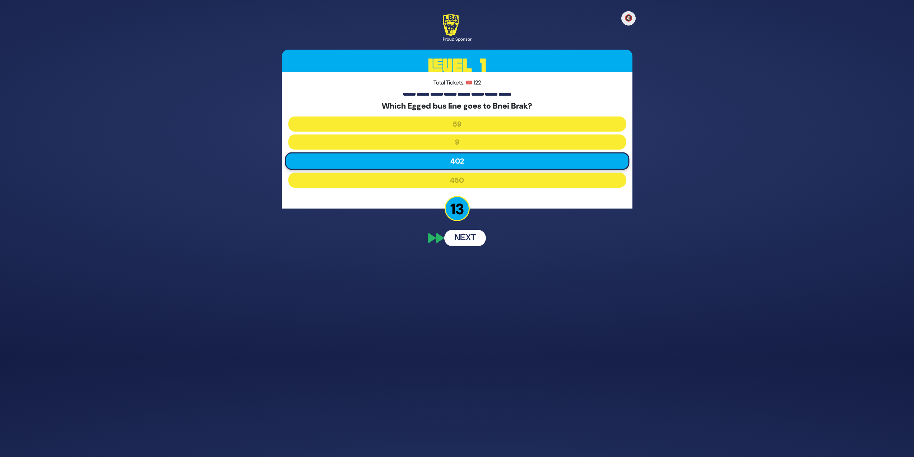
scroll to position [82, 0]
click at [483, 245] on p "Correct!" at bounding box center [457, 238] width 351 height 17
click at [470, 272] on button "Next" at bounding box center [465, 269] width 42 height 17
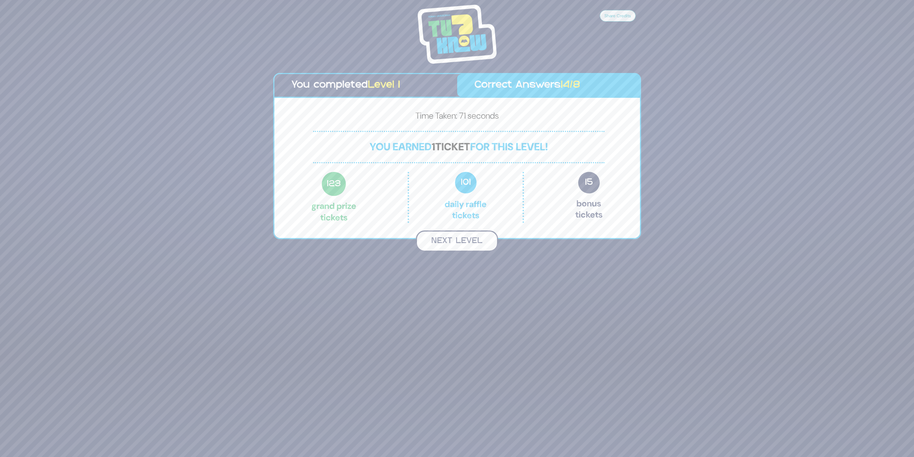
scroll to position [99, 0]
click at [447, 241] on button "Next Level" at bounding box center [457, 241] width 82 height 21
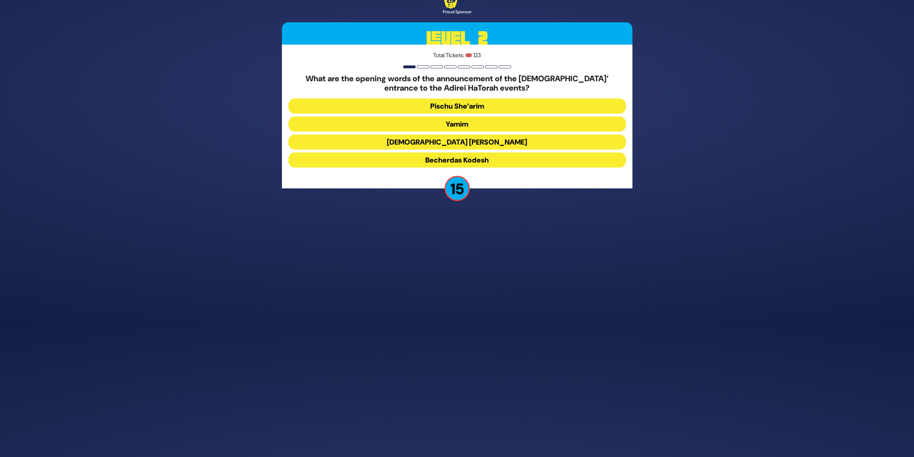
scroll to position [106, 0]
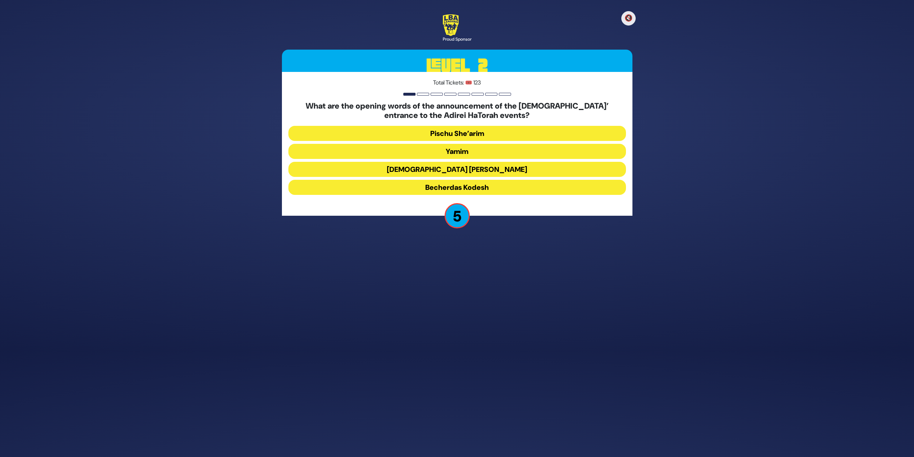
click at [479, 132] on button "Pischu She’arim" at bounding box center [458, 133] width 338 height 15
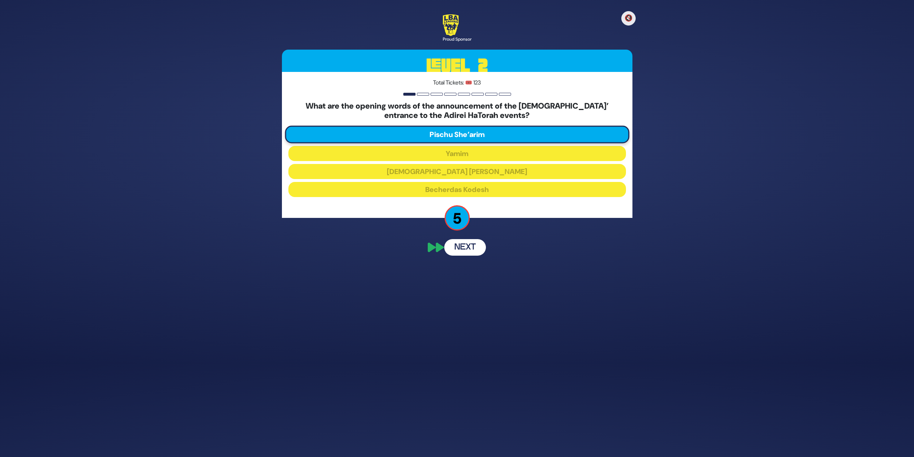
scroll to position [74, 0]
click at [471, 283] on button "Next" at bounding box center [465, 286] width 42 height 17
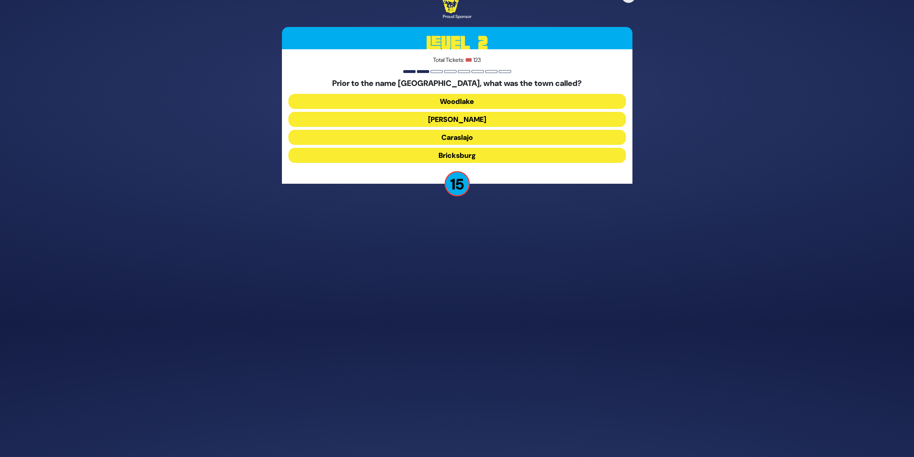
scroll to position [110, 0]
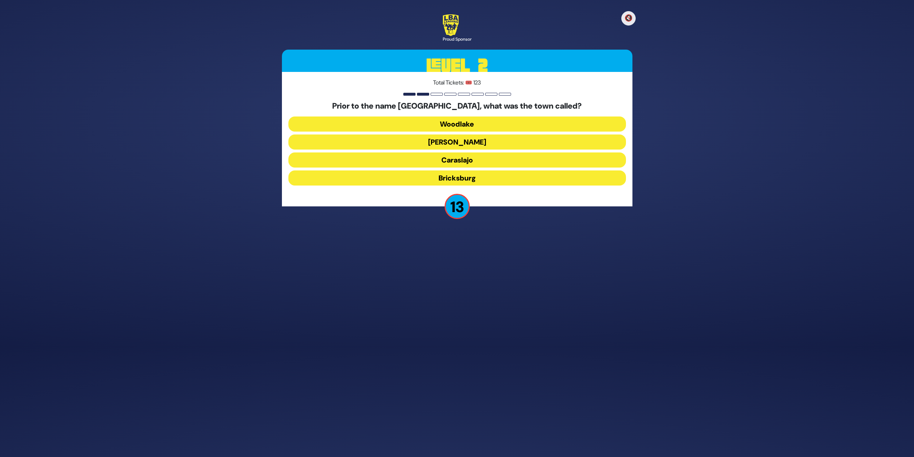
click at [410, 181] on button "Bricksburg" at bounding box center [458, 177] width 338 height 15
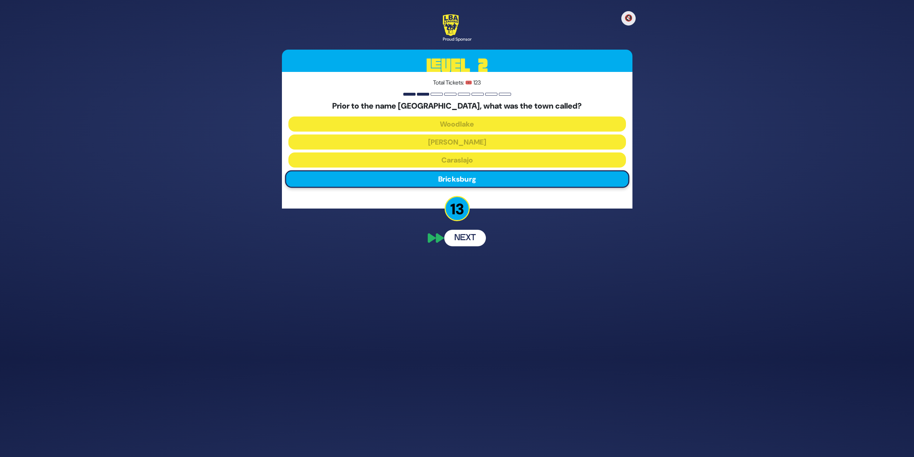
scroll to position [82, 0]
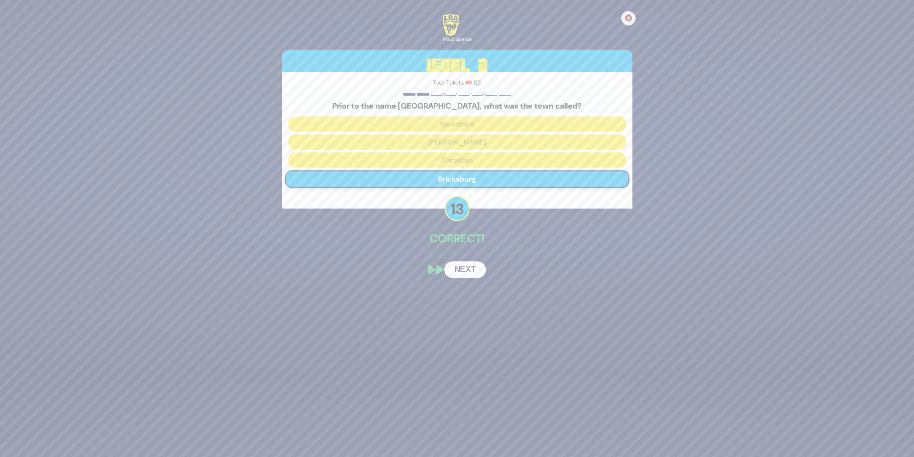
click at [468, 278] on div "🔇 Proud Sponsor Level 2 Total Tickets: 🎟️ 123 Prior to the name [GEOGRAPHIC_DAT…" at bounding box center [457, 146] width 368 height 281
click at [465, 271] on button "Next" at bounding box center [465, 269] width 42 height 17
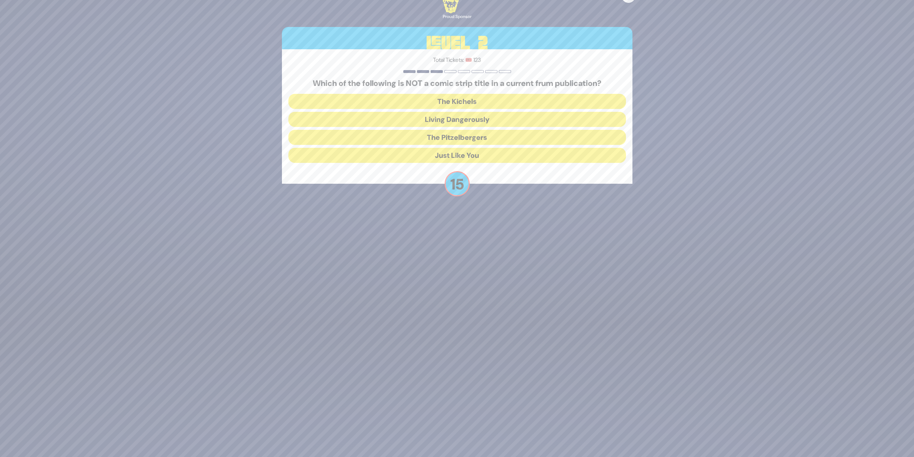
scroll to position [110, 0]
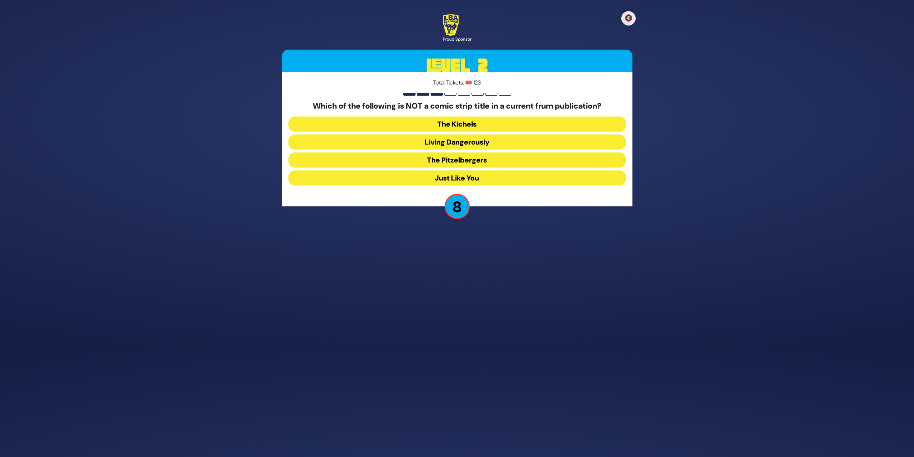
click at [476, 177] on button "Just Like You" at bounding box center [458, 177] width 338 height 15
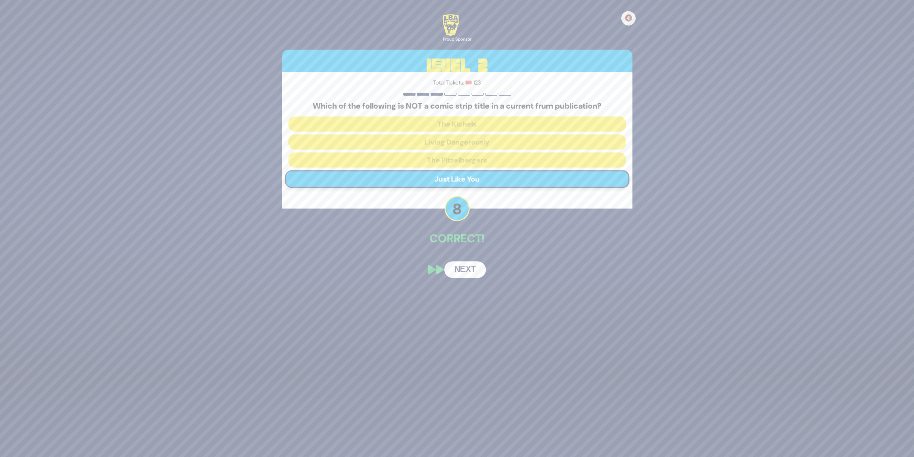
click at [471, 277] on button "Next" at bounding box center [465, 269] width 42 height 17
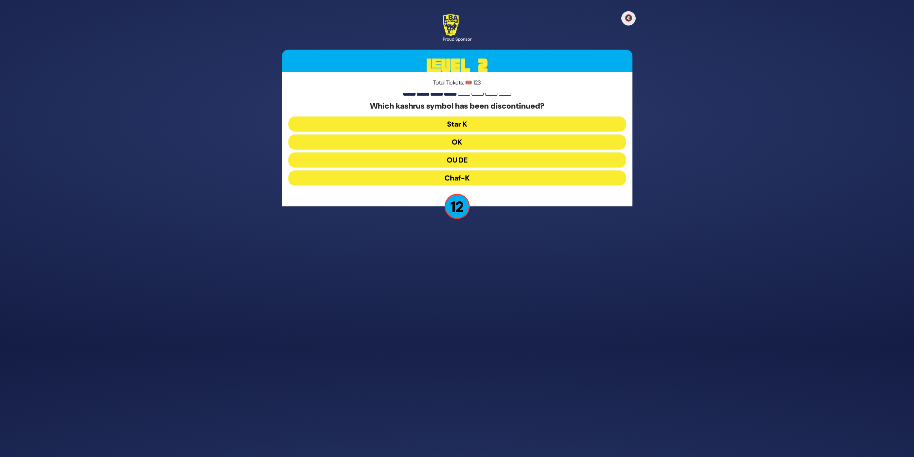
click at [512, 159] on button "OU DE" at bounding box center [458, 159] width 338 height 15
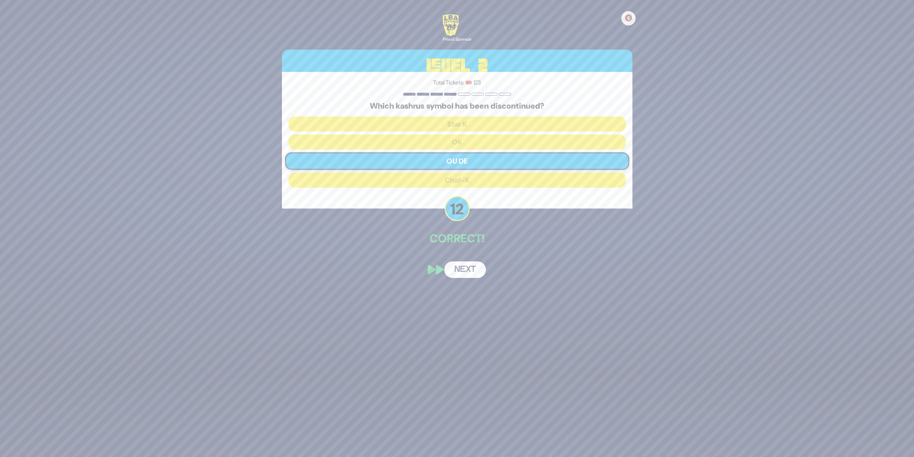
click at [458, 269] on button "Next" at bounding box center [465, 269] width 42 height 17
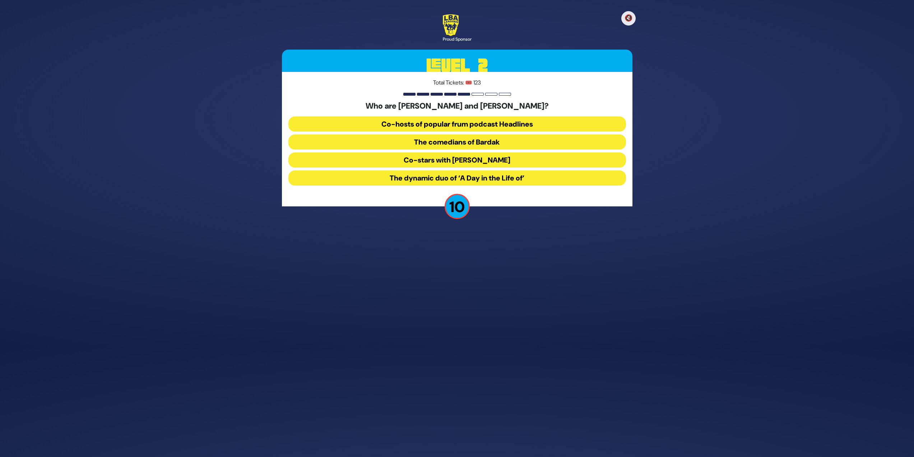
click at [476, 144] on button "The comedians of Bardak" at bounding box center [458, 141] width 338 height 15
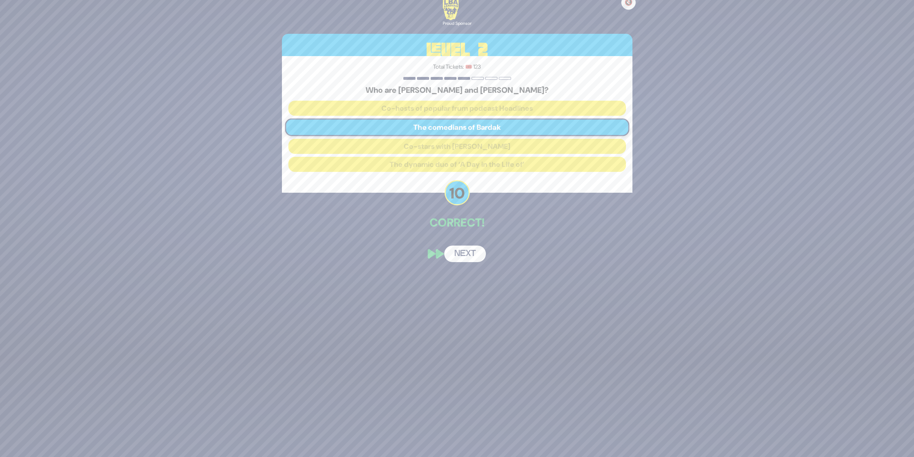
scroll to position [82, 0]
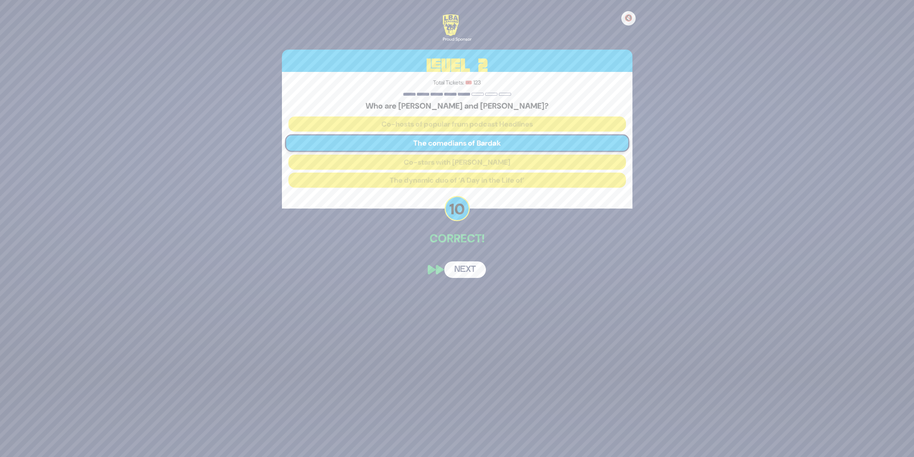
click at [469, 272] on button "Next" at bounding box center [465, 269] width 42 height 17
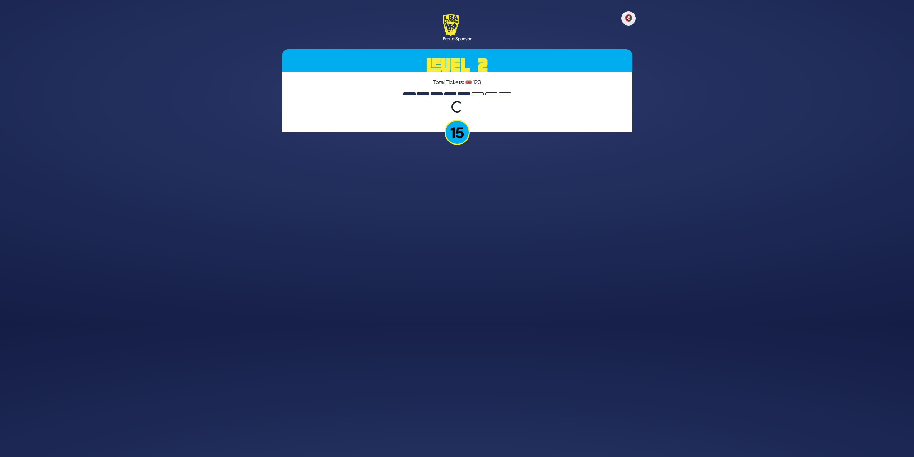
scroll to position [110, 0]
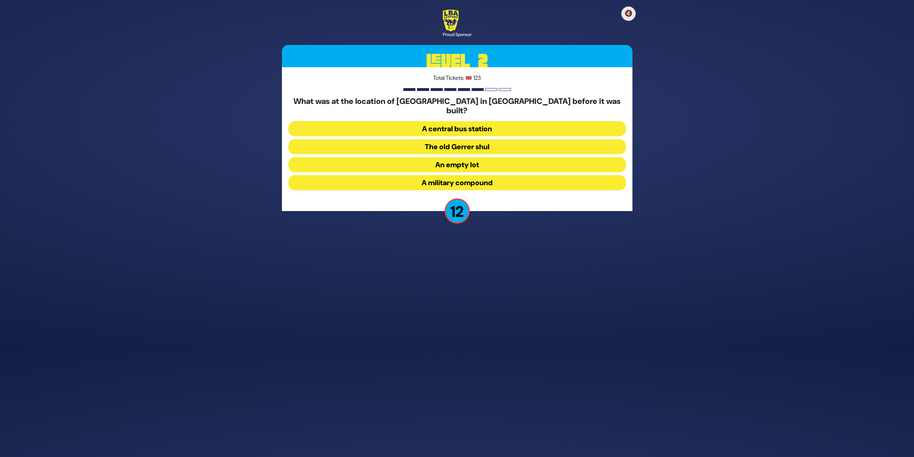
click at [442, 176] on button "A military compound" at bounding box center [458, 182] width 338 height 15
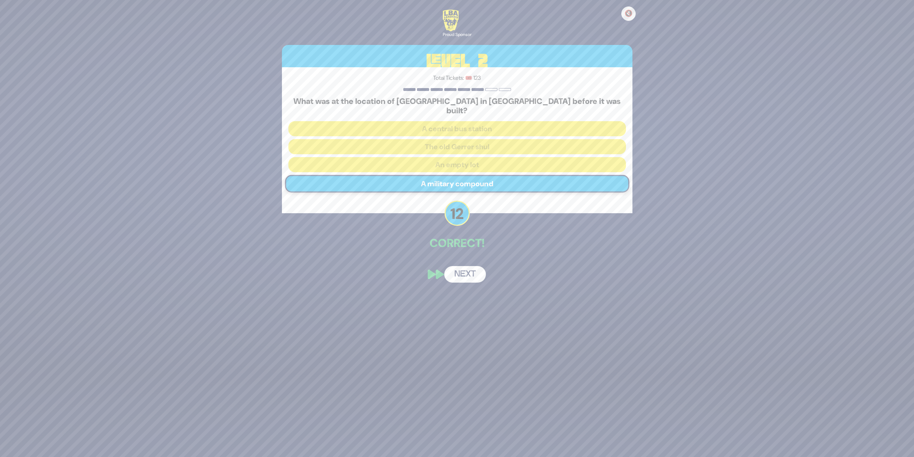
click at [471, 266] on button "Next" at bounding box center [465, 274] width 42 height 17
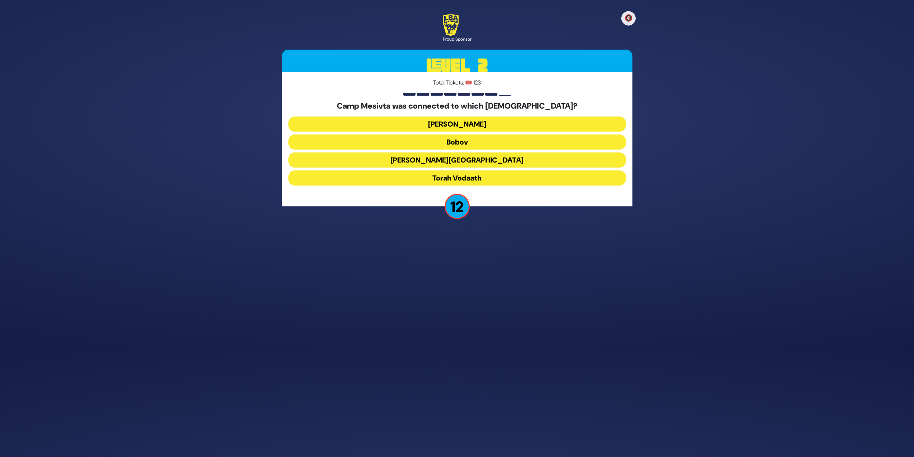
click at [453, 183] on button "Torah Vodaath" at bounding box center [458, 177] width 338 height 15
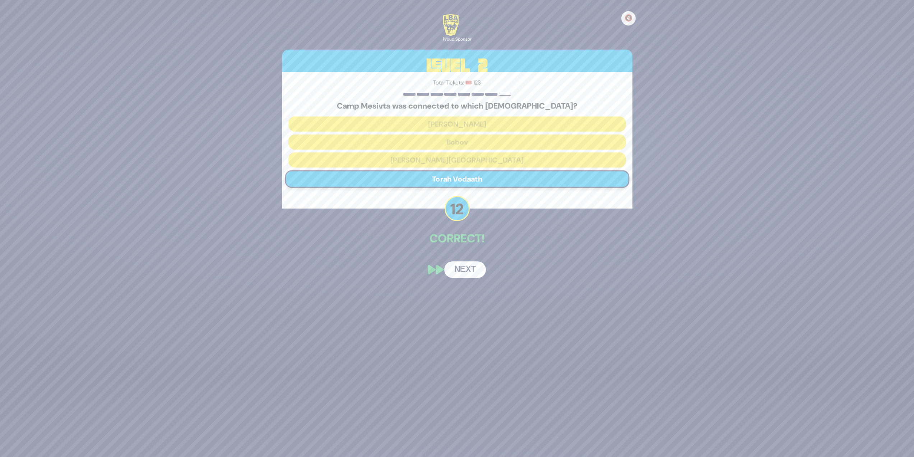
click at [465, 265] on button "Next" at bounding box center [465, 269] width 42 height 17
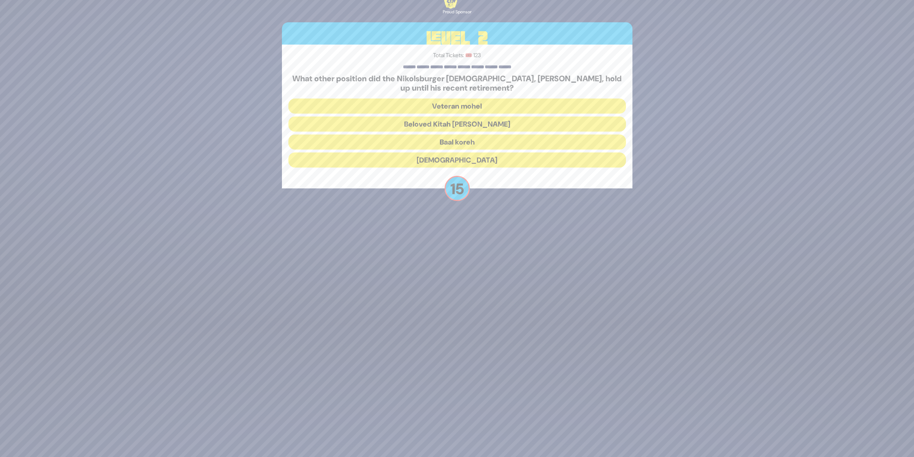
scroll to position [106, 0]
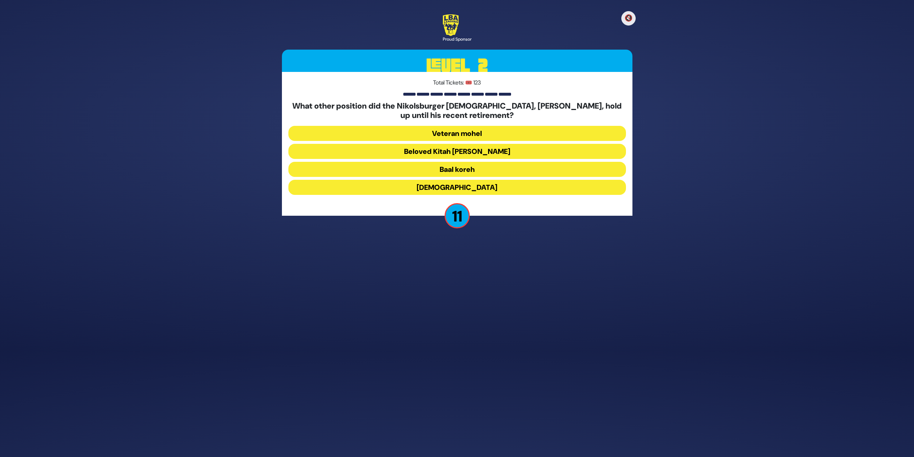
click at [552, 148] on button "Beloved Kitah [PERSON_NAME]" at bounding box center [458, 151] width 338 height 15
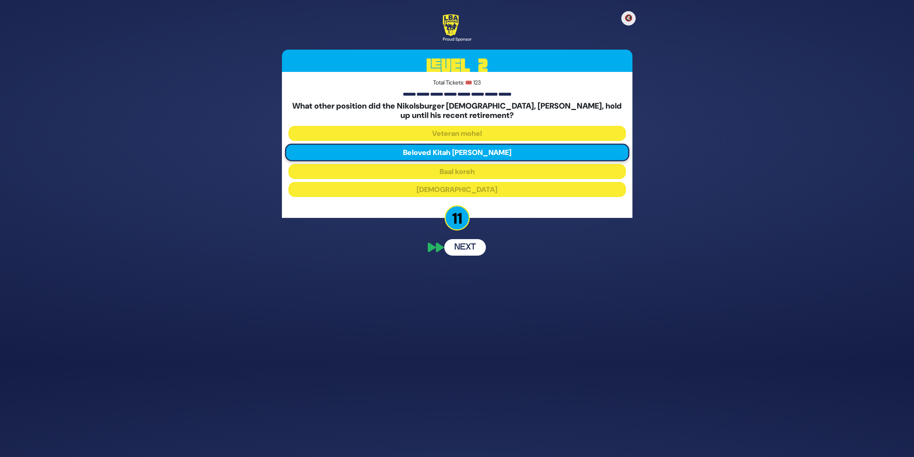
scroll to position [78, 0]
click at [458, 281] on button "Next" at bounding box center [465, 279] width 42 height 17
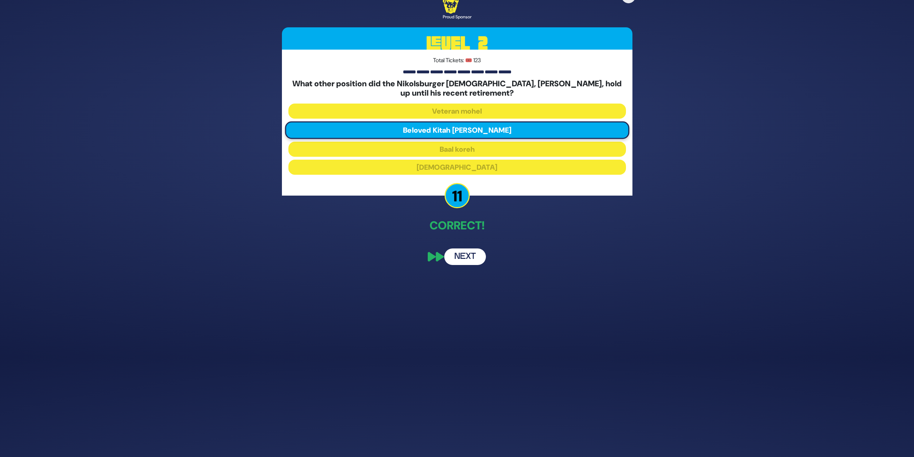
click at [462, 282] on div "🔇 Proud Sponsor Level 2 Total Tickets: 🎟️ 123 What other position did the Nikol…" at bounding box center [457, 128] width 914 height 457
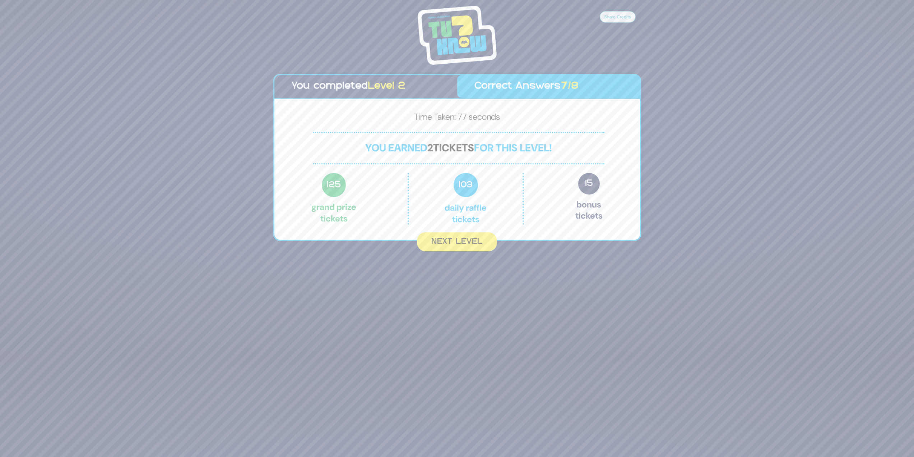
click at [457, 252] on div "Share Credits You completed Level 2 Correct Answers 7/8 Time Taken: 77 seconds …" at bounding box center [457, 128] width 914 height 457
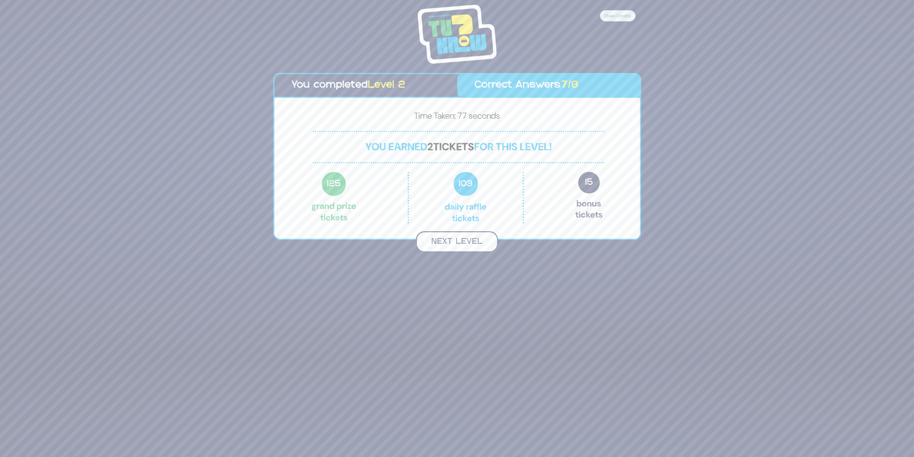
scroll to position [99, 0]
click at [456, 240] on button "Next Level" at bounding box center [457, 242] width 82 height 21
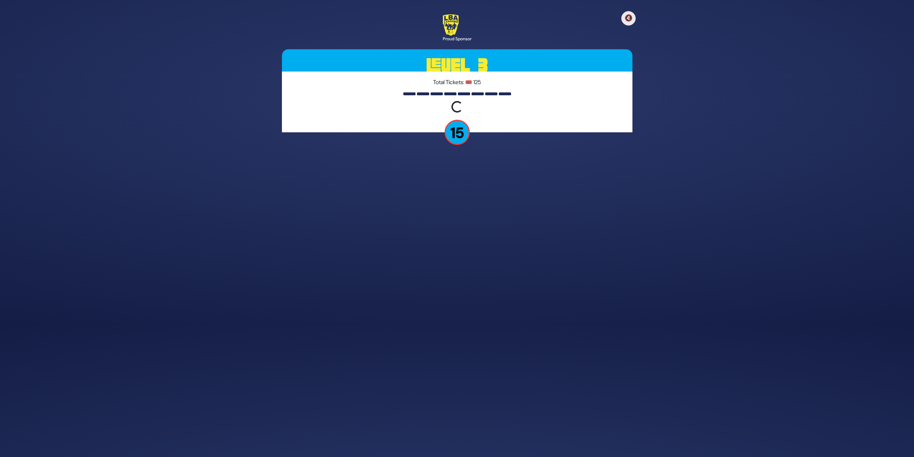
scroll to position [110, 0]
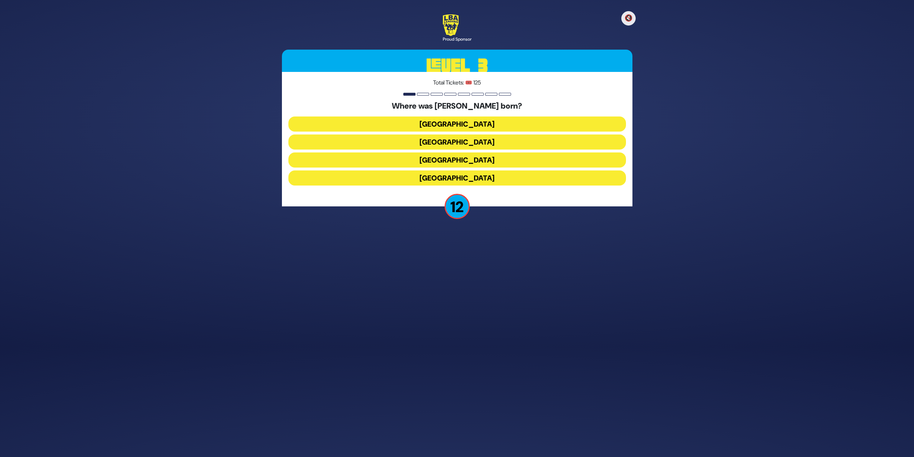
click at [451, 161] on button "[GEOGRAPHIC_DATA]" at bounding box center [458, 159] width 338 height 15
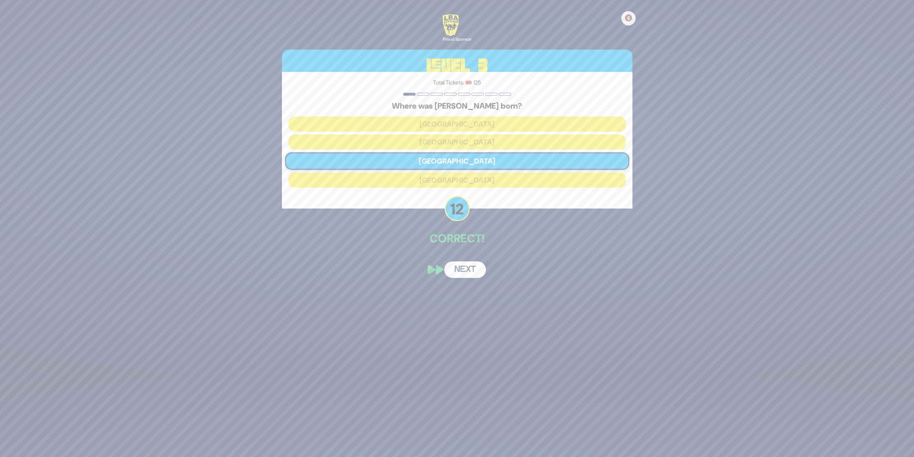
click at [466, 273] on button "Next" at bounding box center [465, 269] width 42 height 17
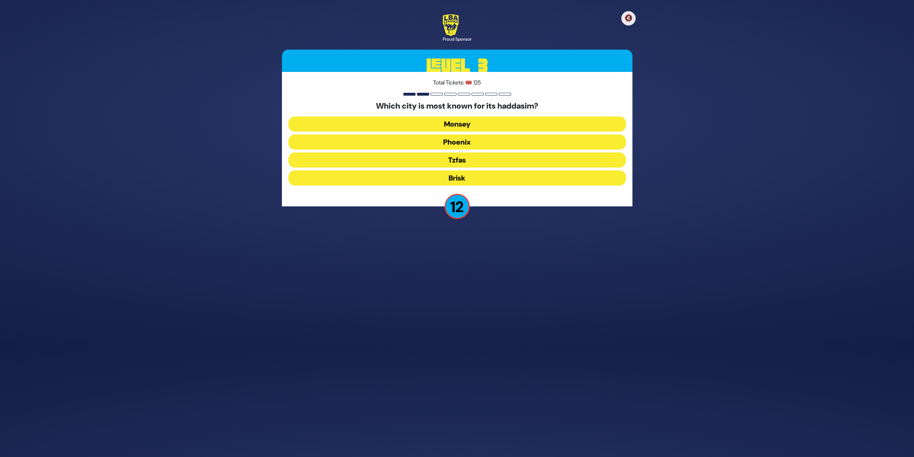
click at [463, 160] on button "Tzfas" at bounding box center [458, 159] width 338 height 15
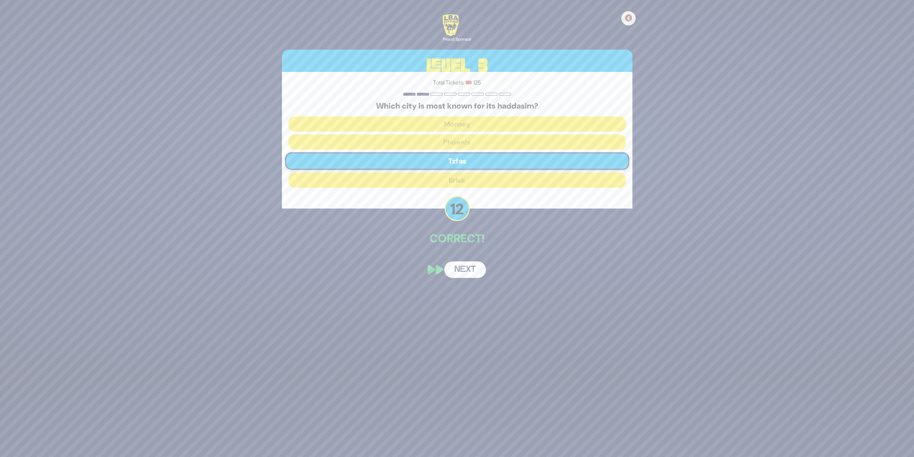
click at [467, 269] on button "Next" at bounding box center [465, 269] width 42 height 17
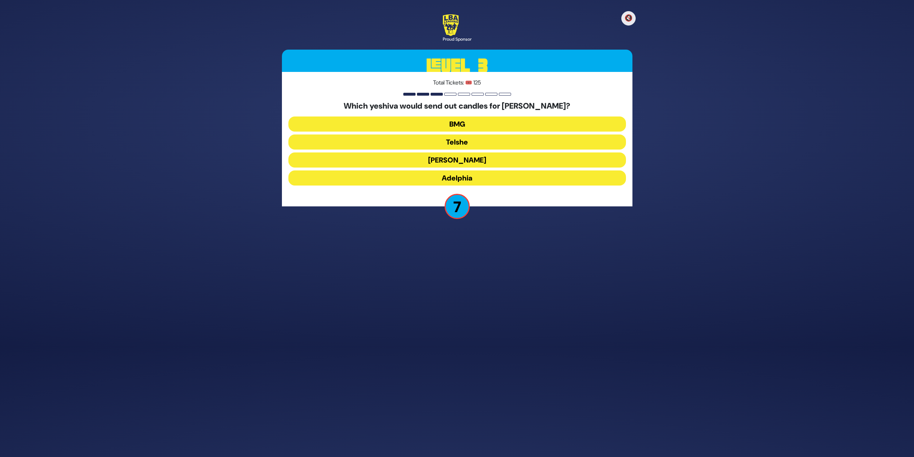
click at [595, 172] on button "Adelphia" at bounding box center [458, 177] width 338 height 15
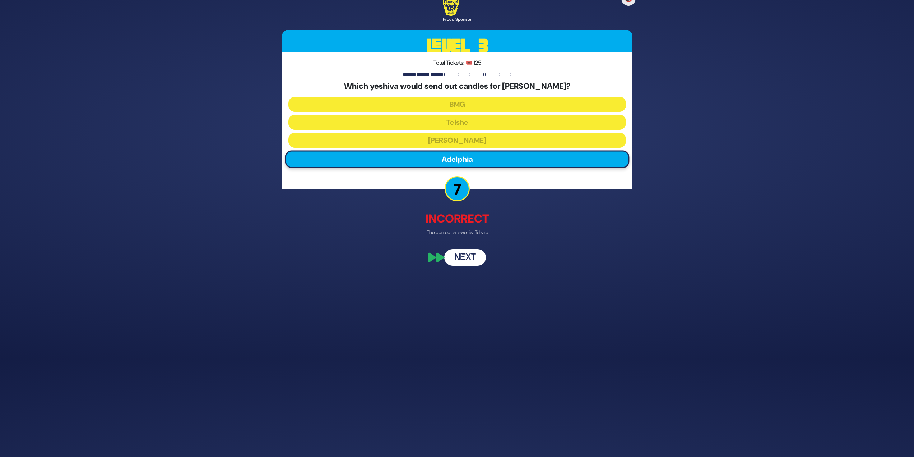
scroll to position [78, 0]
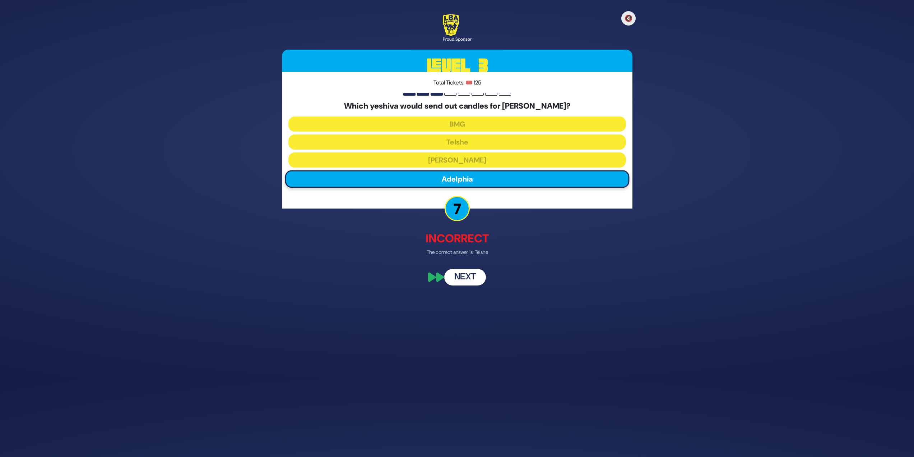
click at [477, 276] on button "Next" at bounding box center [465, 277] width 42 height 17
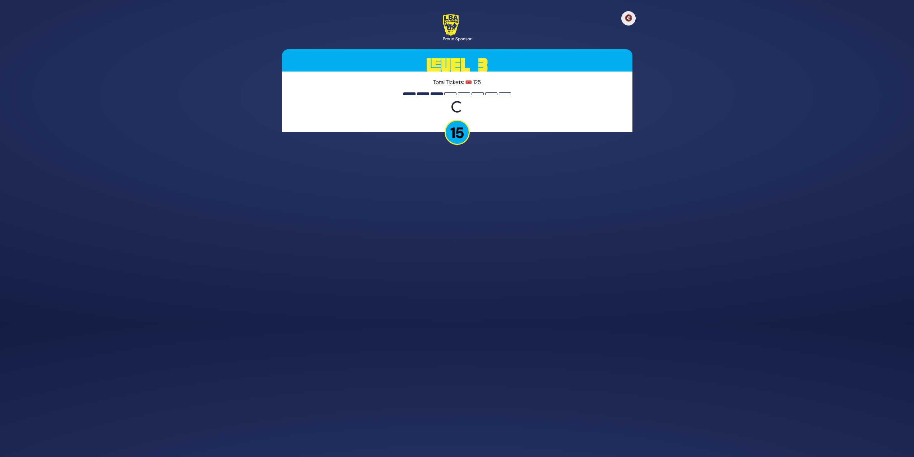
scroll to position [110, 0]
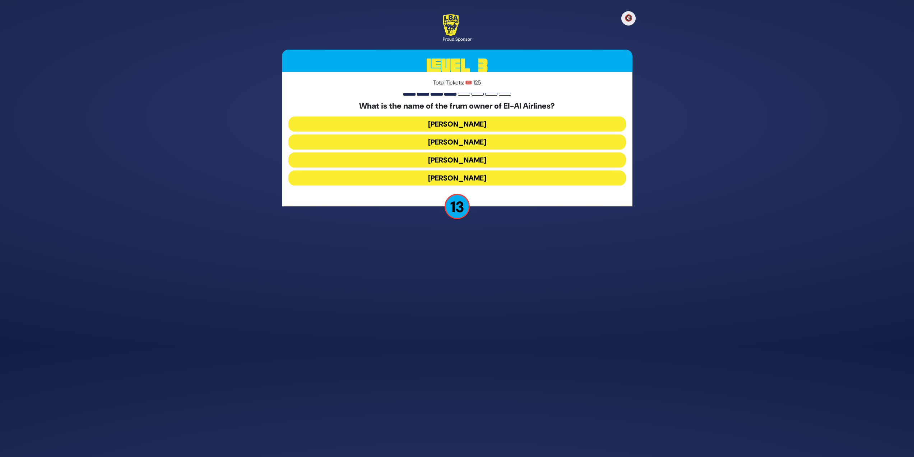
click at [549, 140] on button "[PERSON_NAME]" at bounding box center [458, 141] width 338 height 15
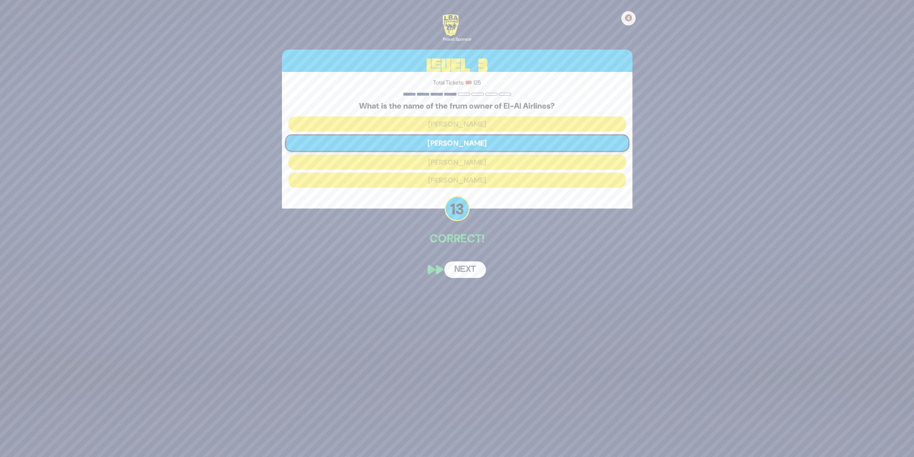
click at [477, 273] on button "Next" at bounding box center [465, 269] width 42 height 17
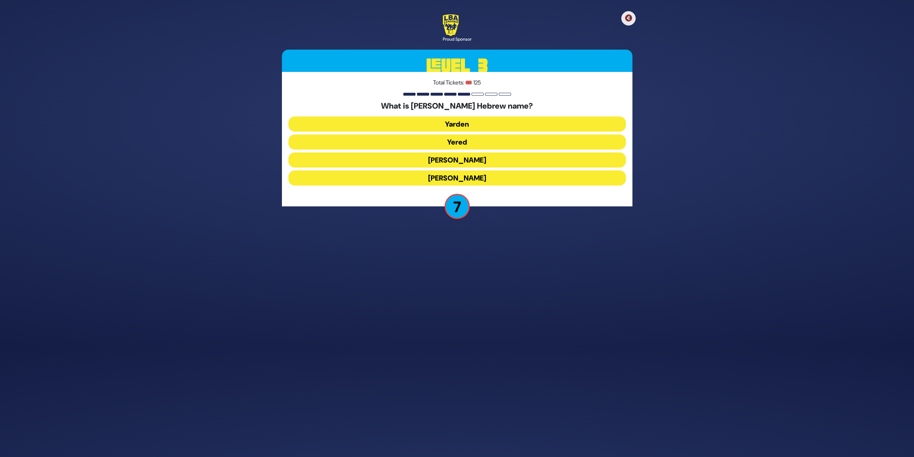
click at [398, 169] on div "What is [PERSON_NAME] Hebrew name? [PERSON_NAME] [PERSON_NAME] [PERSON_NAME]" at bounding box center [458, 144] width 338 height 87
click at [399, 178] on button "[PERSON_NAME]" at bounding box center [458, 177] width 338 height 15
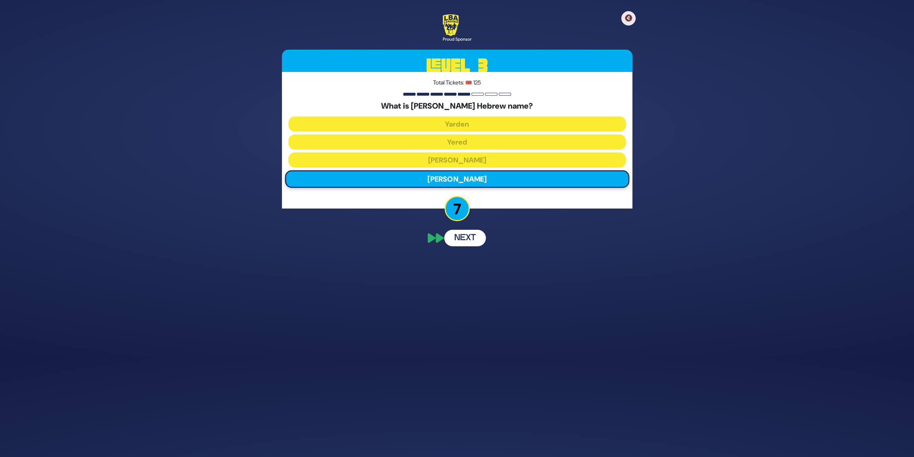
scroll to position [82, 0]
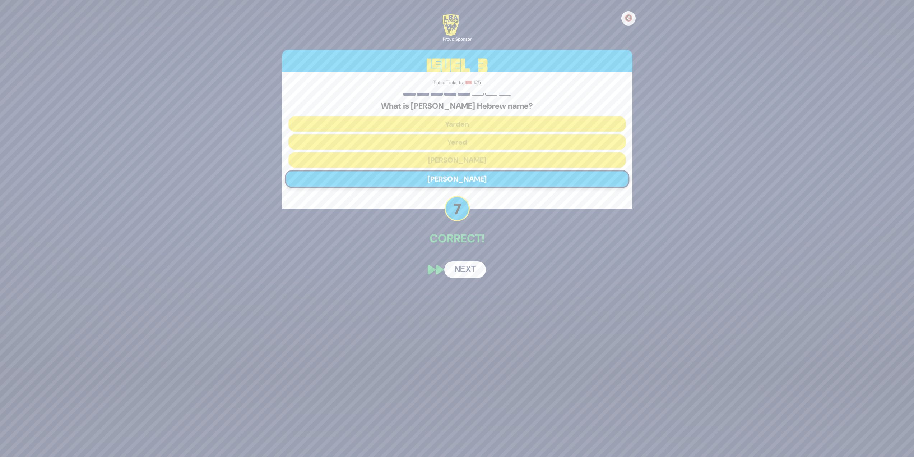
click at [468, 272] on button "Next" at bounding box center [465, 269] width 42 height 17
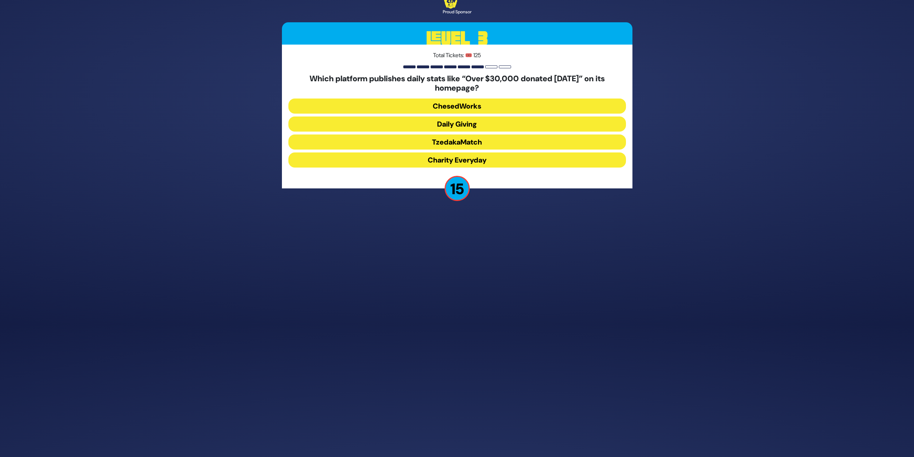
scroll to position [106, 0]
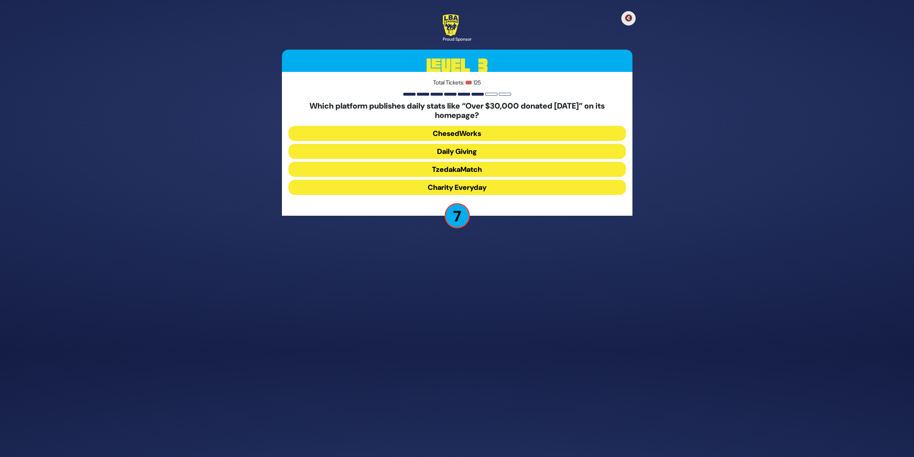
click at [468, 150] on button "Daily Giving" at bounding box center [458, 151] width 338 height 15
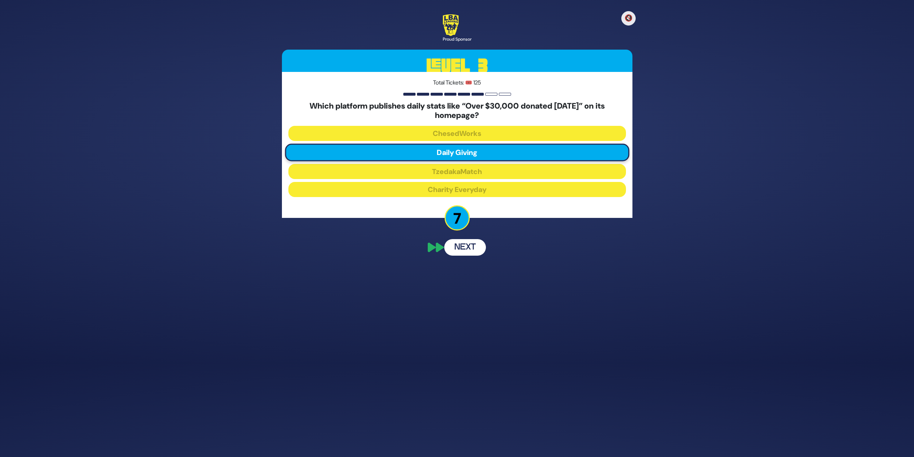
scroll to position [78, 0]
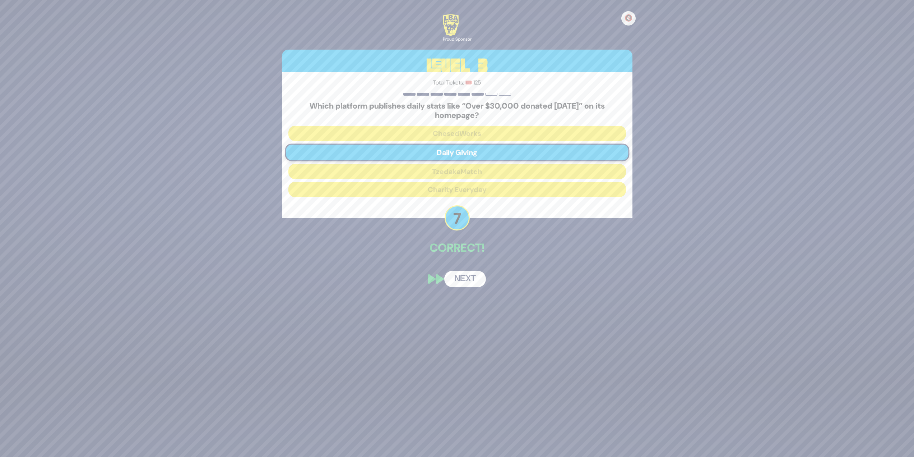
click at [464, 281] on button "Next" at bounding box center [465, 279] width 42 height 17
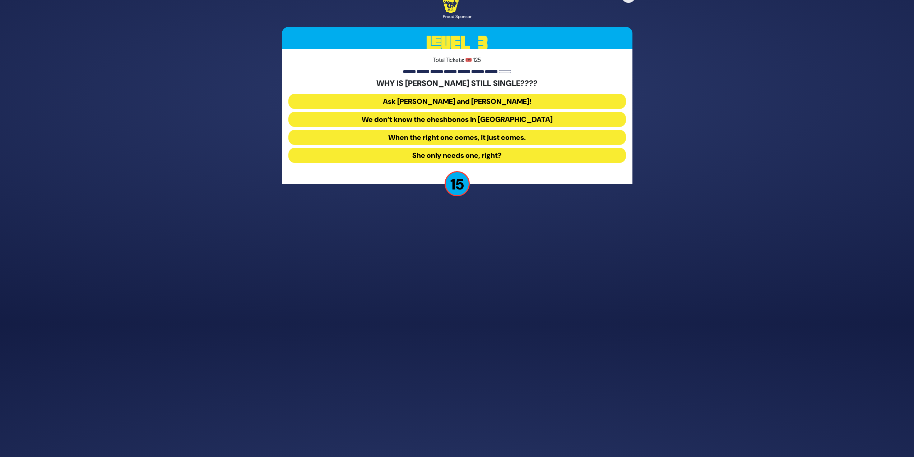
scroll to position [110, 0]
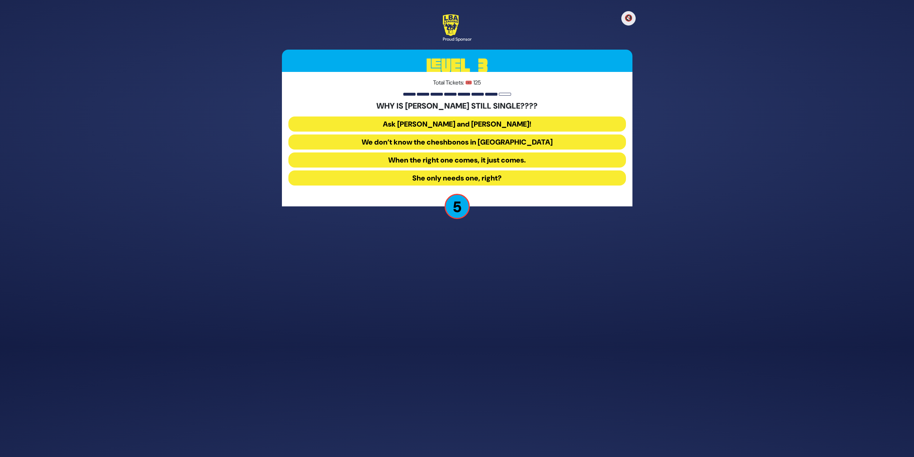
click at [477, 123] on button "Ask [PERSON_NAME] and [PERSON_NAME]!" at bounding box center [458, 123] width 338 height 15
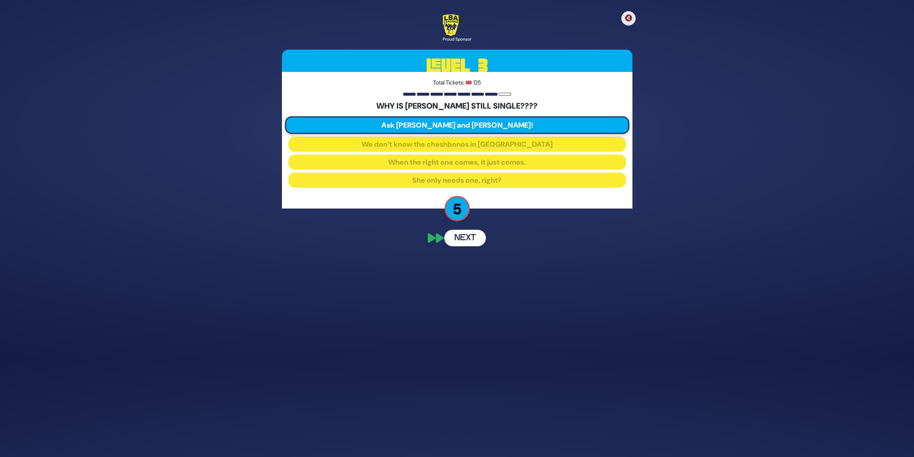
scroll to position [82, 0]
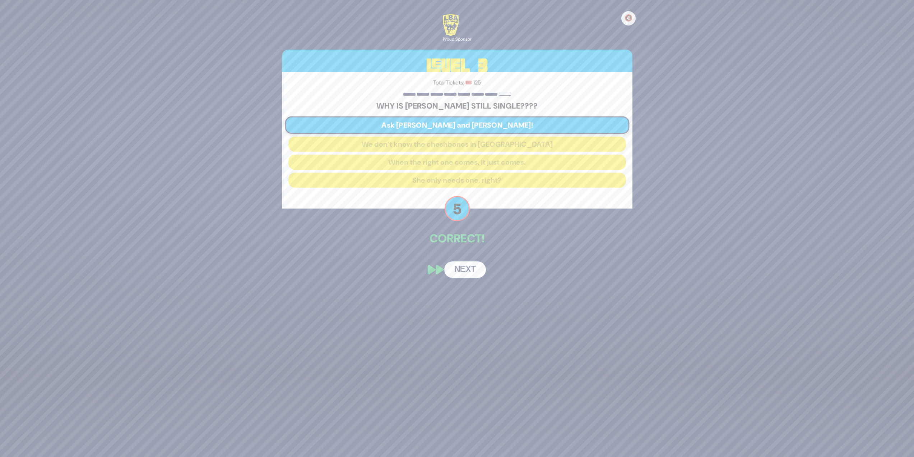
click at [471, 270] on button "Next" at bounding box center [465, 269] width 42 height 17
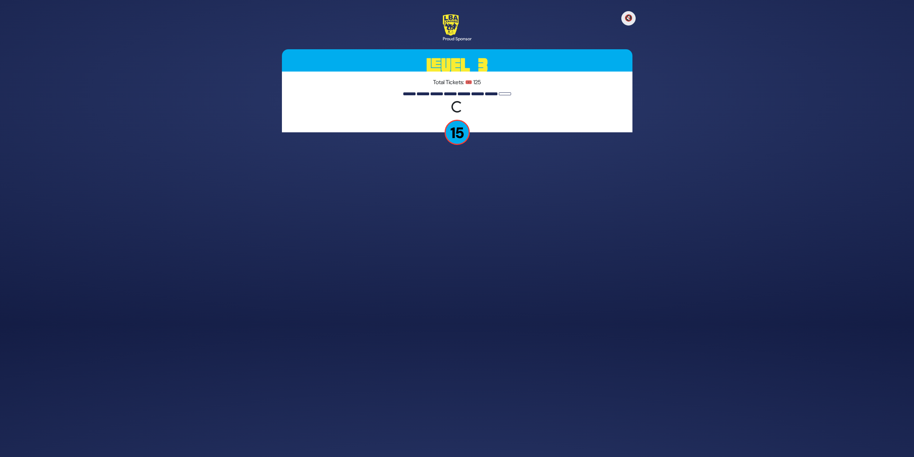
scroll to position [110, 0]
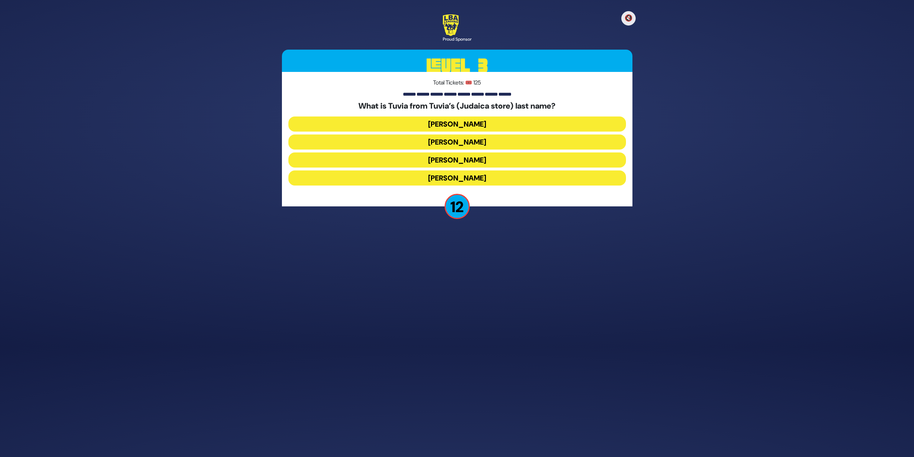
click at [389, 157] on button "[PERSON_NAME]" at bounding box center [458, 159] width 338 height 15
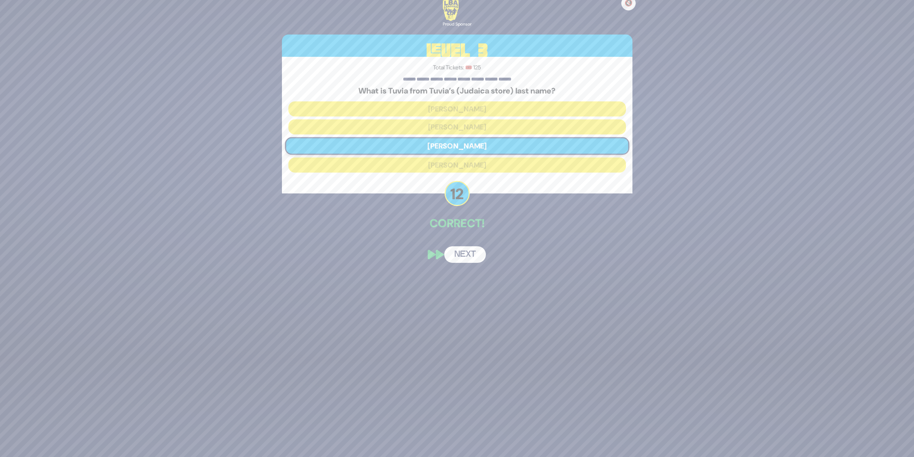
scroll to position [82, 0]
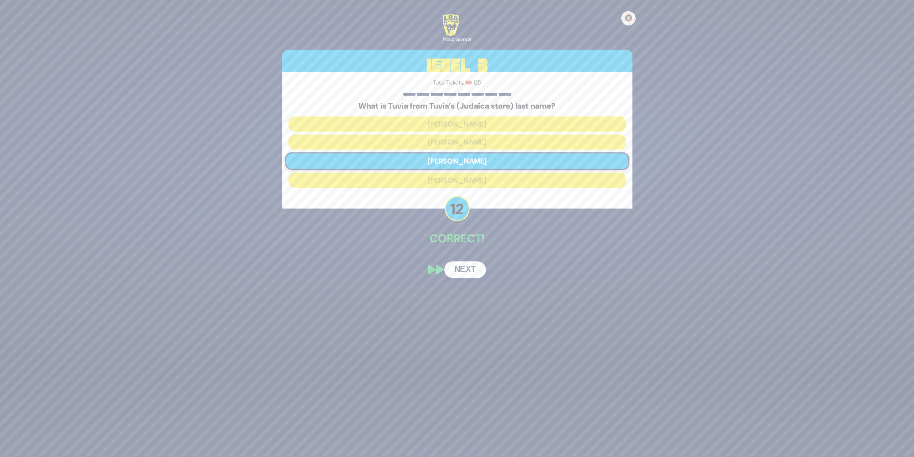
click at [478, 260] on div "🔇 Proud Sponsor Level 3 Total Tickets: 🎟️ 125 What is Tuvia from Tuvia’s (Judai…" at bounding box center [457, 146] width 368 height 281
click at [478, 265] on button "Next" at bounding box center [465, 269] width 42 height 17
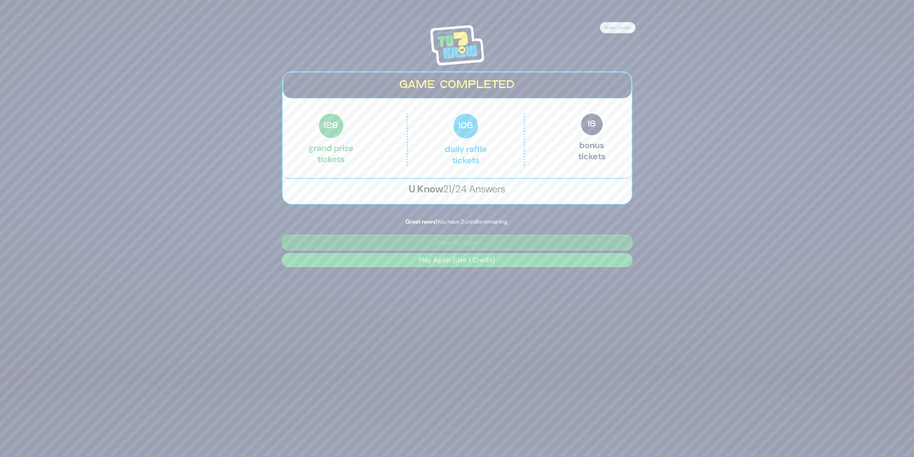
scroll to position [93, 0]
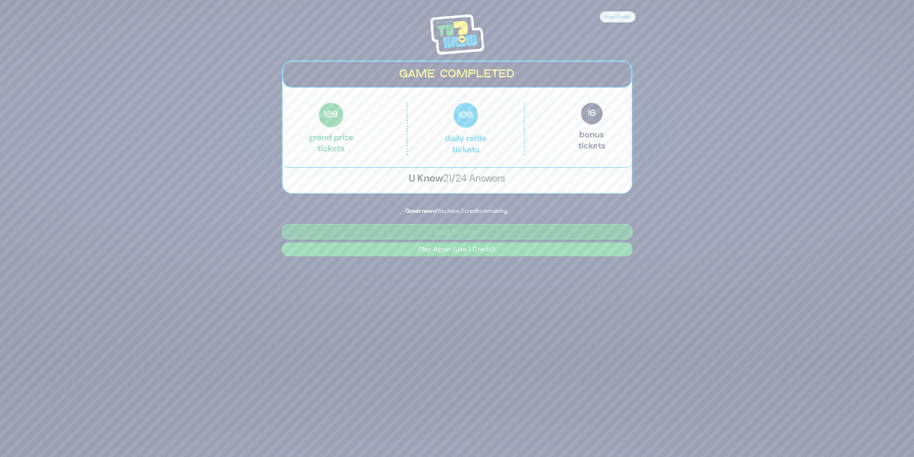
drag, startPoint x: 469, startPoint y: 267, endPoint x: 472, endPoint y: 238, distance: 29.3
click at [472, 238] on div "Share Credits Game completed 128 Grand Prize tickets 106 Daily Raffle tickets 1…" at bounding box center [457, 135] width 914 height 457
